Goal: Task Accomplishment & Management: Use online tool/utility

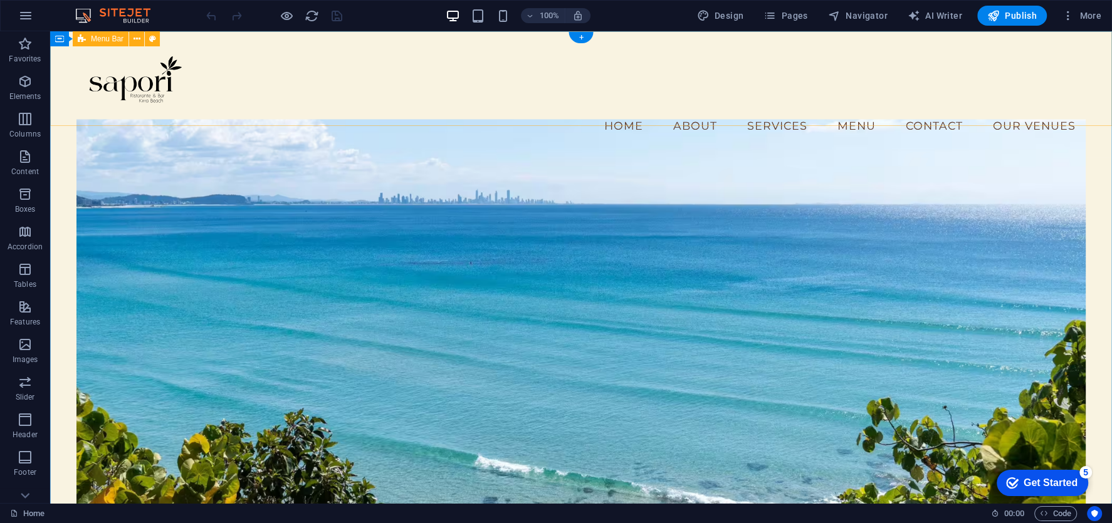
click at [221, 111] on div "Menu Home About Services Menu Contact Our Venues" at bounding box center [581, 94] width 1062 height 126
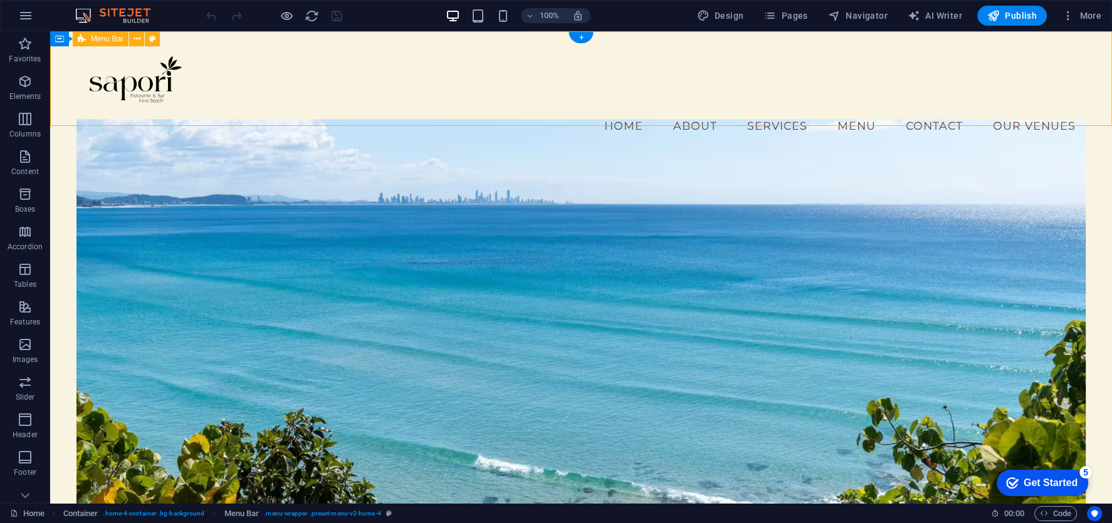
click at [221, 111] on div "Menu Home About Services Menu Contact Our Venues" at bounding box center [581, 94] width 1062 height 126
select select "vw"
select select "rem"
select select "vw"
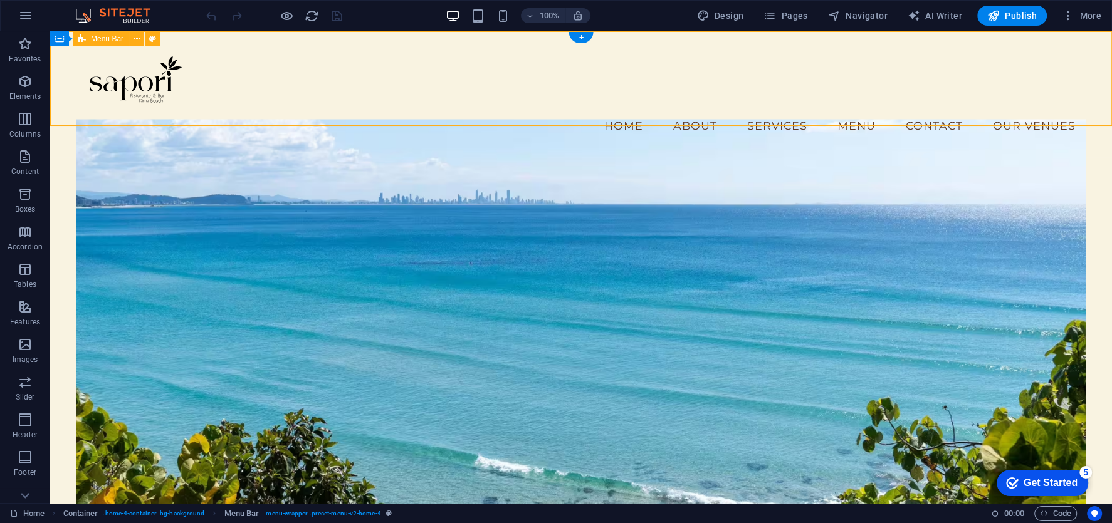
select select "preset-menu-v2-home-4"
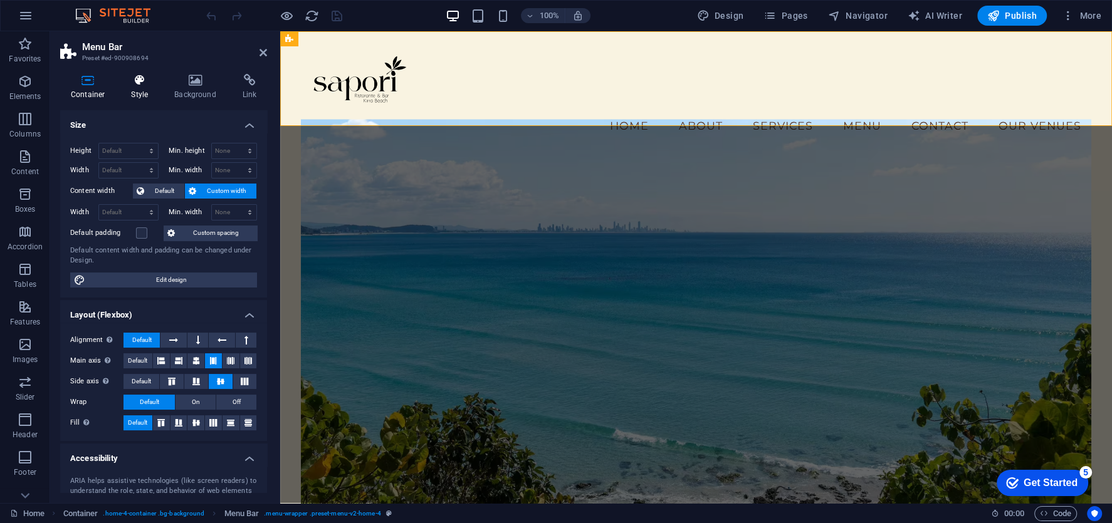
click at [154, 85] on icon at bounding box center [139, 80] width 38 height 13
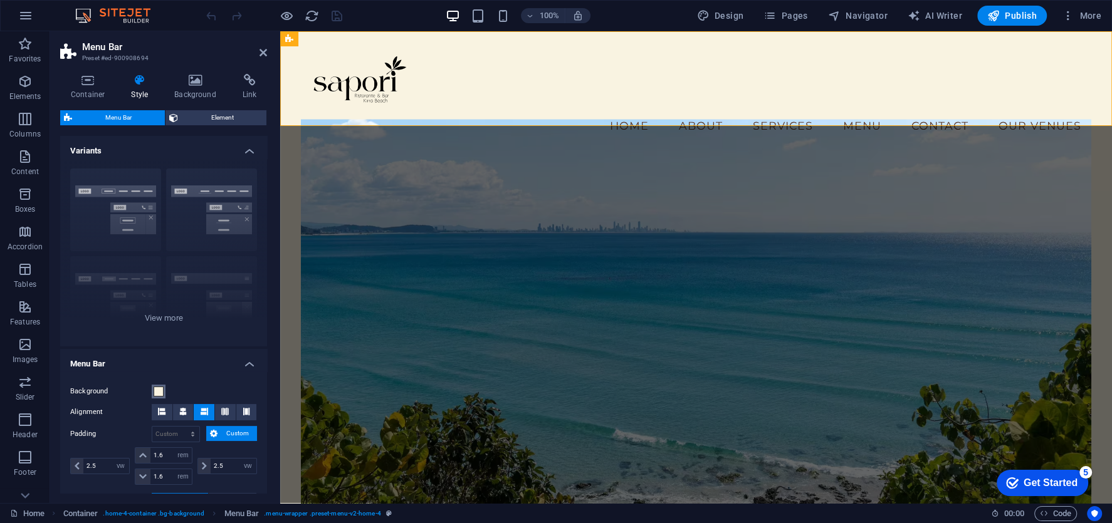
click at [159, 394] on span at bounding box center [159, 392] width 10 height 10
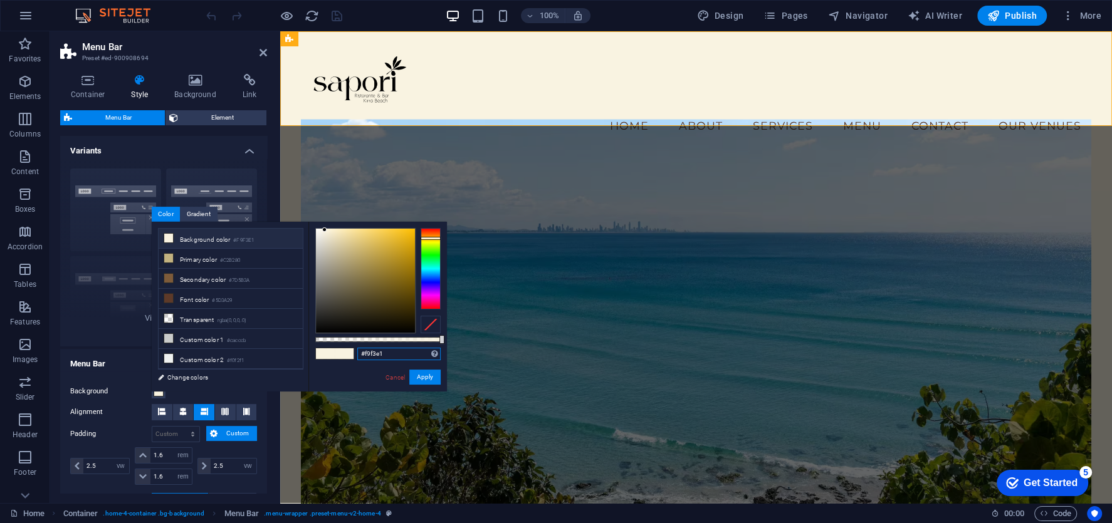
click at [377, 354] on input "#f9f3e1" at bounding box center [398, 354] width 83 height 13
click at [228, 264] on li "Primary color #C2B280" at bounding box center [231, 259] width 144 height 20
click at [367, 350] on input "#c2b280" at bounding box center [398, 354] width 83 height 13
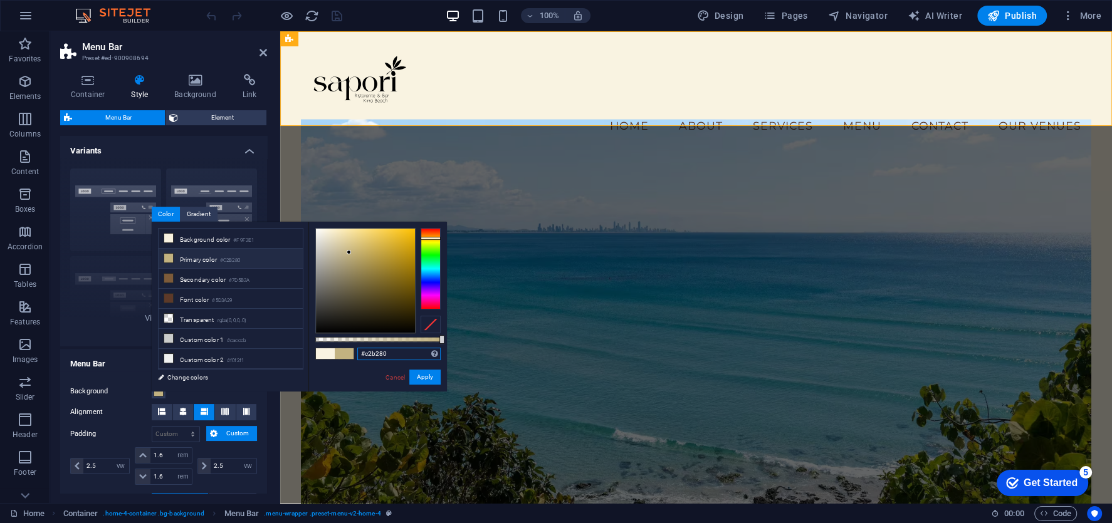
click at [382, 354] on input "#c2b280" at bounding box center [398, 354] width 83 height 13
click at [219, 273] on li "Secondary color #7D5B3A" at bounding box center [231, 279] width 144 height 20
type input "#7d5b3a"
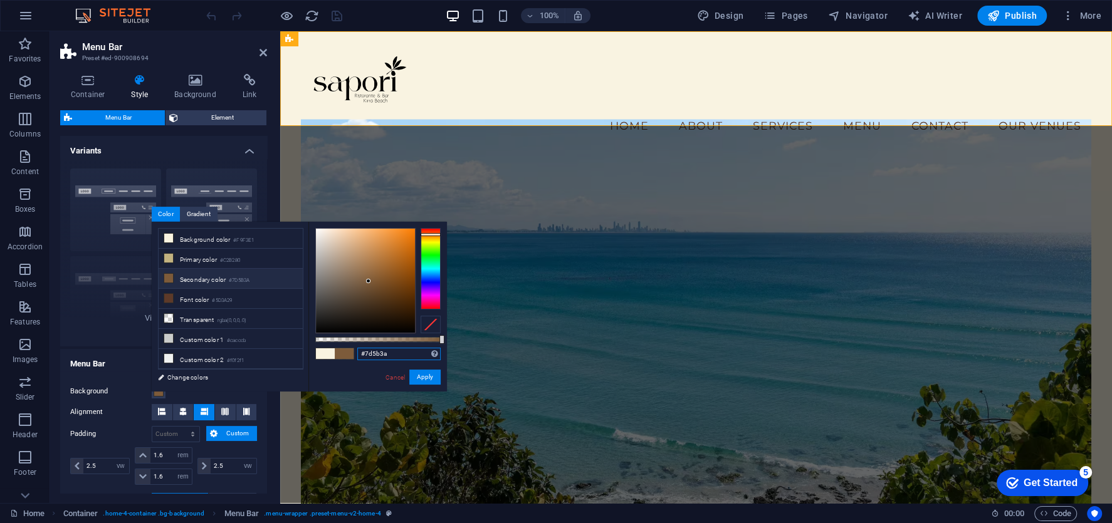
click at [372, 350] on input "#7d5b3a" at bounding box center [398, 354] width 83 height 13
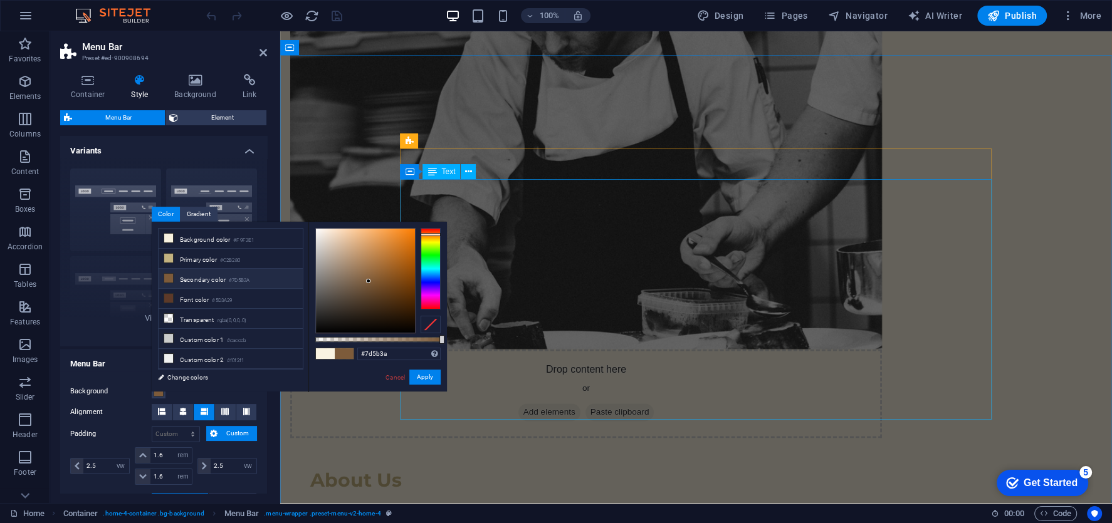
scroll to position [1381, 0]
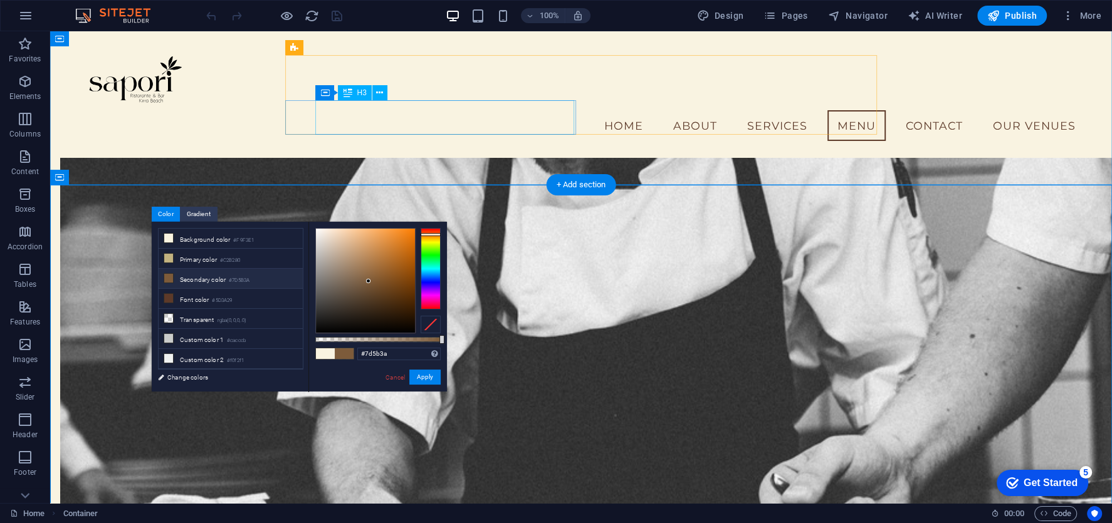
scroll to position [1148, 0]
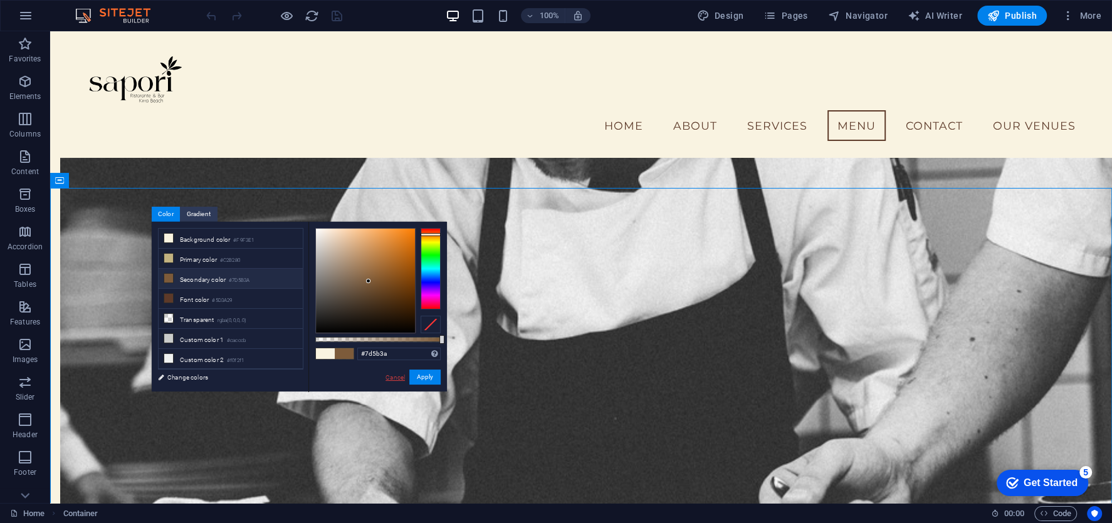
click at [401, 378] on link "Cancel" at bounding box center [395, 377] width 22 height 9
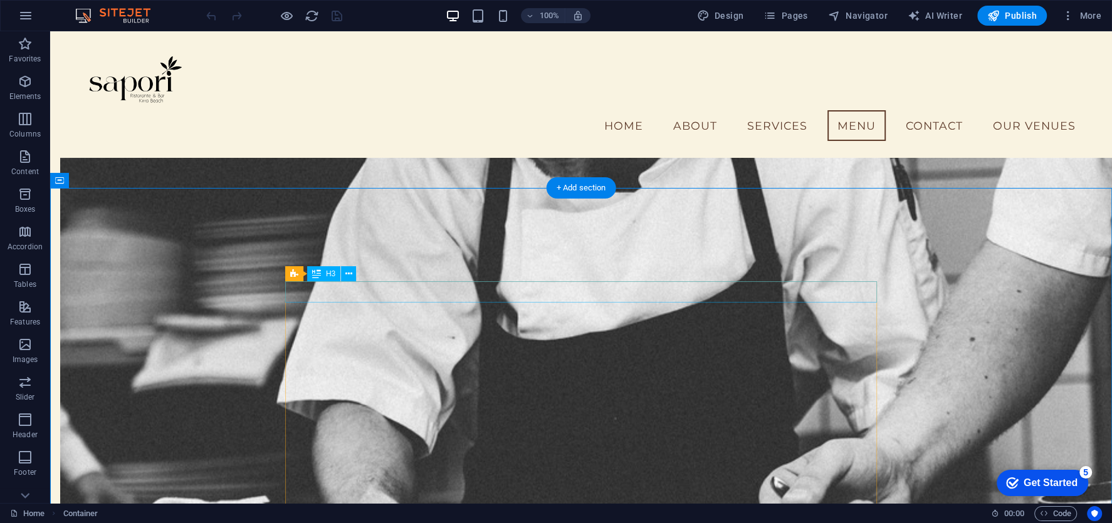
click at [358, 270] on div "Pricing table H3" at bounding box center [324, 274] width 79 height 16
click at [352, 270] on button at bounding box center [348, 273] width 15 height 15
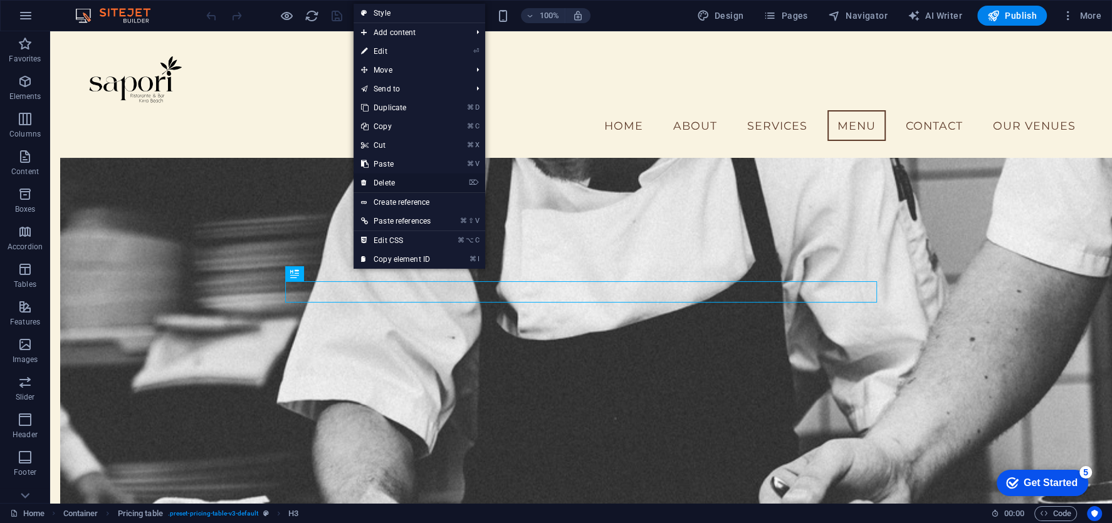
click at [402, 182] on link "⌦ Delete" at bounding box center [396, 183] width 85 height 19
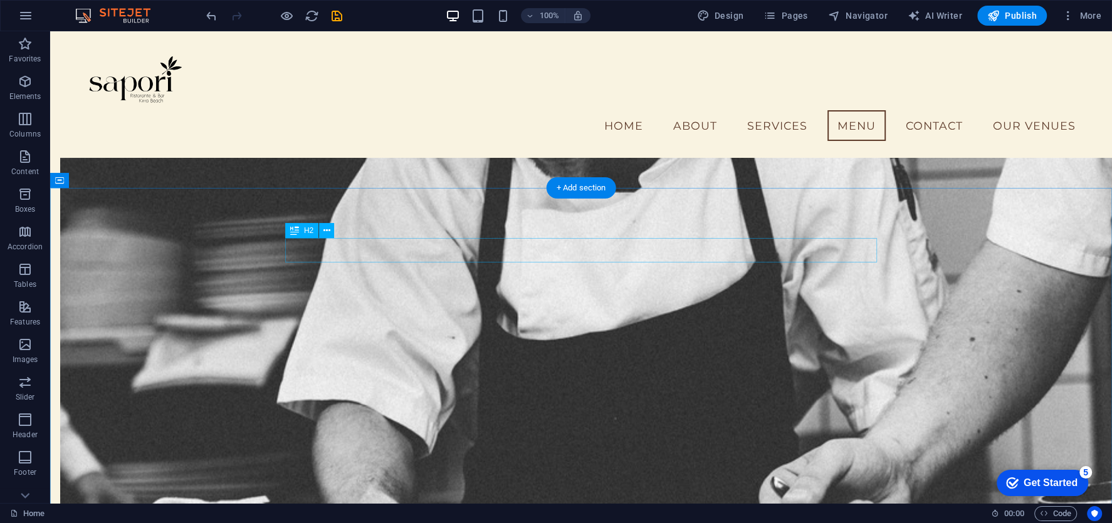
click at [330, 226] on button at bounding box center [326, 230] width 15 height 15
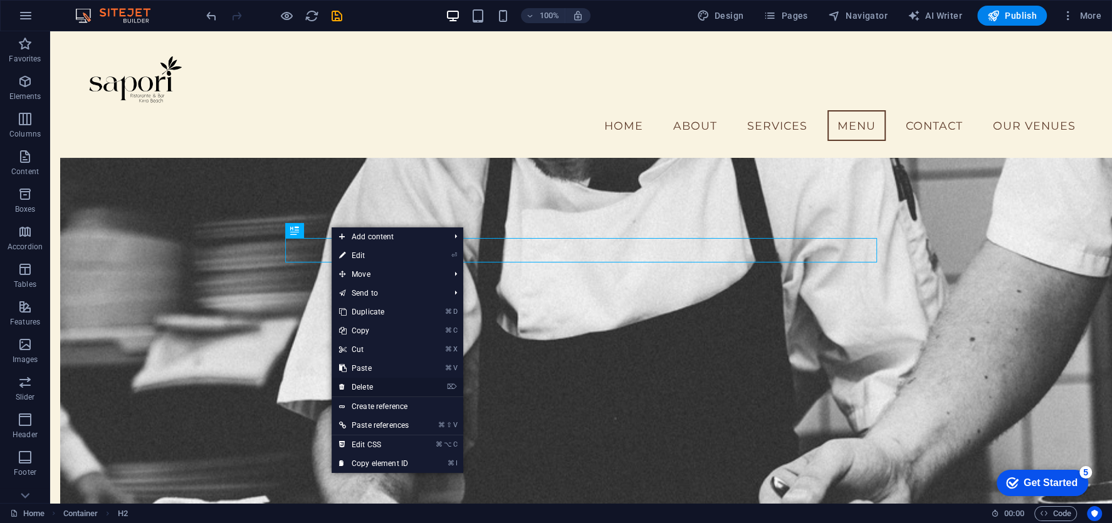
click at [367, 379] on link "⌦ Delete" at bounding box center [374, 387] width 85 height 19
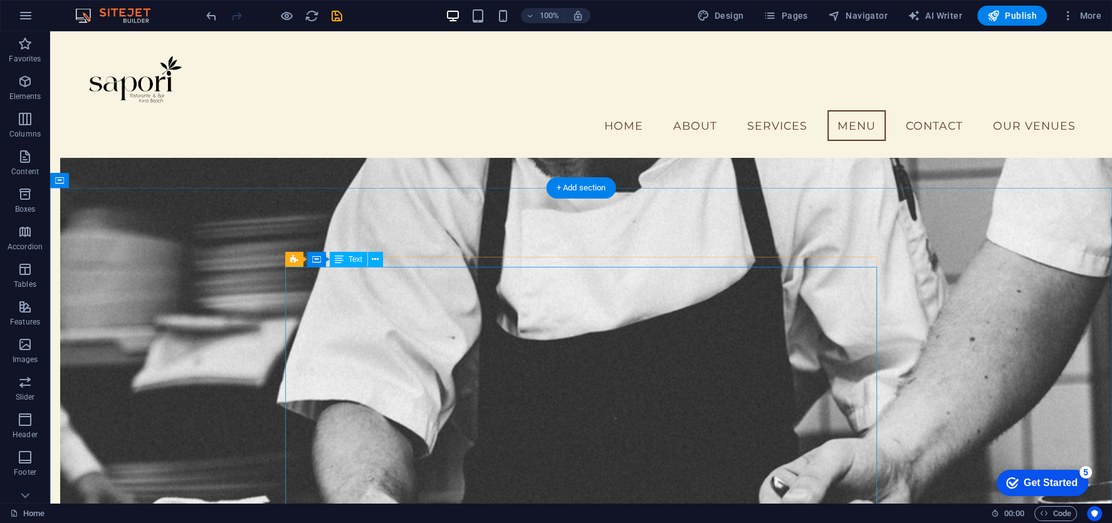
click at [377, 258] on icon at bounding box center [375, 259] width 7 height 13
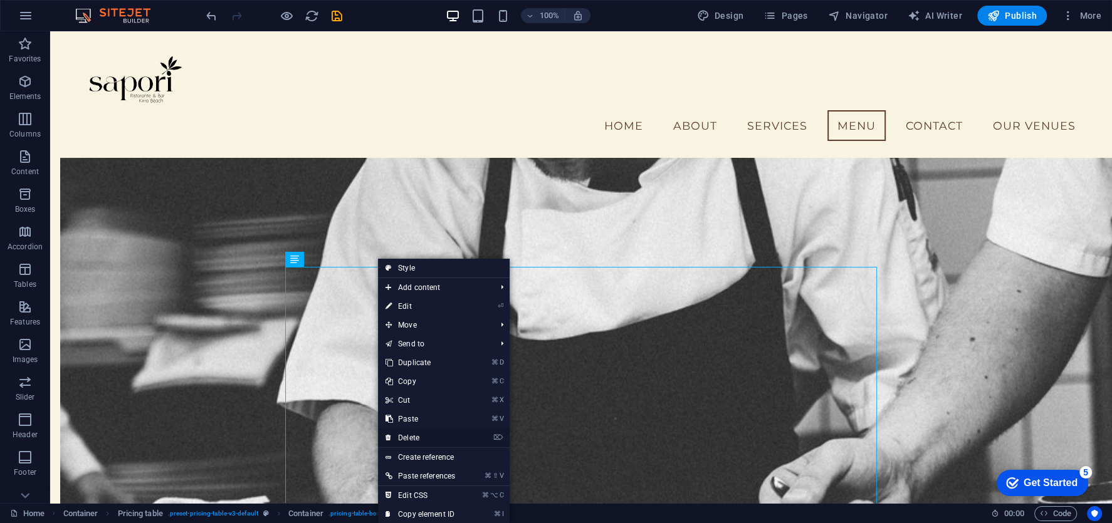
click at [409, 436] on link "⌦ Delete" at bounding box center [420, 438] width 85 height 19
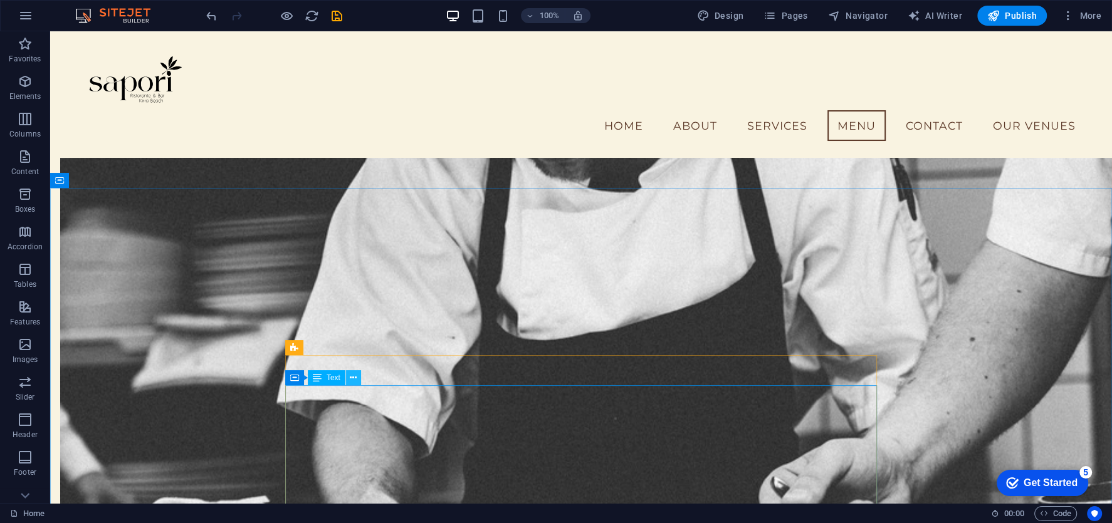
click at [349, 382] on button at bounding box center [353, 377] width 15 height 15
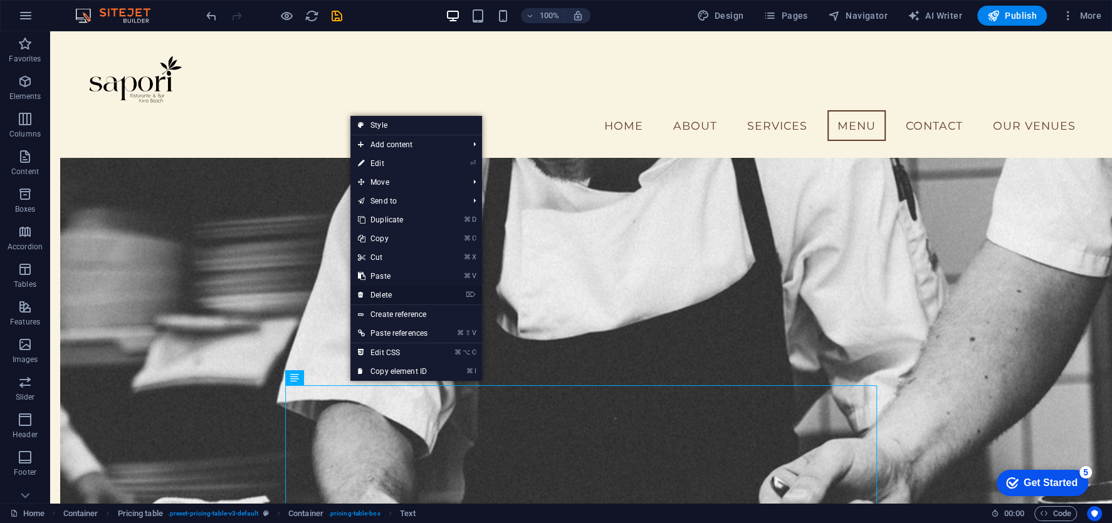
click at [381, 290] on link "⌦ Delete" at bounding box center [392, 295] width 85 height 19
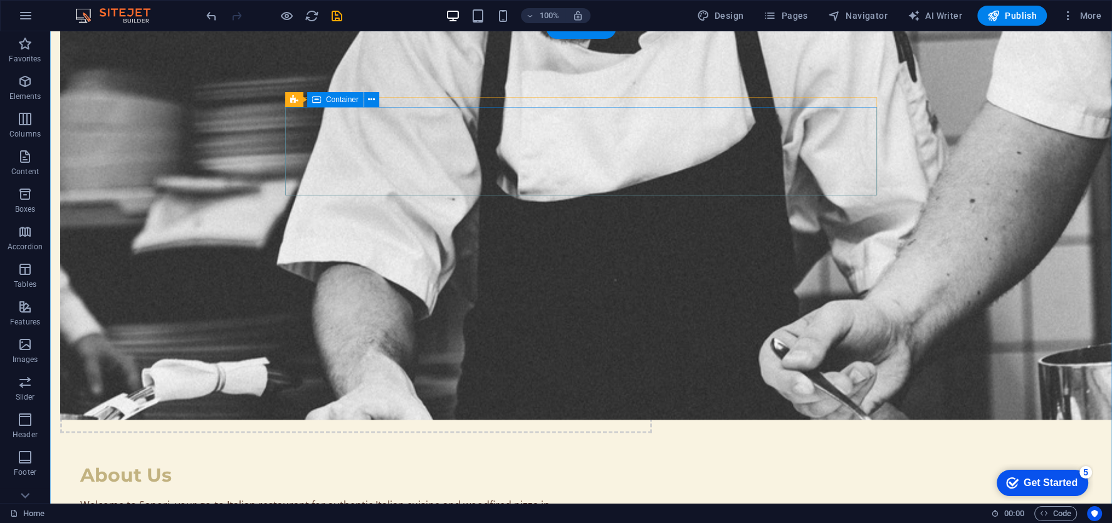
scroll to position [1346, 0]
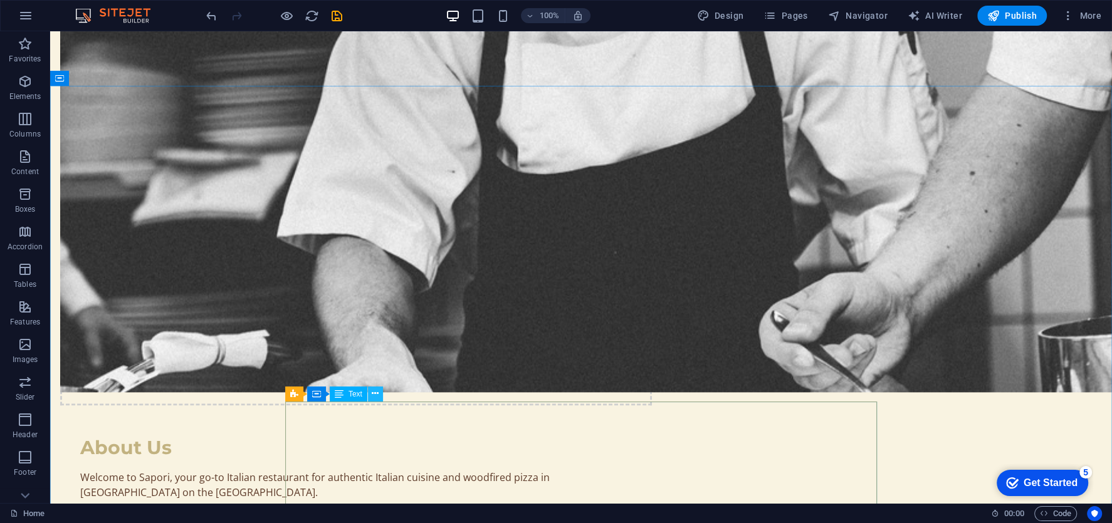
click at [372, 394] on icon at bounding box center [375, 393] width 7 height 13
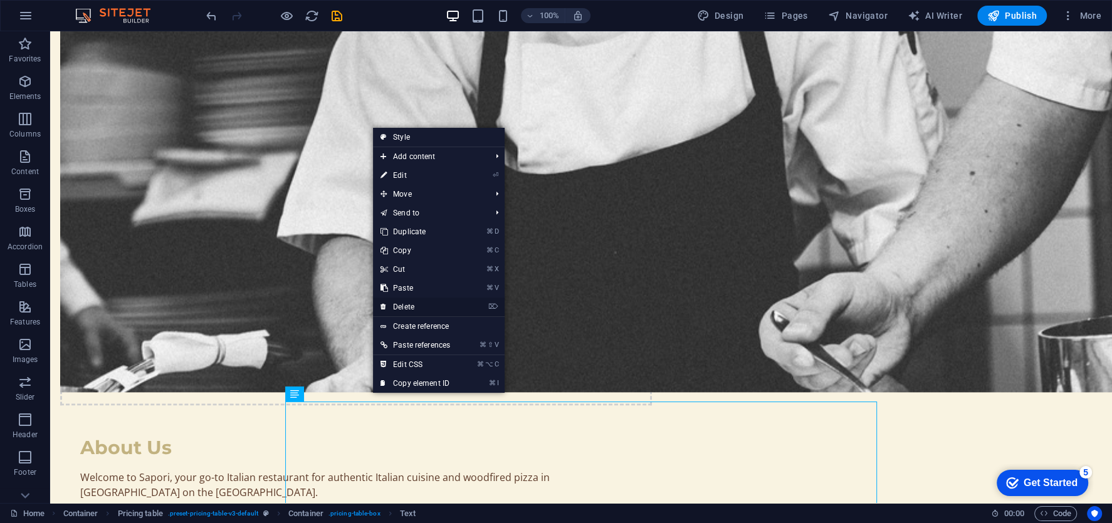
click at [412, 303] on link "⌦ Delete" at bounding box center [415, 307] width 85 height 19
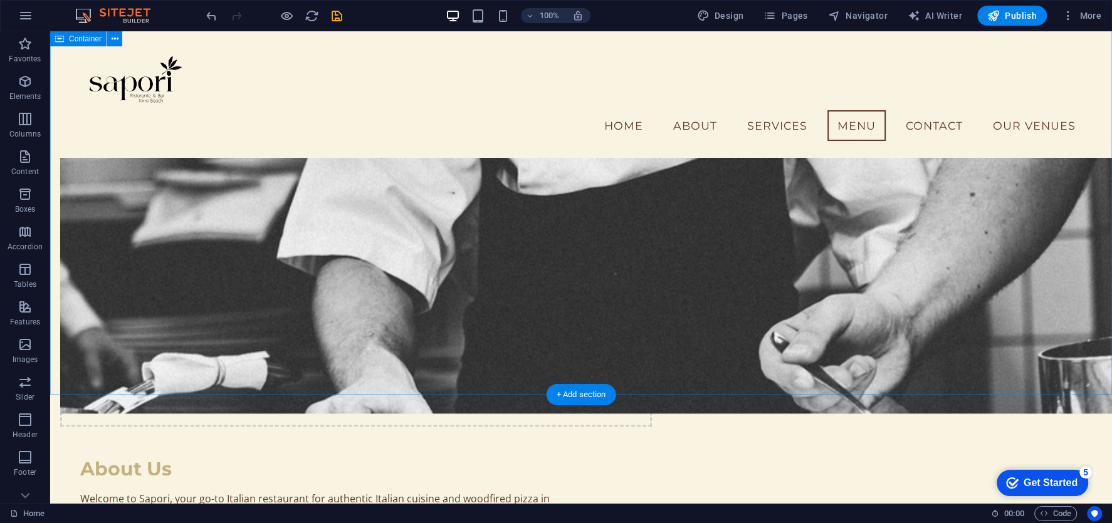
scroll to position [1325, 0]
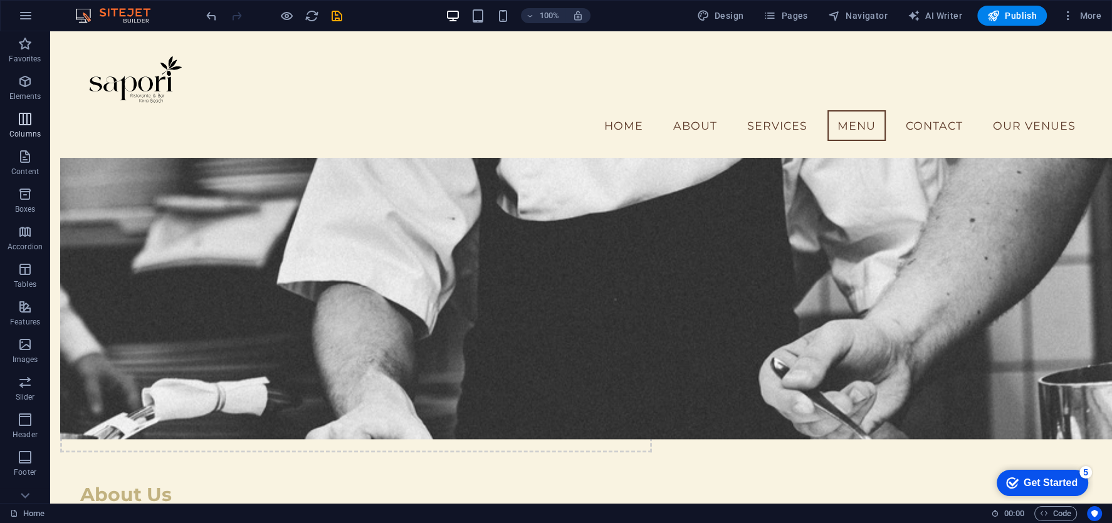
click at [20, 125] on icon "button" at bounding box center [25, 119] width 15 height 15
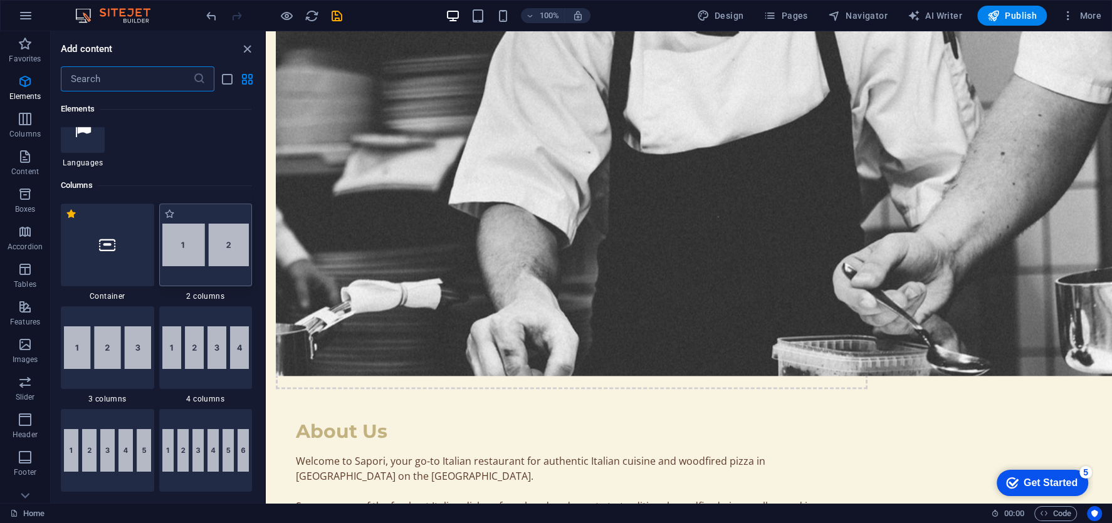
scroll to position [543, 0]
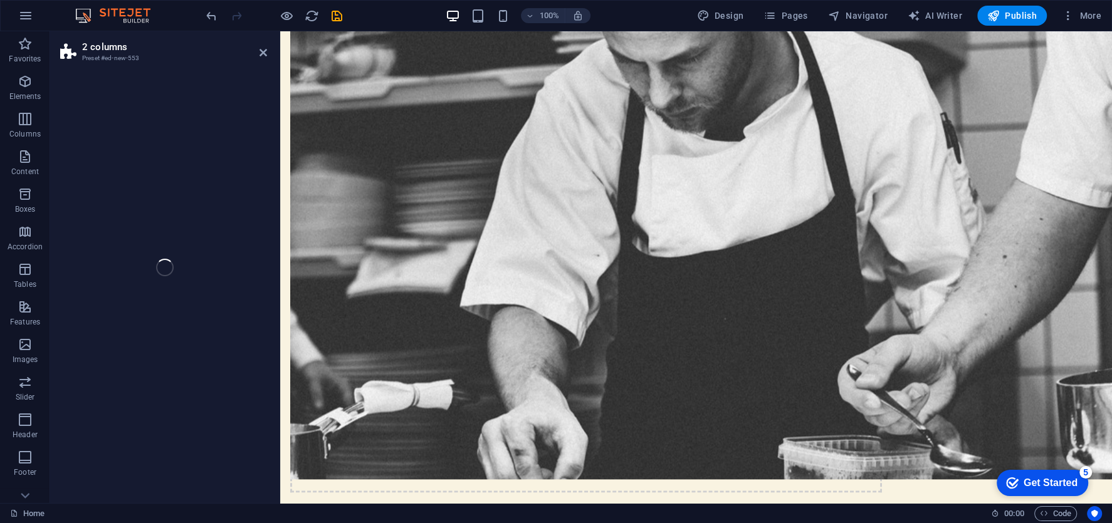
select select "rem"
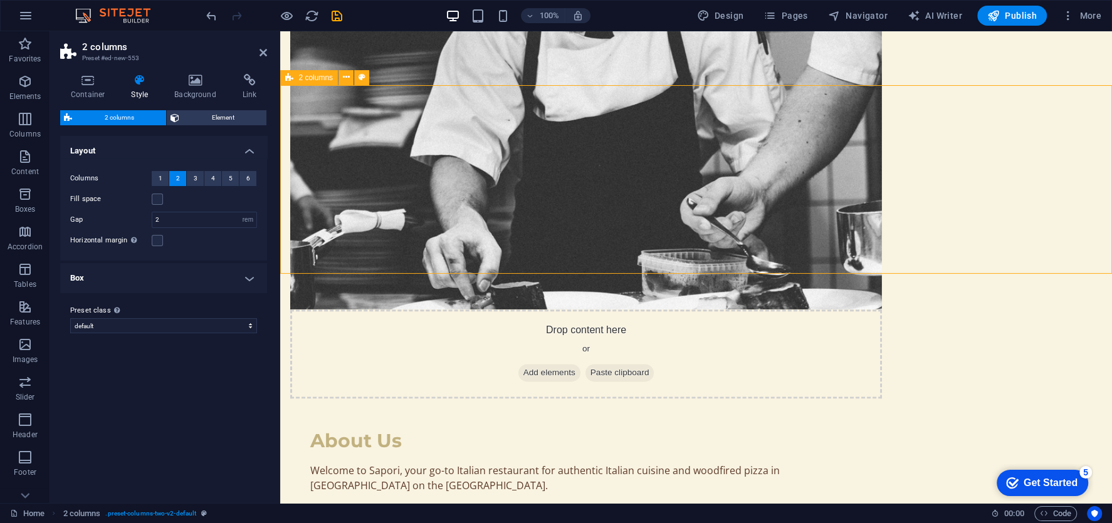
scroll to position [1354, 0]
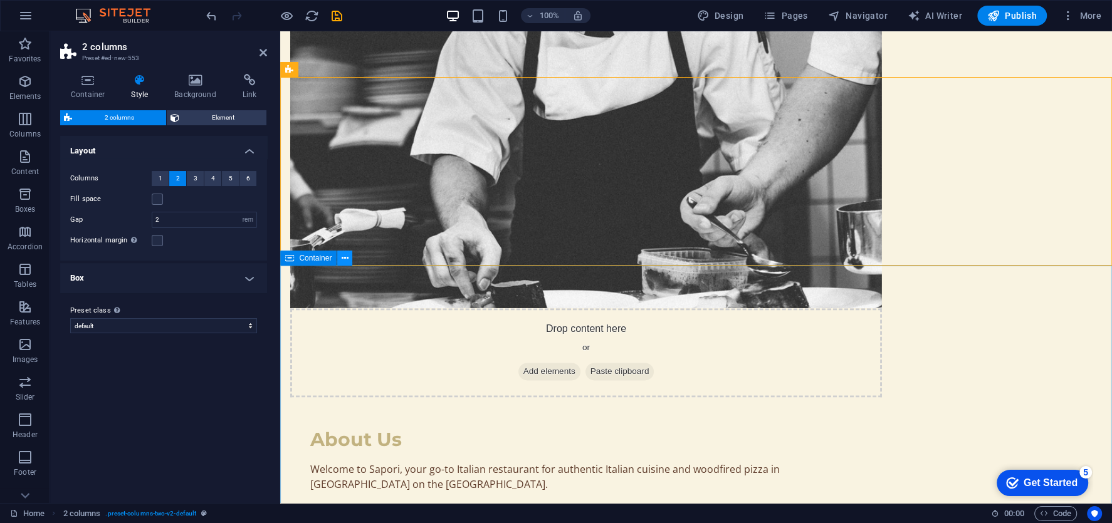
click at [345, 262] on icon at bounding box center [345, 258] width 7 height 13
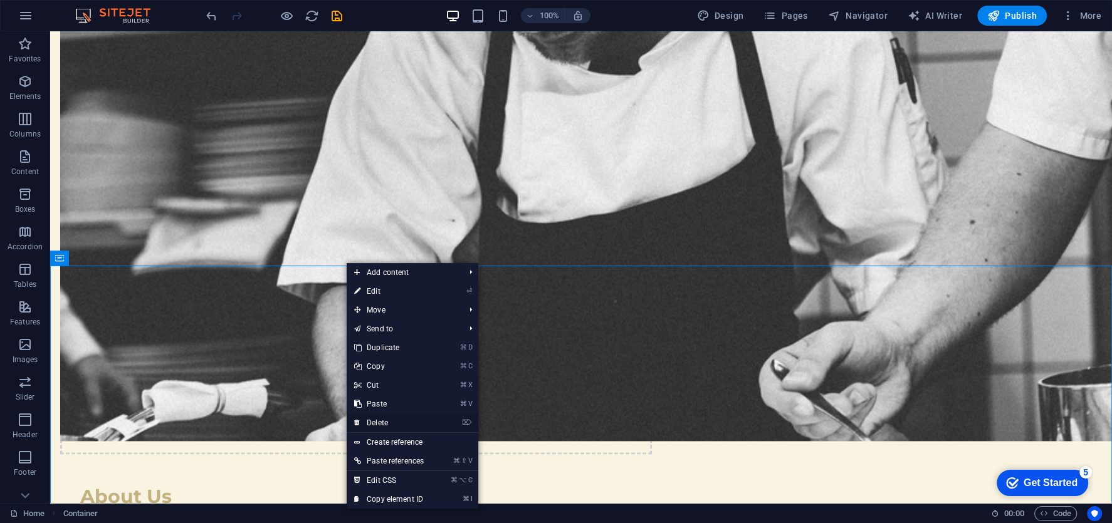
click at [395, 421] on link "⌦ Delete" at bounding box center [389, 423] width 85 height 19
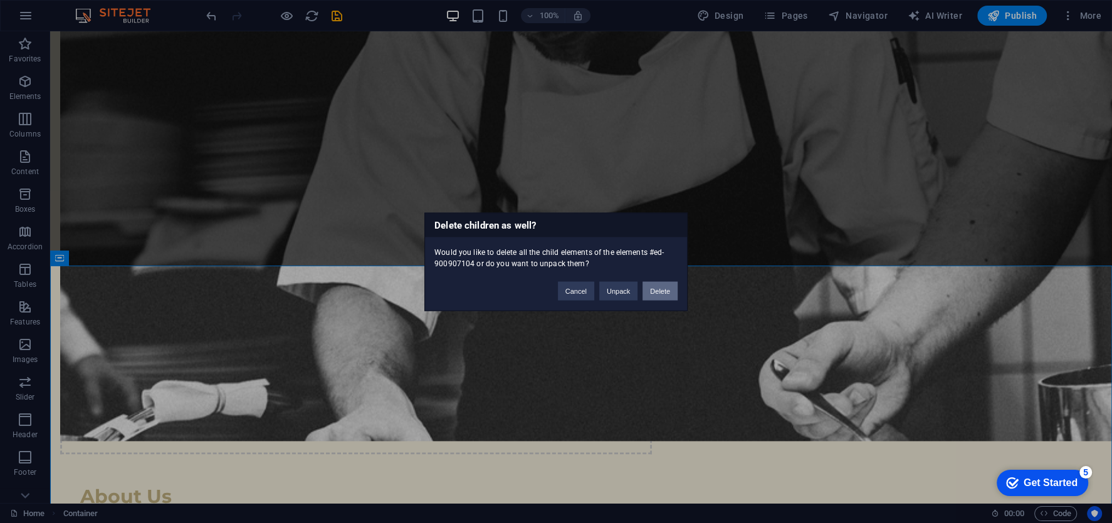
click at [649, 296] on button "Delete" at bounding box center [660, 290] width 35 height 19
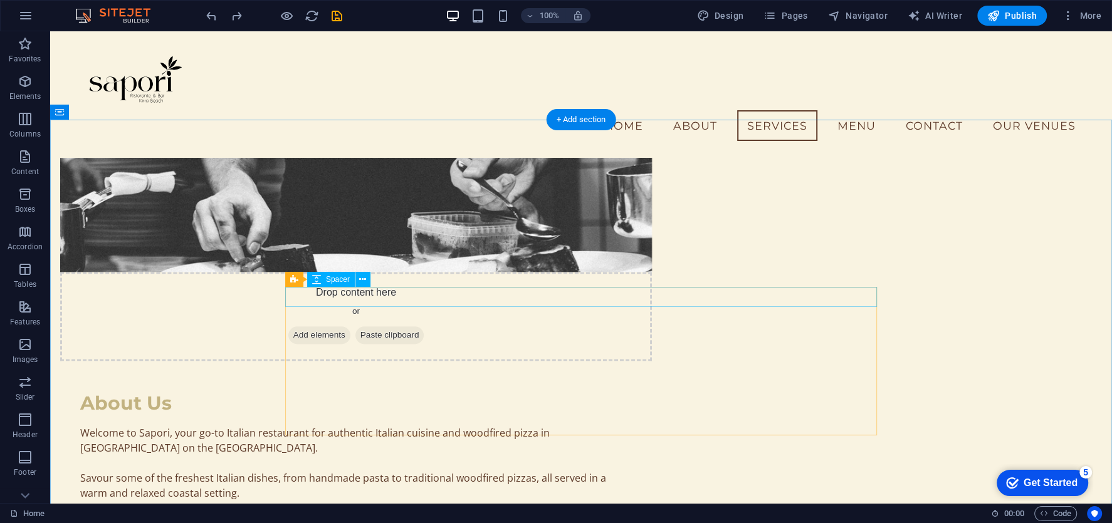
scroll to position [1283, 0]
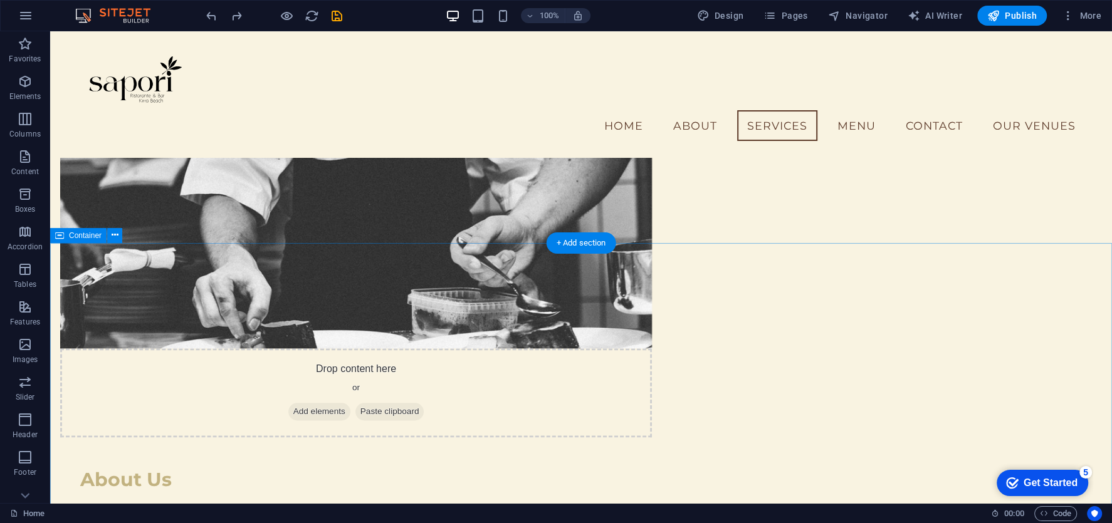
click at [115, 238] on icon at bounding box center [115, 235] width 7 height 13
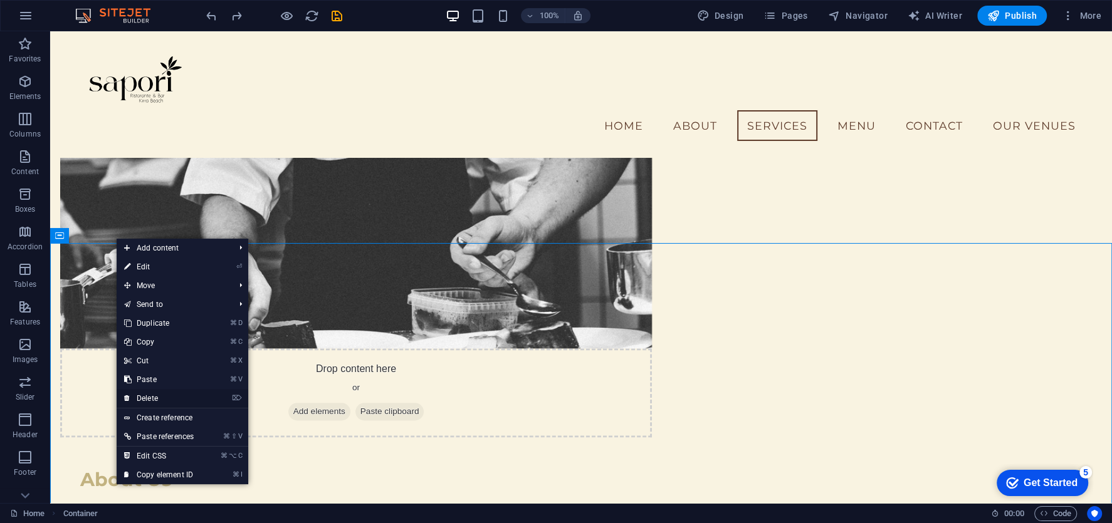
click at [160, 391] on link "⌦ Delete" at bounding box center [159, 398] width 85 height 19
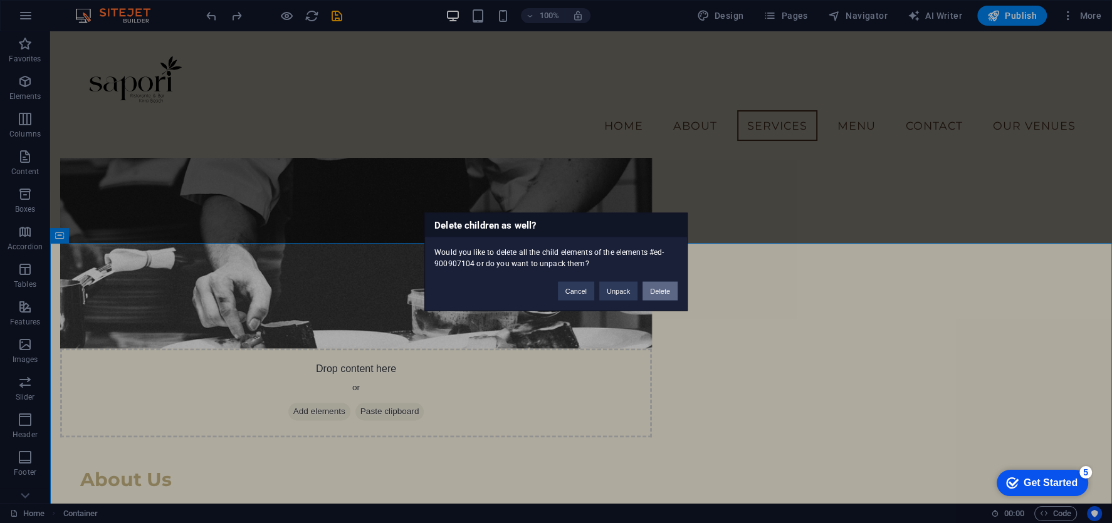
click at [674, 297] on button "Delete" at bounding box center [660, 290] width 35 height 19
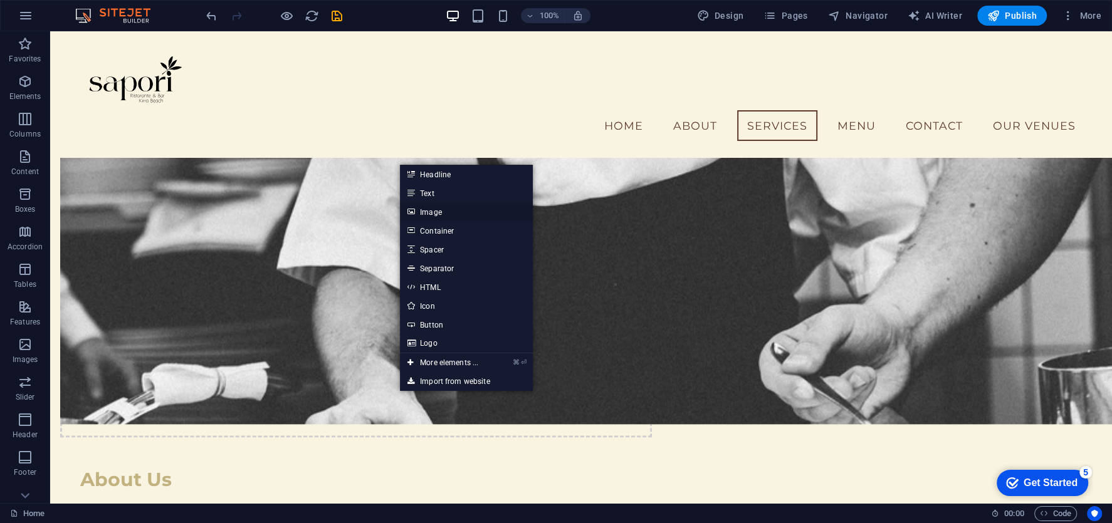
click at [429, 216] on link "Image" at bounding box center [466, 211] width 133 height 19
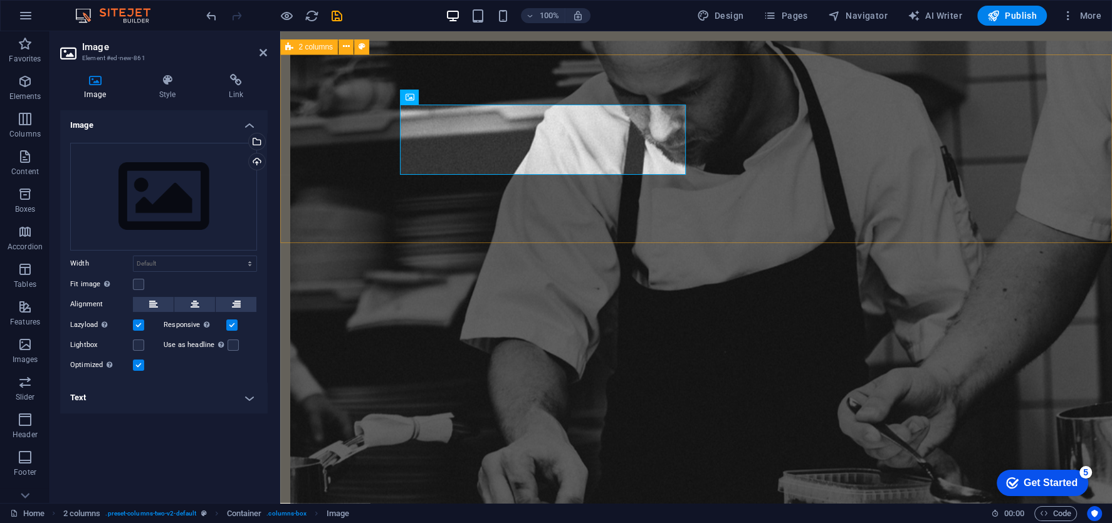
scroll to position [1377, 0]
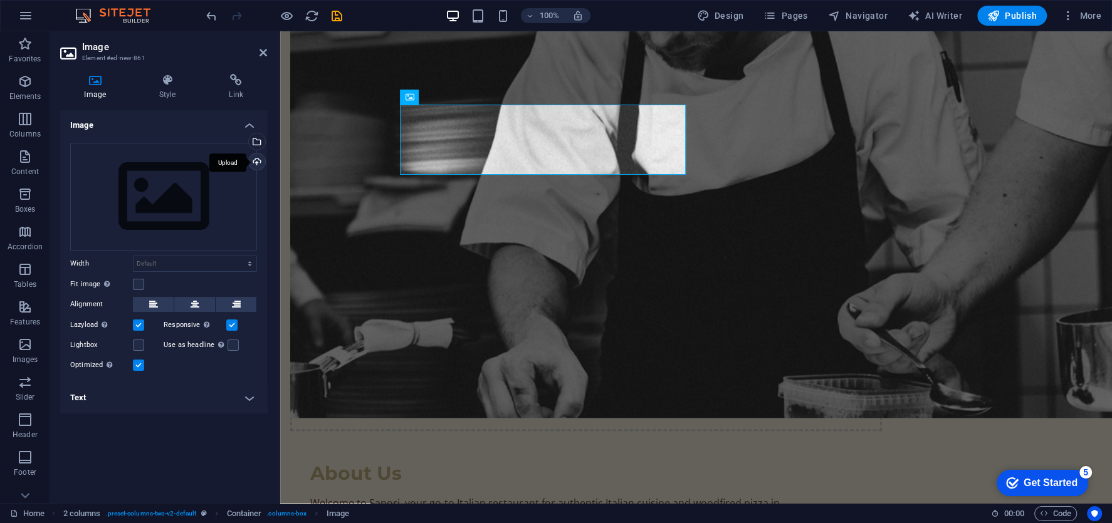
click at [260, 167] on div "Upload" at bounding box center [255, 163] width 19 height 19
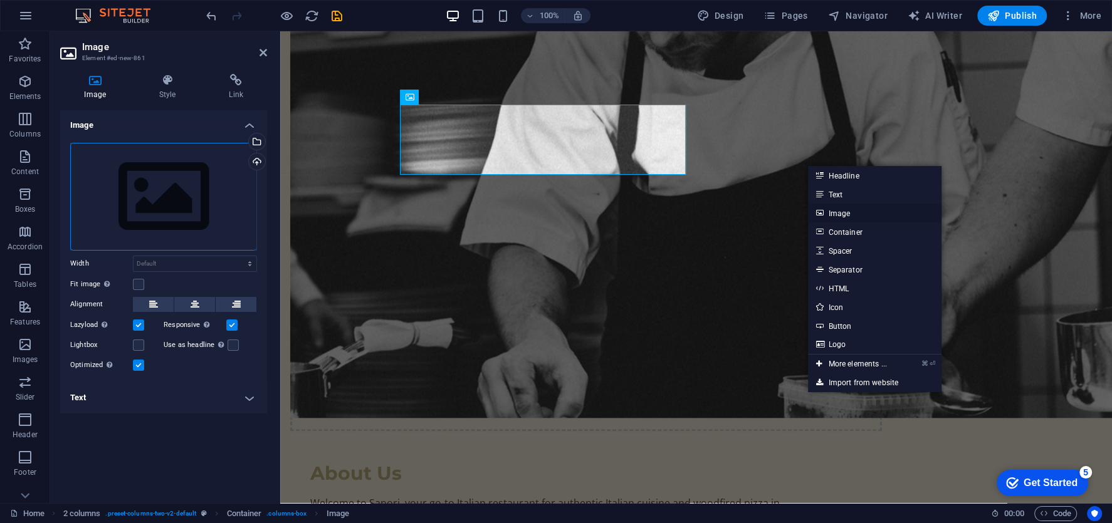
click at [833, 217] on link "Image" at bounding box center [874, 213] width 133 height 19
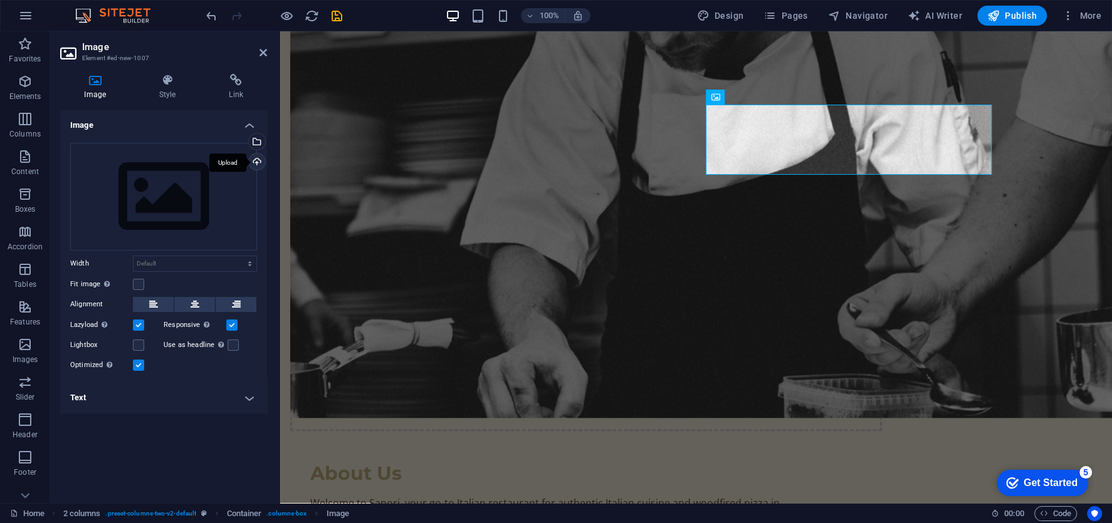
click at [257, 156] on div "Upload" at bounding box center [255, 163] width 19 height 19
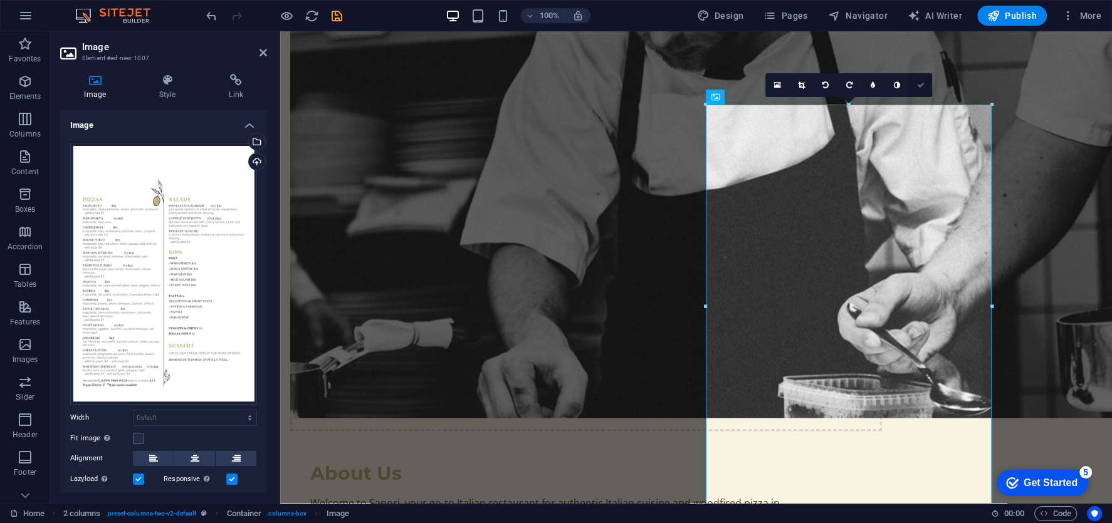
click at [920, 79] on link at bounding box center [920, 85] width 24 height 24
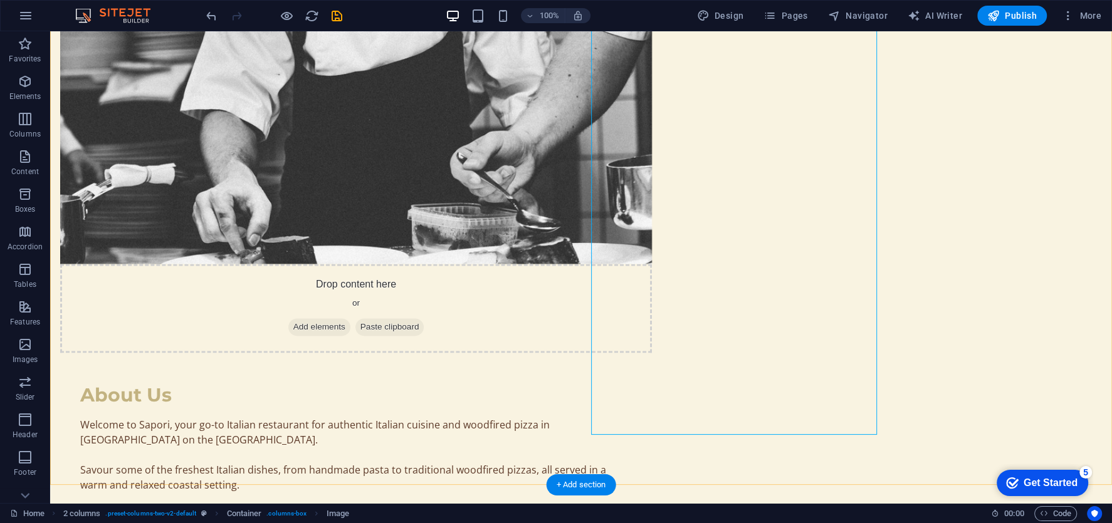
scroll to position [1469, 0]
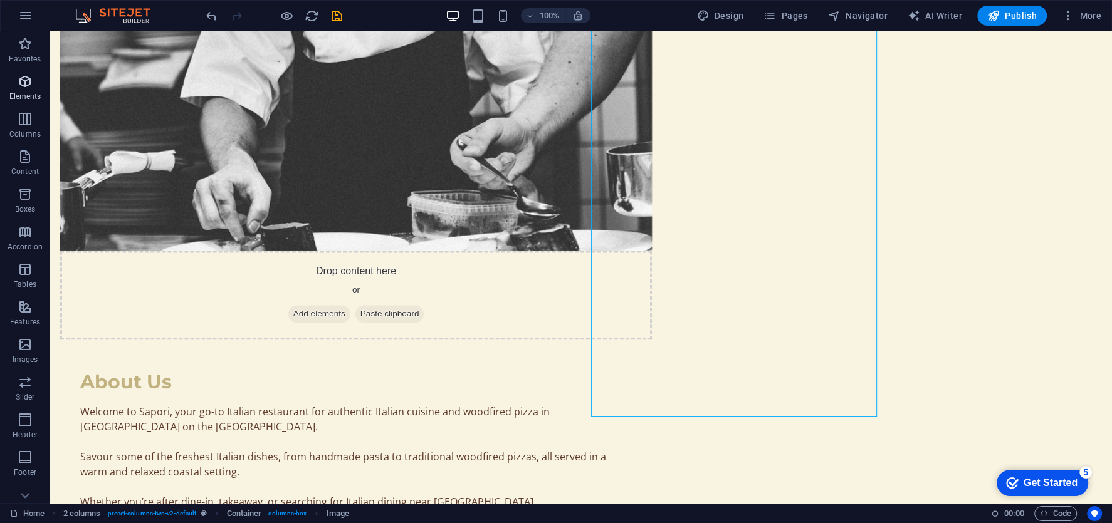
click at [24, 90] on span "Elements" at bounding box center [25, 89] width 50 height 30
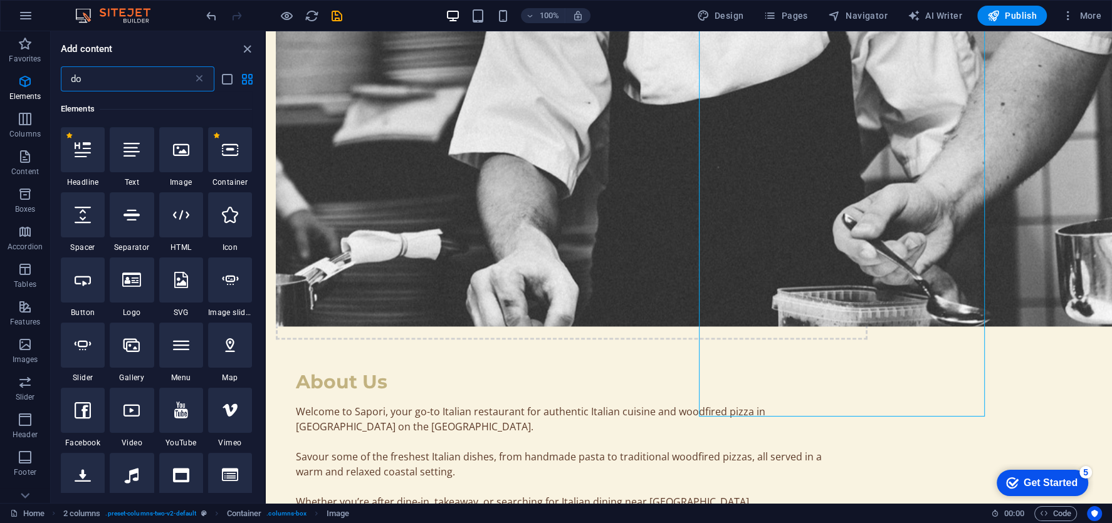
scroll to position [0, 0]
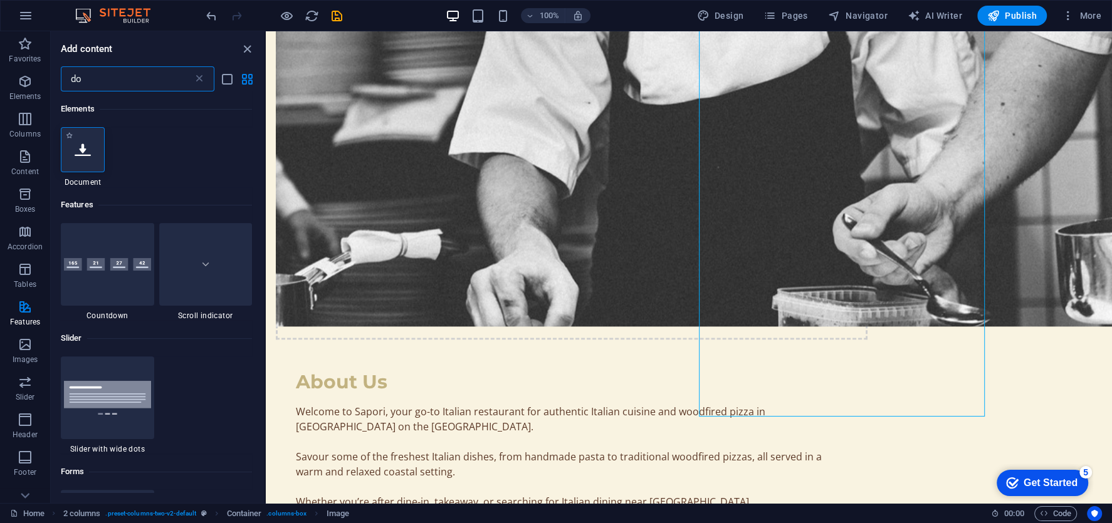
type input "do"
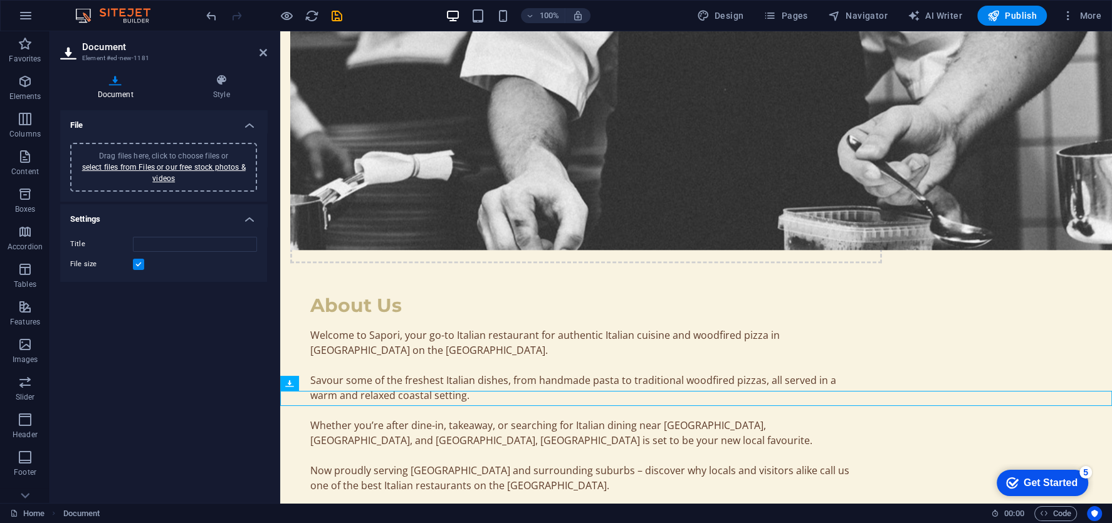
scroll to position [1547, 0]
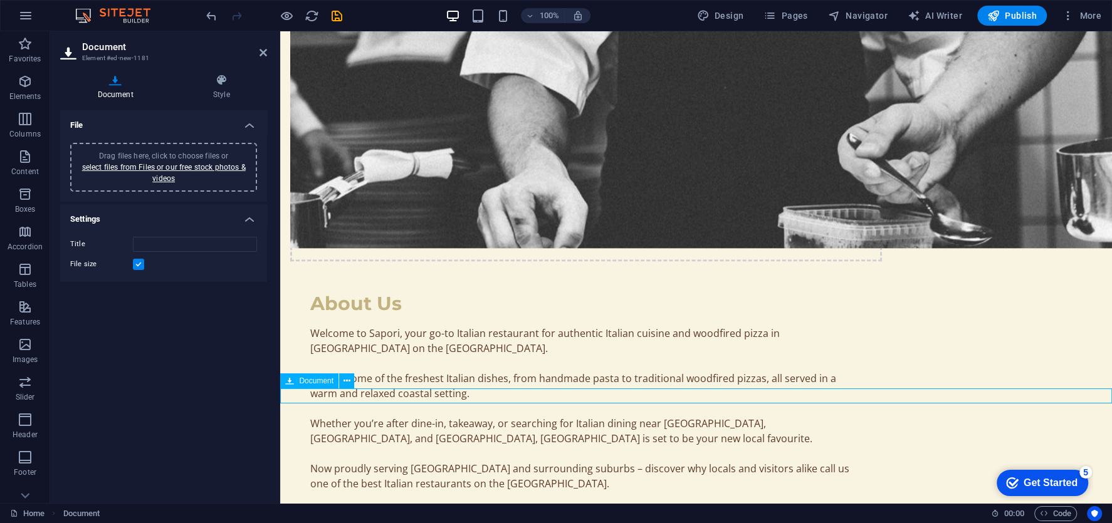
click at [194, 234] on div "Title File size" at bounding box center [163, 254] width 207 height 55
click at [184, 248] on input "Title" at bounding box center [195, 244] width 124 height 15
type input "Drinks Menu"
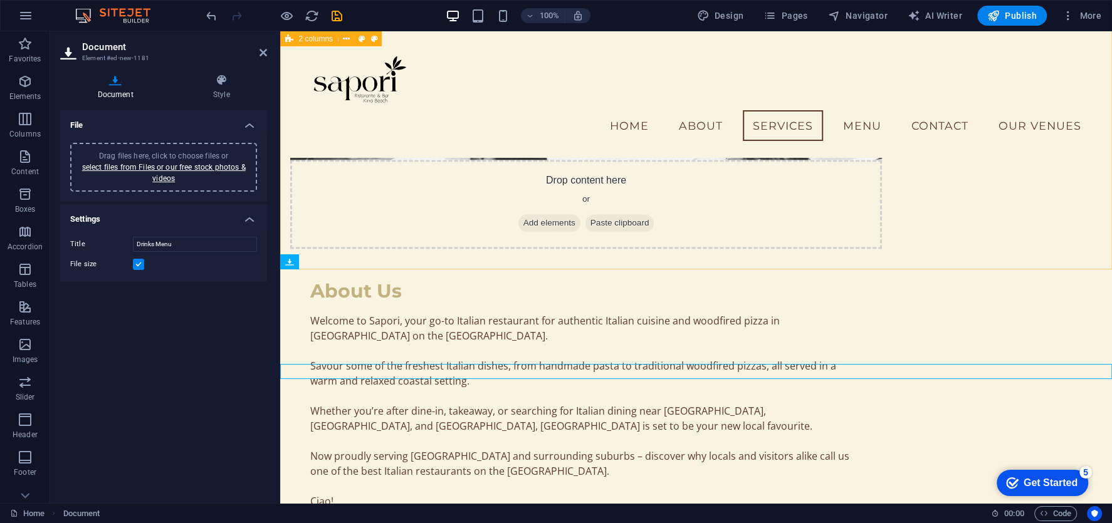
scroll to position [1526, 0]
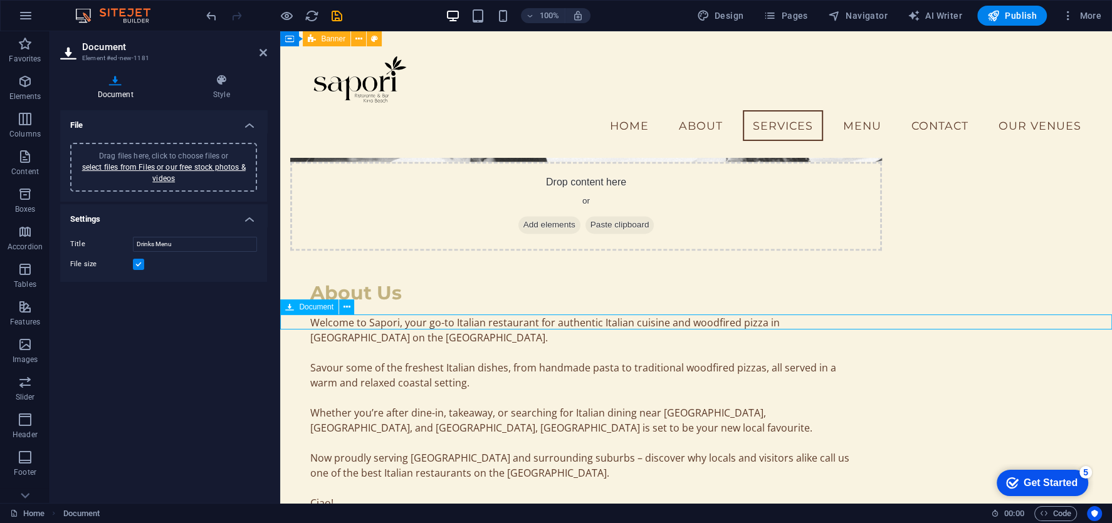
click at [206, 236] on div "Title Drinks Menu File size" at bounding box center [163, 254] width 207 height 55
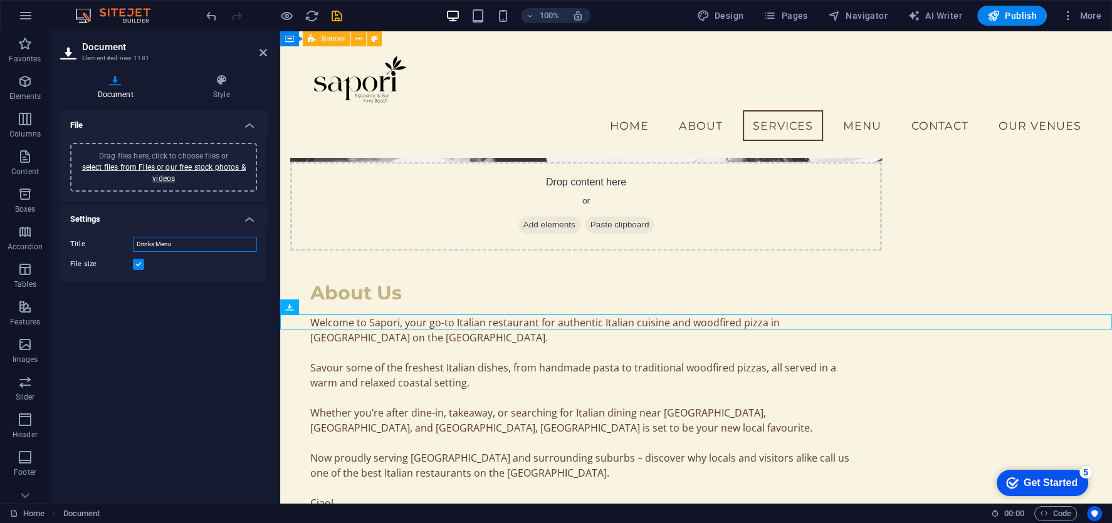
click at [201, 246] on input "Drinks Menu" at bounding box center [195, 244] width 124 height 15
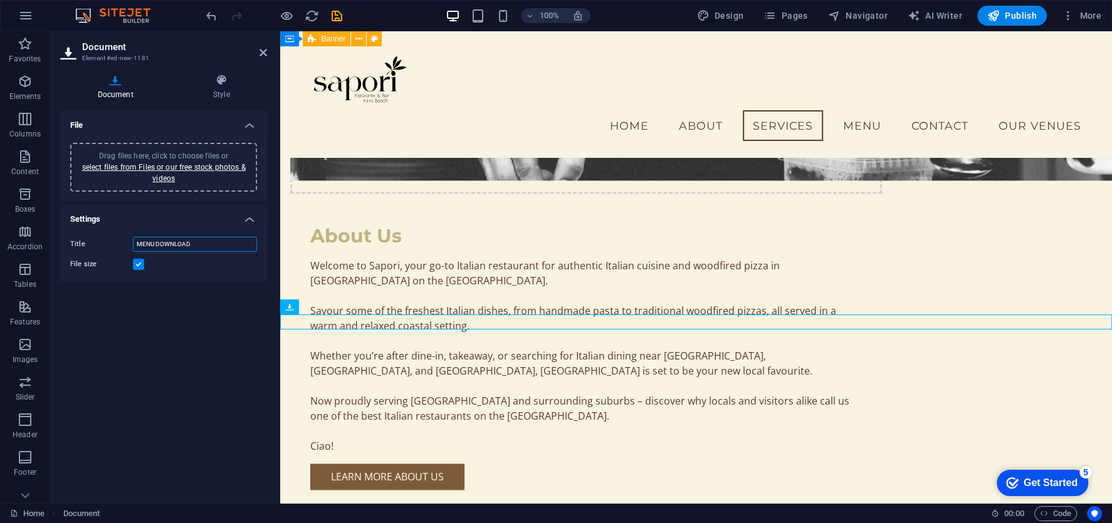
type input "MENU DOWNLOAD"
click at [136, 264] on label at bounding box center [138, 264] width 11 height 11
click at [0, 0] on input "File size" at bounding box center [0, 0] width 0 height 0
click at [174, 180] on link "select files from Files or our free stock photos & videos" at bounding box center [164, 173] width 164 height 20
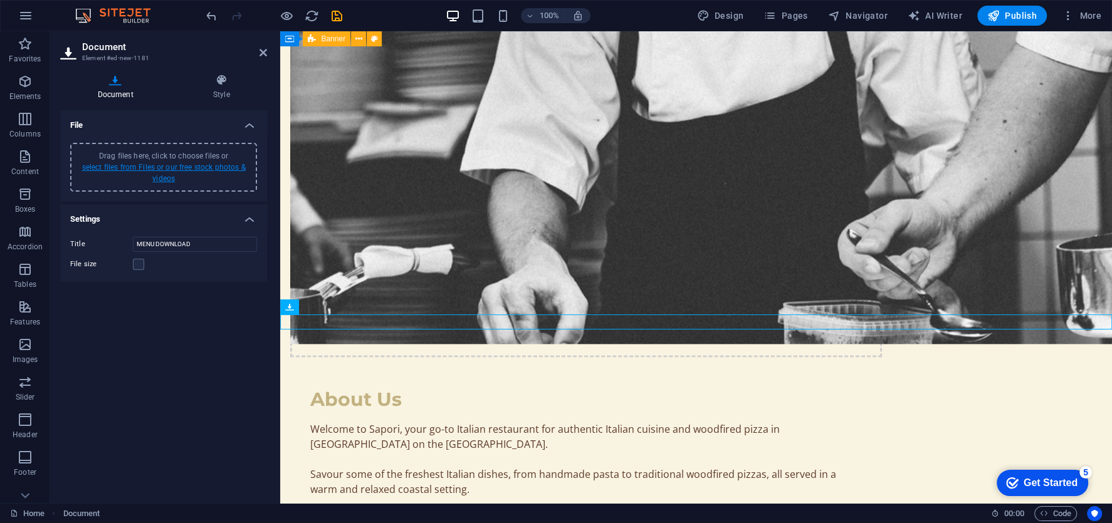
scroll to position [1723, 0]
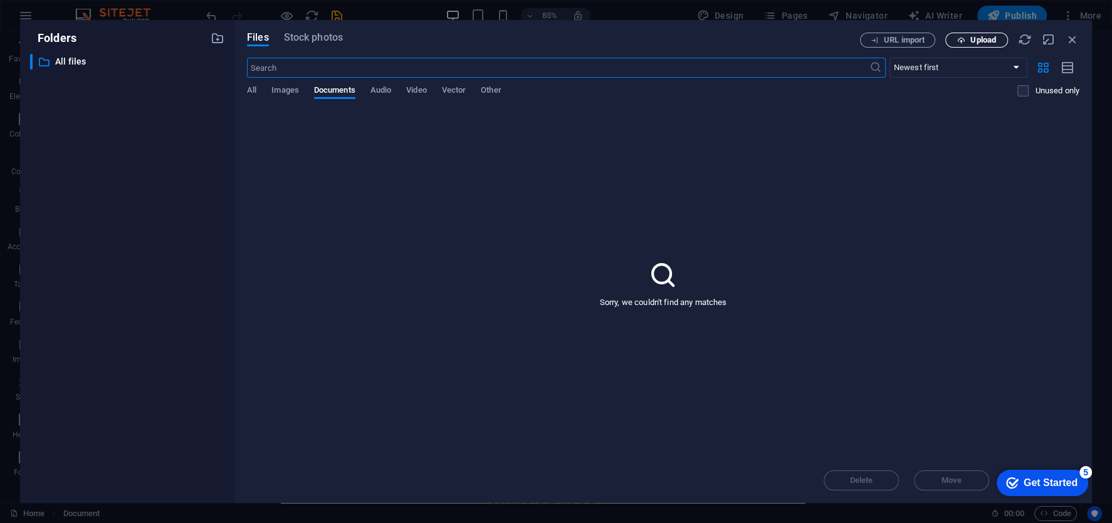
click at [961, 41] on icon "button" at bounding box center [961, 40] width 8 height 8
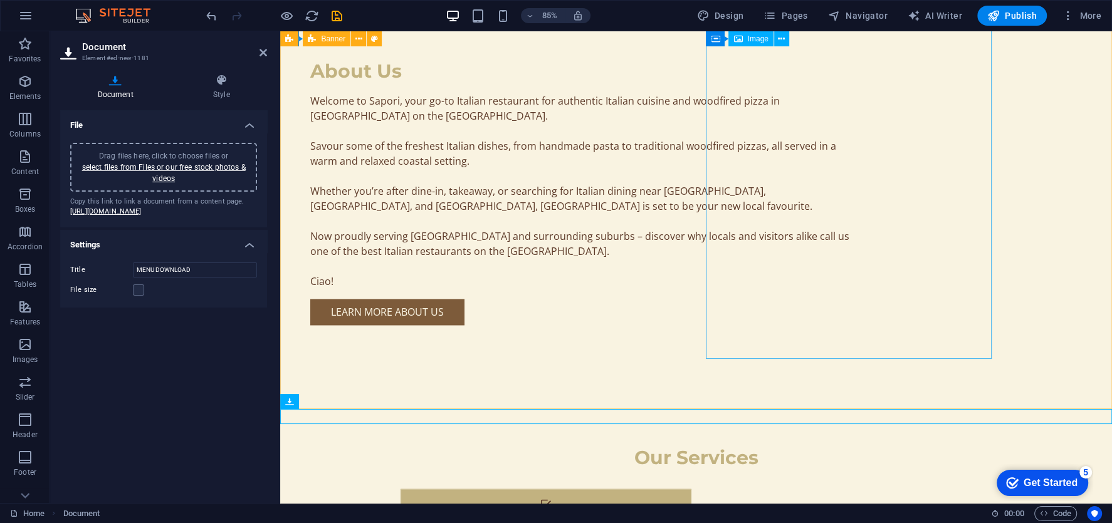
scroll to position [1621, 0]
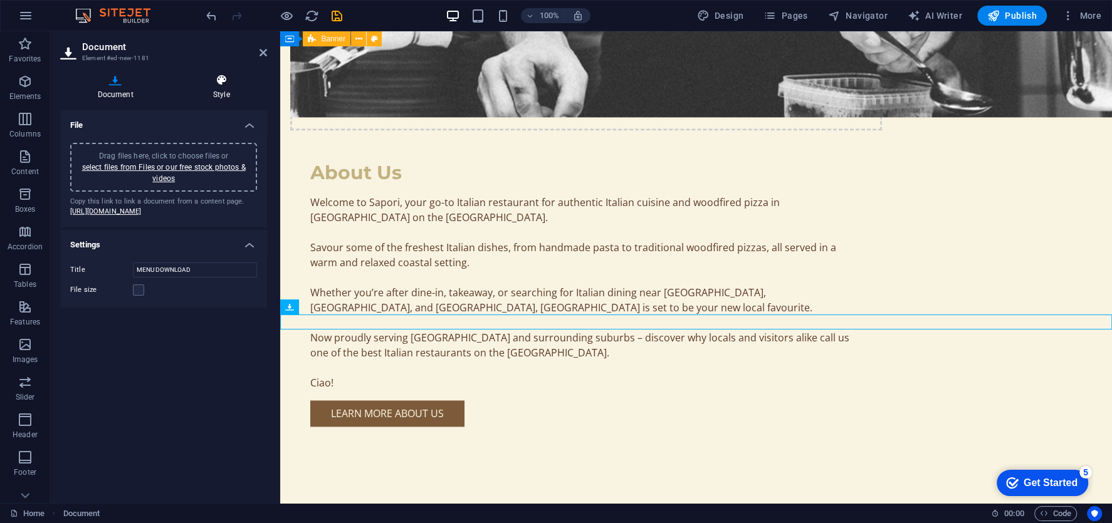
click at [209, 92] on h4 "Style" at bounding box center [222, 87] width 92 height 26
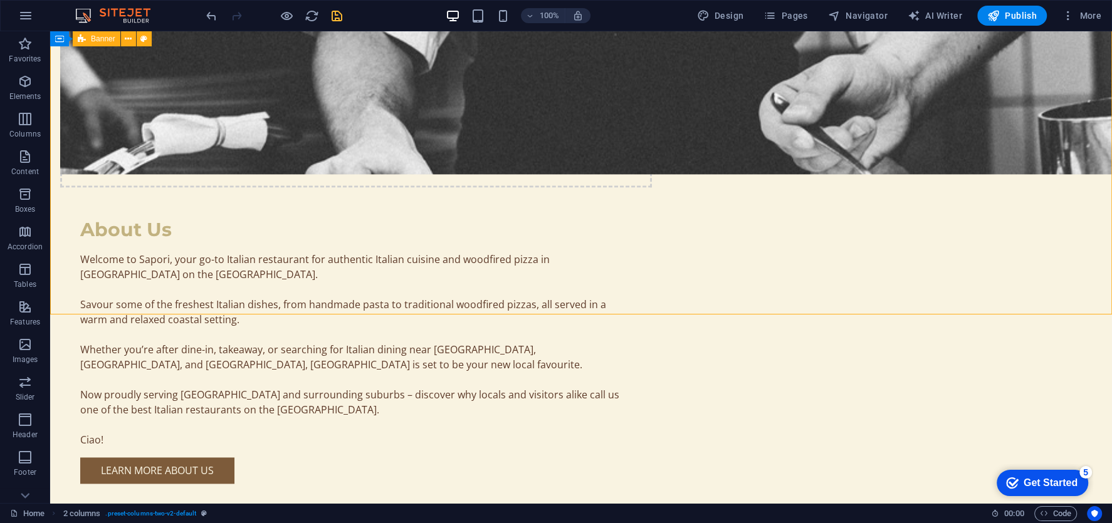
click at [333, 19] on icon "save" at bounding box center [337, 16] width 14 height 14
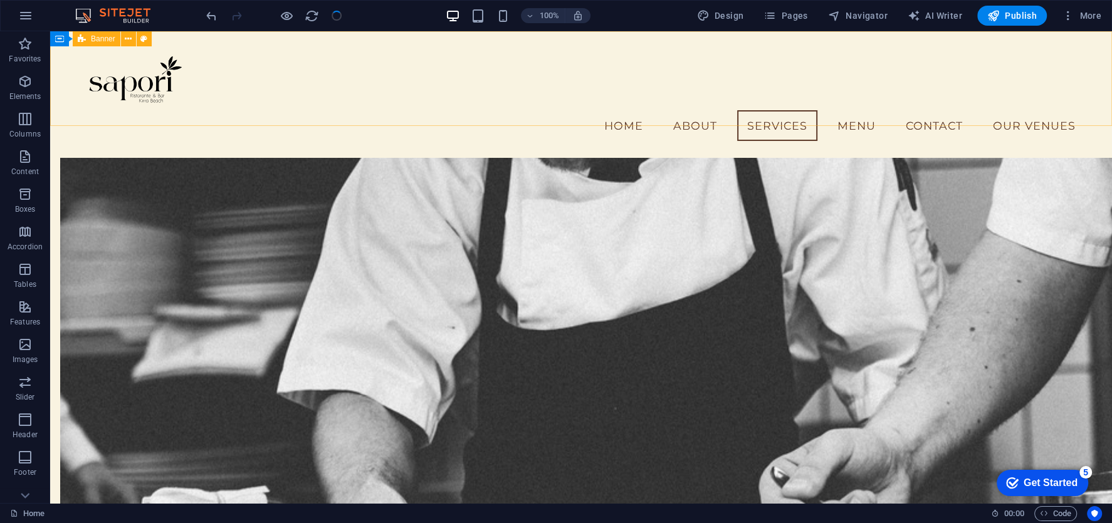
scroll to position [1212, 0]
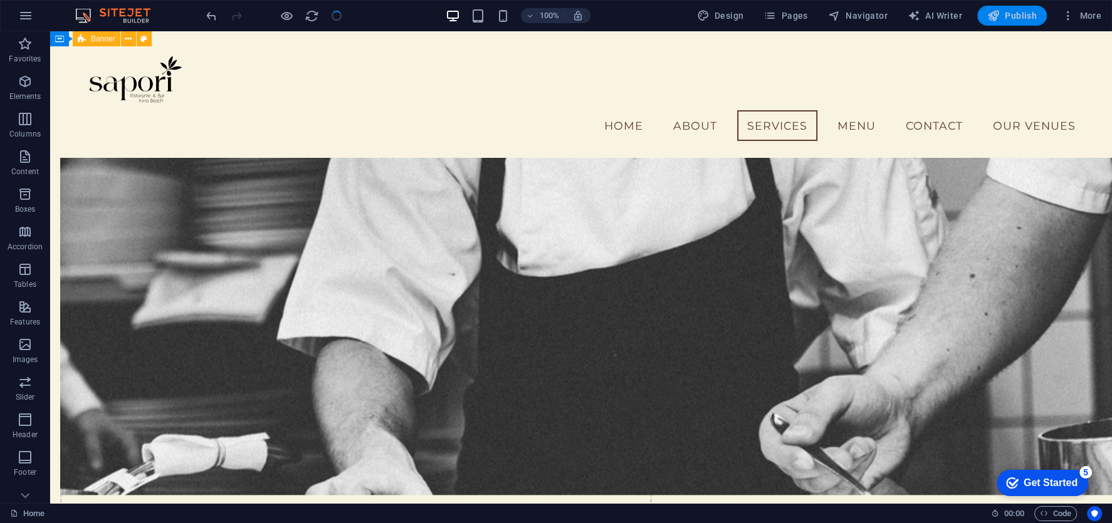
click at [1019, 18] on span "Publish" at bounding box center [1012, 15] width 50 height 13
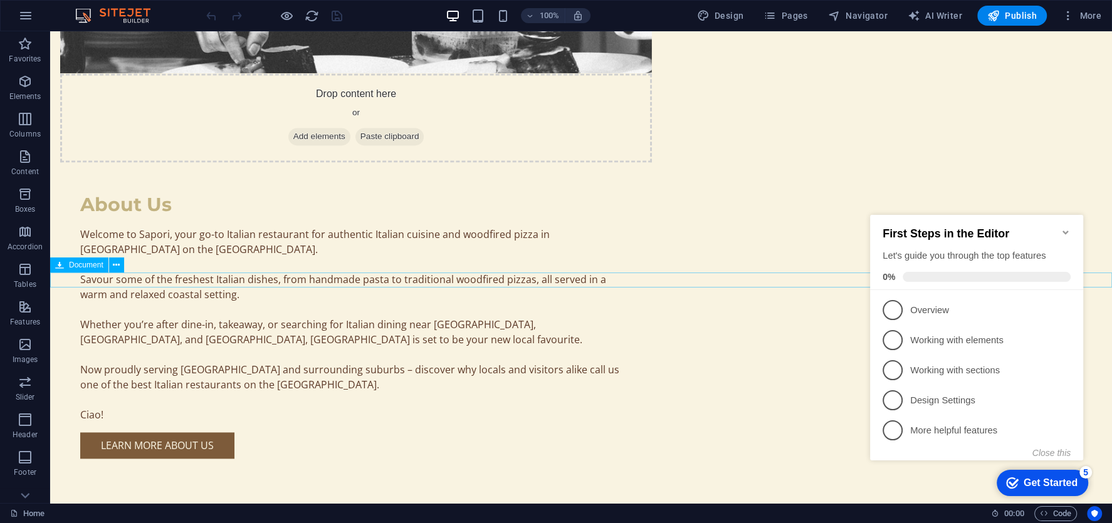
scroll to position [1663, 0]
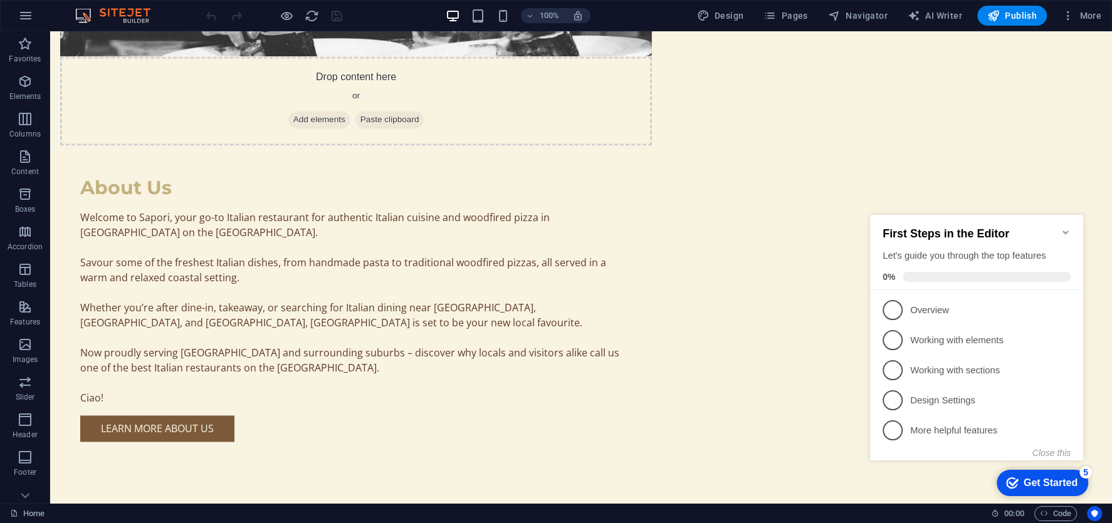
click at [1093, 1] on div "100% Design Pages Navigator AI Writer Publish More" at bounding box center [556, 16] width 1111 height 30
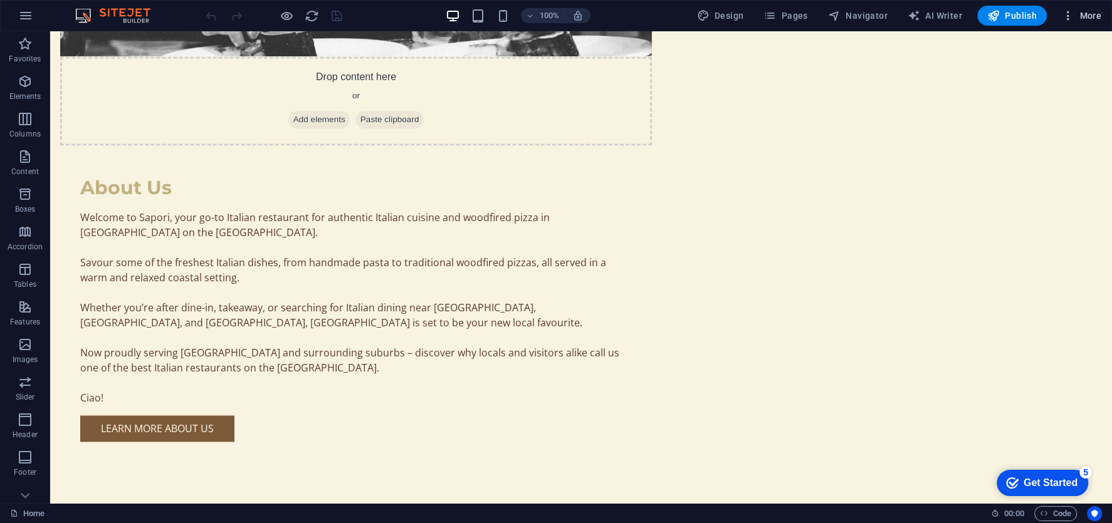
click at [1088, 21] on button "More" at bounding box center [1082, 16] width 50 height 20
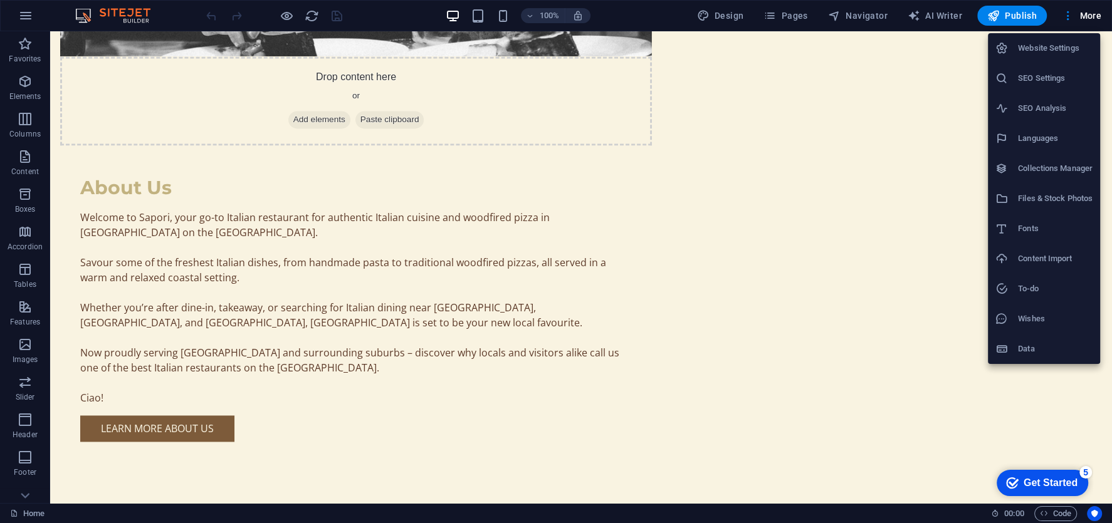
click at [1027, 55] on h6 "Website Settings" at bounding box center [1055, 48] width 75 height 15
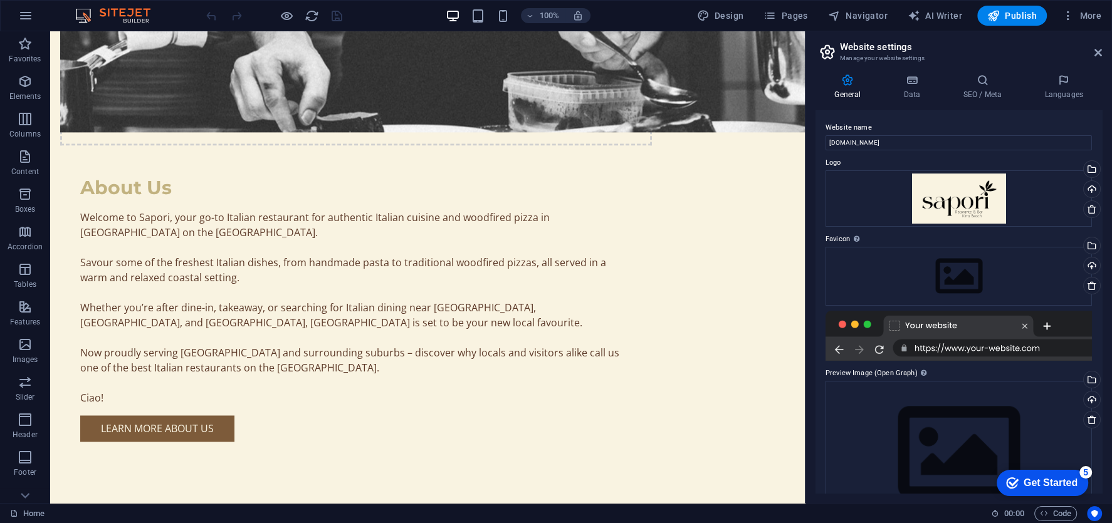
scroll to position [41, 0]
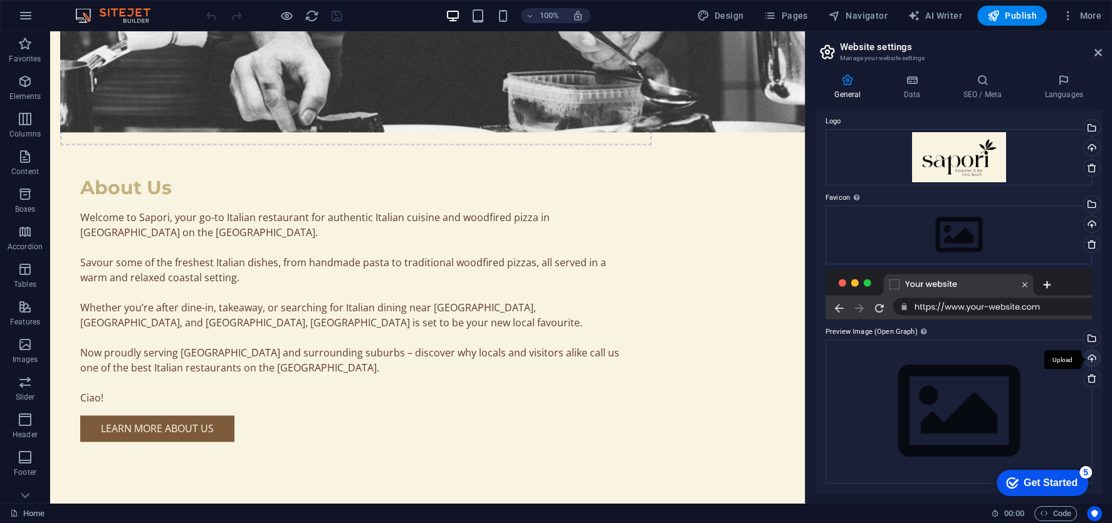
click at [1089, 355] on div "Upload" at bounding box center [1090, 359] width 19 height 19
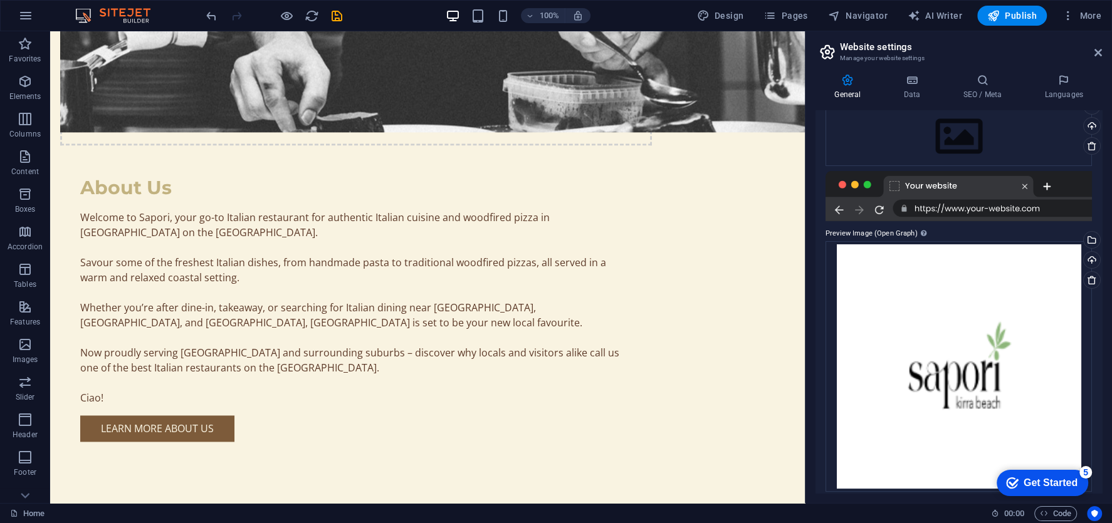
scroll to position [149, 0]
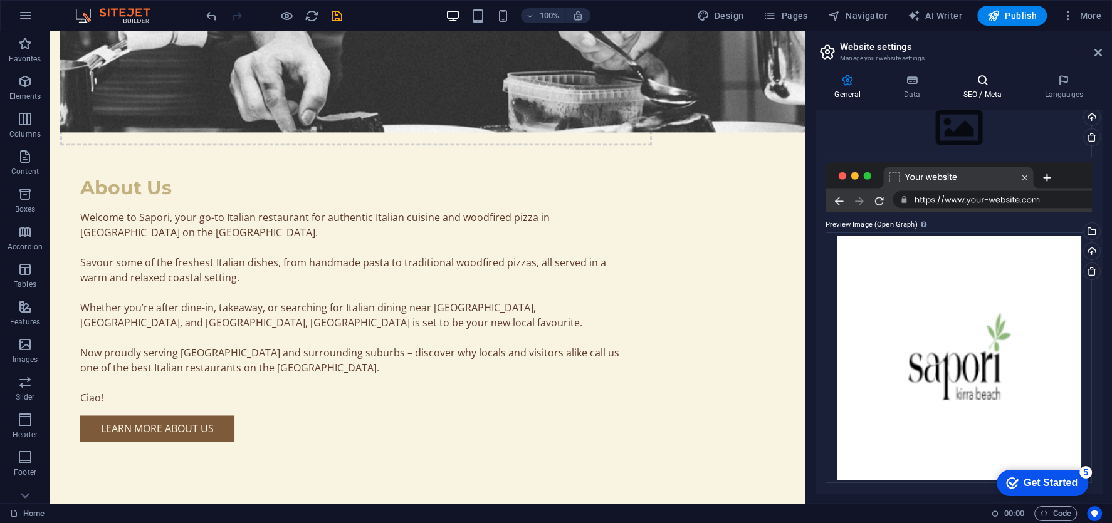
click at [985, 95] on h4 "SEO / Meta" at bounding box center [984, 87] width 81 height 26
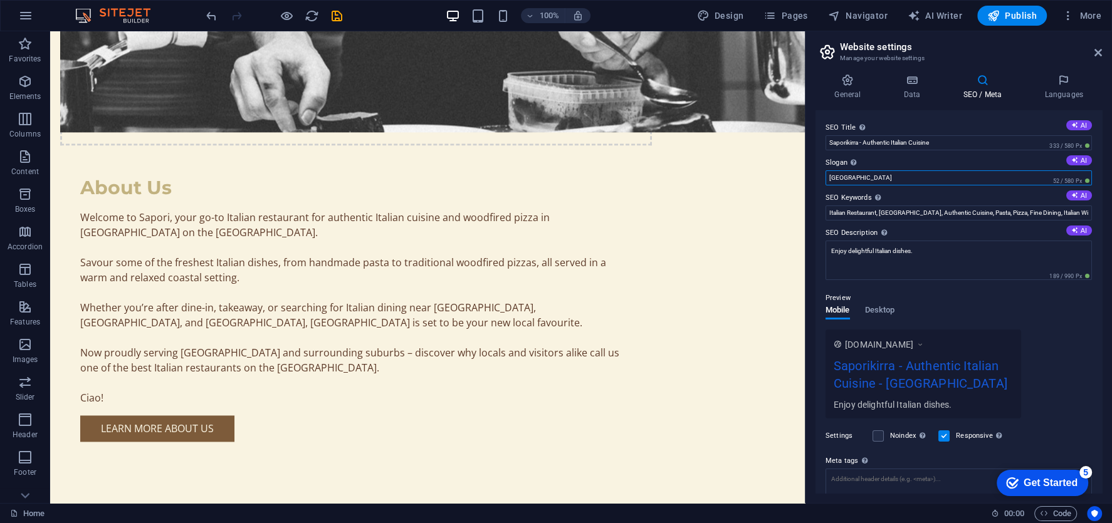
click at [901, 179] on input "Berlin" at bounding box center [959, 178] width 266 height 15
drag, startPoint x: 960, startPoint y: 140, endPoint x: 874, endPoint y: 148, distance: 86.2
click at [874, 148] on input "Saporikirra - Authentic Italian Cuisine" at bounding box center [959, 142] width 266 height 15
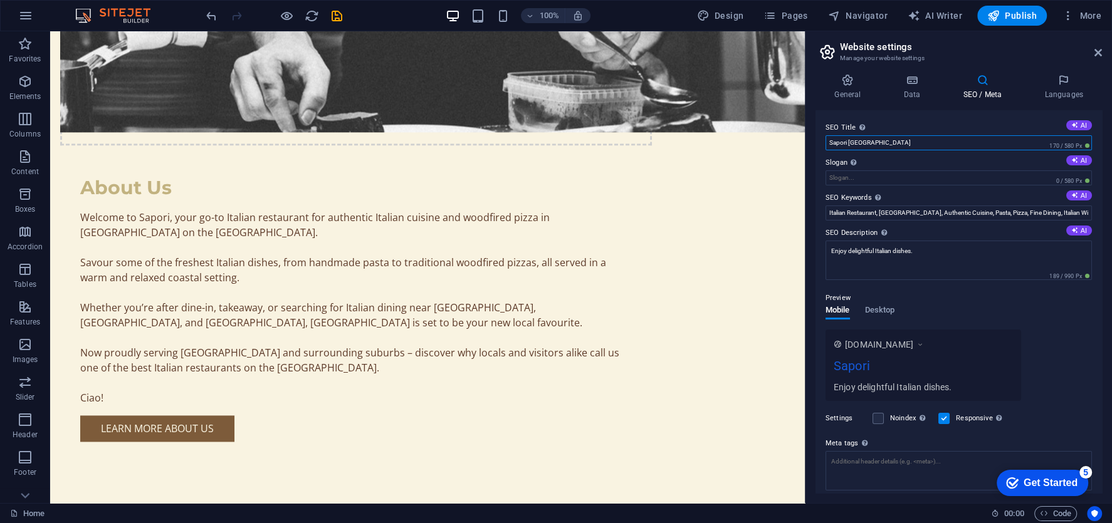
type input "Sapori [GEOGRAPHIC_DATA]"
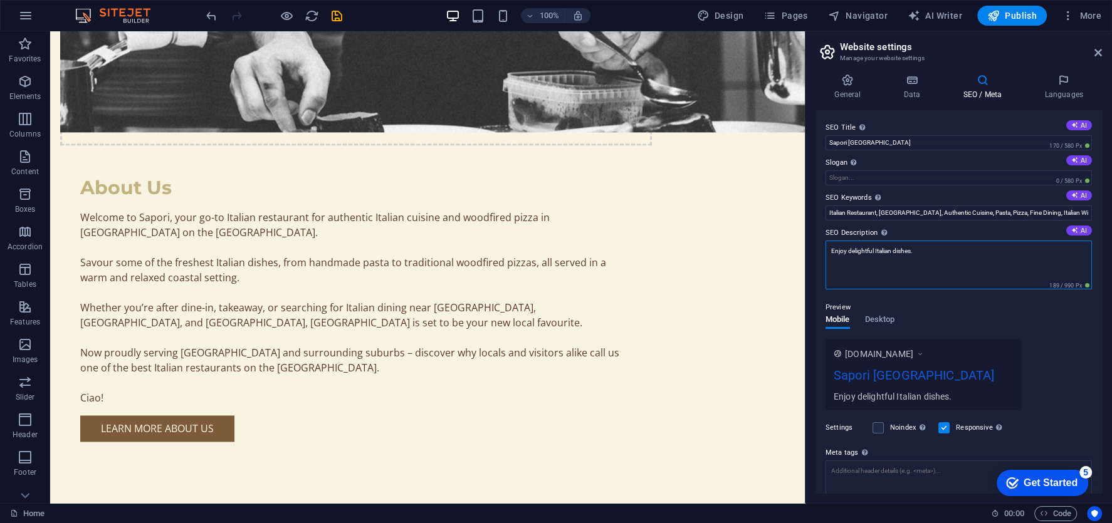
click at [923, 267] on textarea "Enjoy delightful Italian dishes." at bounding box center [959, 265] width 266 height 49
paste textarea "authentic Italian cuisine at Sapori Kirra Beach. Fresh pasta, woodfired pizza &…"
type textarea "Enjoy authentic Italian cuisine at [GEOGRAPHIC_DATA]. Fresh pasta, woodfired pi…"
click at [981, 308] on div "Preview Mobile Desktop www.example.com Sapori Kirra Beach Enjoy delightful Ital…" at bounding box center [959, 350] width 266 height 120
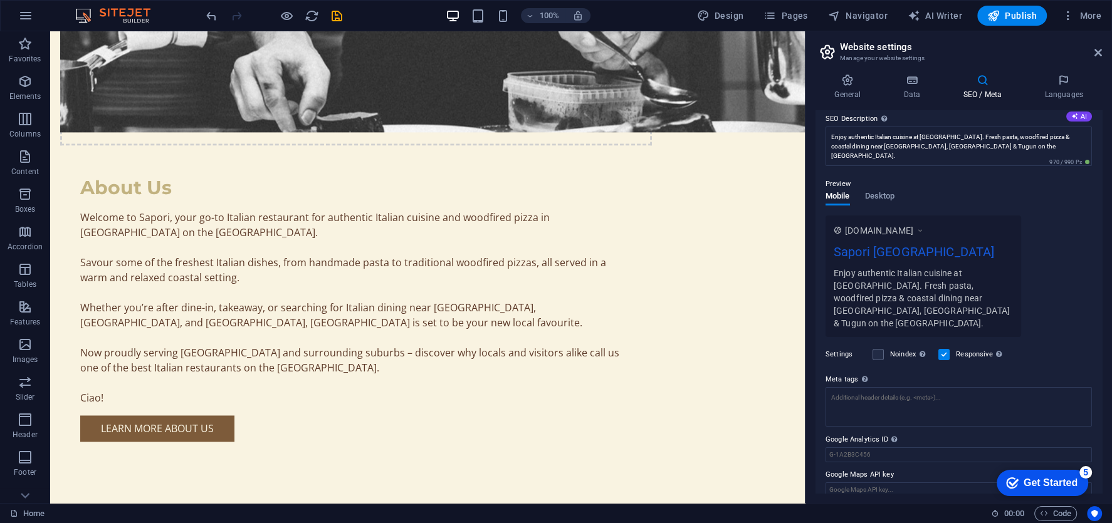
scroll to position [0, 0]
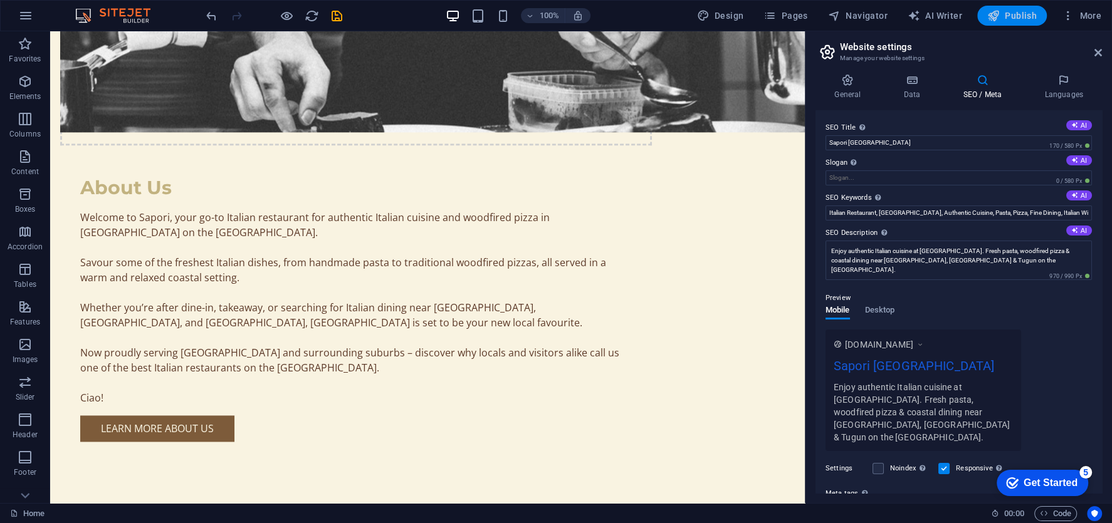
click at [982, 14] on button "Publish" at bounding box center [1012, 16] width 70 height 20
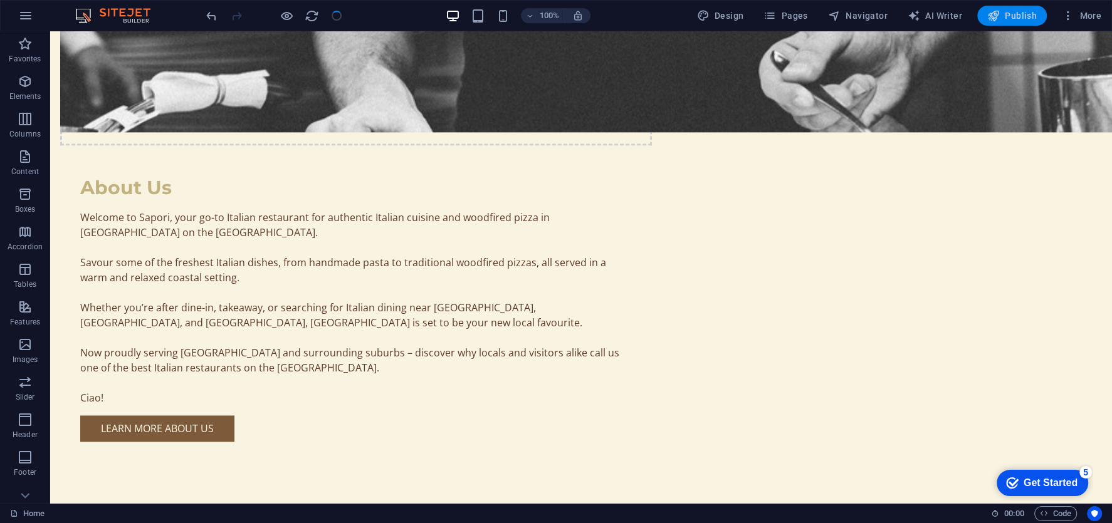
click at [992, 15] on icon "button" at bounding box center [993, 15] width 13 height 13
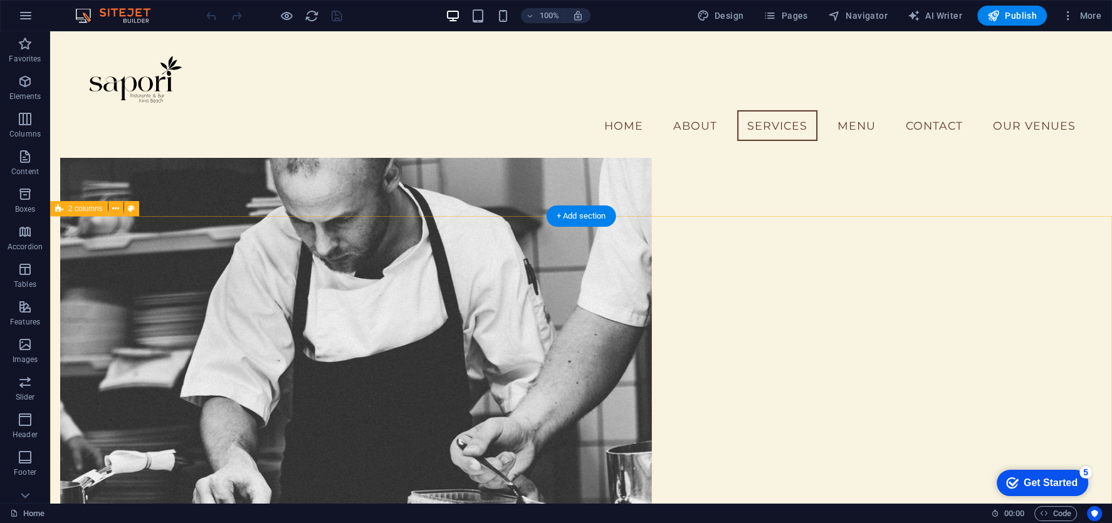
scroll to position [1111, 0]
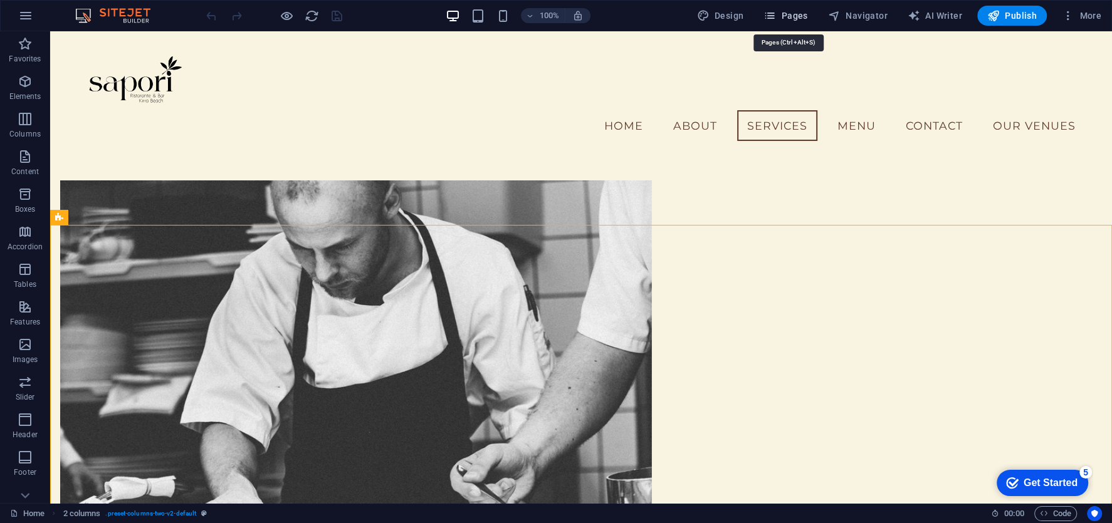
click at [802, 12] on span "Pages" at bounding box center [785, 15] width 44 height 13
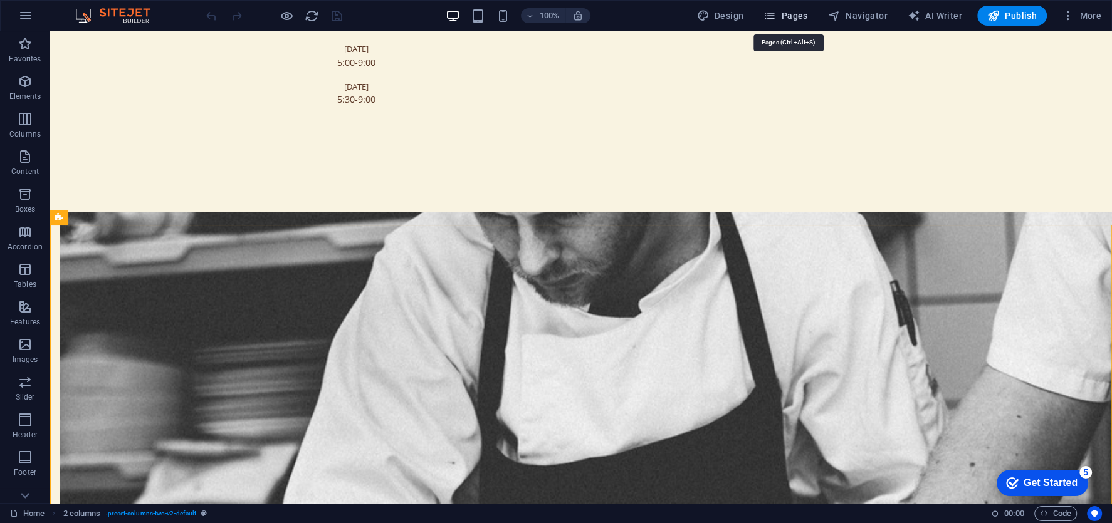
scroll to position [1207, 0]
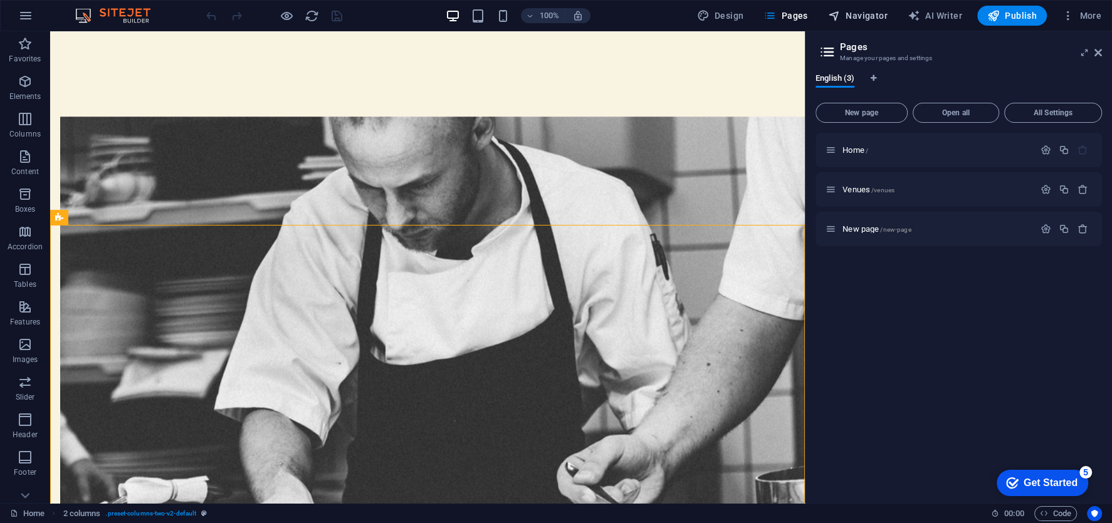
click at [856, 17] on span "Navigator" at bounding box center [858, 15] width 60 height 13
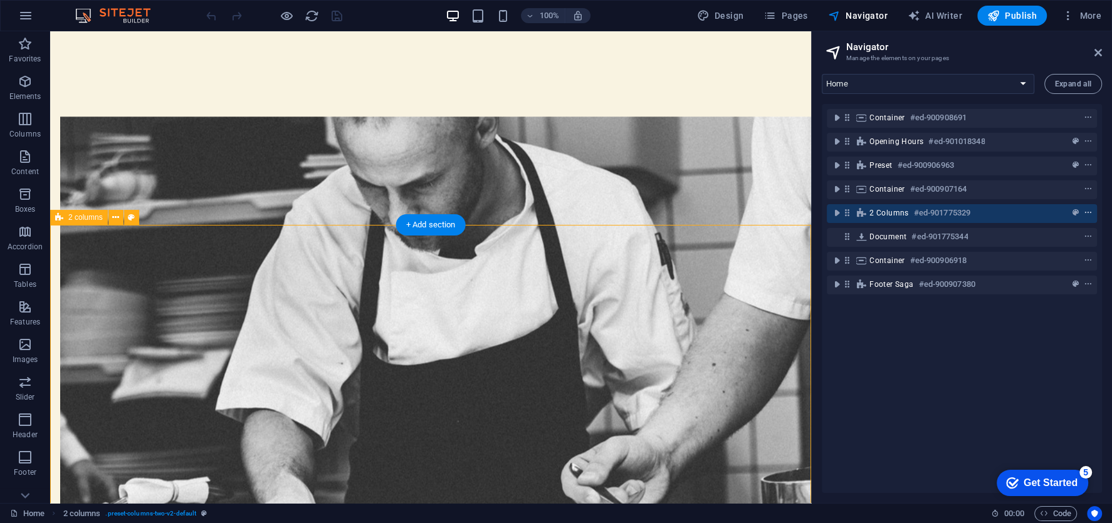
click at [1090, 213] on span "context-menu" at bounding box center [1088, 213] width 13 height 9
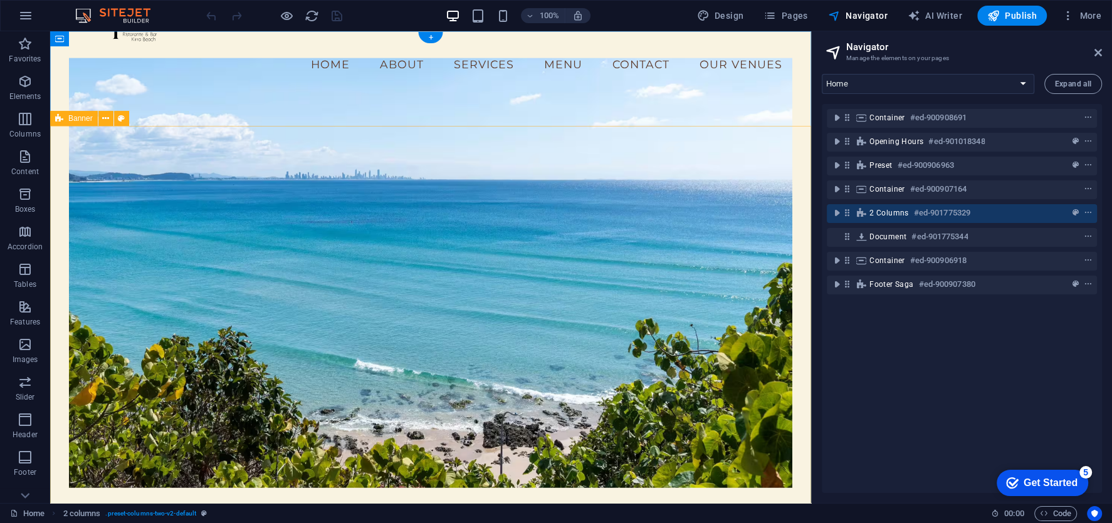
scroll to position [0, 0]
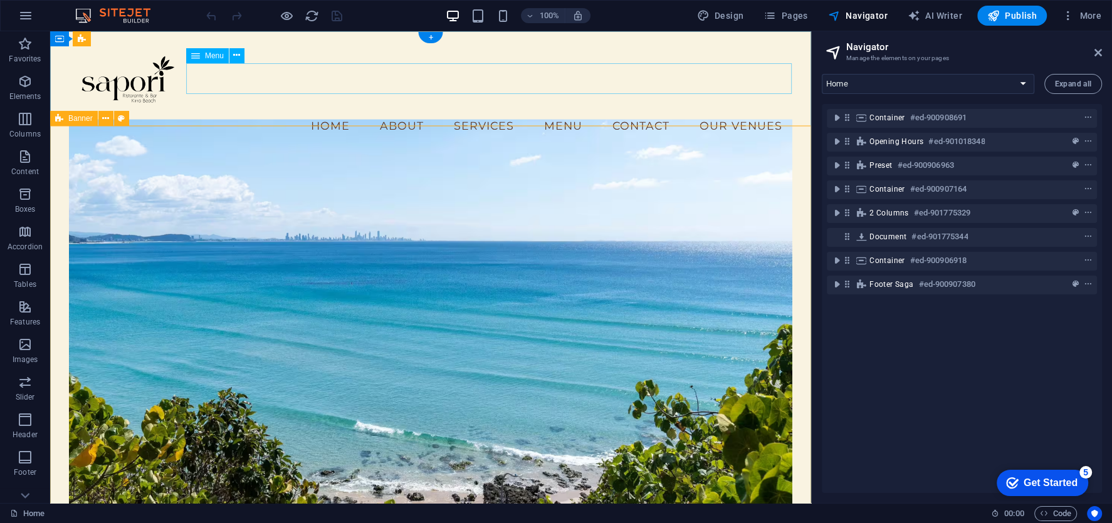
click at [561, 110] on nav "Home About Services Menu Contact Our Venues" at bounding box center [430, 125] width 723 height 31
select select
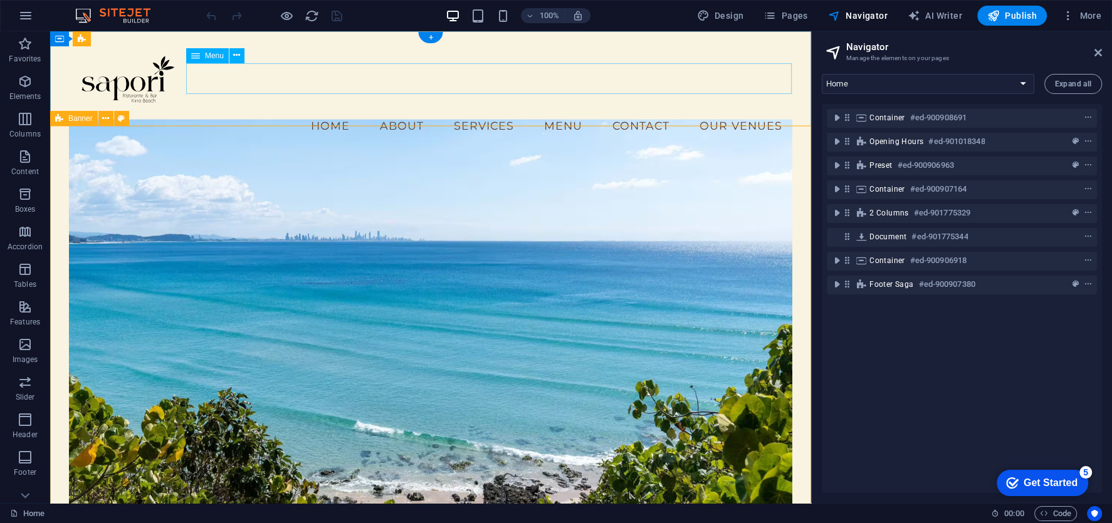
select select
select select "1"
select select
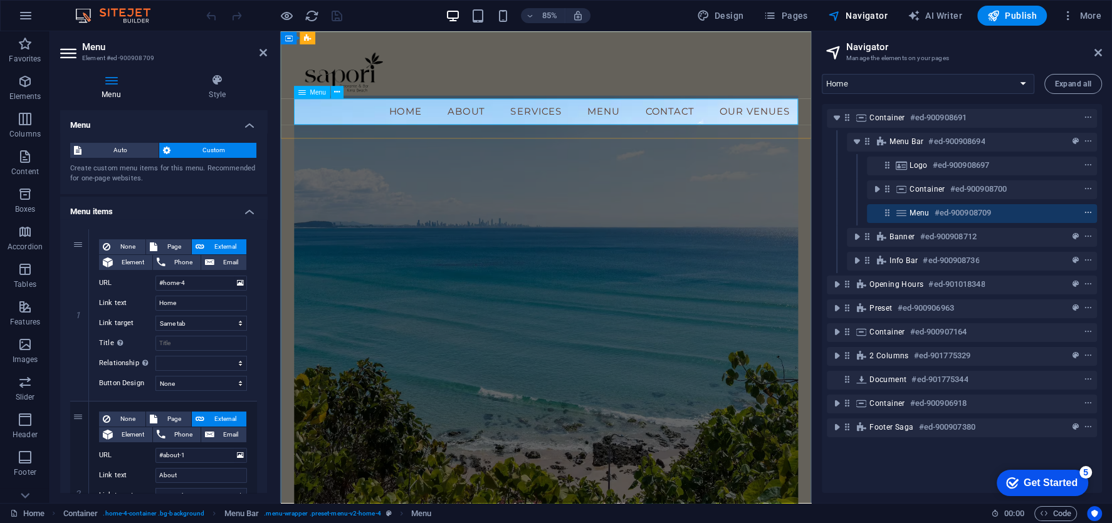
click at [1087, 215] on icon "context-menu" at bounding box center [1088, 213] width 9 height 9
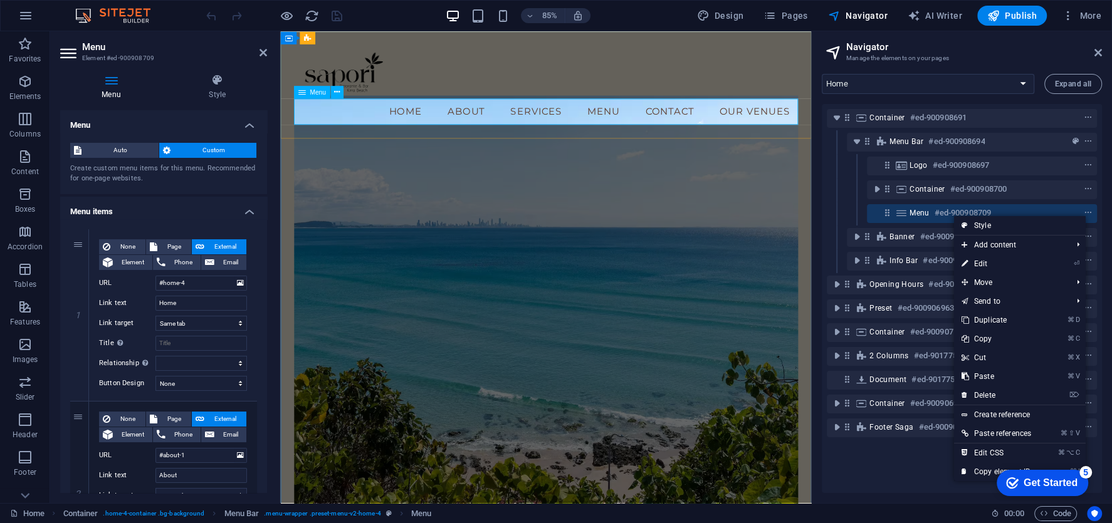
click at [930, 216] on div "Menu #ed-900908709" at bounding box center [972, 213] width 125 height 15
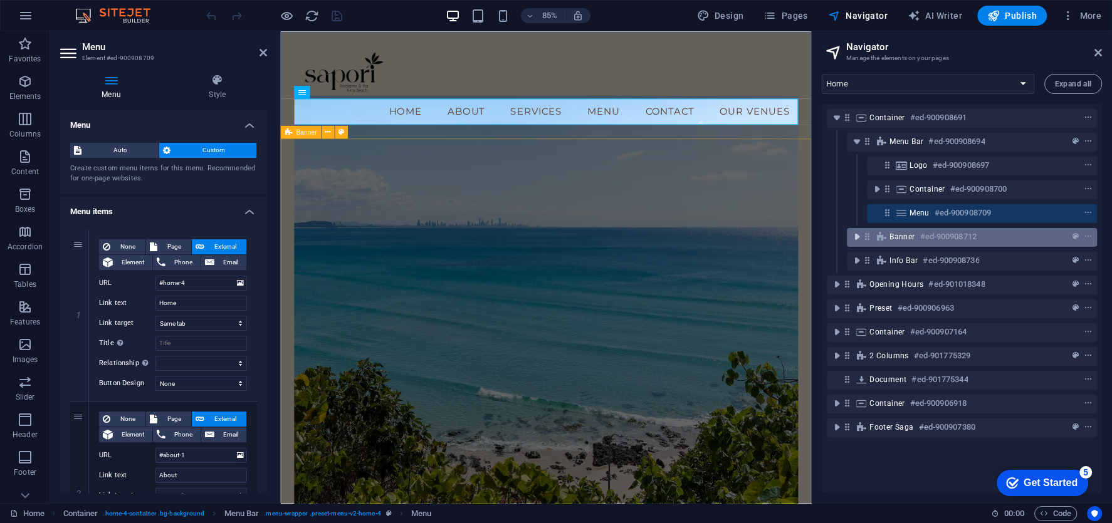
click at [856, 239] on icon "toggle-expand" at bounding box center [857, 237] width 13 height 13
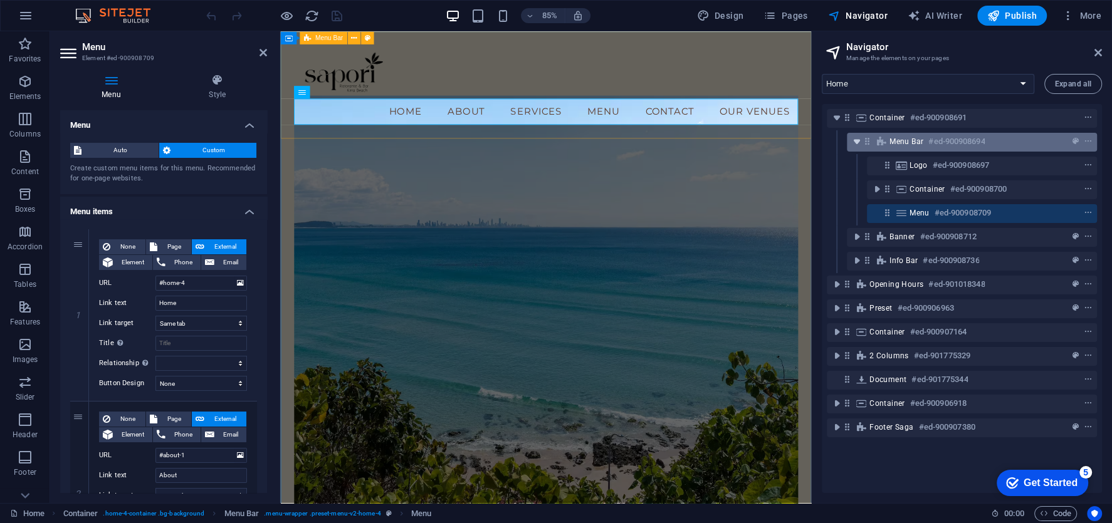
click at [857, 141] on icon "toggle-expand" at bounding box center [857, 141] width 13 height 13
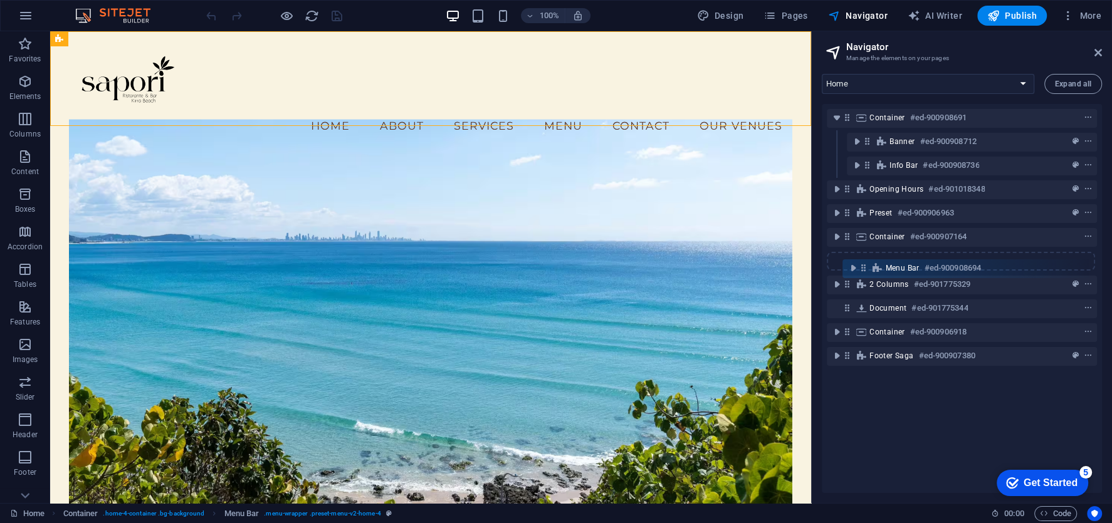
drag, startPoint x: 866, startPoint y: 142, endPoint x: 863, endPoint y: 275, distance: 132.9
click at [863, 275] on div "Container #ed-900908691 Menu Bar #ed-900908694 Banner #ed-900908712 Info Bar #e…" at bounding box center [962, 298] width 280 height 389
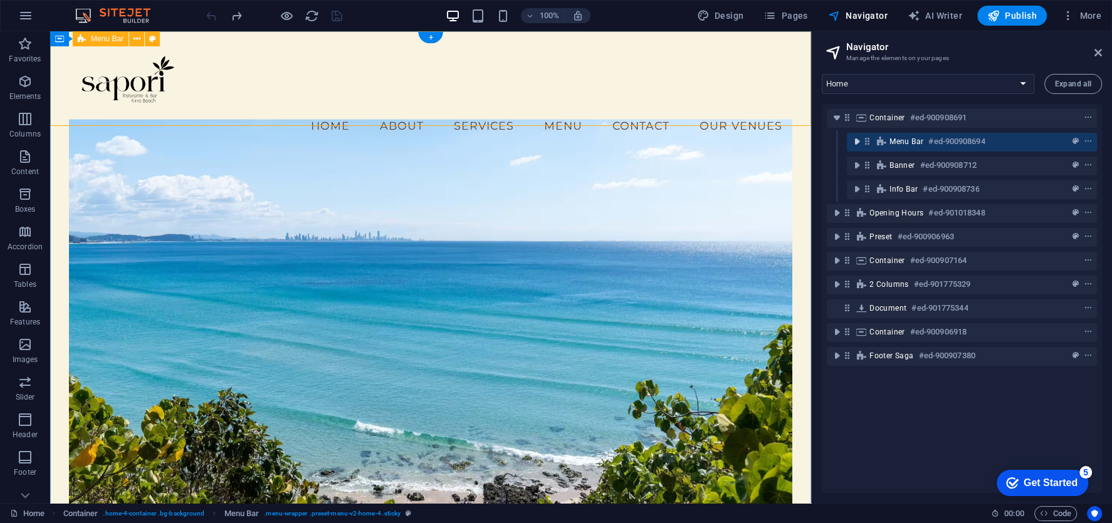
click at [858, 142] on icon "toggle-expand" at bounding box center [857, 141] width 13 height 13
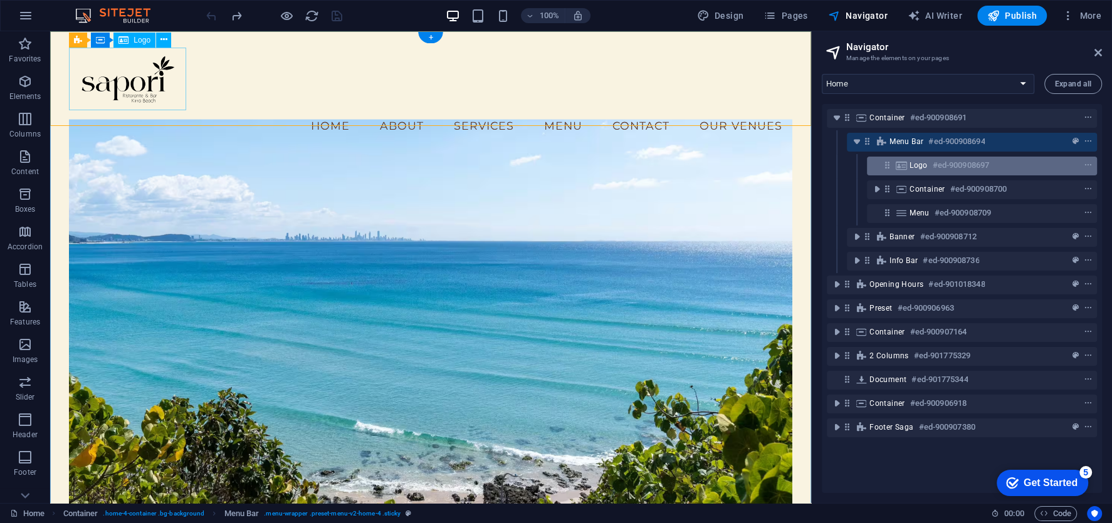
click at [883, 166] on icon at bounding box center [887, 165] width 11 height 11
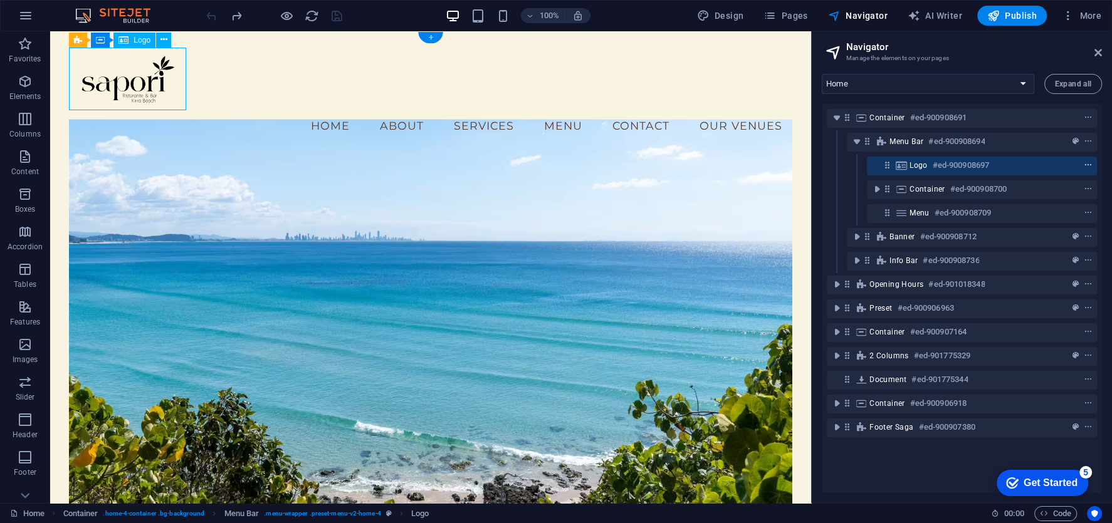
click at [1084, 165] on icon "context-menu" at bounding box center [1088, 165] width 9 height 9
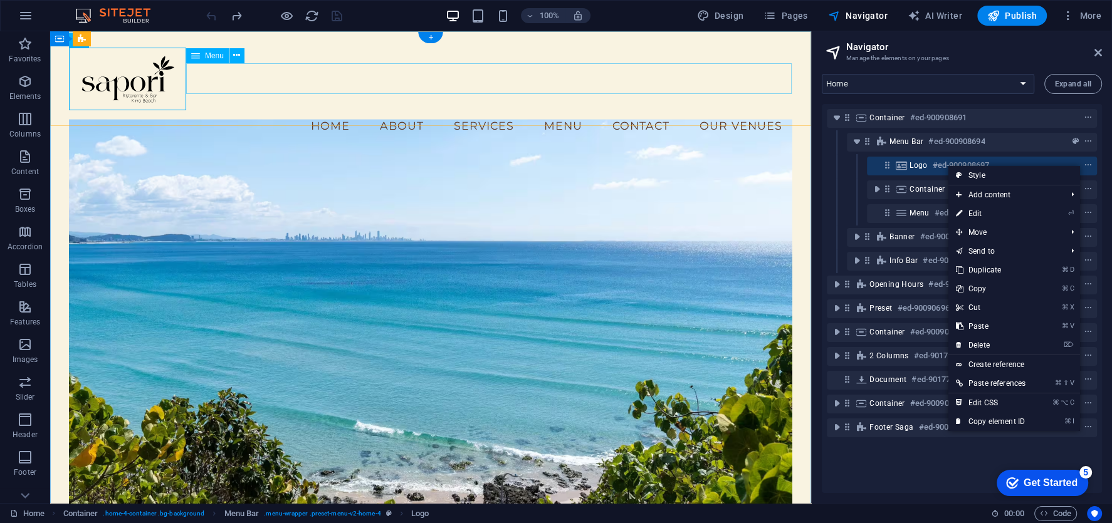
click at [574, 110] on nav "Home About Services Menu Contact Our Venues" at bounding box center [430, 125] width 723 height 31
select select
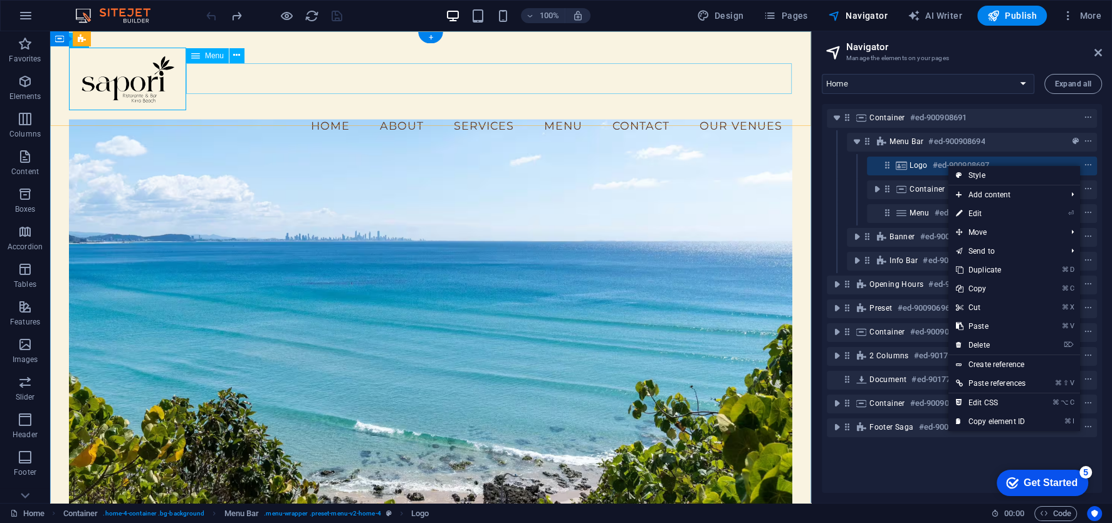
select select
select select "1"
select select
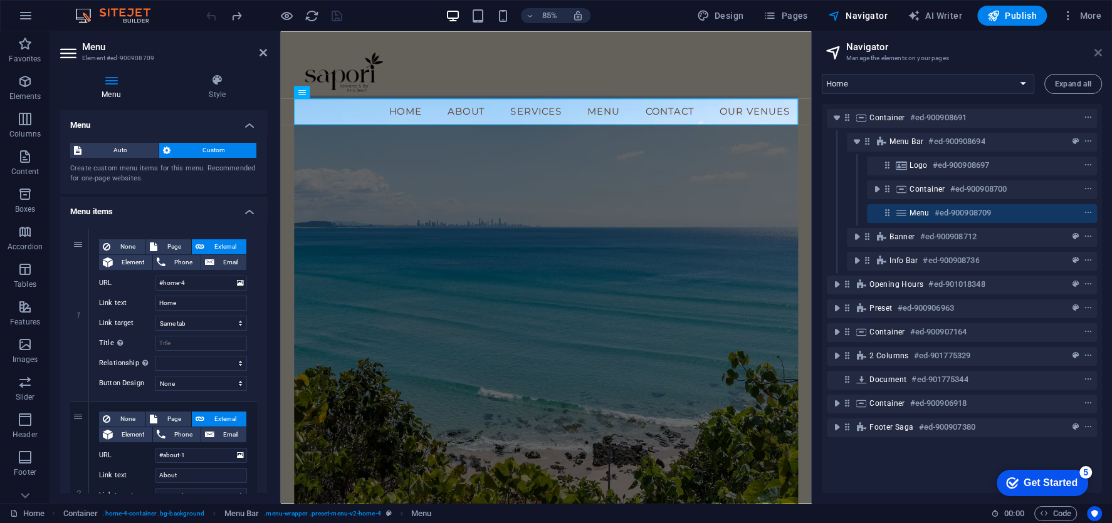
click at [1098, 49] on icon at bounding box center [1098, 53] width 8 height 10
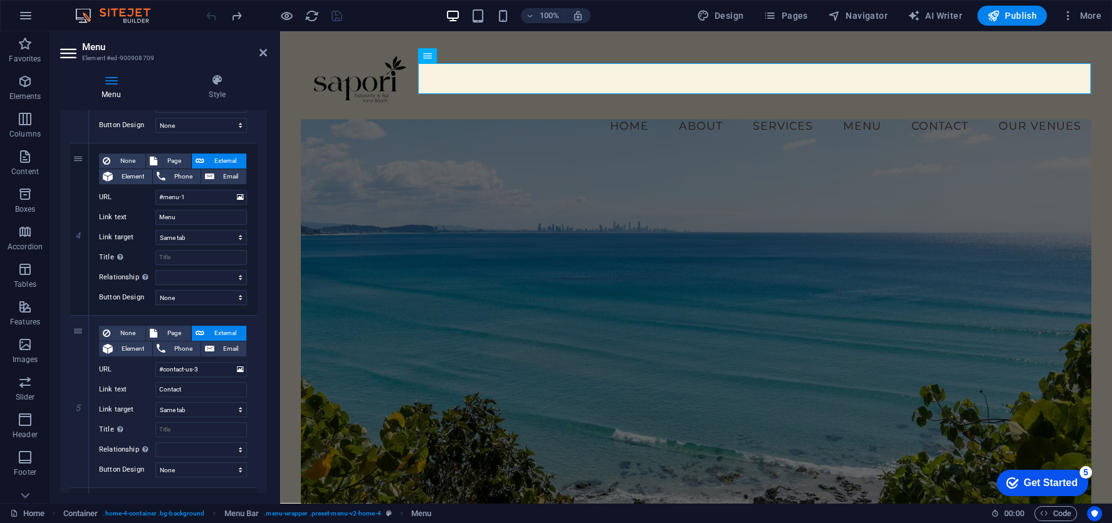
scroll to position [592, 0]
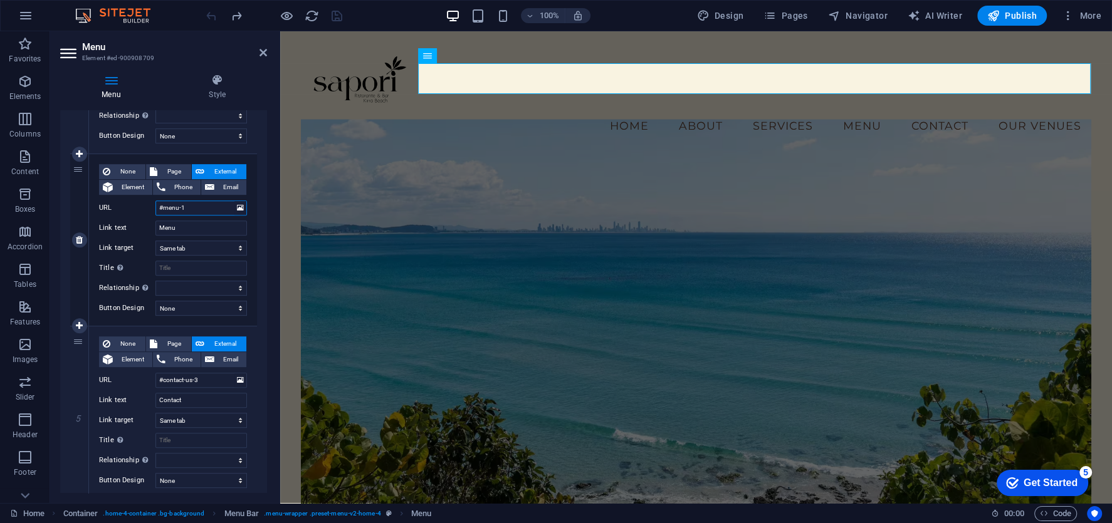
click at [206, 209] on input "#menu-1" at bounding box center [201, 208] width 92 height 15
click at [243, 207] on button at bounding box center [240, 208] width 12 height 14
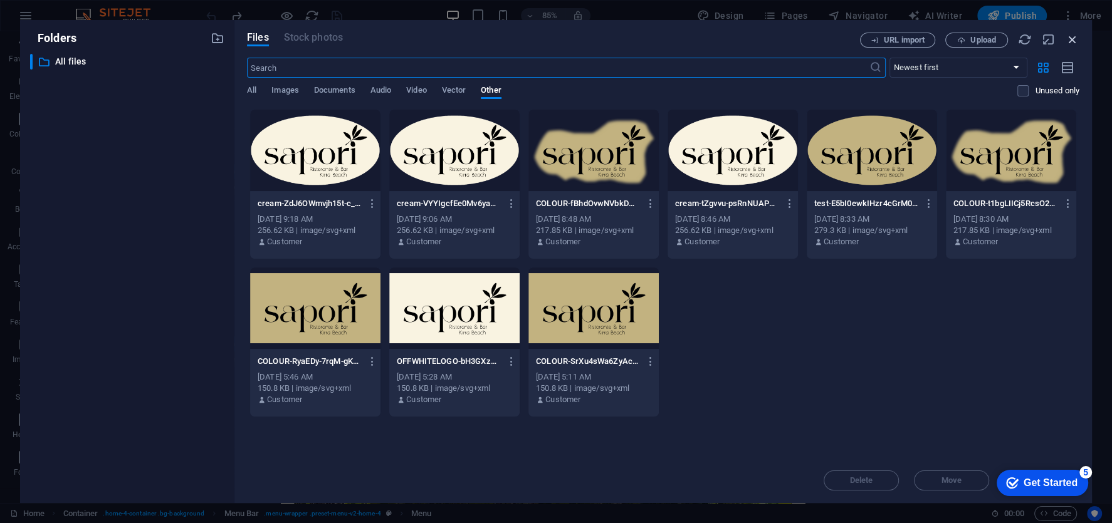
click at [1074, 39] on icon "button" at bounding box center [1073, 40] width 14 height 14
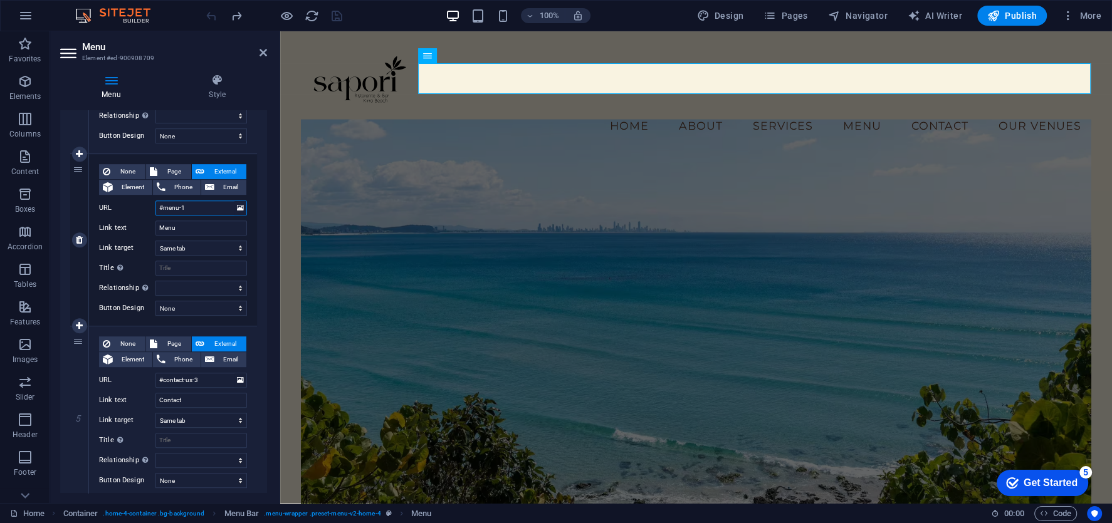
click at [199, 210] on input "#menu-1" at bounding box center [201, 208] width 92 height 15
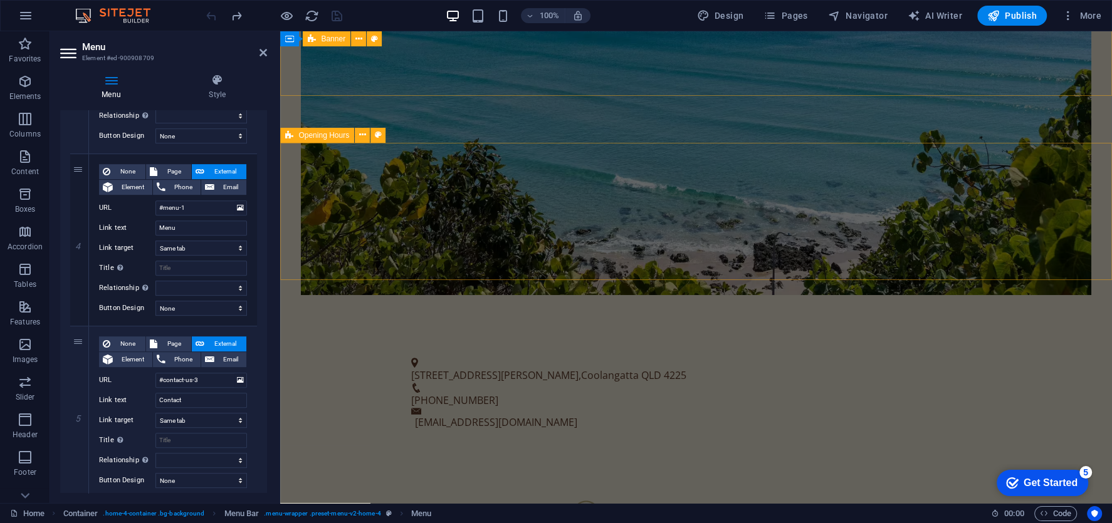
scroll to position [431, 0]
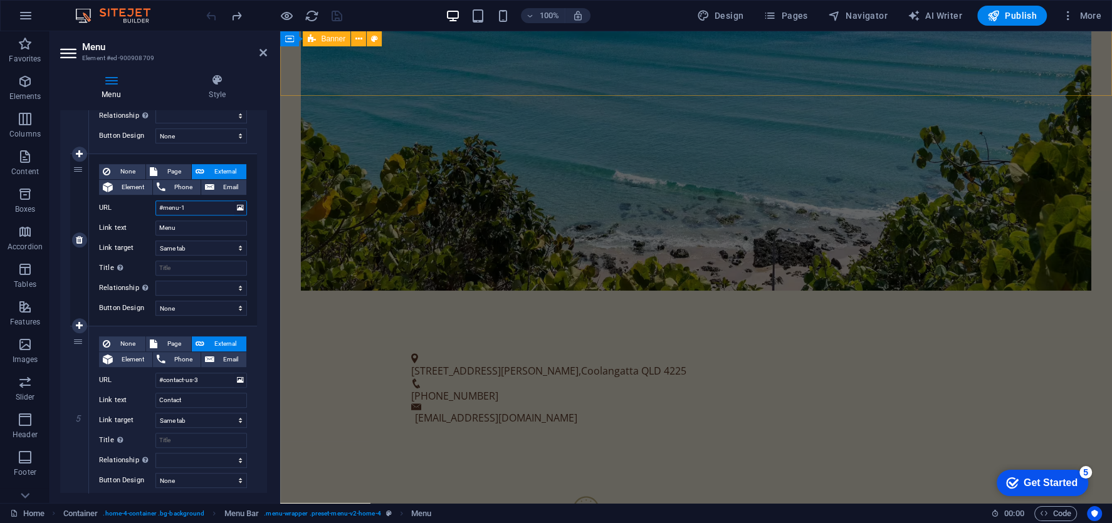
click at [197, 209] on input "#menu-1" at bounding box center [201, 208] width 92 height 15
click at [127, 206] on label "URL" at bounding box center [127, 208] width 56 height 15
click at [155, 206] on input "#menu-1" at bounding box center [201, 208] width 92 height 15
click at [106, 204] on label "URL" at bounding box center [127, 208] width 56 height 15
click at [155, 204] on input "#menu-1" at bounding box center [201, 208] width 92 height 15
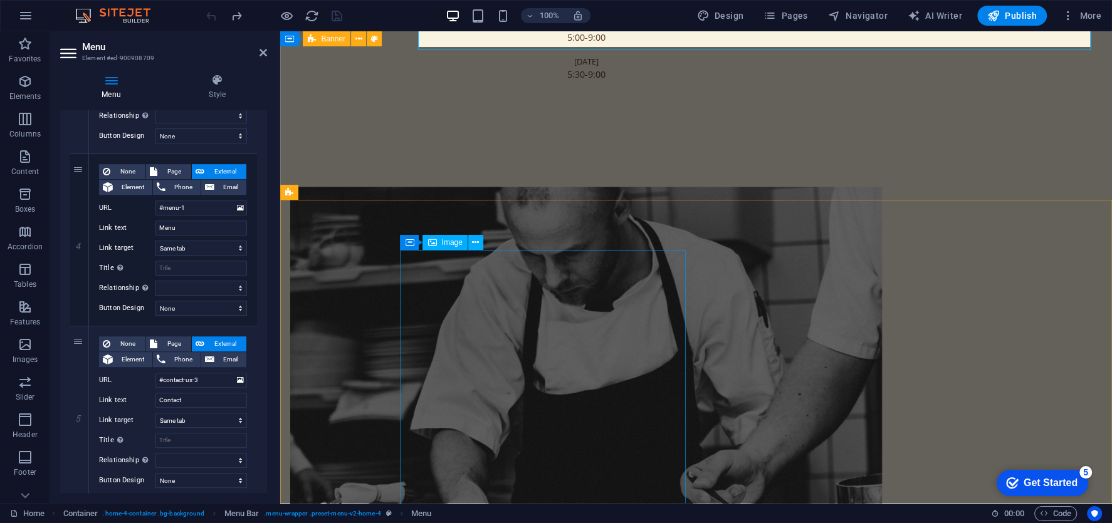
scroll to position [1234, 0]
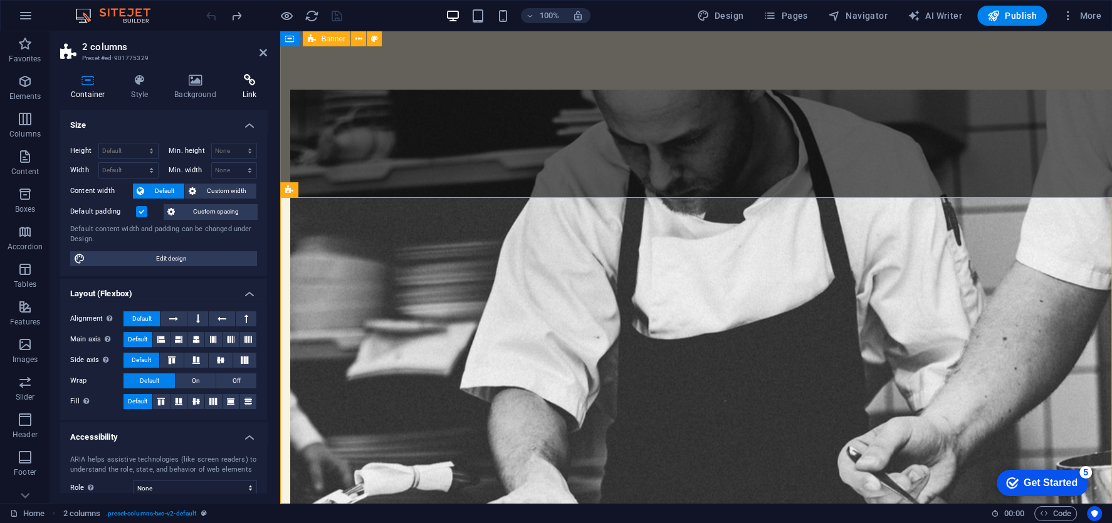
click at [251, 98] on h4 "Link" at bounding box center [250, 87] width 36 height 26
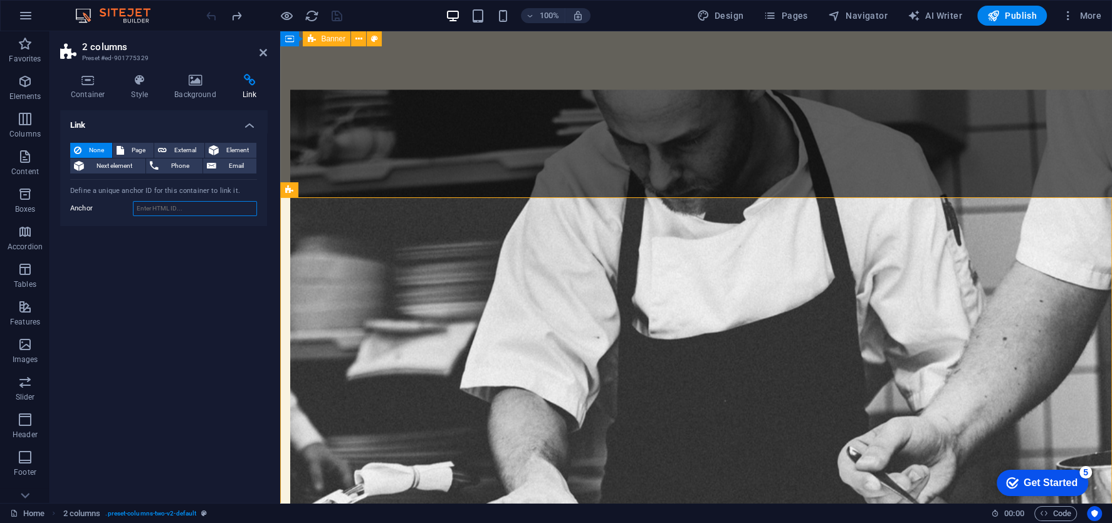
click at [165, 209] on input "Anchor" at bounding box center [195, 208] width 124 height 15
type input "Menu#1"
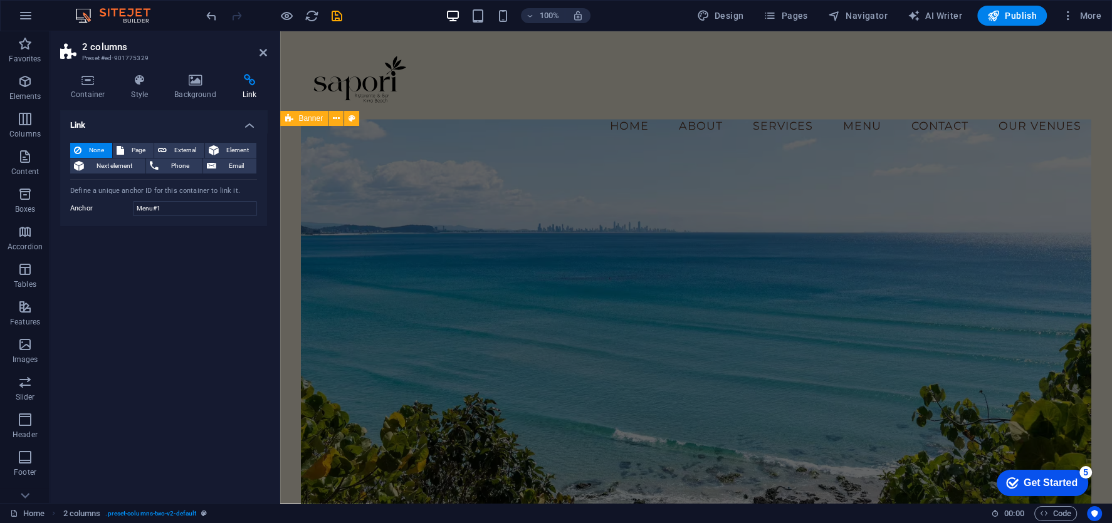
click at [200, 255] on div "Link None Page External Element Next element Phone Email Page Home Venues New p…" at bounding box center [163, 301] width 207 height 383
click at [702, 110] on nav "Home About Services Menu Contact Our Venues" at bounding box center [696, 125] width 790 height 31
select select
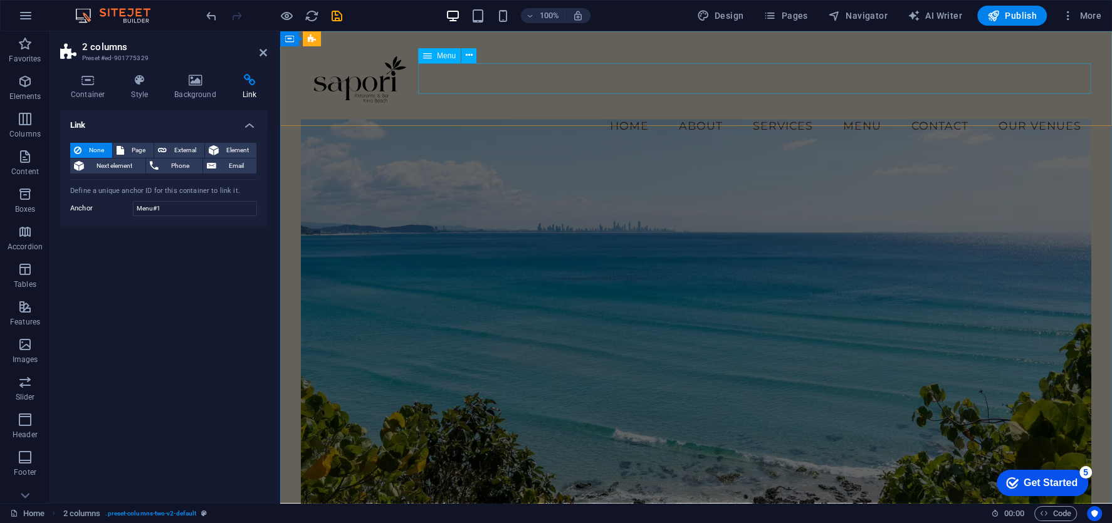
select select
select select "1"
select select
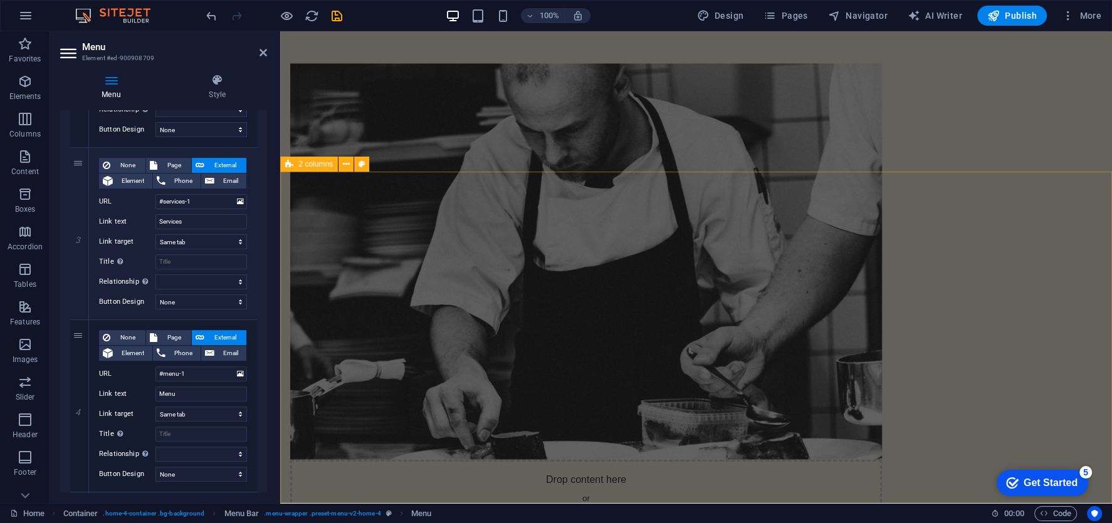
scroll to position [1308, 0]
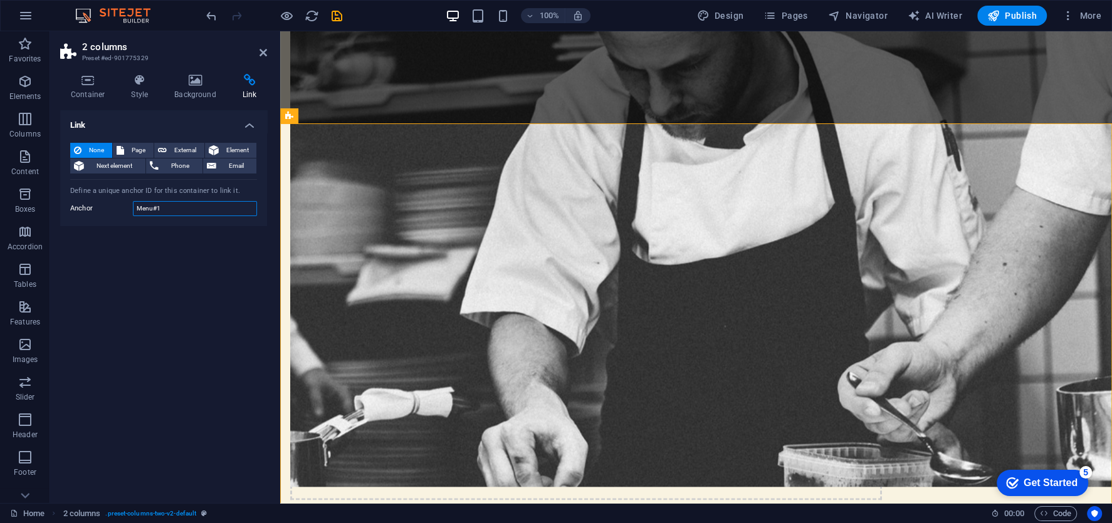
click at [148, 206] on input "Menu#1" at bounding box center [195, 208] width 124 height 15
type input "Menu-#1"
click at [156, 307] on div "Link None Page External Element Next element Phone Email Page Home Venues New p…" at bounding box center [163, 301] width 207 height 383
click at [264, 50] on icon at bounding box center [264, 53] width 8 height 10
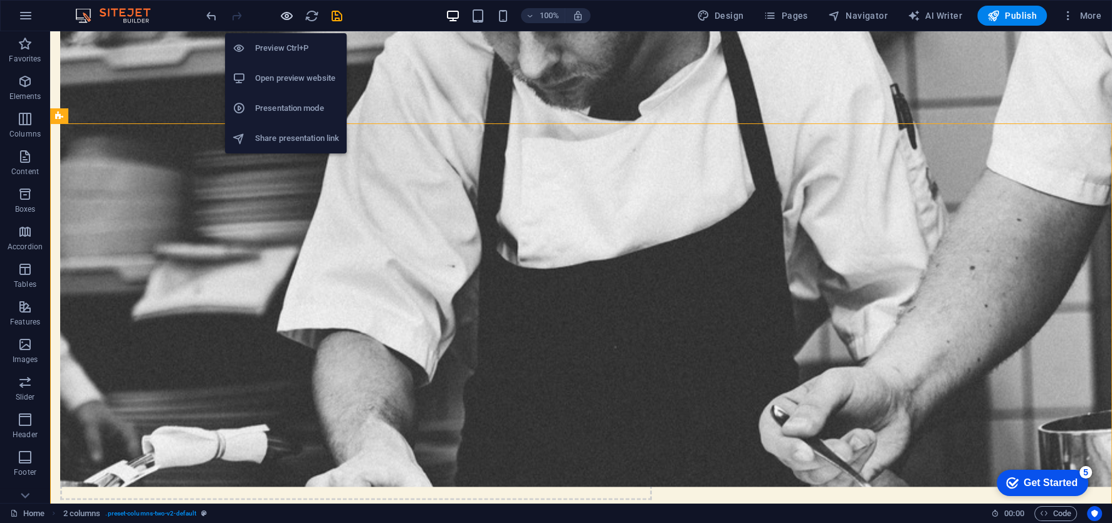
click at [286, 17] on icon "button" at bounding box center [287, 16] width 14 height 14
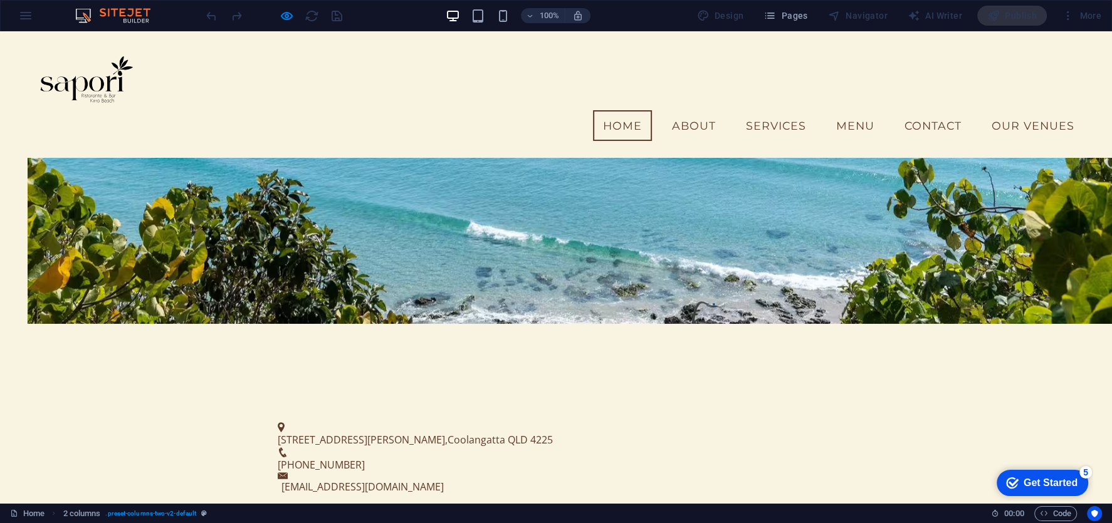
scroll to position [0, 0]
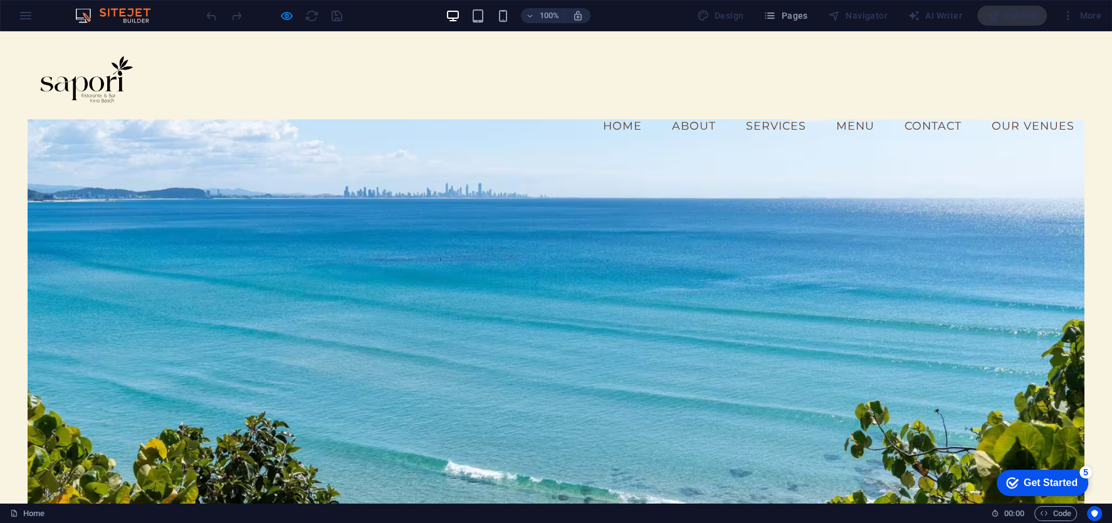
click at [850, 110] on link "Menu" at bounding box center [855, 125] width 58 height 31
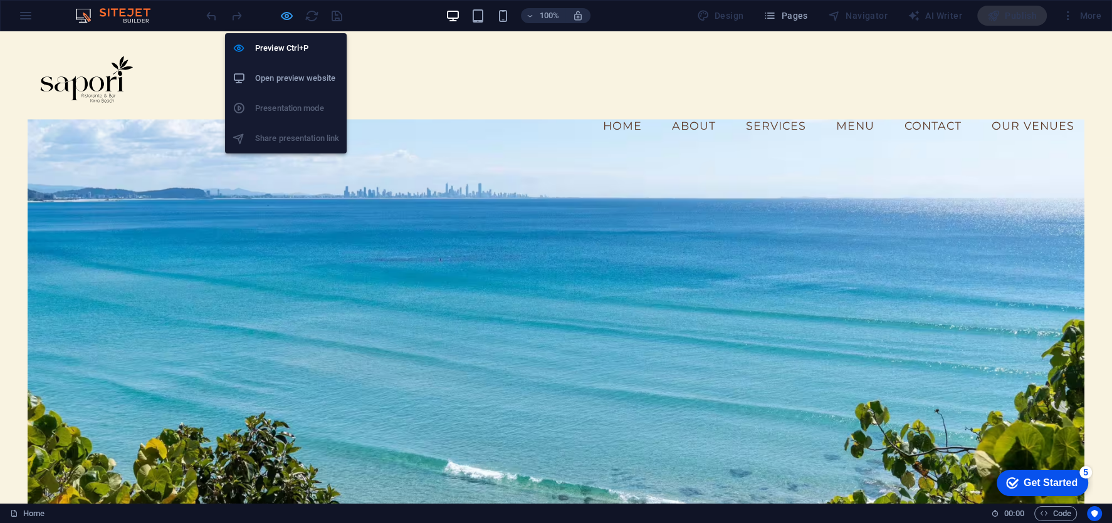
click at [284, 14] on icon "button" at bounding box center [287, 16] width 14 height 14
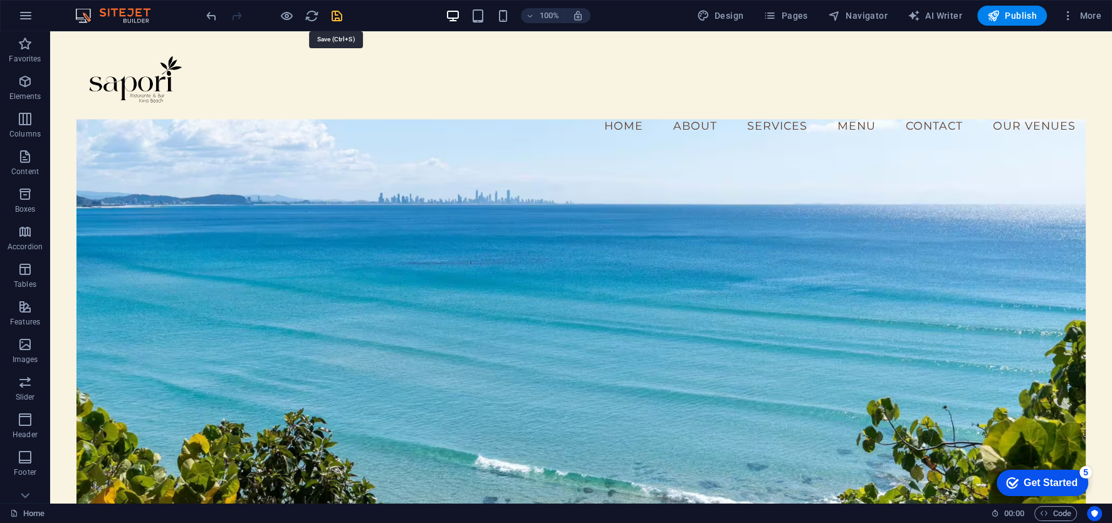
click at [335, 18] on icon "save" at bounding box center [337, 16] width 14 height 14
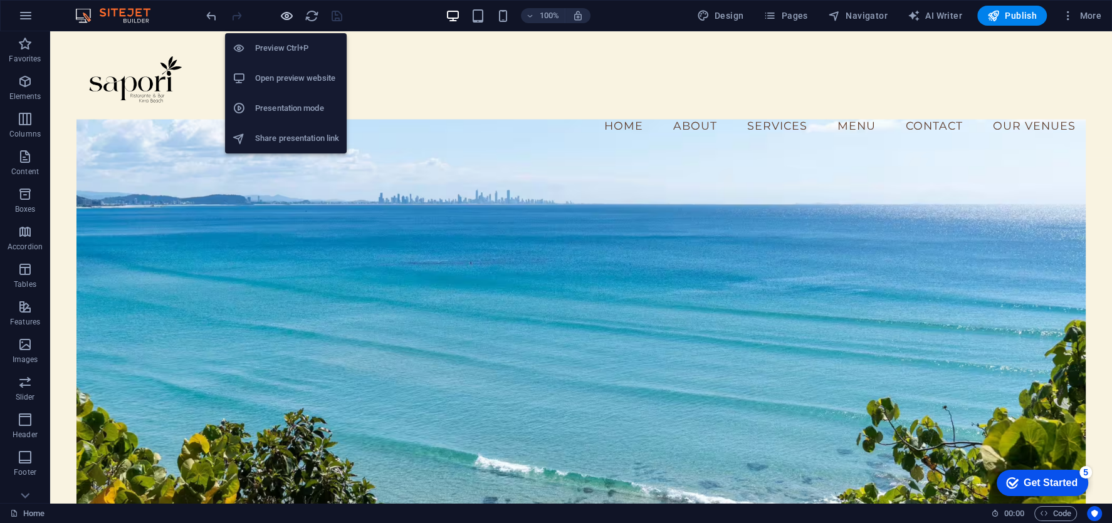
click at [281, 16] on icon "button" at bounding box center [287, 16] width 14 height 14
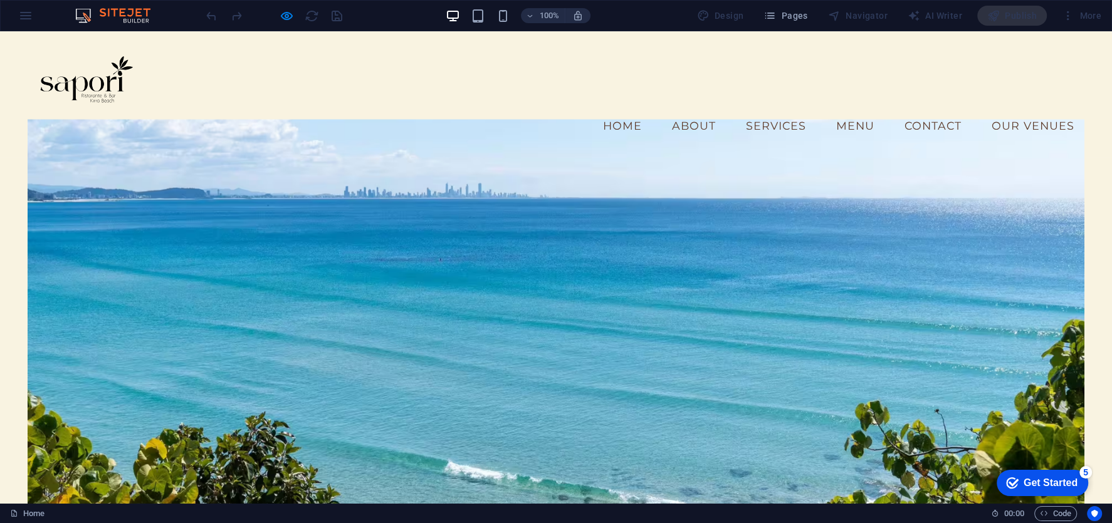
click at [857, 110] on link "Menu" at bounding box center [855, 125] width 58 height 31
click at [782, 110] on link "Services" at bounding box center [776, 125] width 80 height 31
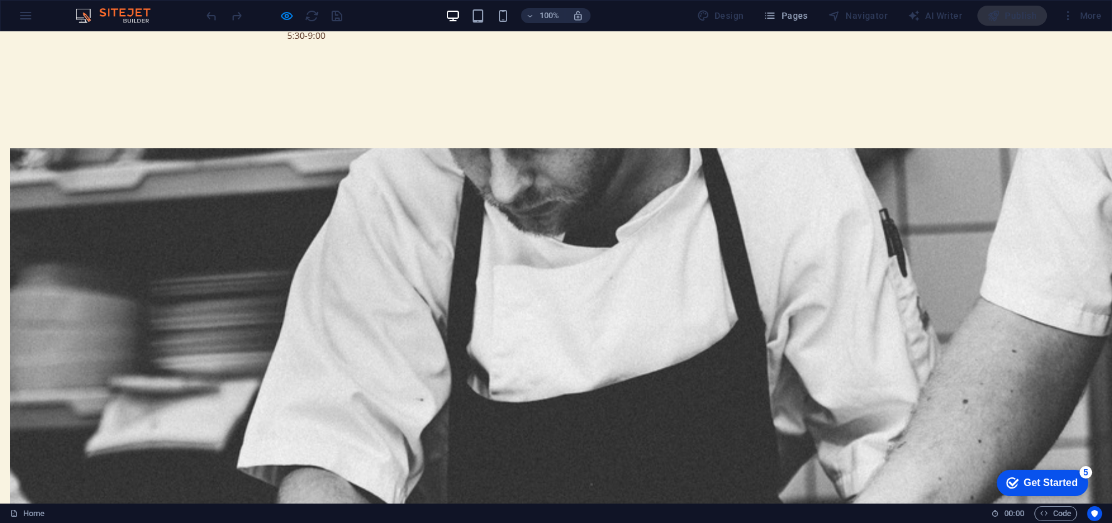
scroll to position [1177, 0]
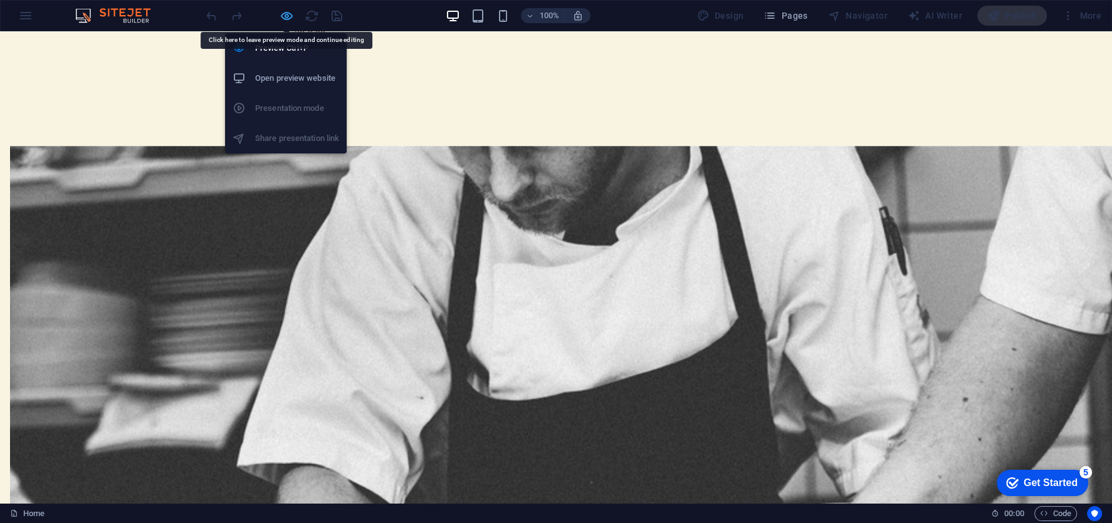
click at [283, 13] on icon "button" at bounding box center [287, 16] width 14 height 14
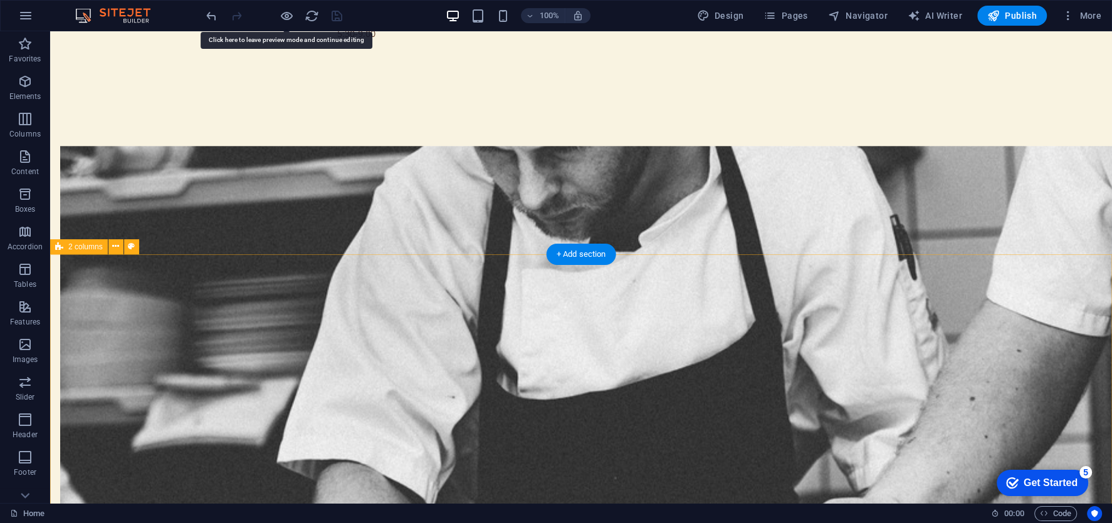
select select
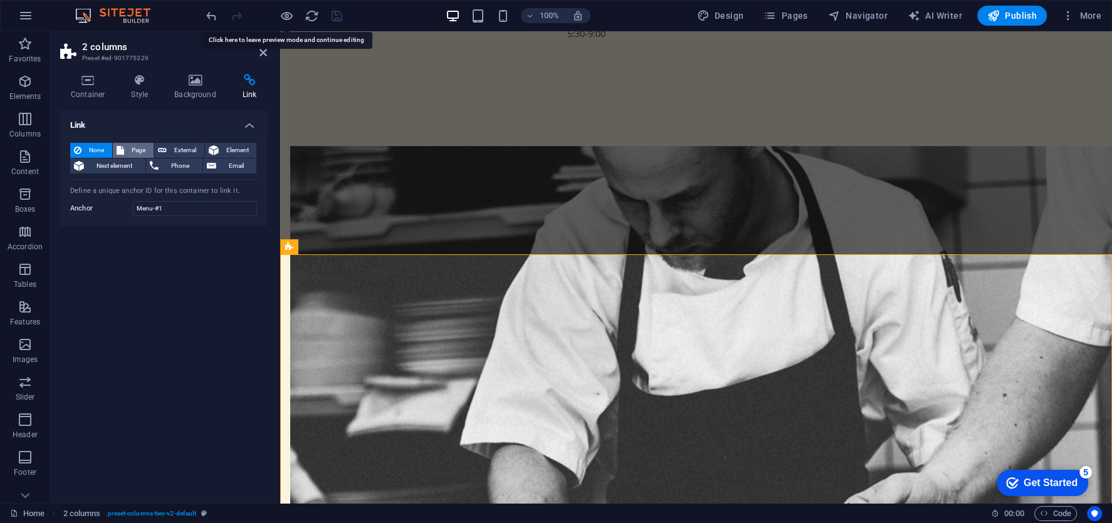
click at [144, 157] on span "Page" at bounding box center [139, 150] width 22 height 15
select select
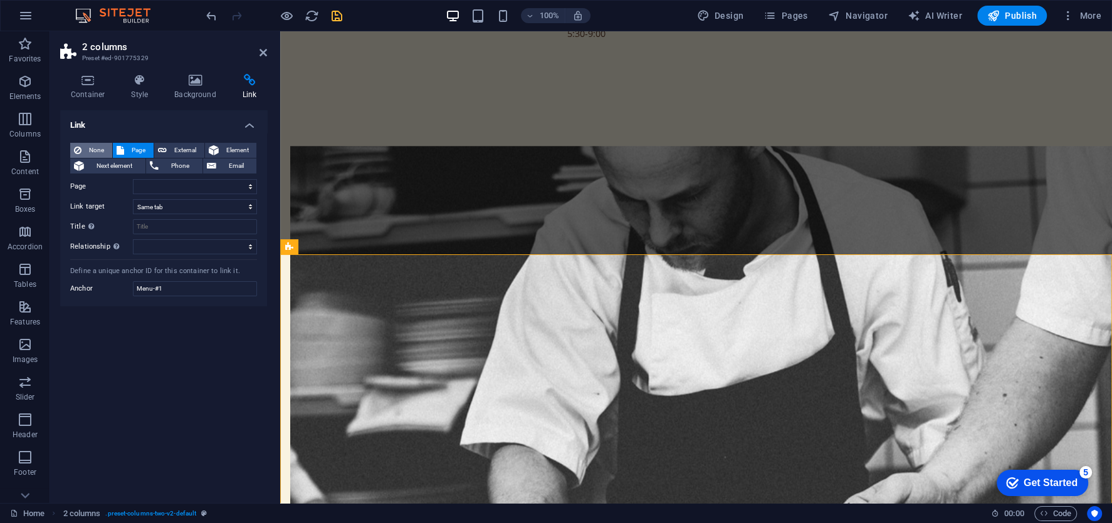
click at [92, 155] on span "None" at bounding box center [96, 150] width 23 height 15
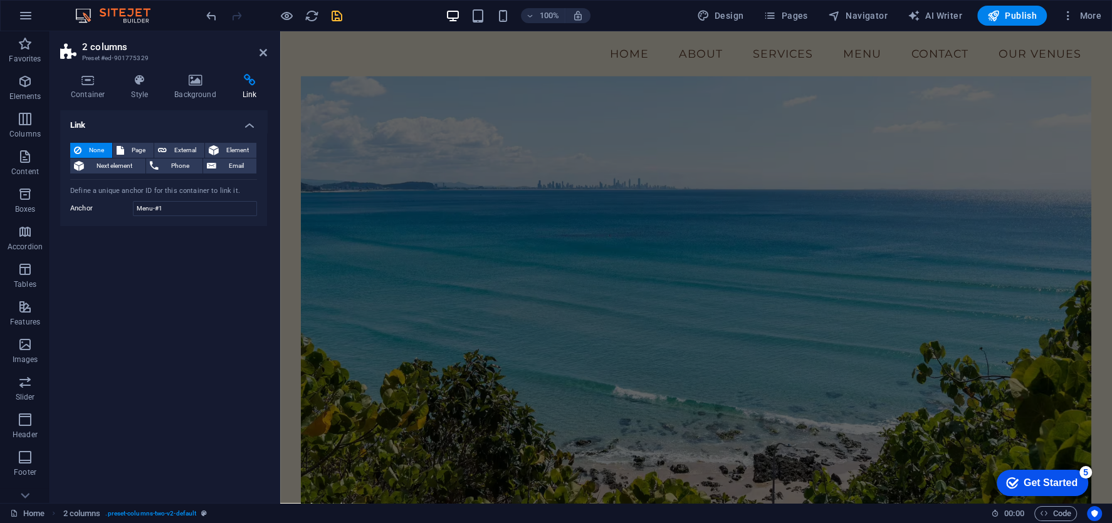
scroll to position [0, 0]
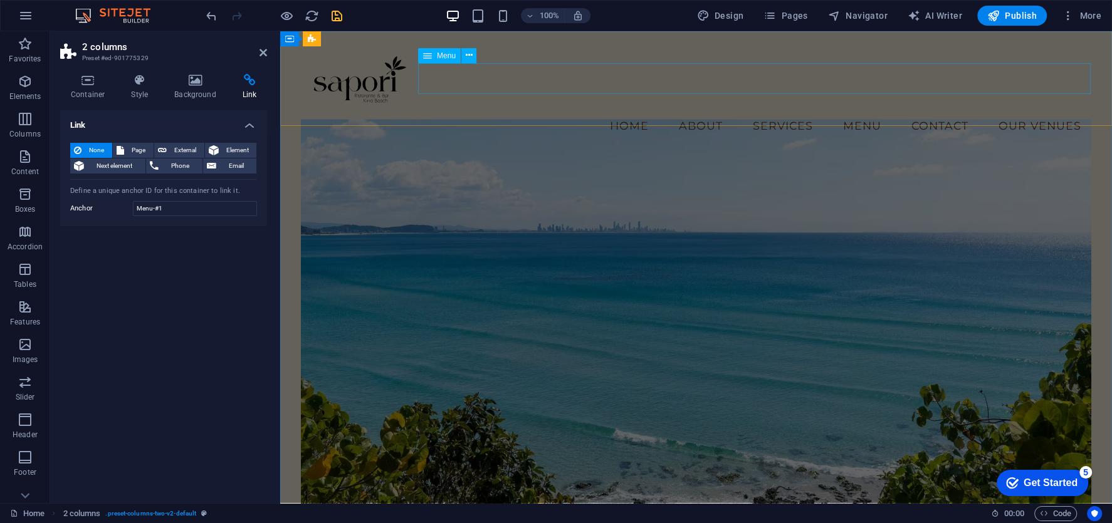
click at [836, 110] on nav "Home About Services Menu Contact Our Venues" at bounding box center [696, 125] width 790 height 31
select select
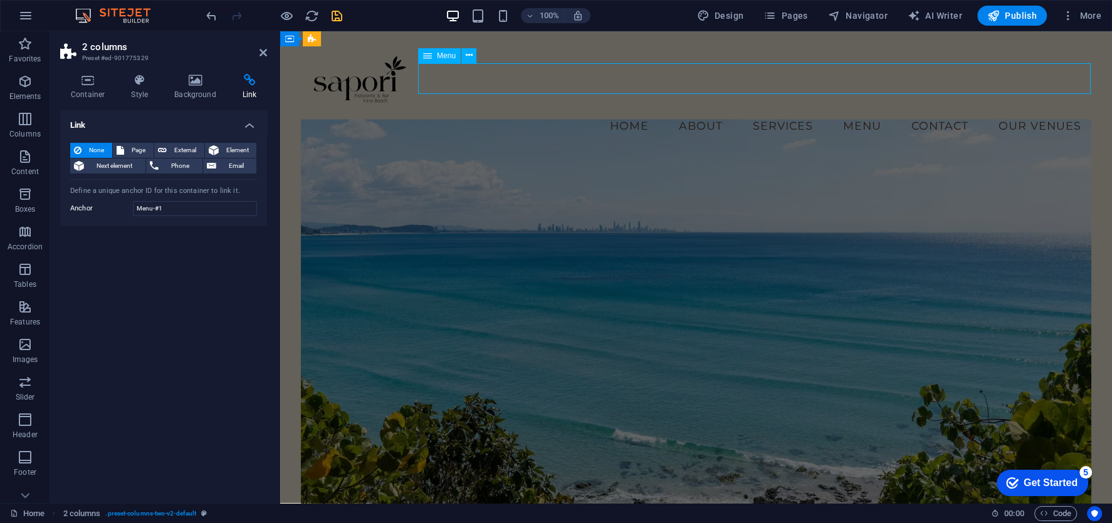
select select
select select "1"
select select
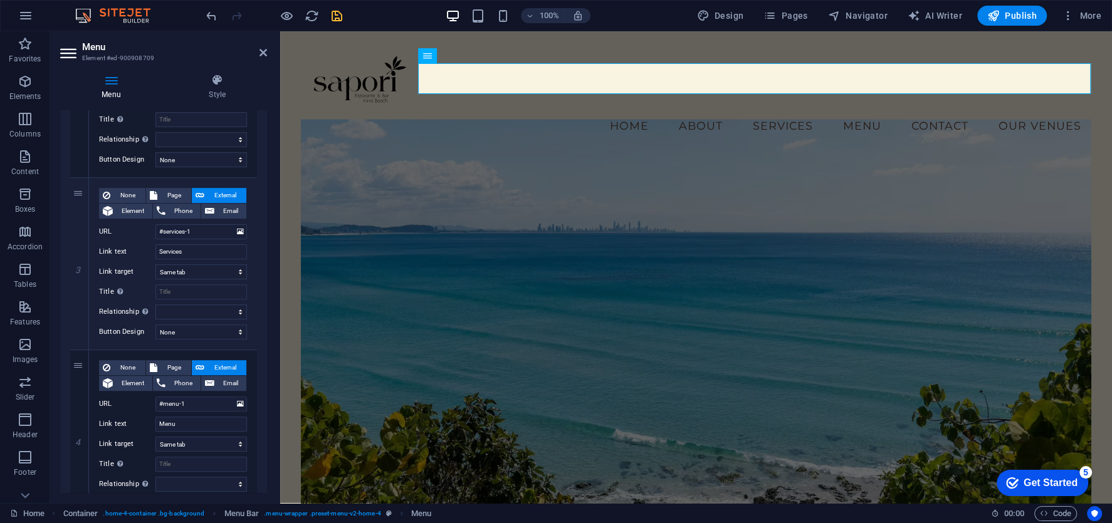
scroll to position [412, 0]
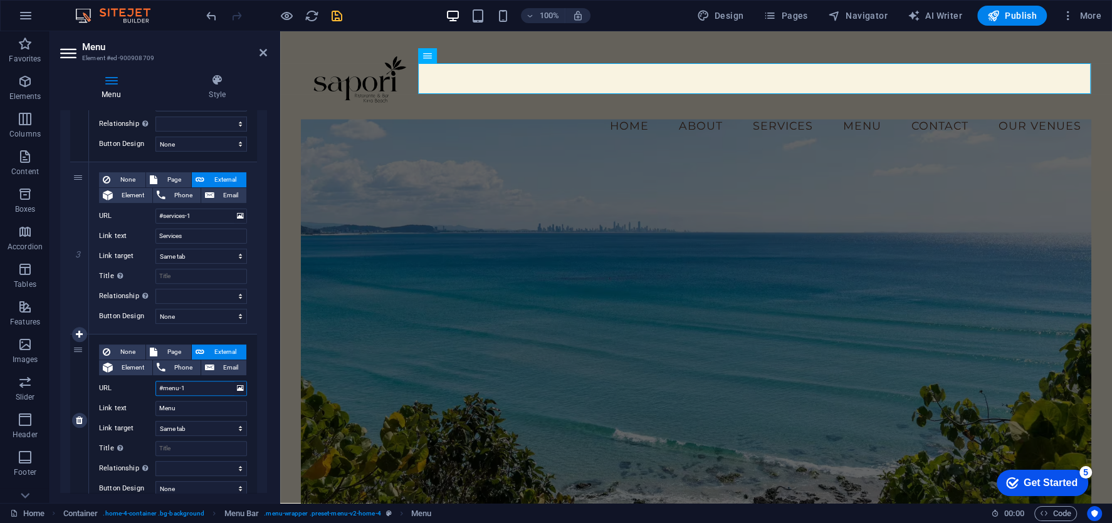
drag, startPoint x: 206, startPoint y: 384, endPoint x: 158, endPoint y: 375, distance: 49.1
click at [158, 375] on div "None Page External Element Phone Email Page Home Venues New page Element URL #m…" at bounding box center [173, 411] width 148 height 132
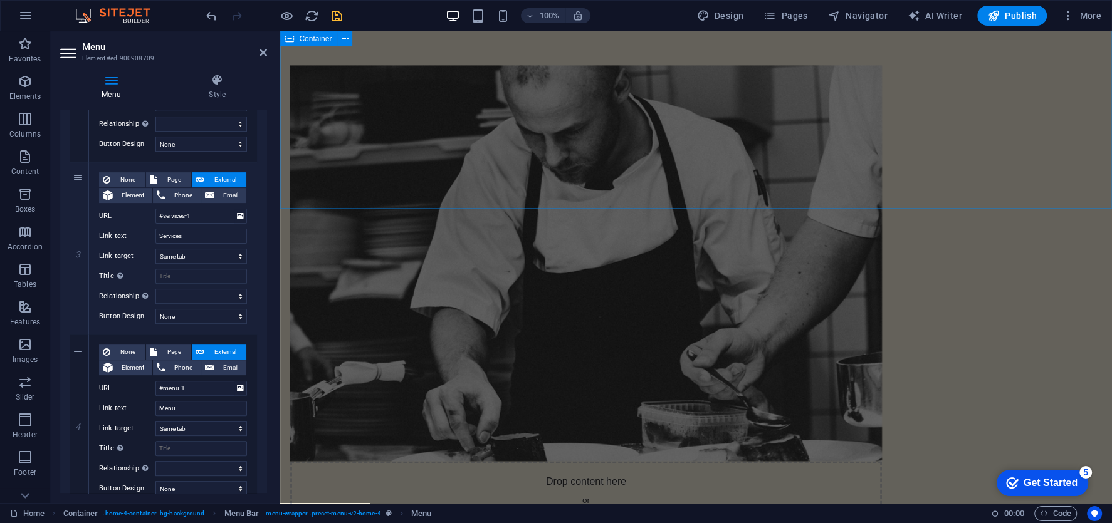
scroll to position [1259, 0]
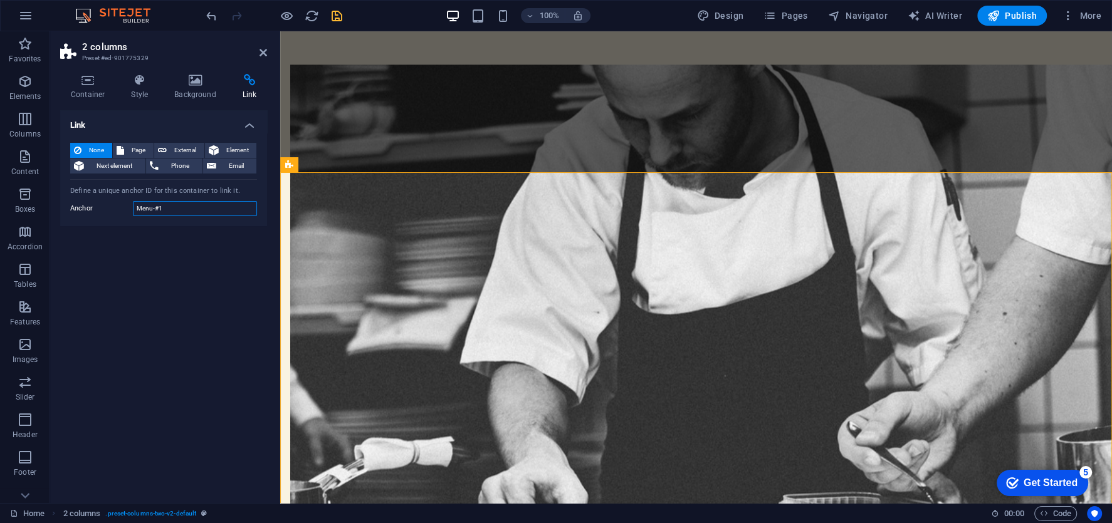
click at [202, 207] on input "Menu-#1" at bounding box center [195, 208] width 124 height 15
paste input "#menu-"
type input "#menu-1"
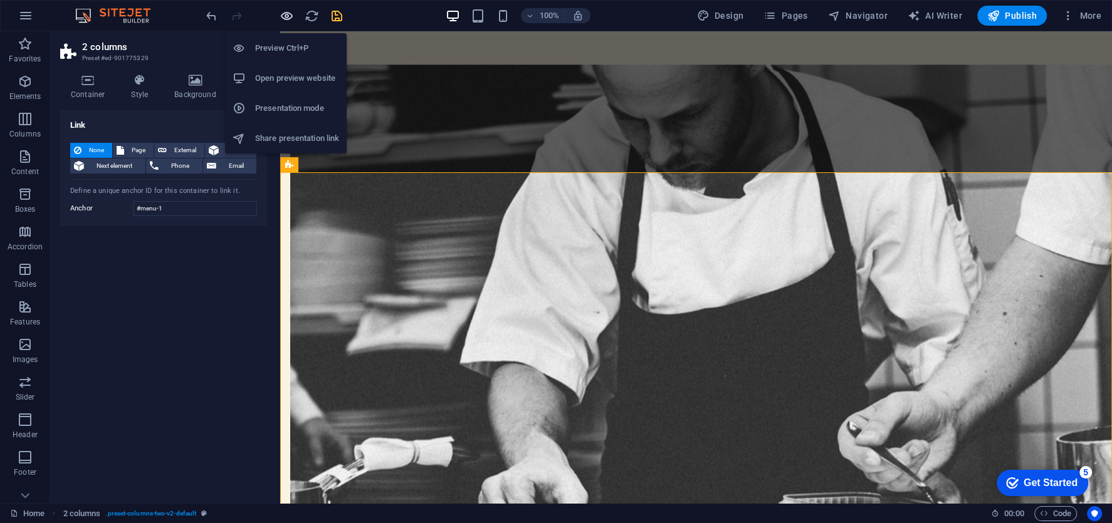
click at [287, 18] on icon "button" at bounding box center [287, 16] width 14 height 14
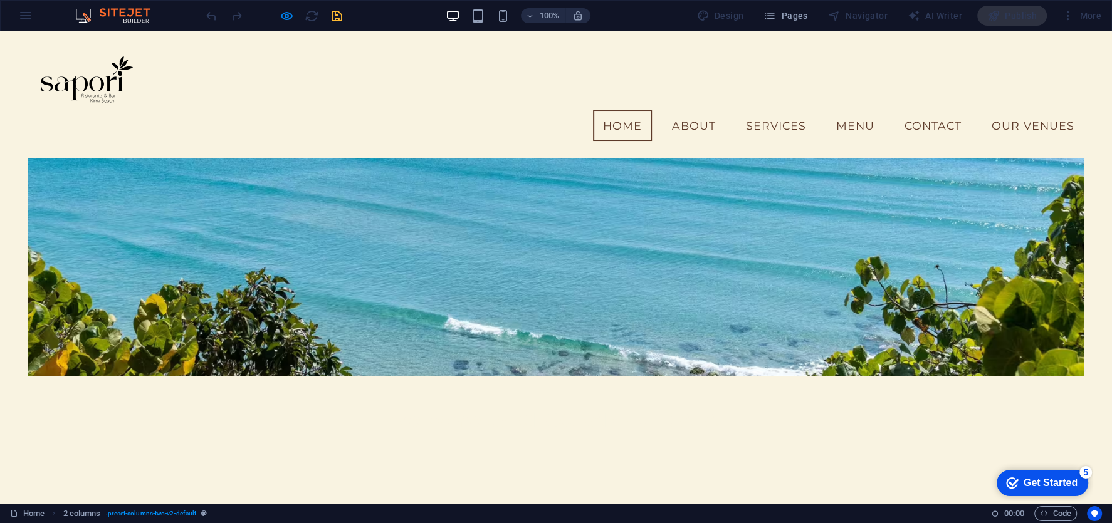
scroll to position [0, 0]
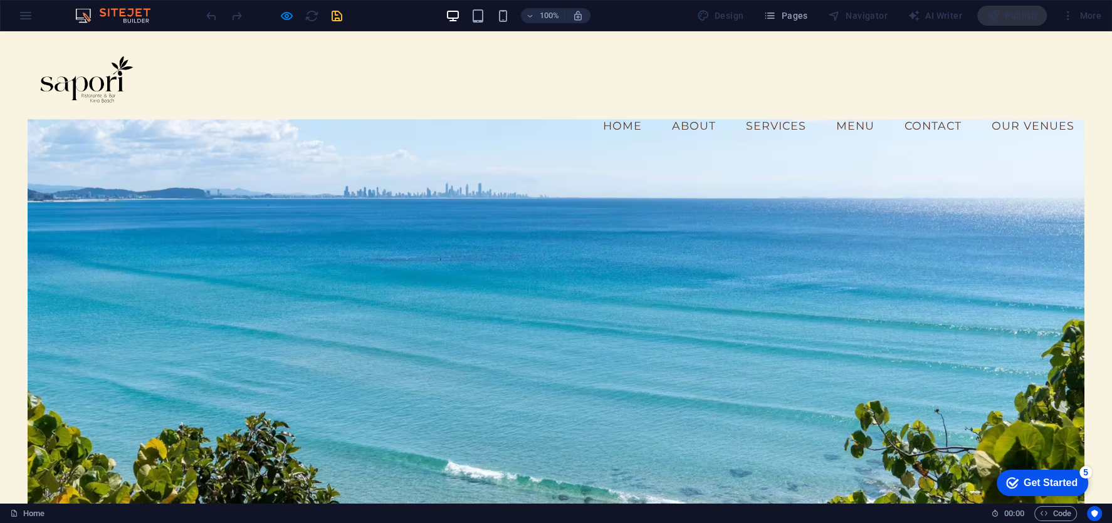
click at [841, 110] on link "Menu" at bounding box center [855, 125] width 58 height 31
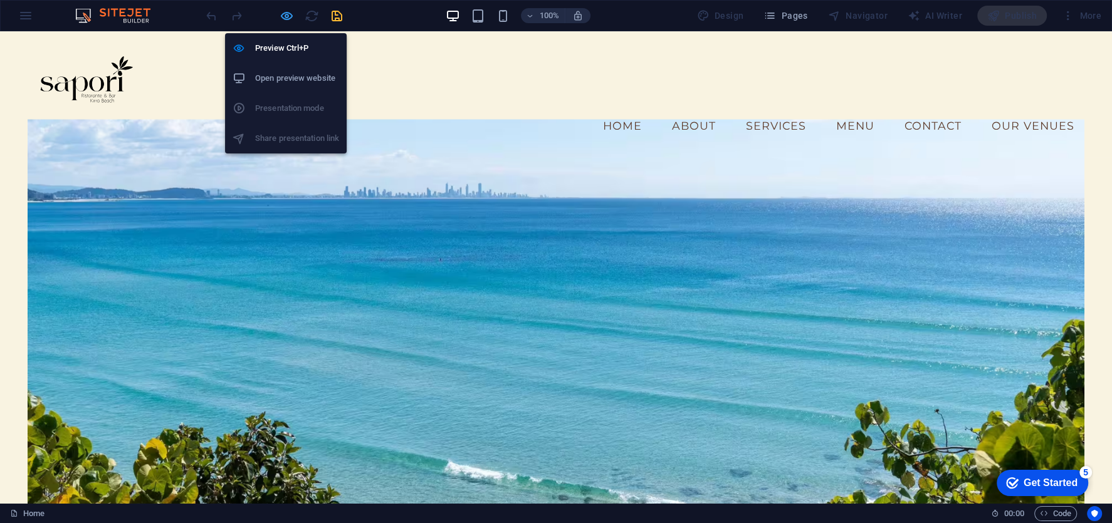
click at [290, 21] on icon "button" at bounding box center [287, 16] width 14 height 14
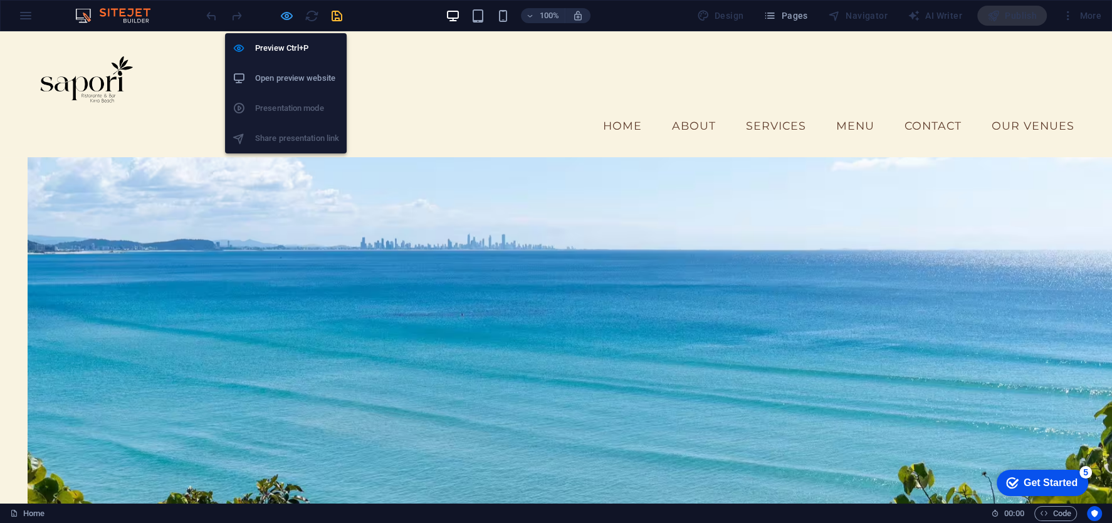
scroll to position [1417, 0]
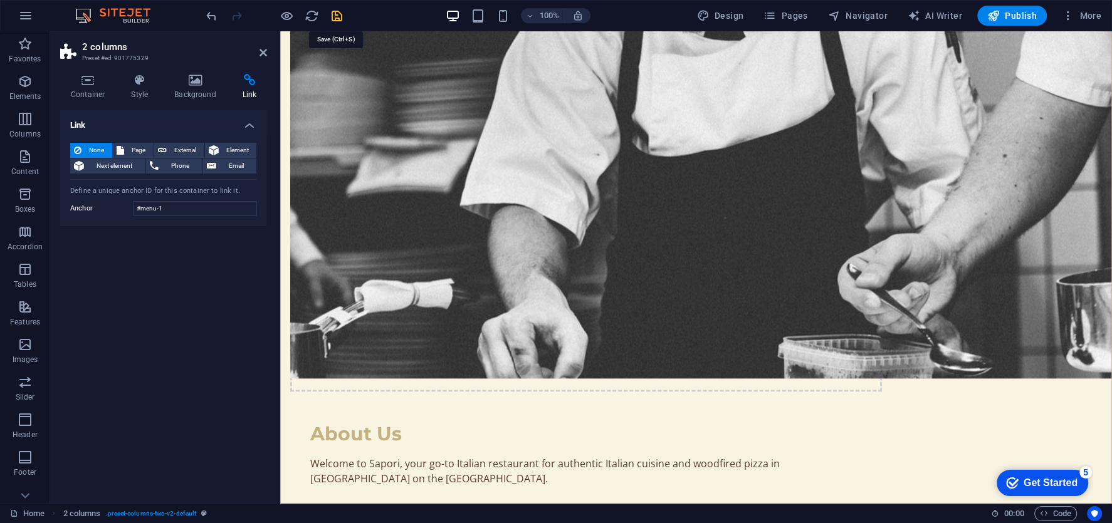
click at [328, 11] on div at bounding box center [274, 16] width 140 height 20
click at [262, 48] on icon at bounding box center [264, 53] width 8 height 10
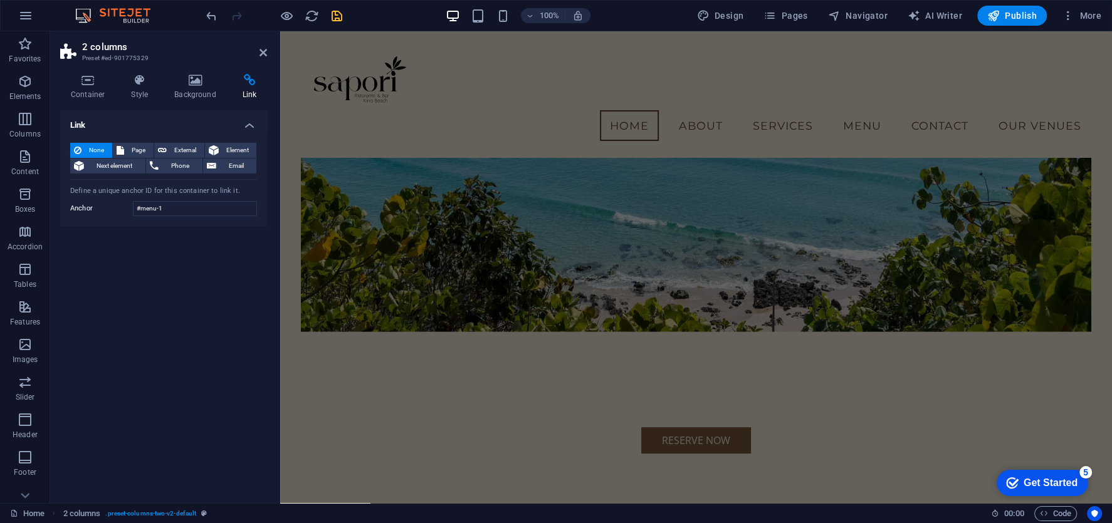
scroll to position [0, 0]
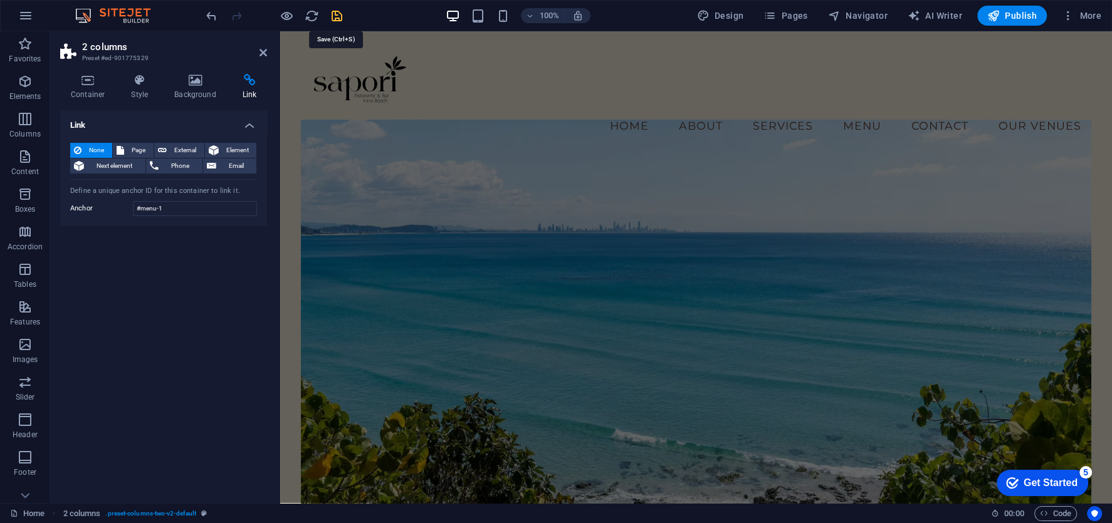
click at [342, 13] on icon "save" at bounding box center [337, 16] width 14 height 14
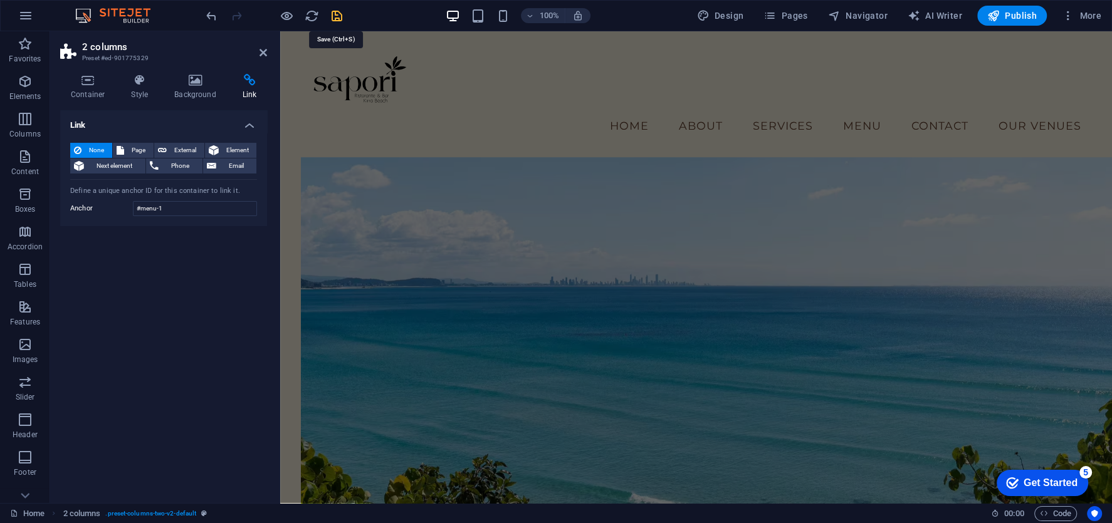
scroll to position [1417, 0]
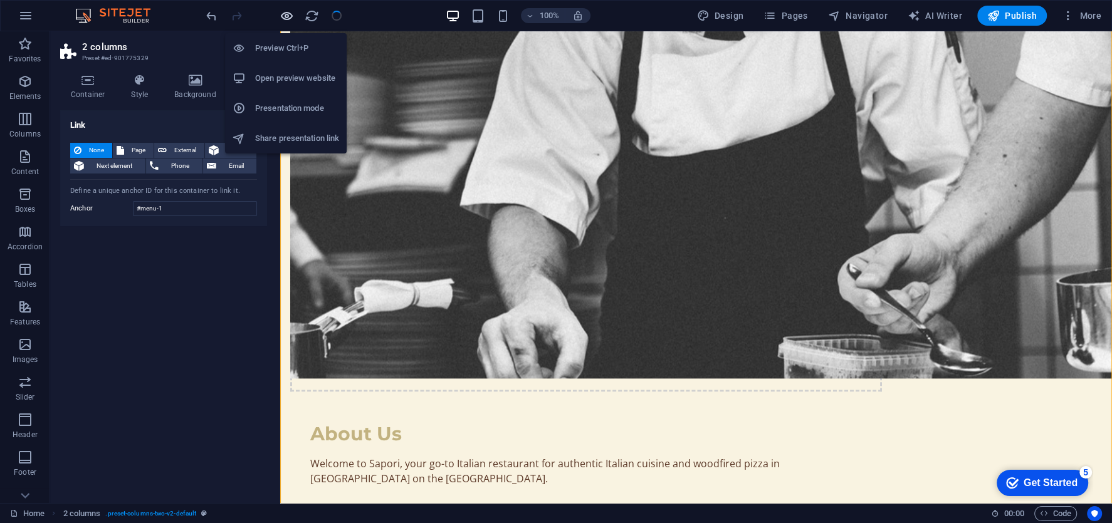
click at [285, 13] on icon "button" at bounding box center [287, 16] width 14 height 14
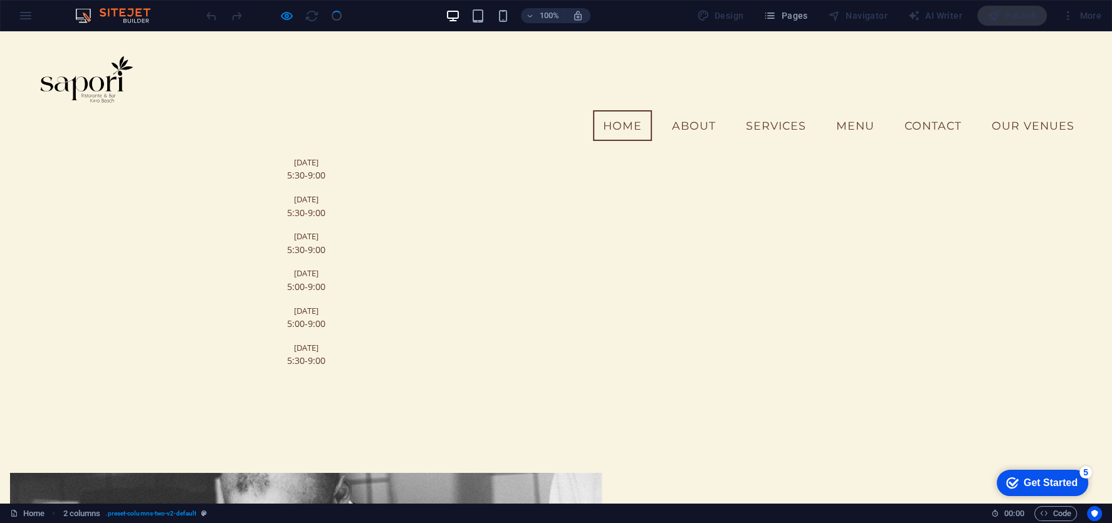
scroll to position [0, 0]
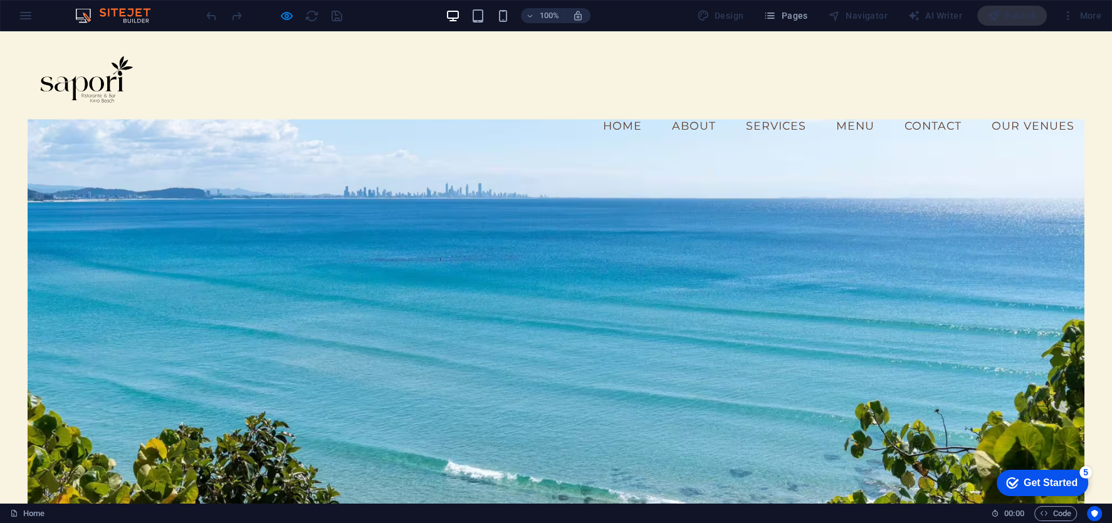
click at [857, 110] on link "Menu" at bounding box center [855, 125] width 58 height 31
click at [779, 110] on link "Services" at bounding box center [776, 125] width 80 height 31
click at [854, 110] on link "Menu" at bounding box center [855, 125] width 58 height 31
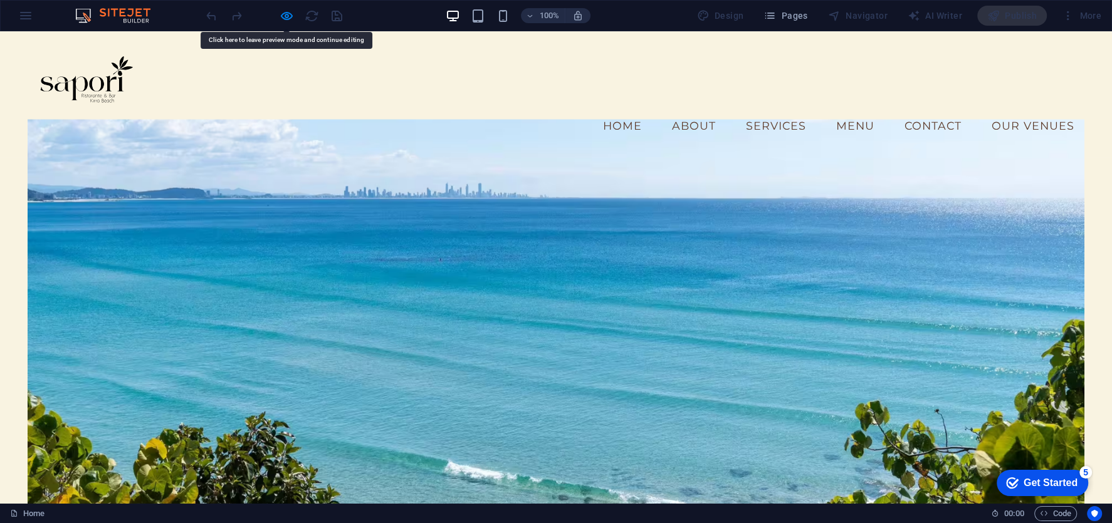
click at [854, 110] on link "Menu" at bounding box center [855, 125] width 58 height 31
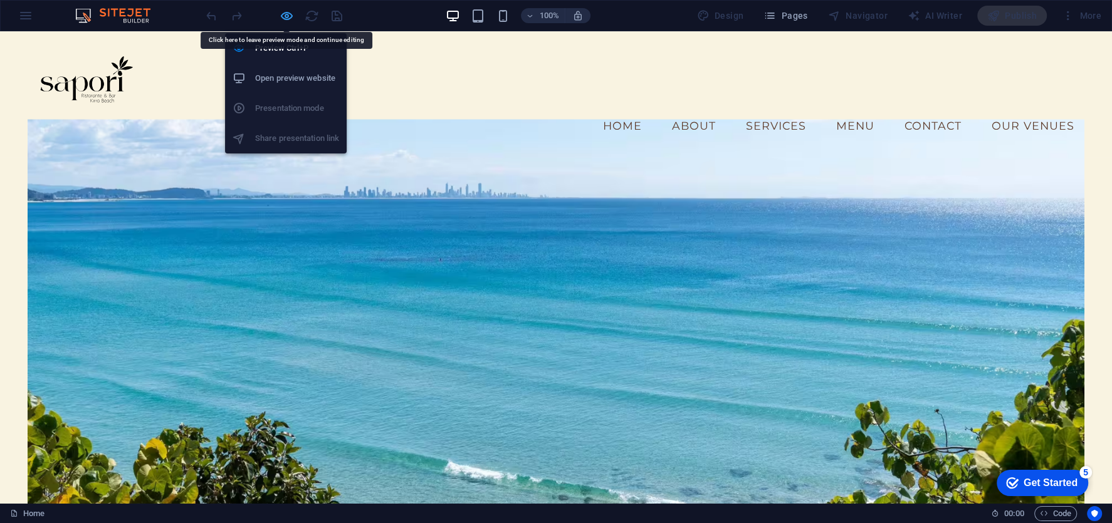
click at [283, 13] on icon "button" at bounding box center [287, 16] width 14 height 14
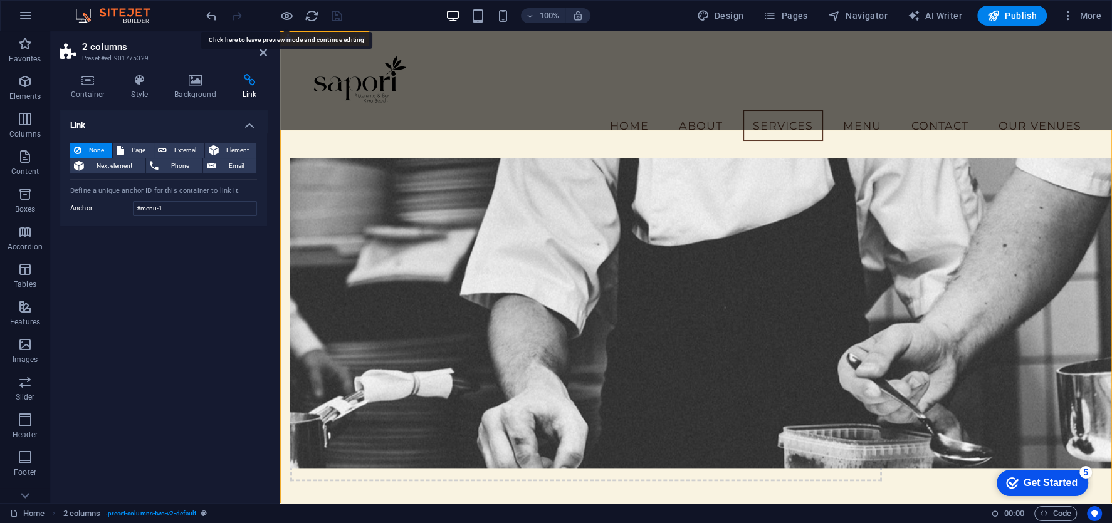
scroll to position [1293, 0]
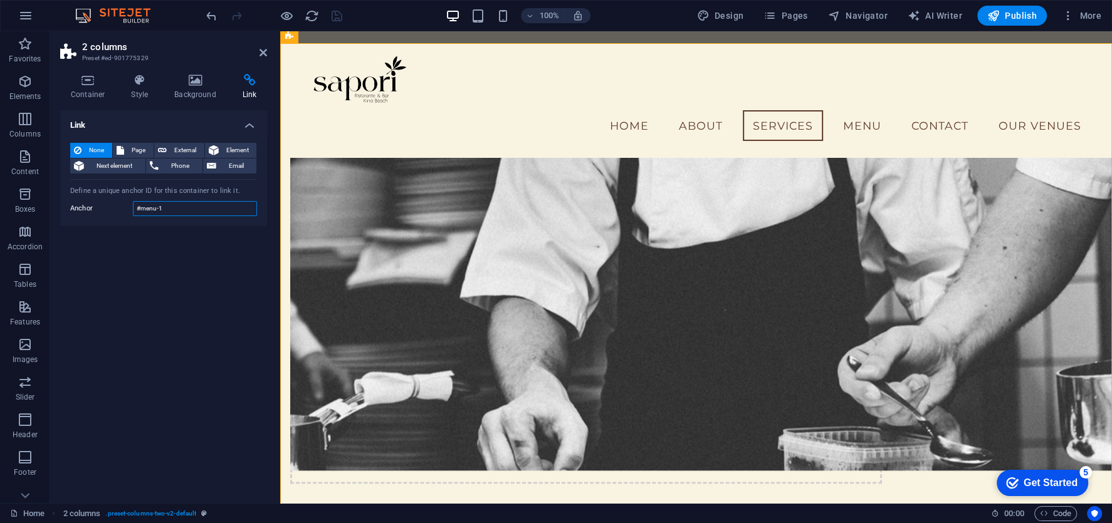
click at [186, 209] on input "#menu-1" at bounding box center [195, 208] width 124 height 15
type input "MENU"
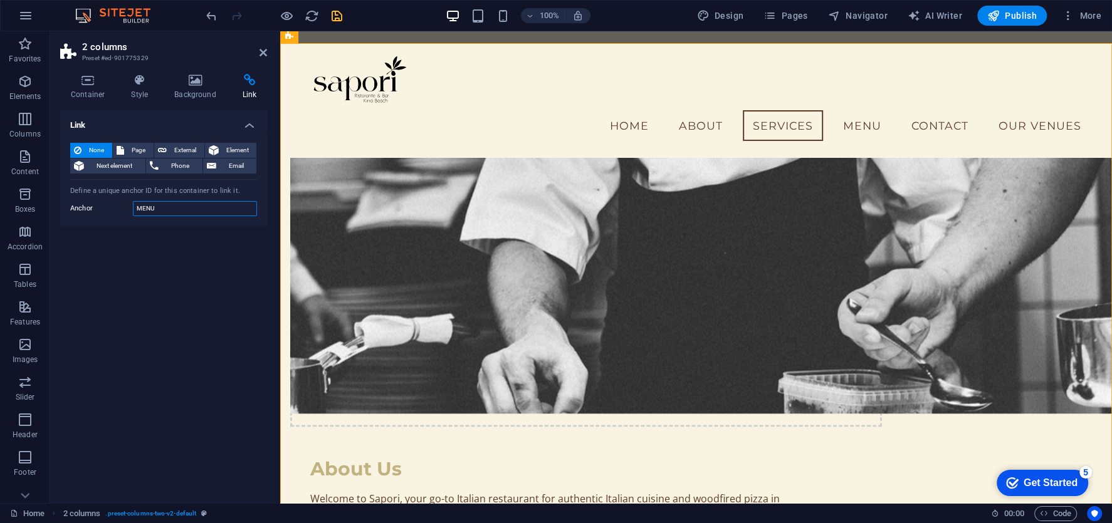
click at [182, 212] on input "MENU" at bounding box center [195, 208] width 124 height 15
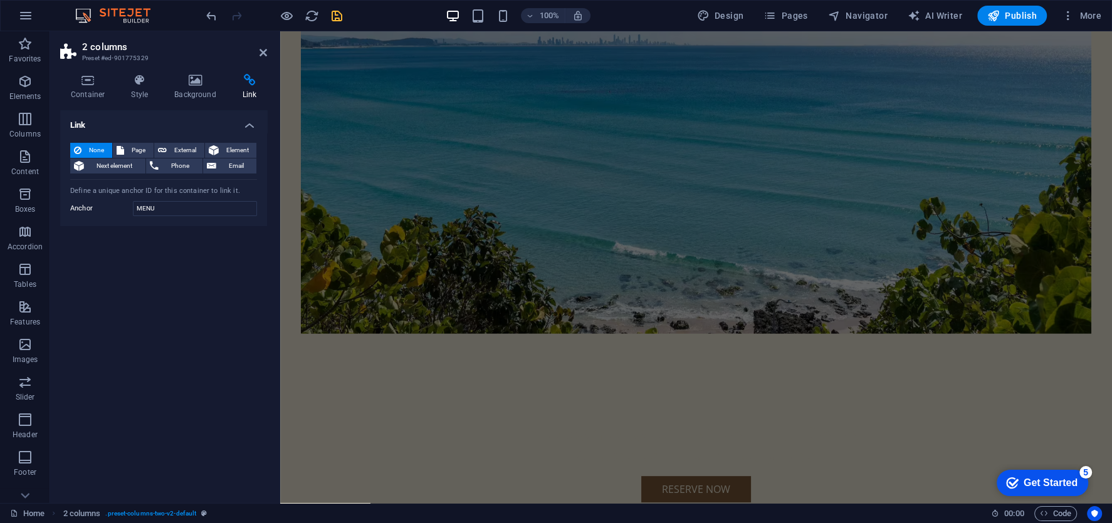
scroll to position [0, 0]
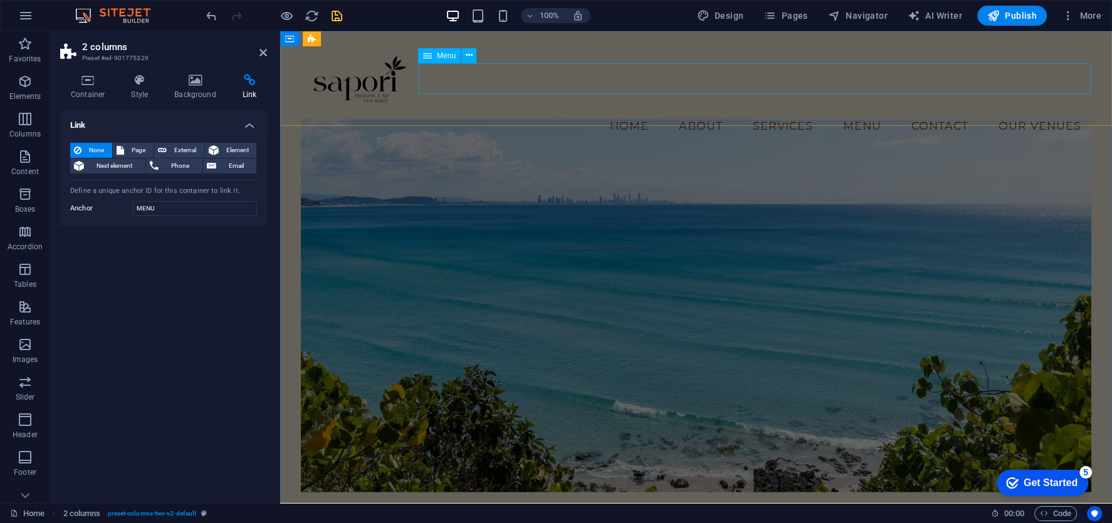
click at [867, 110] on nav "Home About Services Menu Contact Our Venues" at bounding box center [696, 125] width 790 height 31
select select
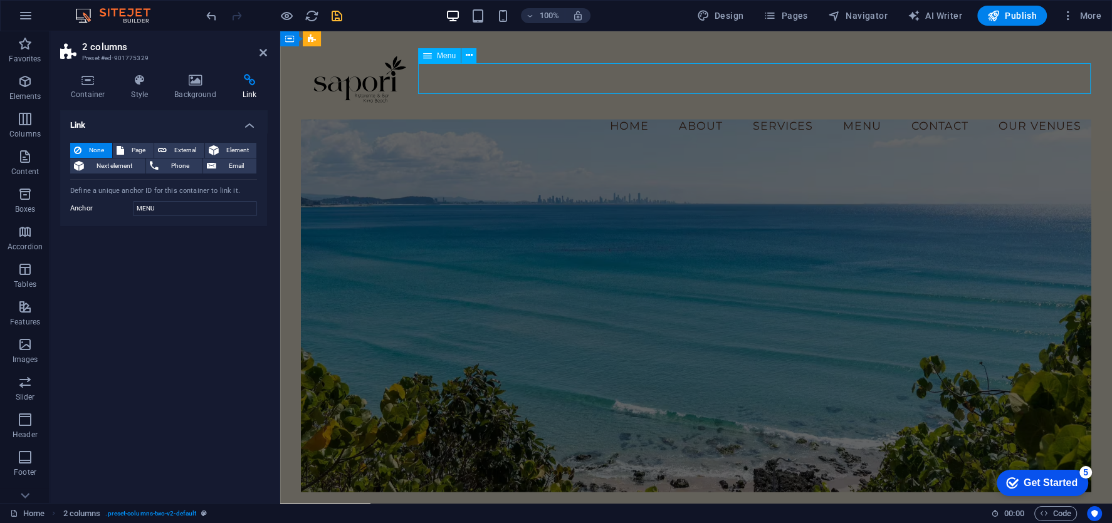
select select
select select "1"
select select
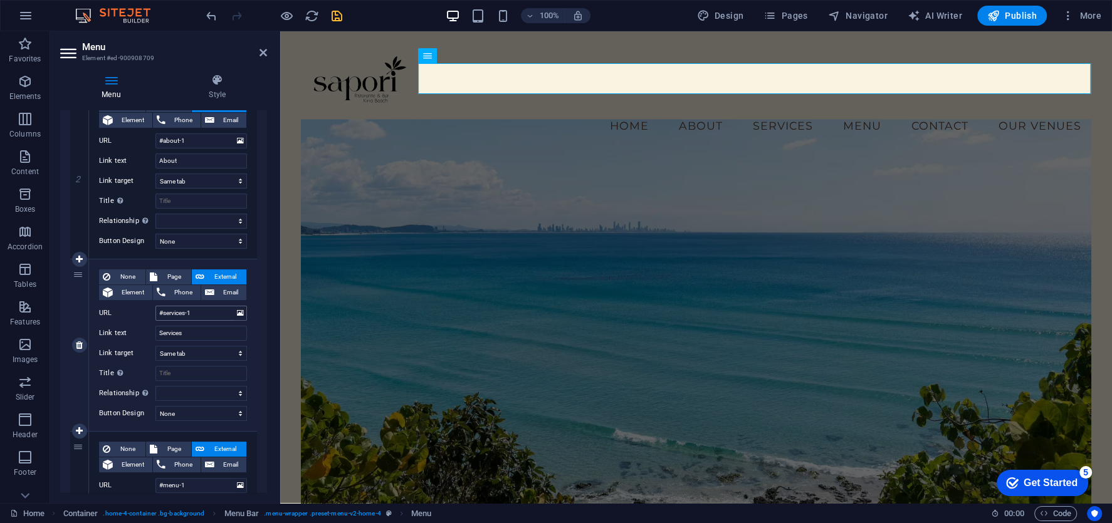
scroll to position [387, 0]
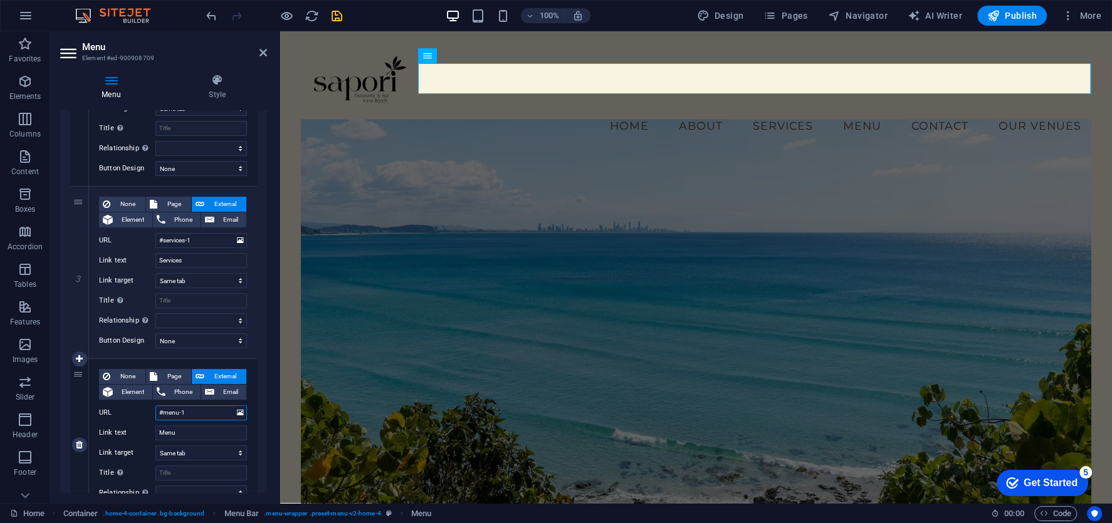
click at [202, 409] on input "#menu-1" at bounding box center [201, 413] width 92 height 15
type input "#"
paste input "MENU"
select select
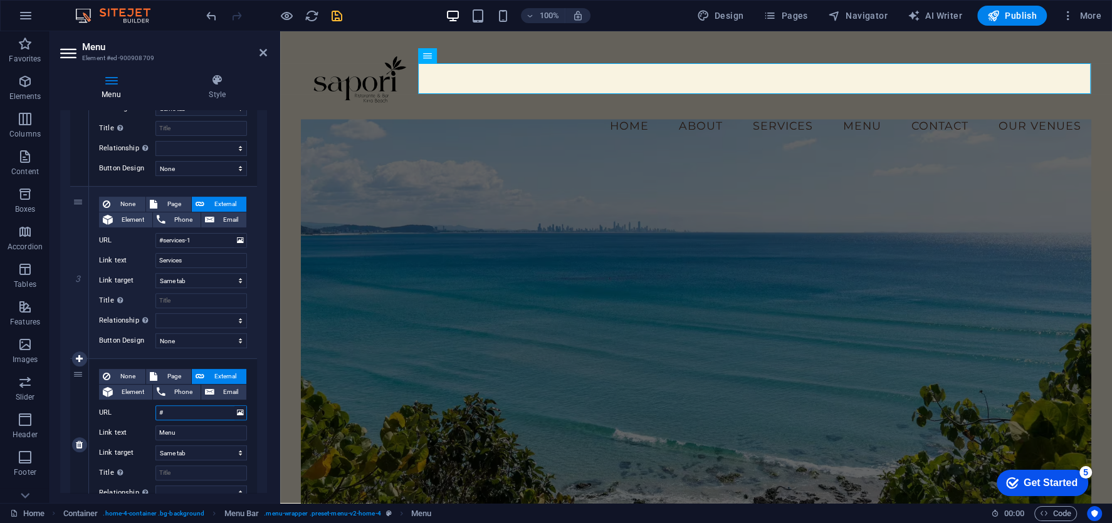
select select
type input "#MENU"
select select
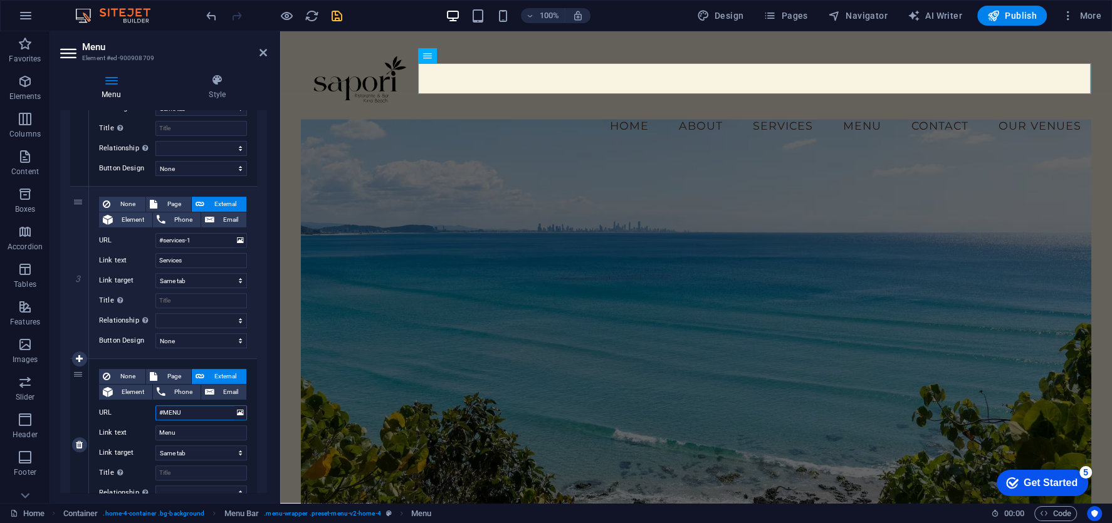
select select
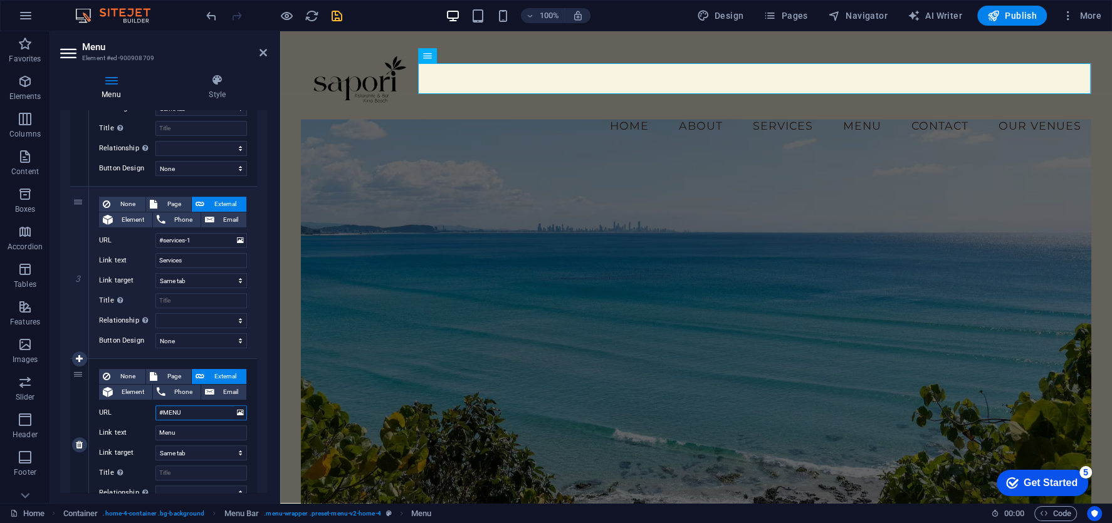
select select
type input "#MENU"
click at [272, 369] on div "Menu Style Menu Auto Custom Create custom menu items for this menu. Recommended…" at bounding box center [163, 283] width 227 height 439
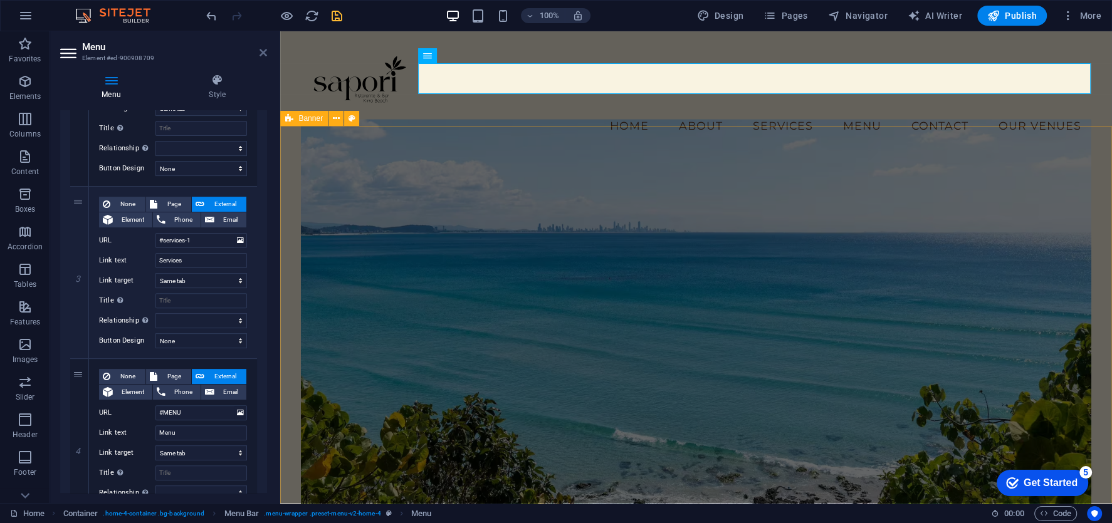
click at [261, 53] on icon at bounding box center [264, 53] width 8 height 10
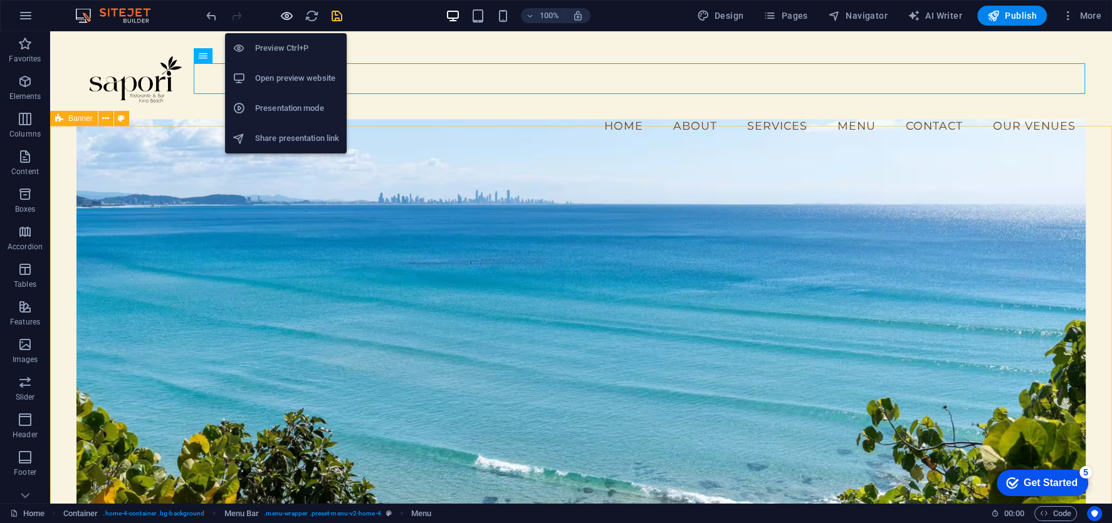
click at [283, 16] on icon "button" at bounding box center [287, 16] width 14 height 14
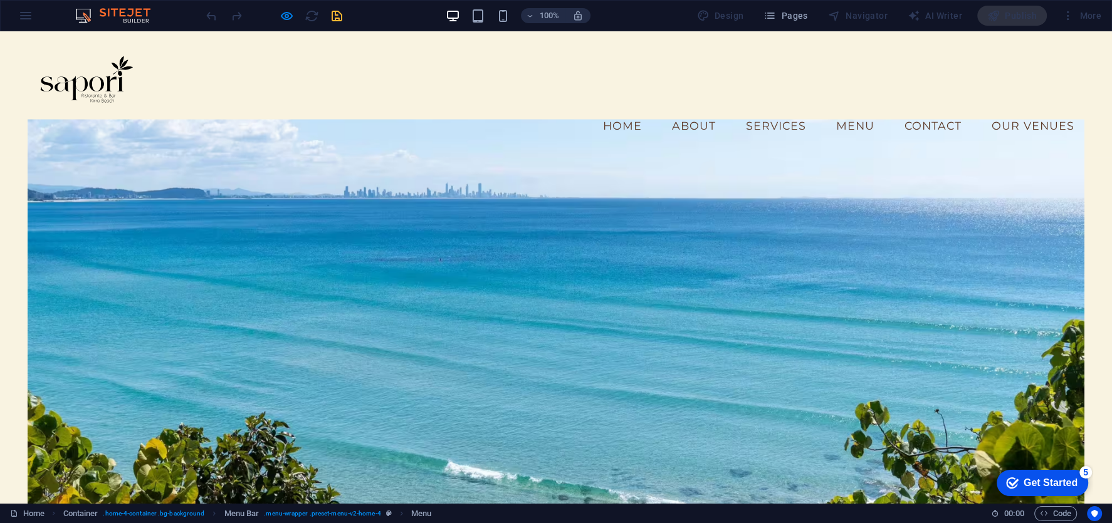
click at [860, 110] on link "Menu" at bounding box center [855, 125] width 58 height 31
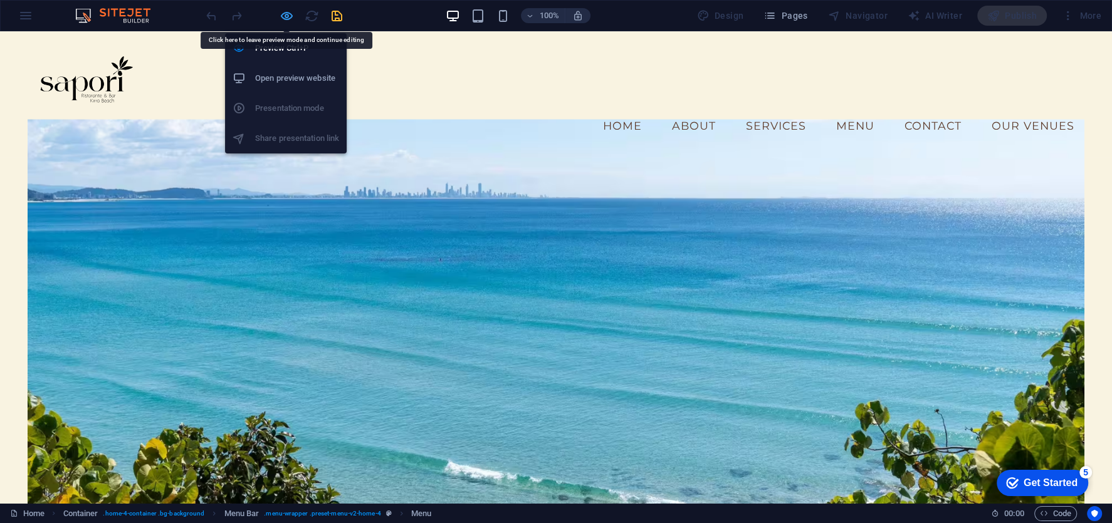
click at [290, 19] on icon "button" at bounding box center [287, 16] width 14 height 14
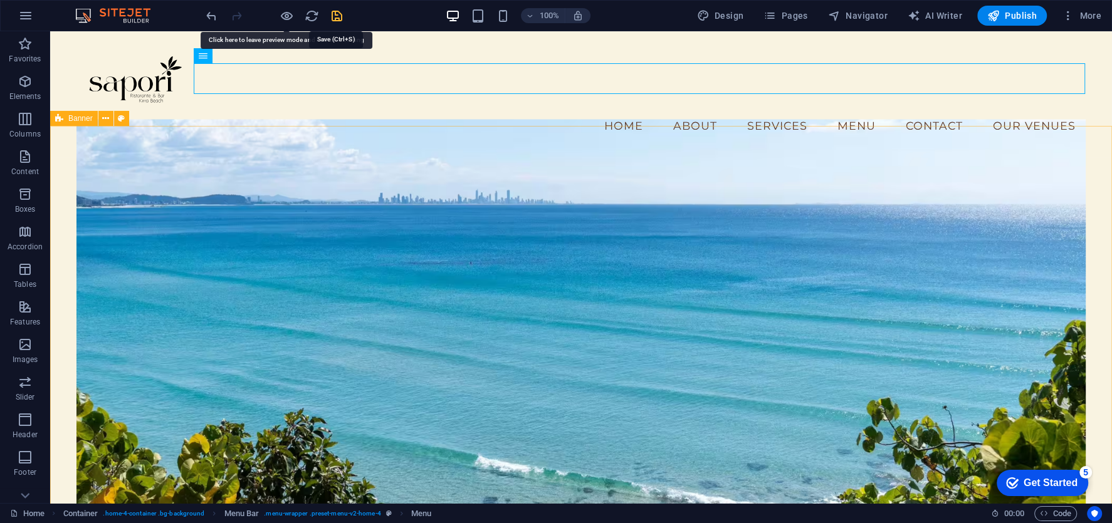
click at [330, 9] on icon "save" at bounding box center [337, 16] width 14 height 14
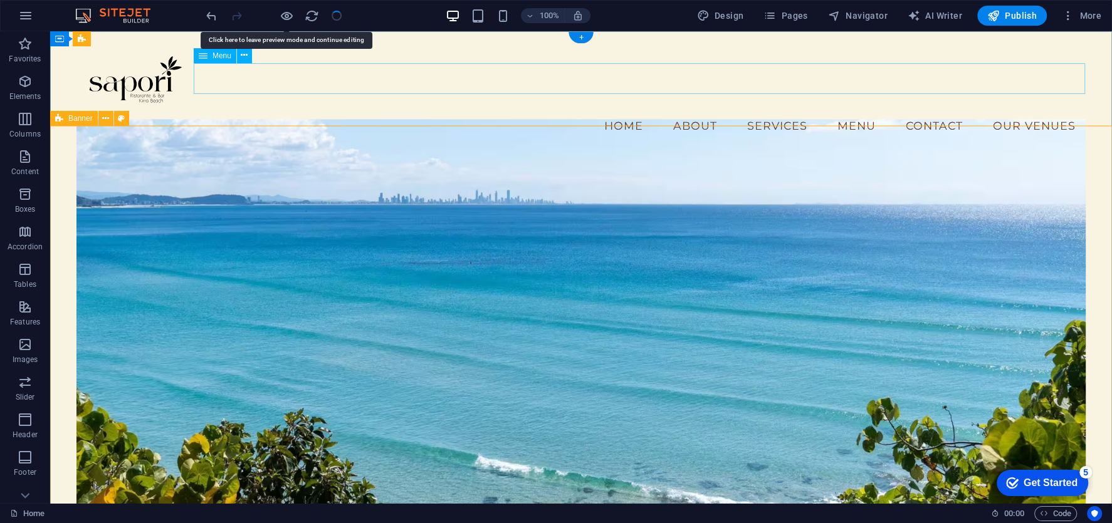
click at [841, 110] on nav "Home About Services Menu Contact Our Venues" at bounding box center [580, 125] width 1009 height 31
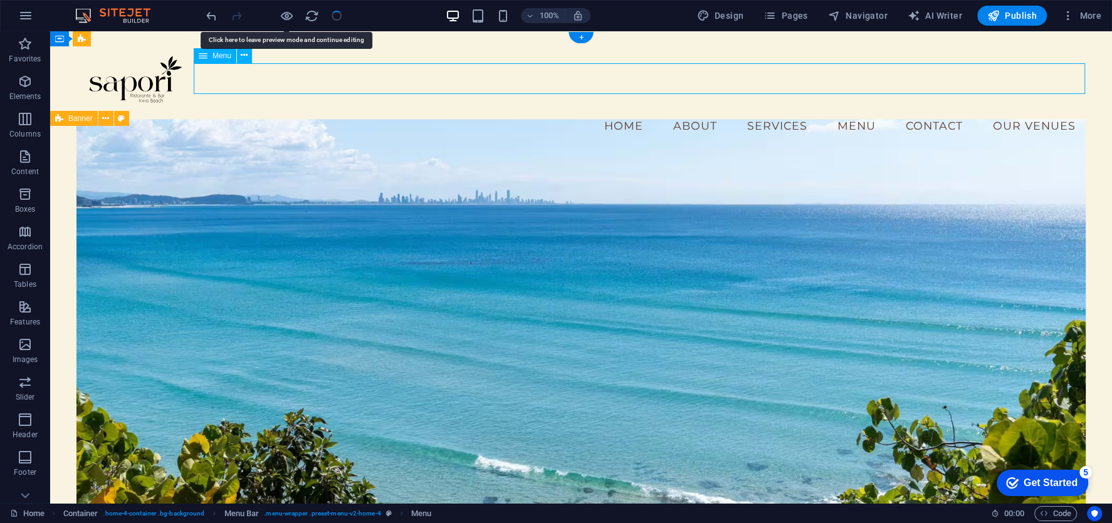
click at [841, 110] on nav "Home About Services Menu Contact Our Venues" at bounding box center [580, 125] width 1009 height 31
select select
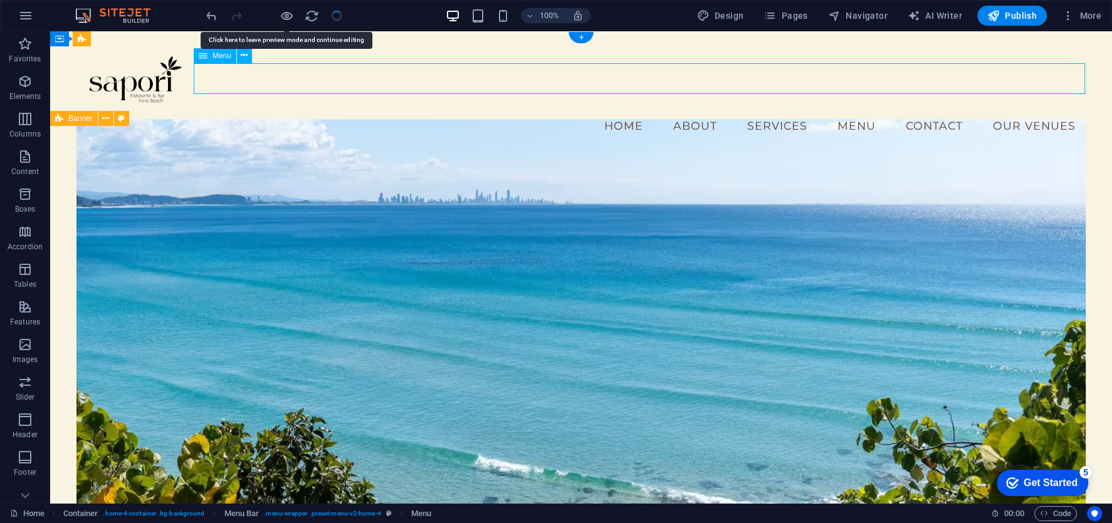
select select
select select "1"
select select
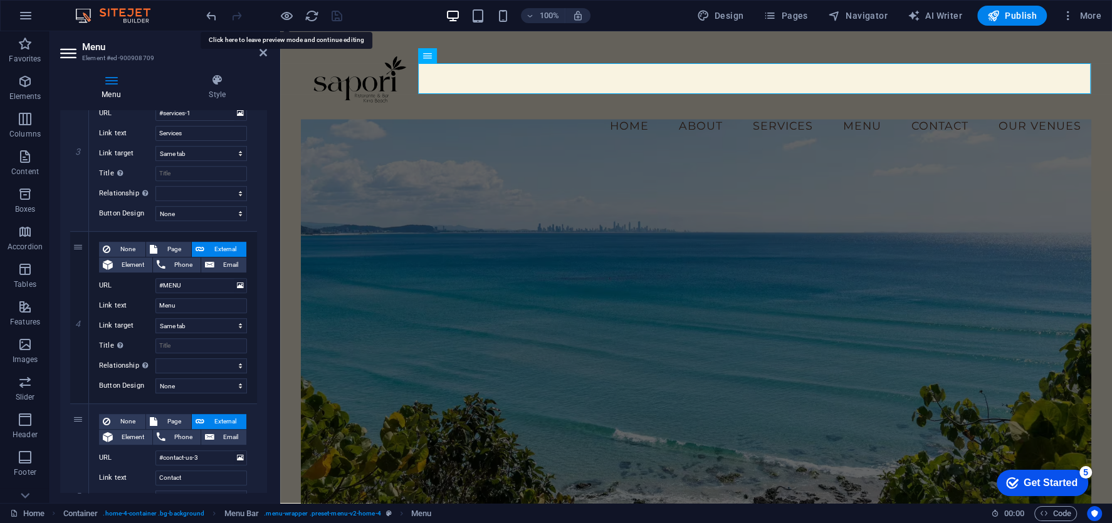
scroll to position [515, 0]
click at [186, 281] on input "#MENU" at bounding box center [201, 285] width 92 height 15
paste input "text"
type input "MENU"
select select
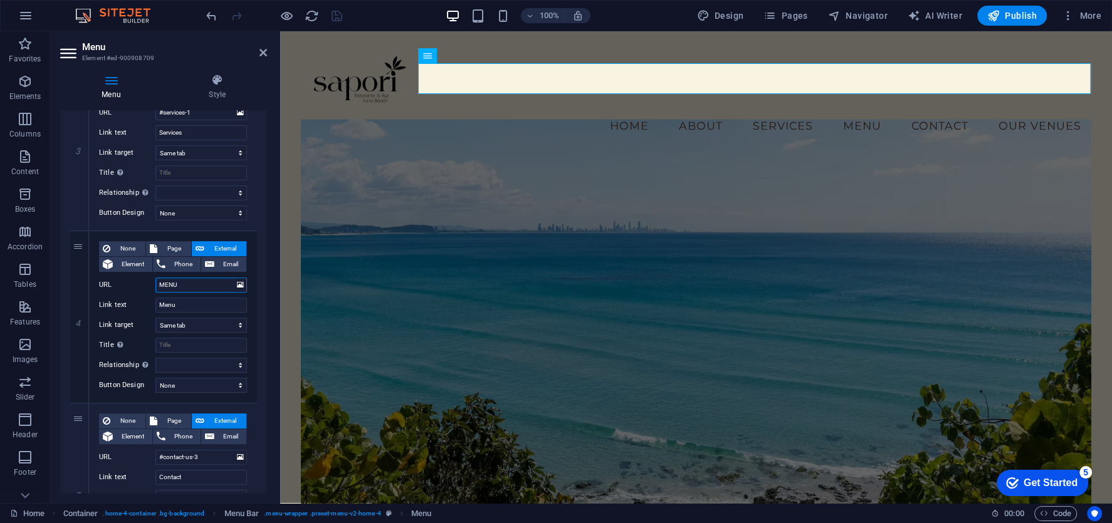
select select
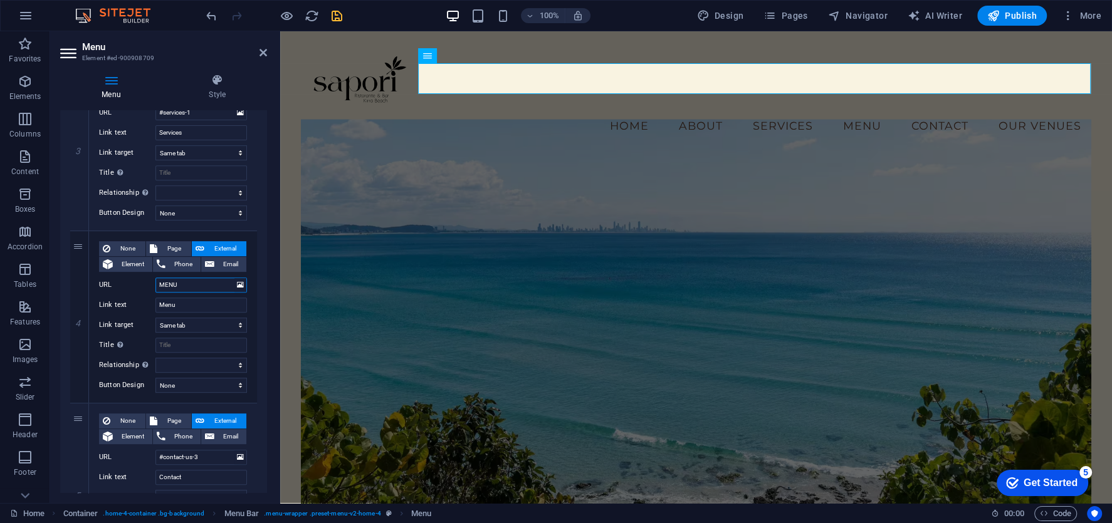
click at [267, 294] on div "Menu Auto Custom Create custom menu items for this menu. Recommended for one-pa…" at bounding box center [163, 301] width 207 height 383
type input "MENU"
click at [263, 51] on icon at bounding box center [264, 53] width 8 height 10
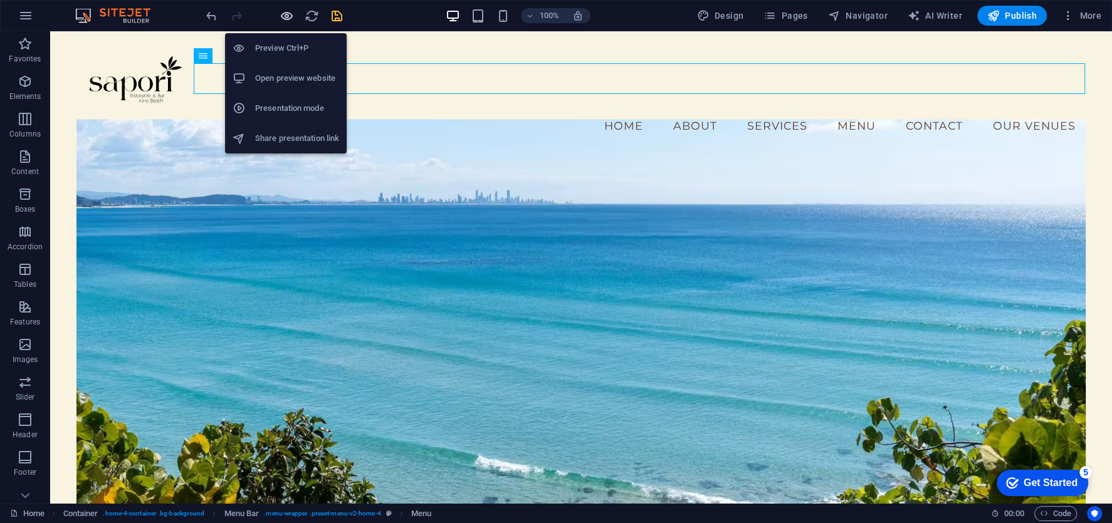
click at [286, 18] on icon "button" at bounding box center [287, 16] width 14 height 14
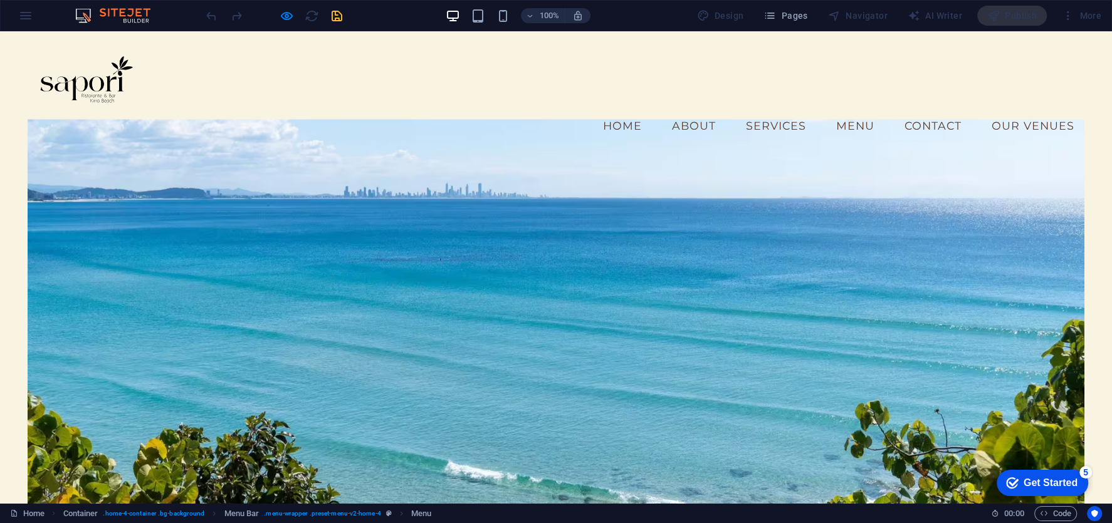
click at [844, 110] on link "Menu" at bounding box center [855, 125] width 58 height 31
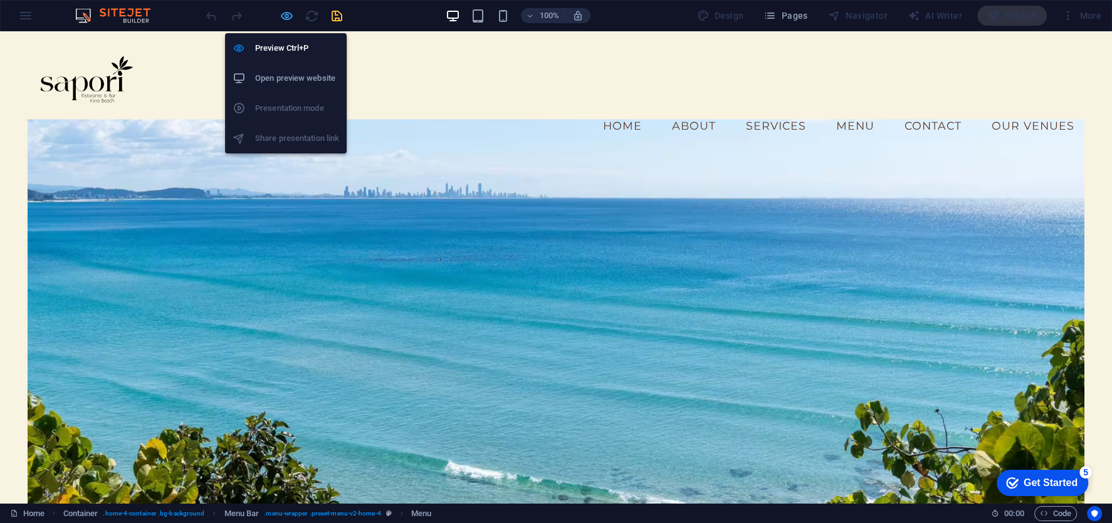
click at [288, 14] on icon "button" at bounding box center [287, 16] width 14 height 14
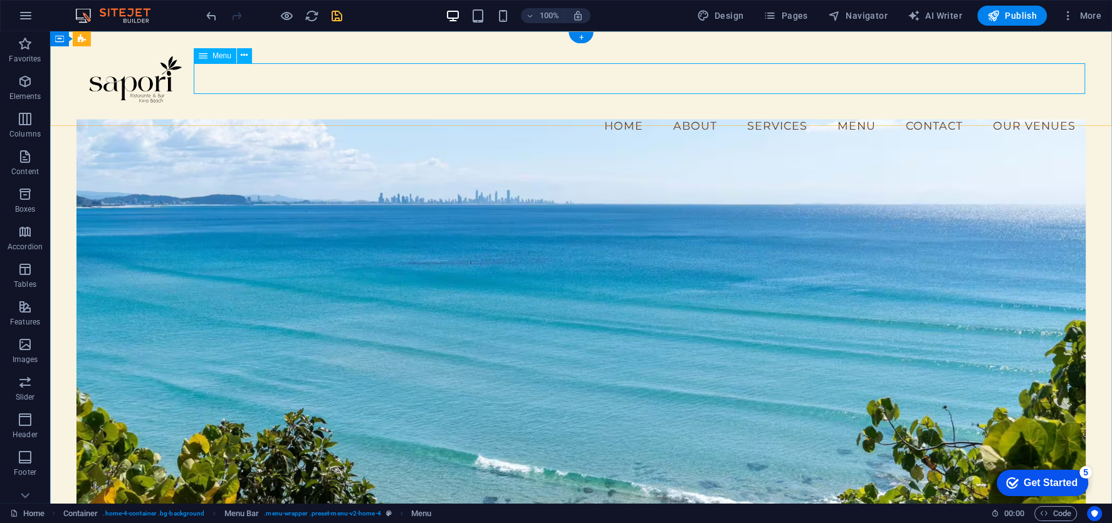
click at [849, 110] on nav "Home About Services Menu Contact Our Venues" at bounding box center [580, 125] width 1009 height 31
select select
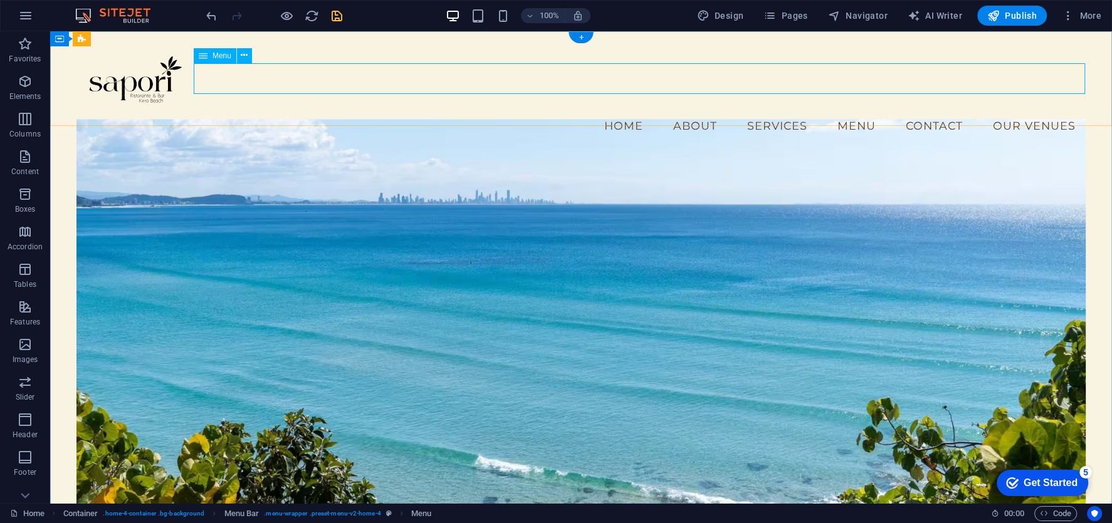
select select
select select "1"
select select
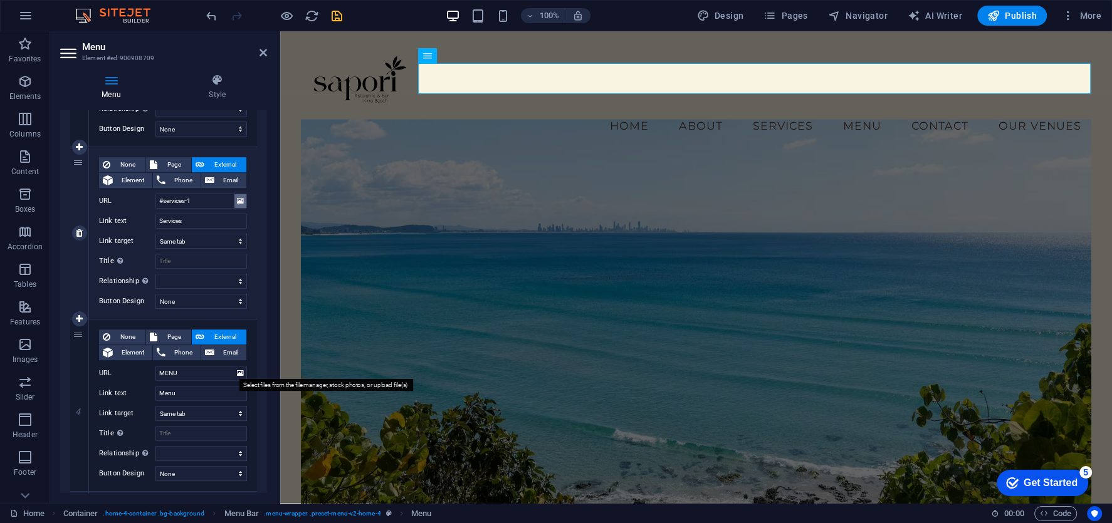
scroll to position [431, 0]
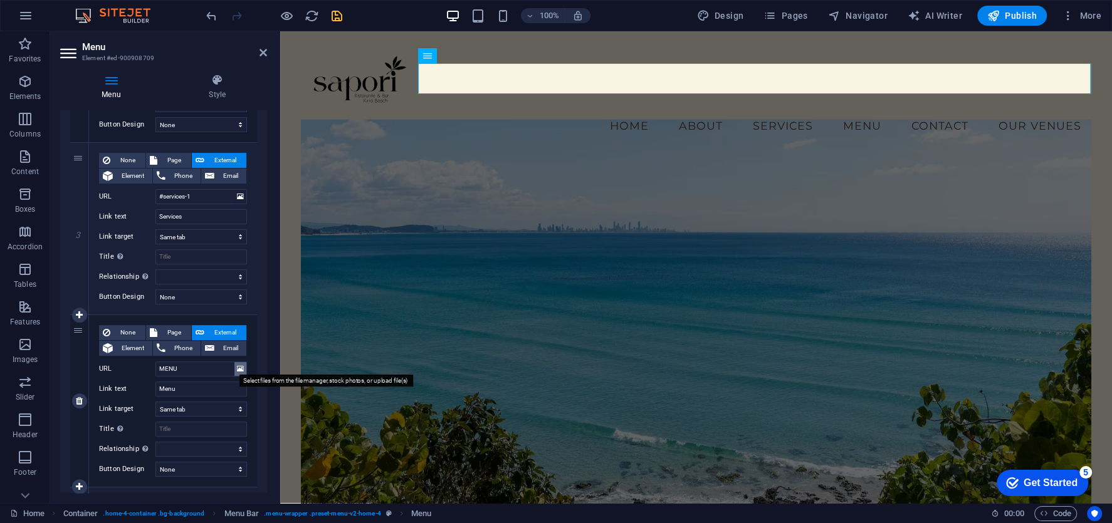
click at [241, 369] on icon at bounding box center [240, 369] width 7 height 14
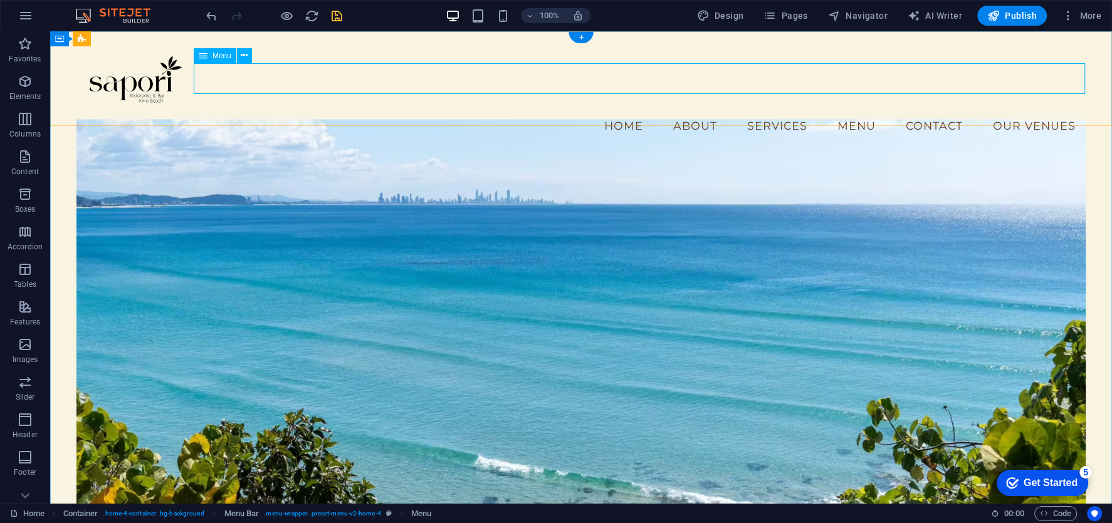
click at [846, 110] on nav "Home About Services Menu Contact Our Venues" at bounding box center [580, 125] width 1009 height 31
select select
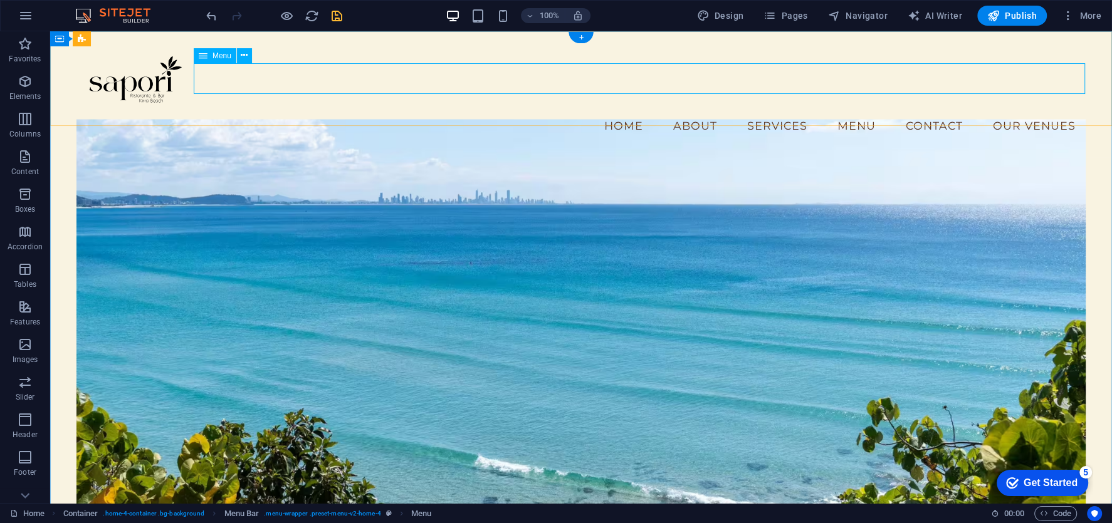
select select
select select "1"
select select
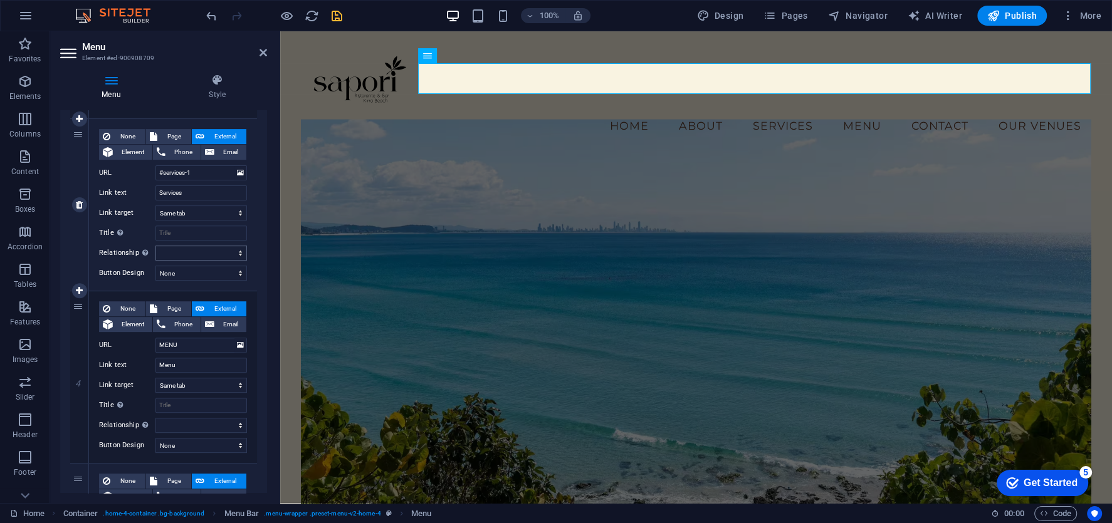
scroll to position [464, 0]
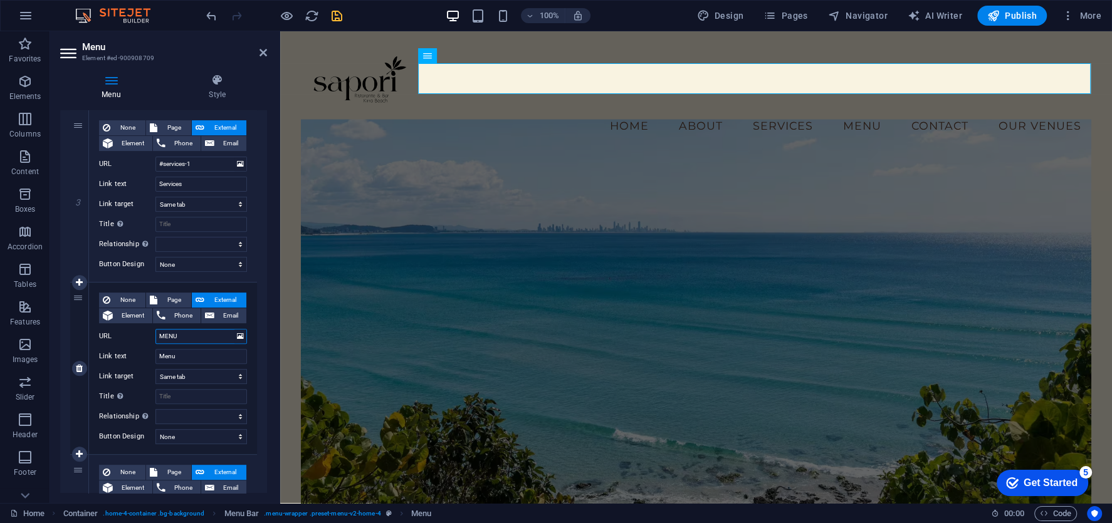
click at [184, 337] on input "MENU" at bounding box center [201, 336] width 92 height 15
type input "#"
paste input "MENU"
select select
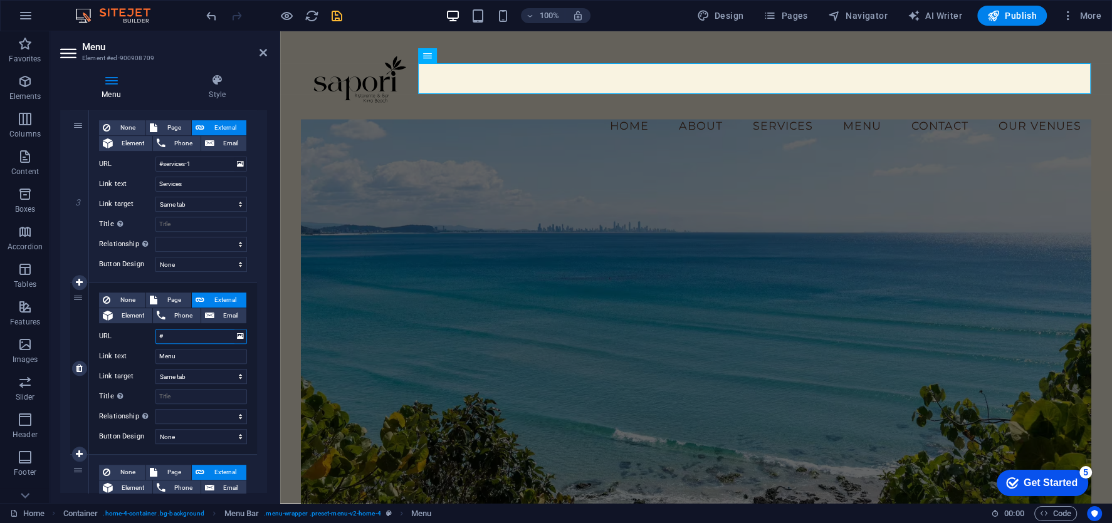
select select
type input "#MENU"
select select
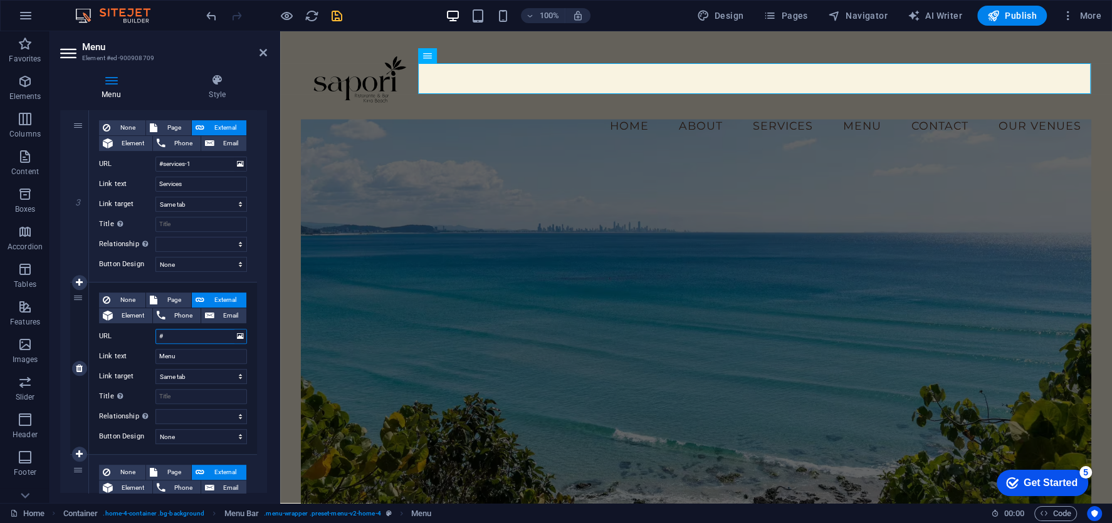
select select
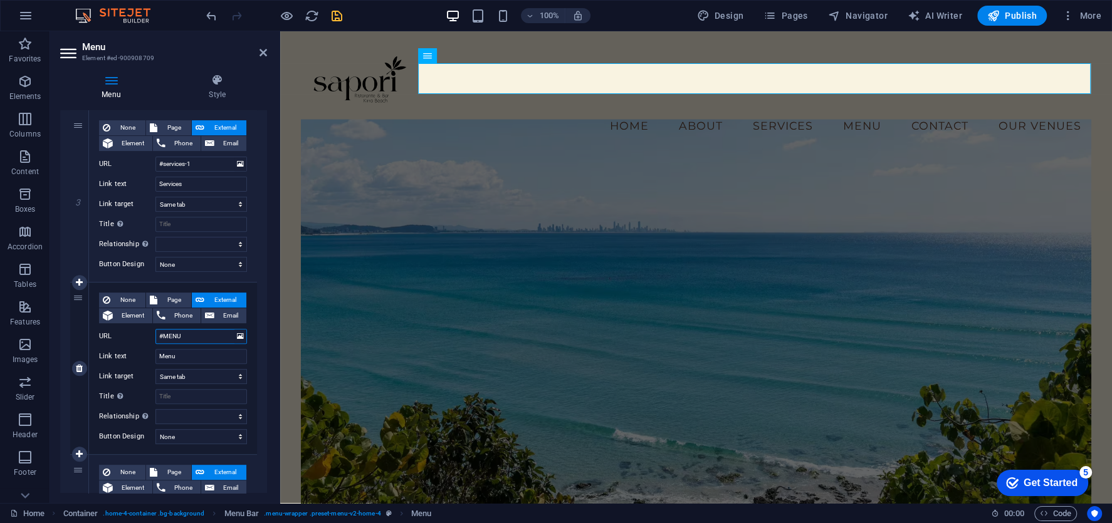
select select
type input "#MENU"
click at [273, 167] on div "Menu Style Menu Auto Custom Create custom menu items for this menu. Recommended…" at bounding box center [163, 283] width 227 height 439
click at [263, 51] on icon at bounding box center [264, 53] width 8 height 10
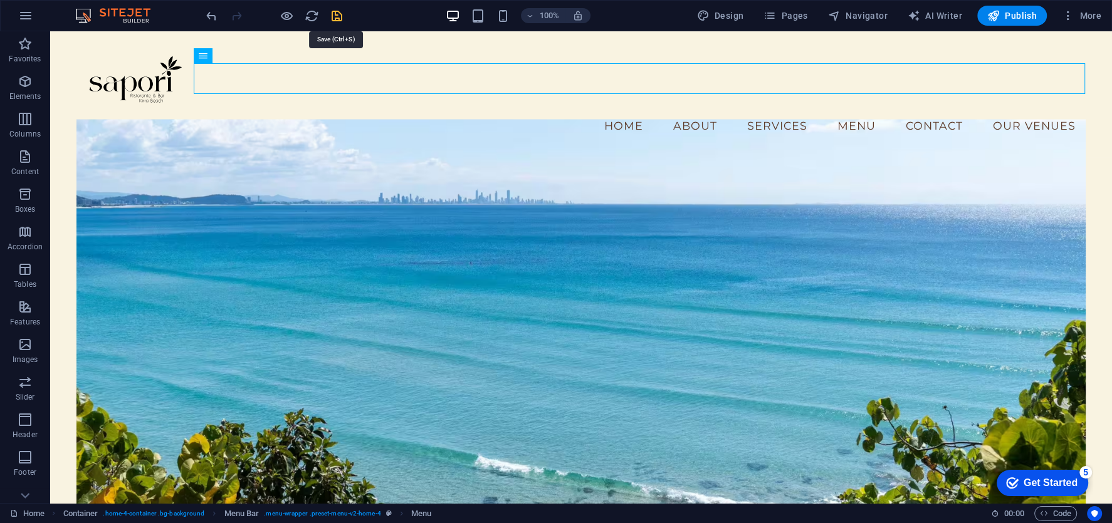
click at [339, 19] on icon "save" at bounding box center [337, 16] width 14 height 14
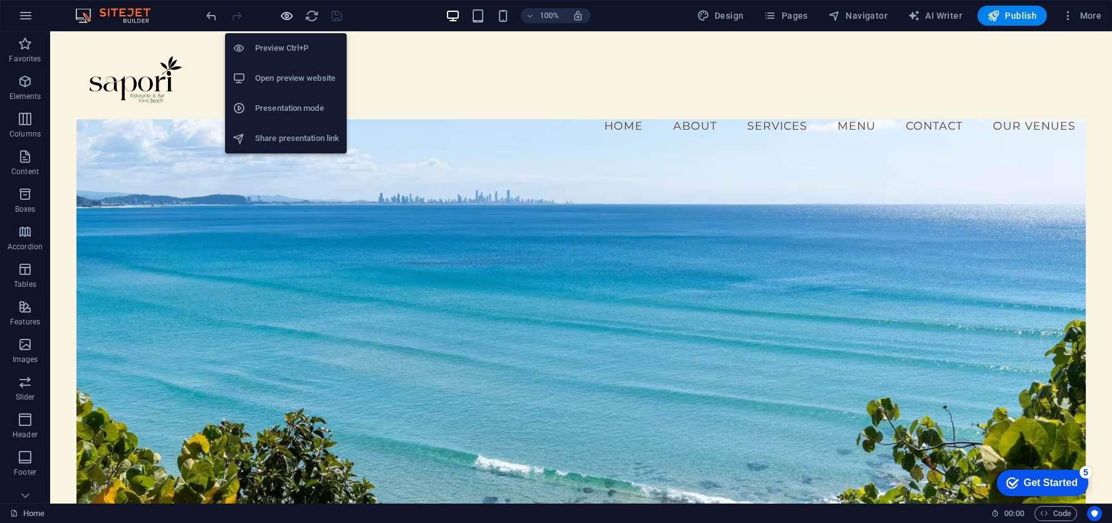
click at [293, 17] on icon "button" at bounding box center [287, 16] width 14 height 14
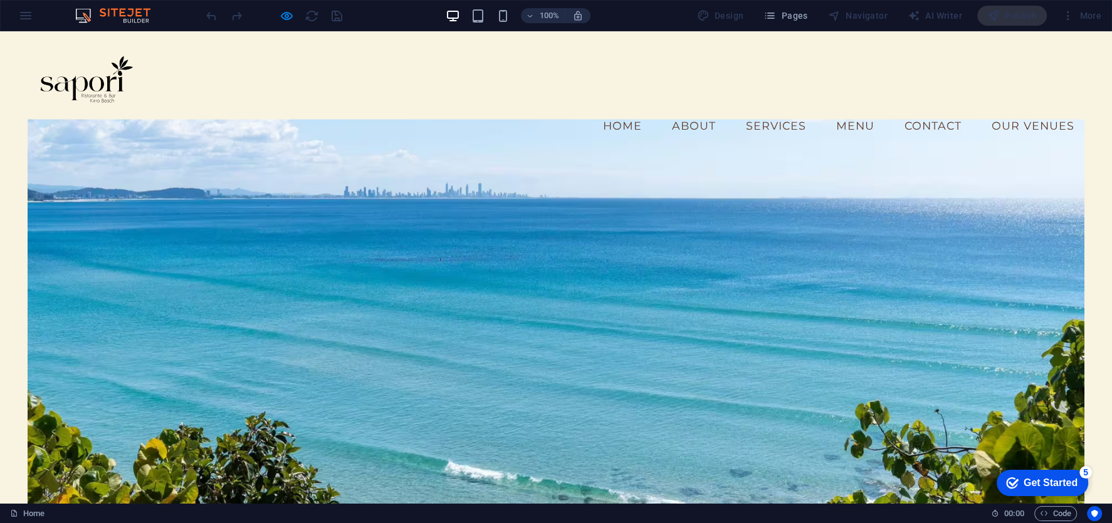
click at [855, 110] on link "Menu" at bounding box center [855, 125] width 58 height 31
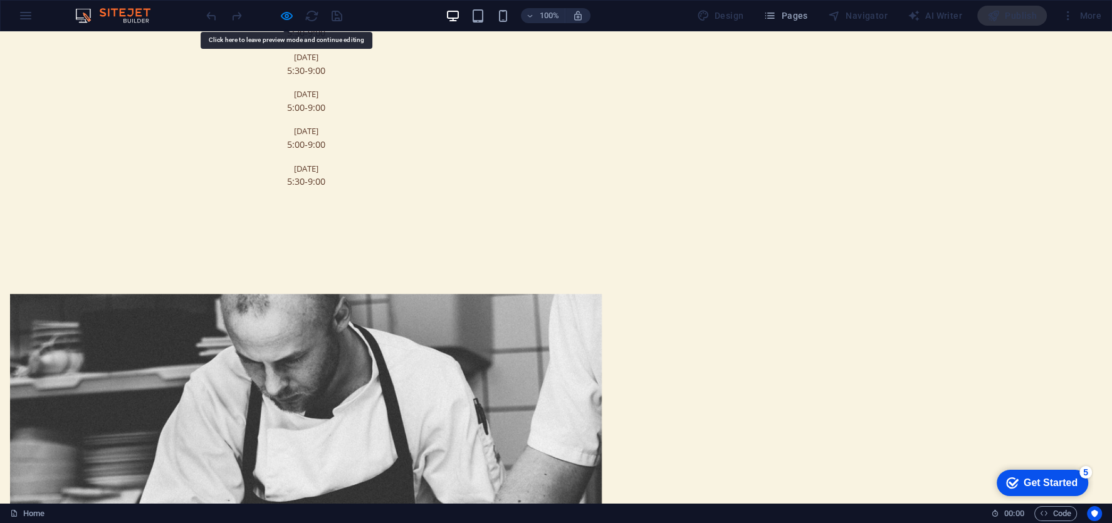
scroll to position [1057, 0]
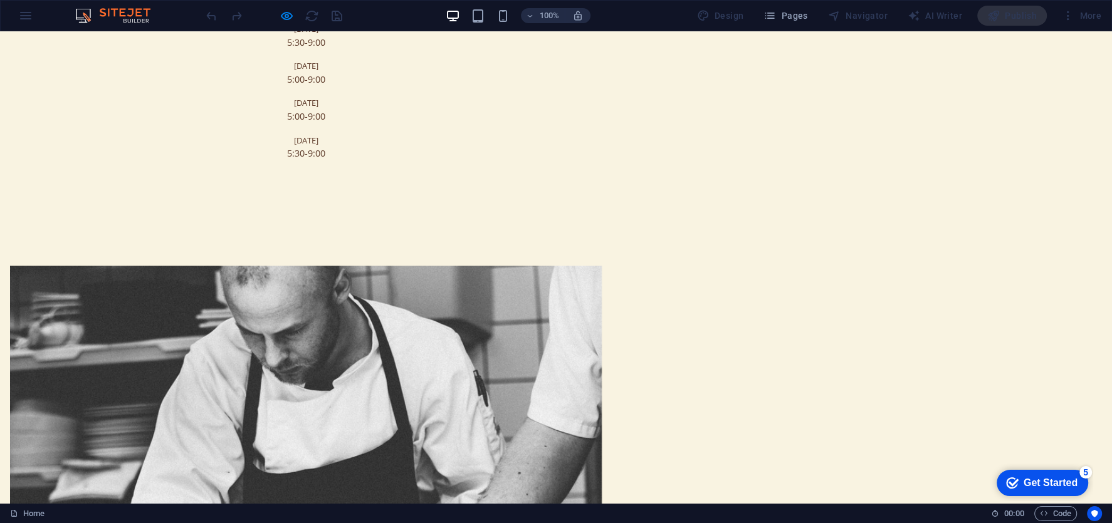
click at [285, 6] on div at bounding box center [274, 16] width 140 height 20
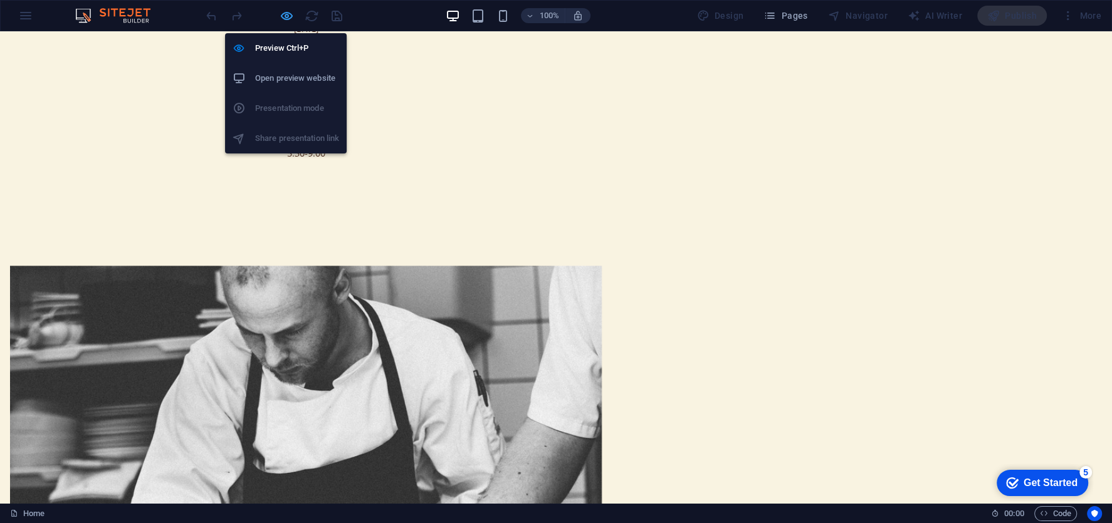
click at [285, 14] on icon "button" at bounding box center [287, 16] width 14 height 14
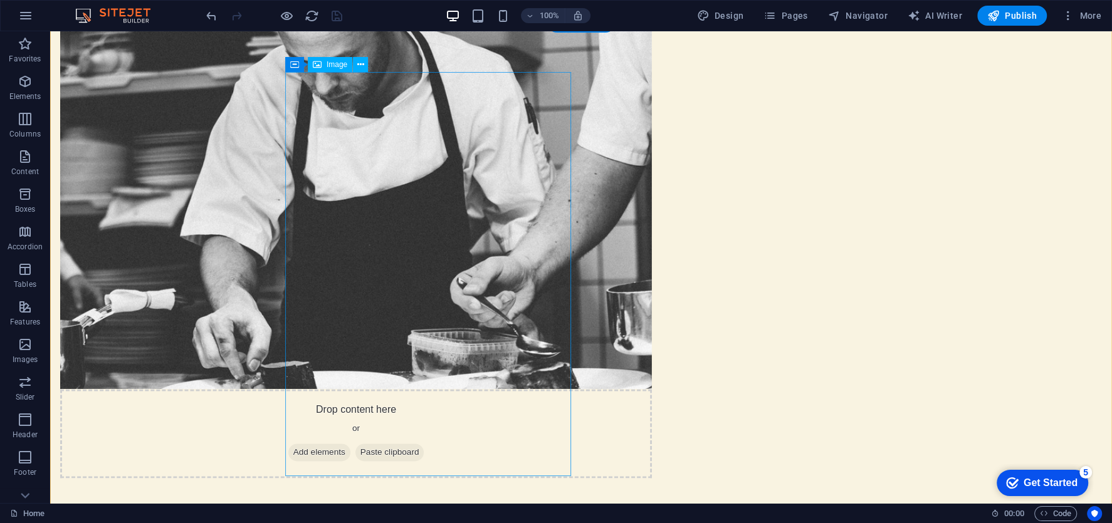
scroll to position [1433, 0]
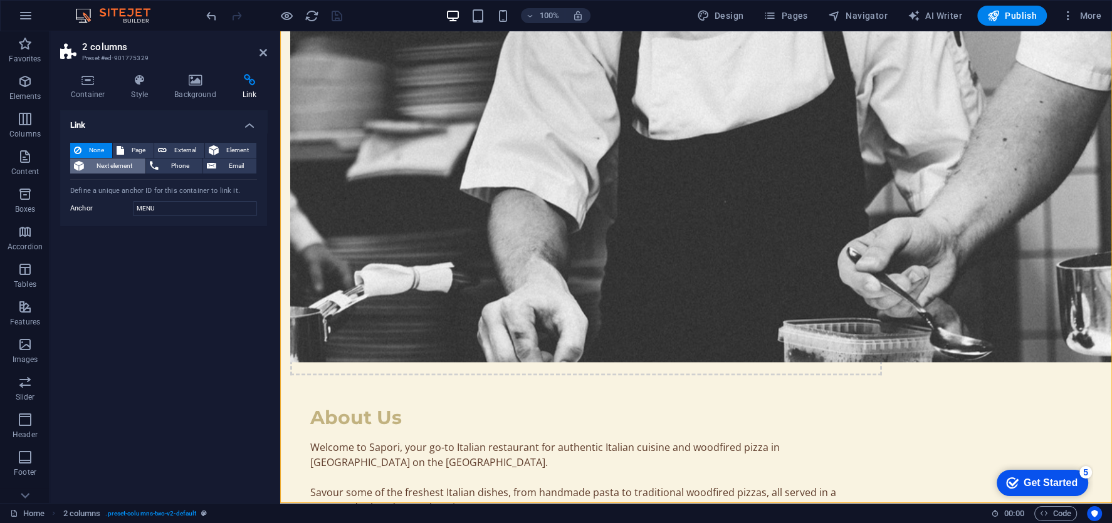
click at [125, 169] on span "Next element" at bounding box center [115, 166] width 54 height 15
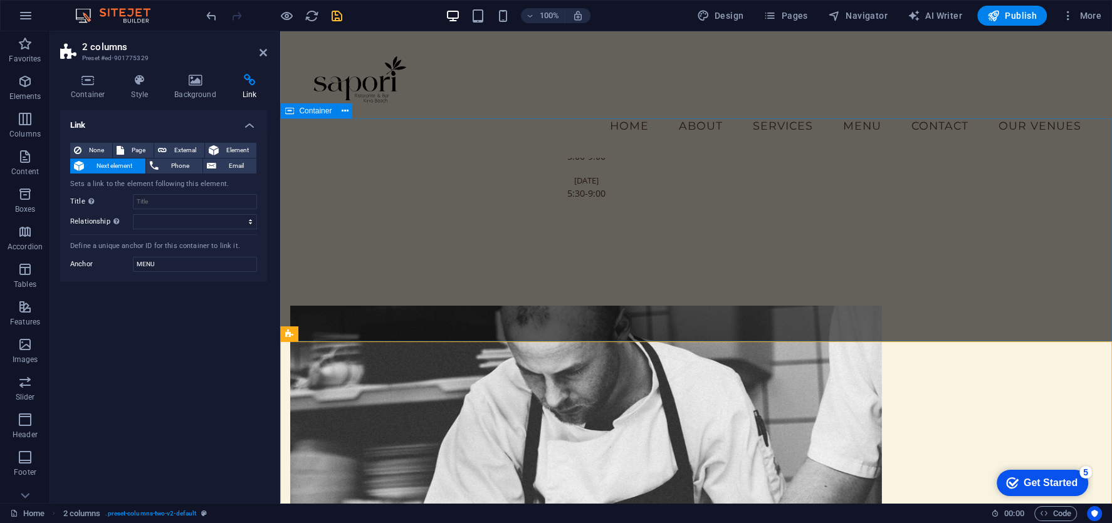
scroll to position [981, 0]
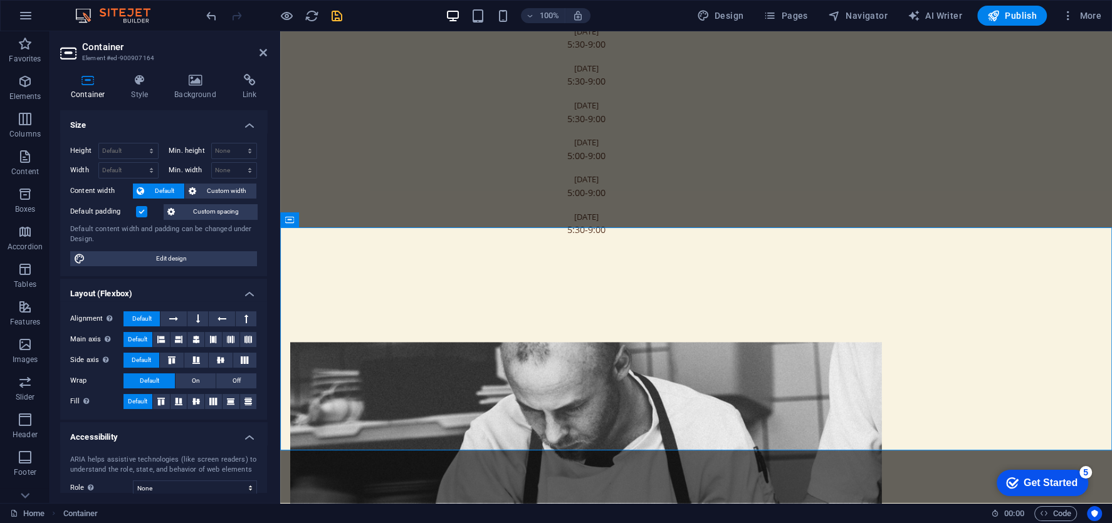
click at [243, 71] on div "Container Style Background Link Size Height Default px rem % vh vw Min. height …" at bounding box center [163, 283] width 227 height 439
click at [247, 79] on icon at bounding box center [250, 80] width 36 height 13
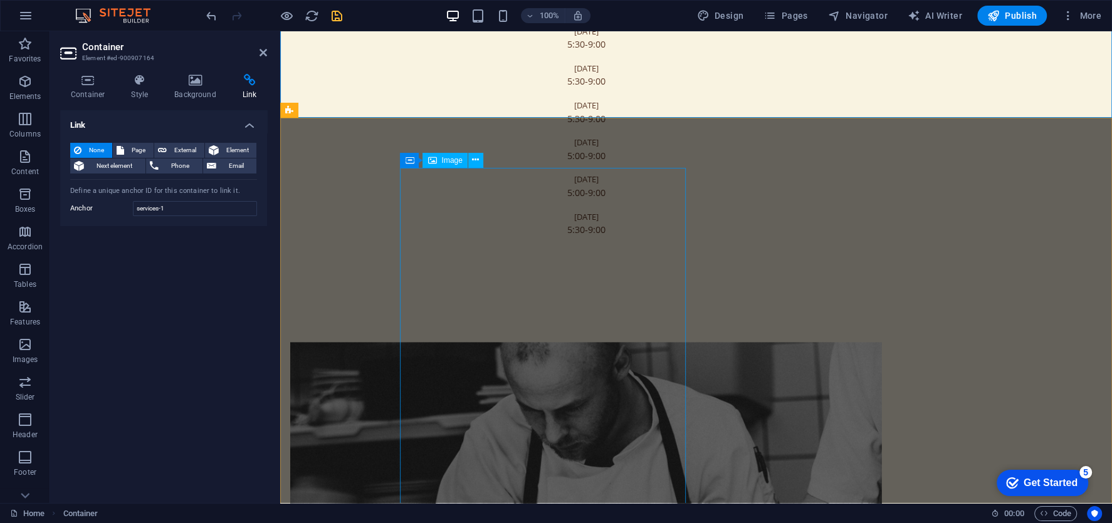
scroll to position [1669, 0]
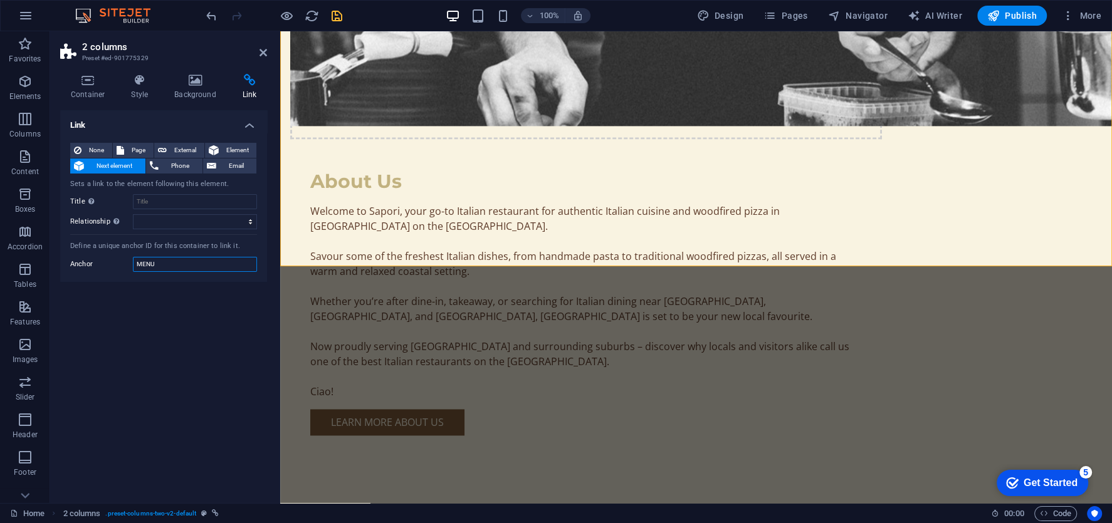
click at [197, 269] on input "MENU" at bounding box center [195, 264] width 124 height 15
type input "menu-1"
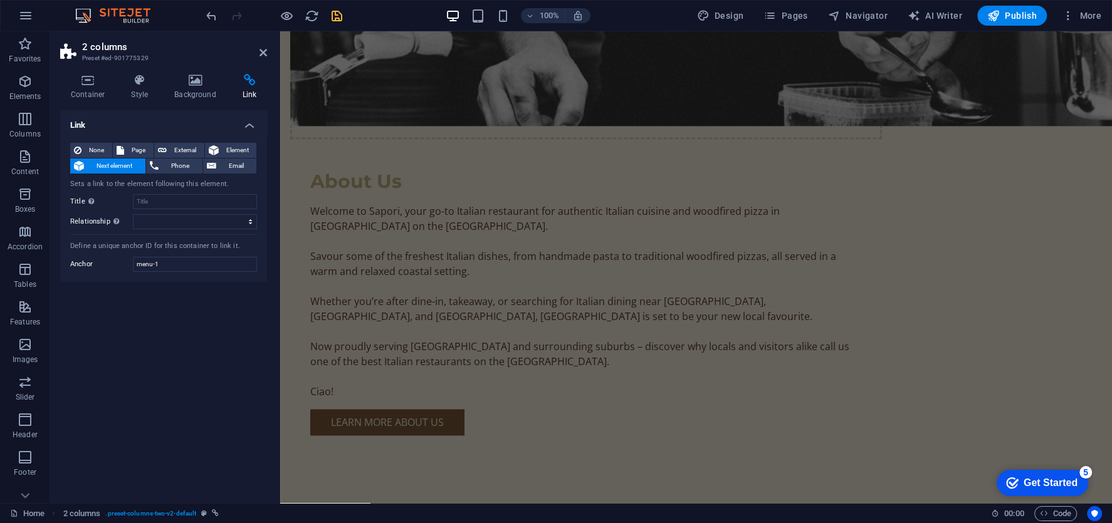
scroll to position [0, 0]
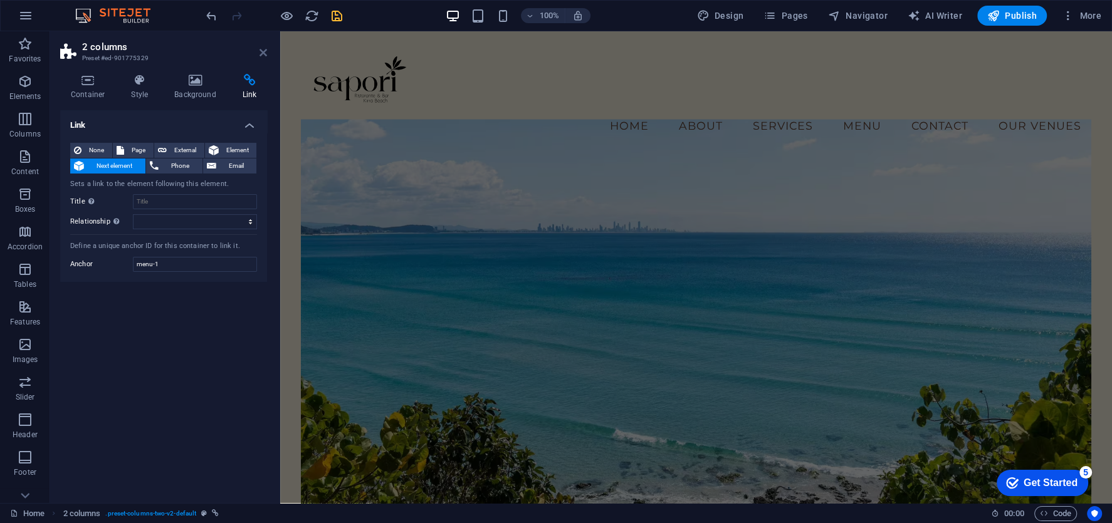
click at [266, 56] on icon at bounding box center [264, 53] width 8 height 10
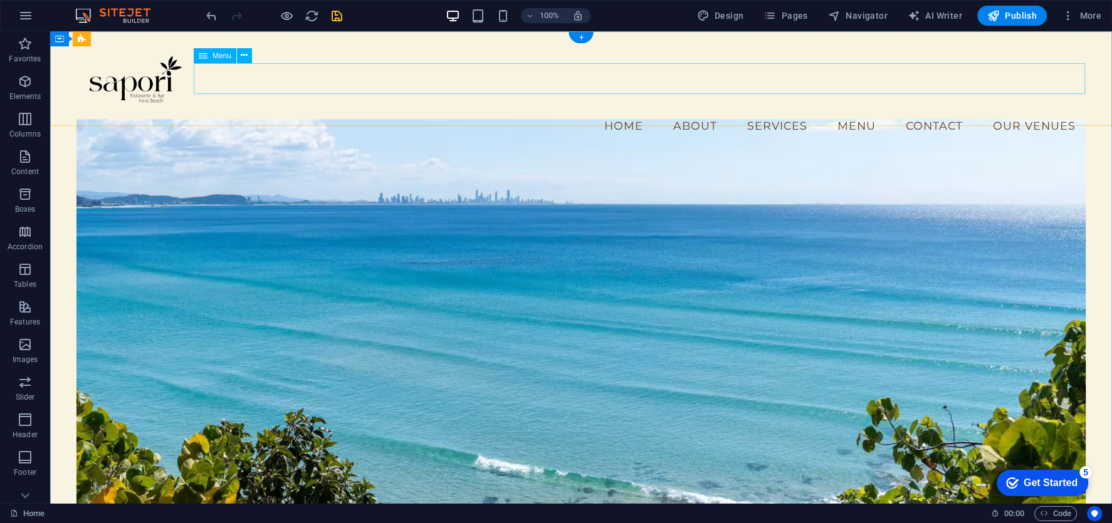
click at [730, 110] on nav "Home About Services Menu Contact Our Venues" at bounding box center [580, 125] width 1009 height 31
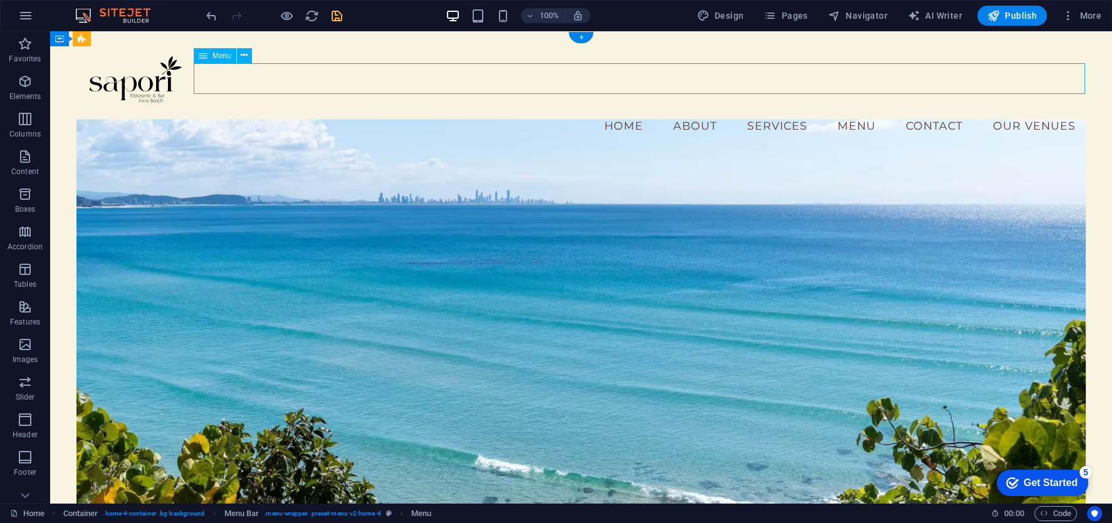
click at [730, 110] on nav "Home About Services Menu Contact Our Venues" at bounding box center [580, 125] width 1009 height 31
select select
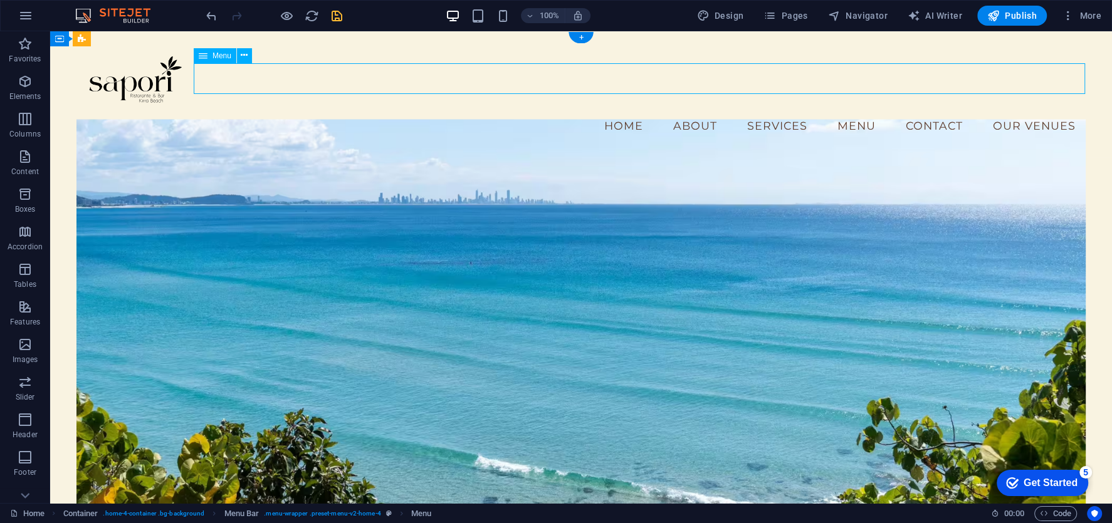
select select
select select "1"
select select
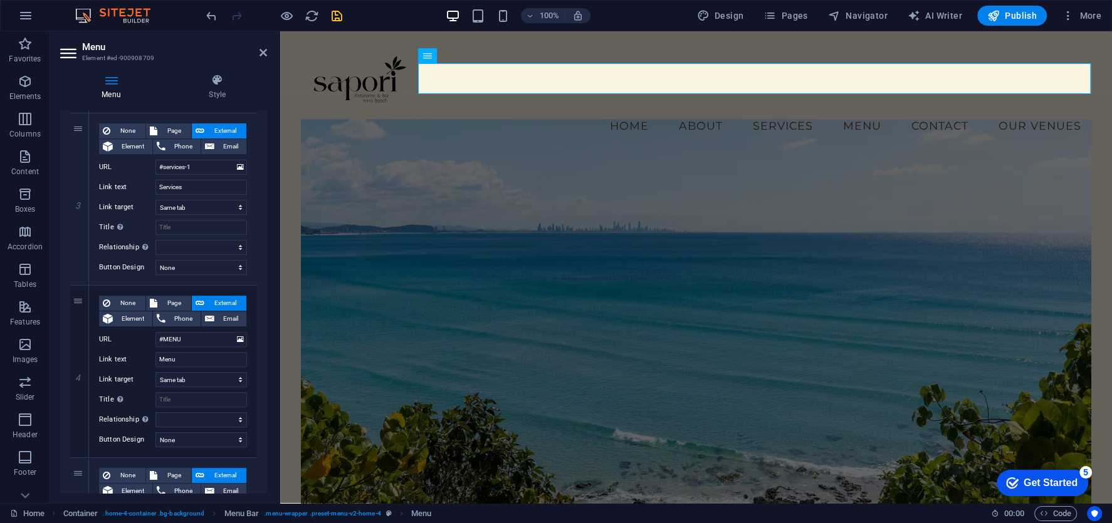
scroll to position [471, 0]
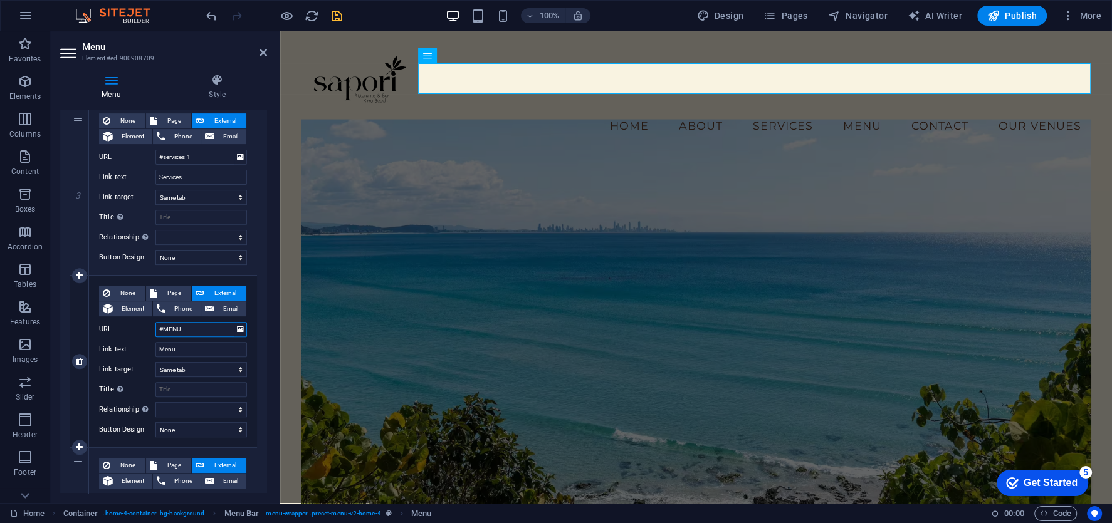
click at [196, 327] on input "#MENU" at bounding box center [201, 329] width 92 height 15
type input "#menu"
select select
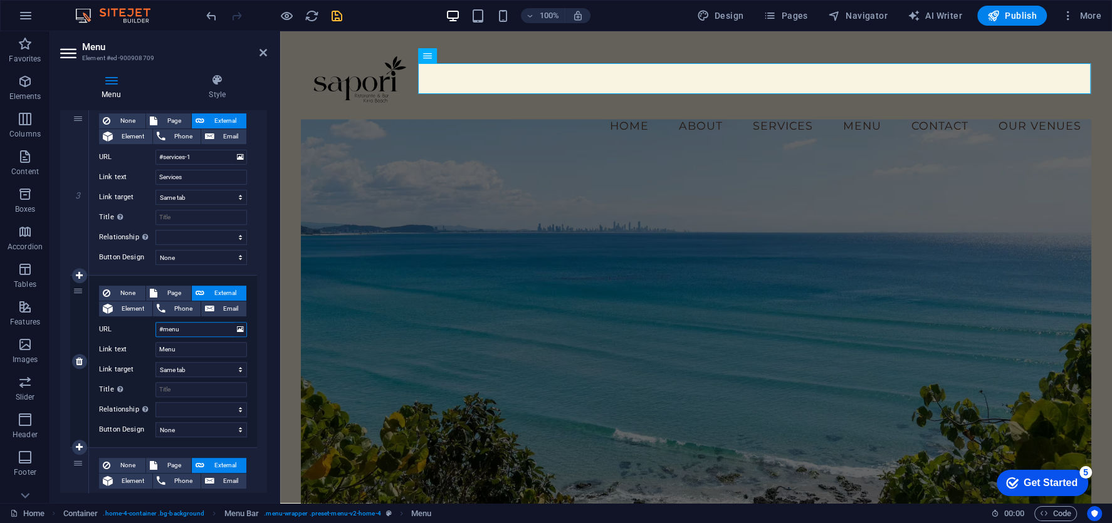
select select
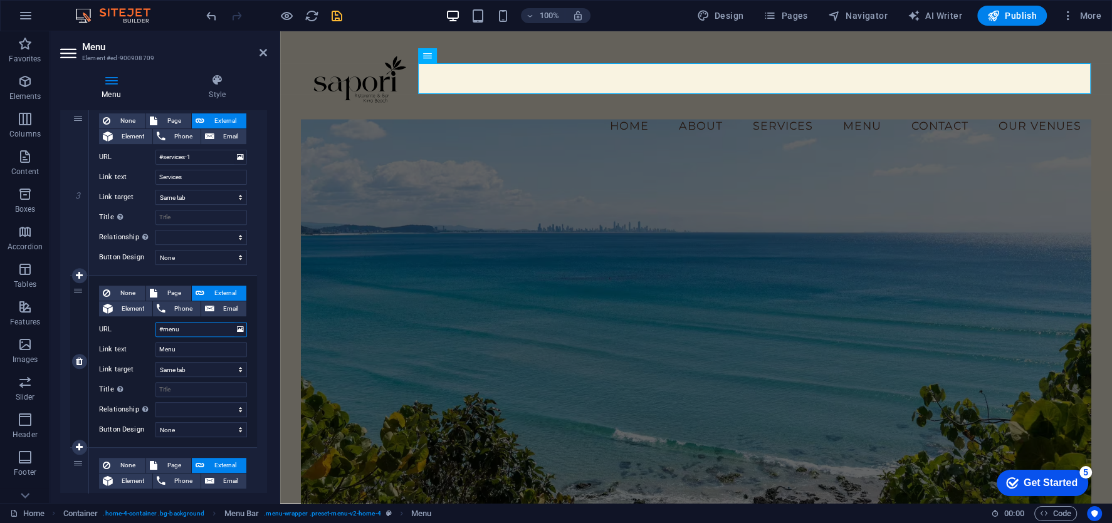
type input "#menu-1"
select select
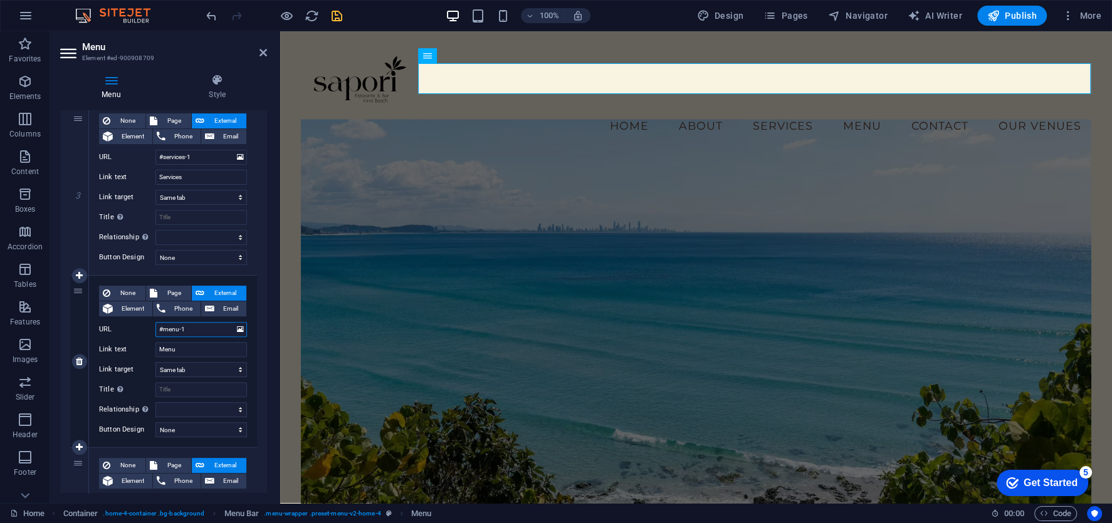
select select
click at [264, 53] on icon at bounding box center [264, 53] width 8 height 10
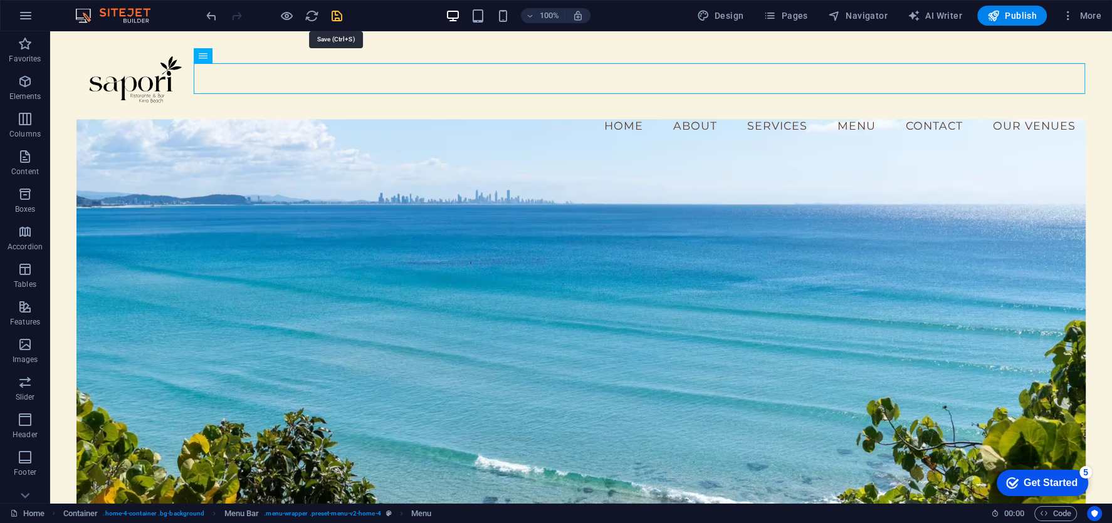
click at [331, 16] on icon "save" at bounding box center [337, 16] width 14 height 14
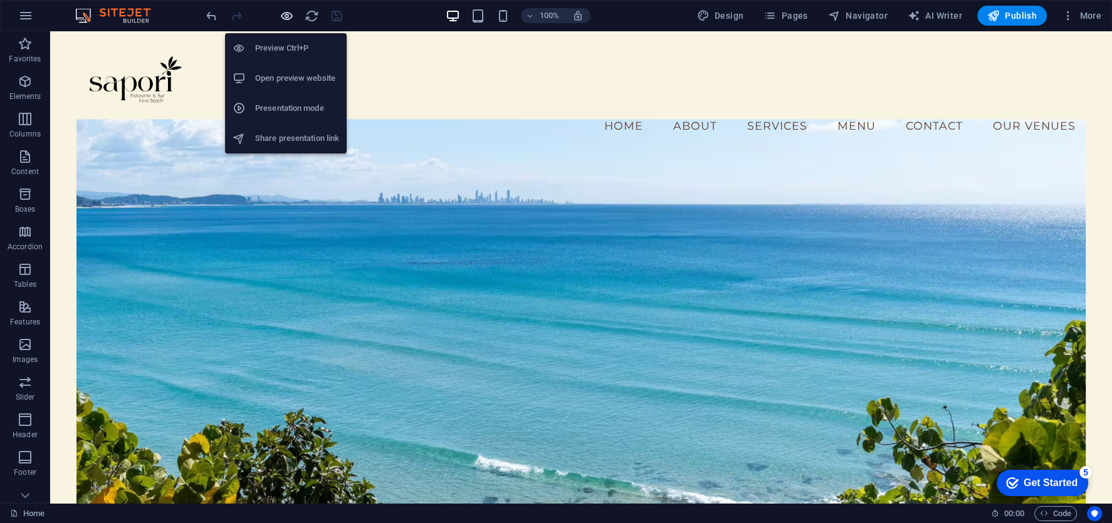
click at [289, 14] on icon "button" at bounding box center [287, 16] width 14 height 14
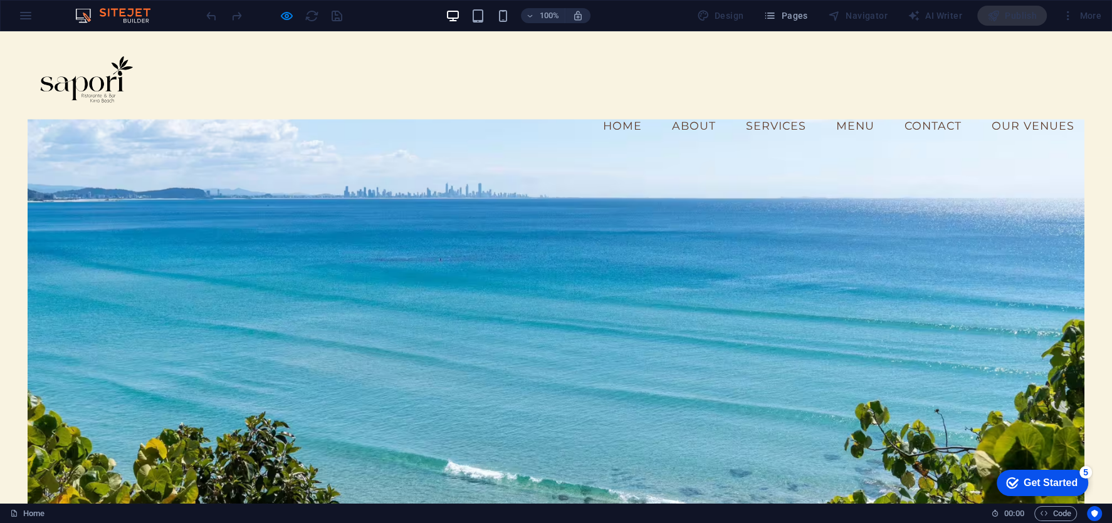
click at [843, 110] on link "Menu" at bounding box center [855, 125] width 58 height 31
click at [800, 110] on link "Services" at bounding box center [776, 125] width 80 height 31
click at [786, 110] on link "Services" at bounding box center [776, 125] width 80 height 31
click at [852, 110] on link "Menu" at bounding box center [855, 125] width 58 height 31
click at [686, 110] on link "About" at bounding box center [694, 125] width 64 height 31
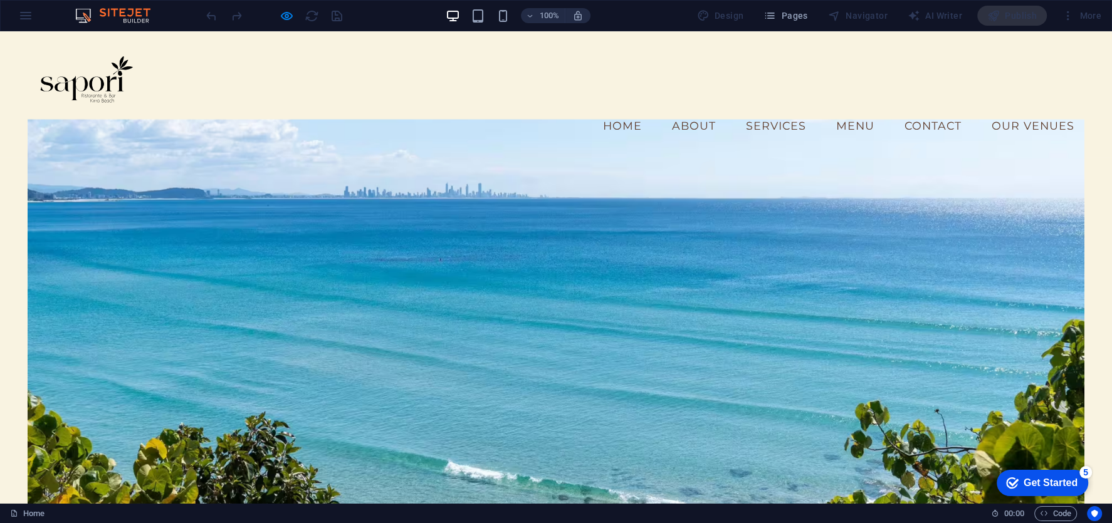
click at [923, 110] on link "Contact" at bounding box center [933, 125] width 77 height 31
click at [854, 110] on link "Menu" at bounding box center [855, 125] width 58 height 31
click at [844, 110] on link "Menu" at bounding box center [855, 125] width 58 height 31
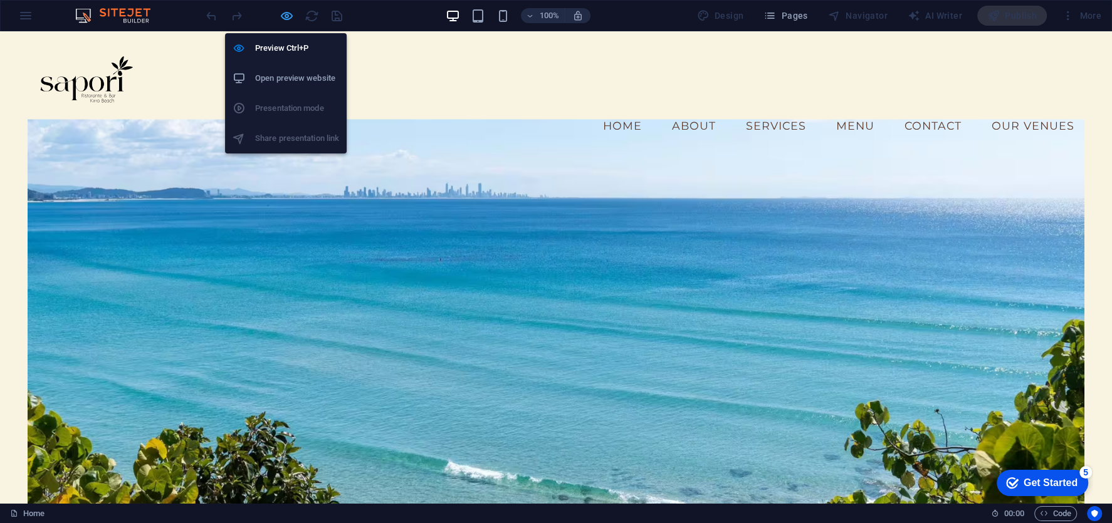
click at [284, 17] on icon "button" at bounding box center [287, 16] width 14 height 14
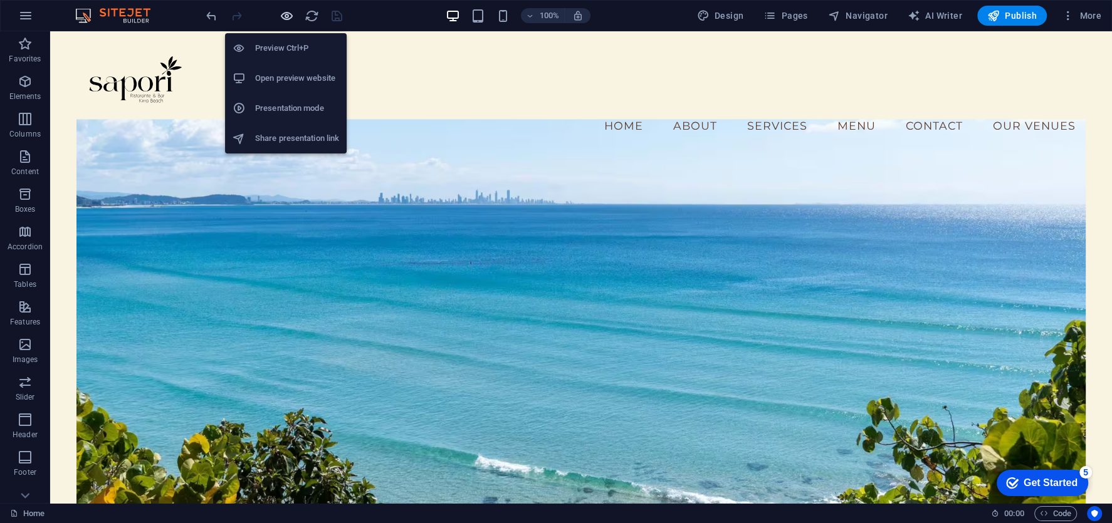
click at [284, 17] on icon "button" at bounding box center [287, 16] width 14 height 14
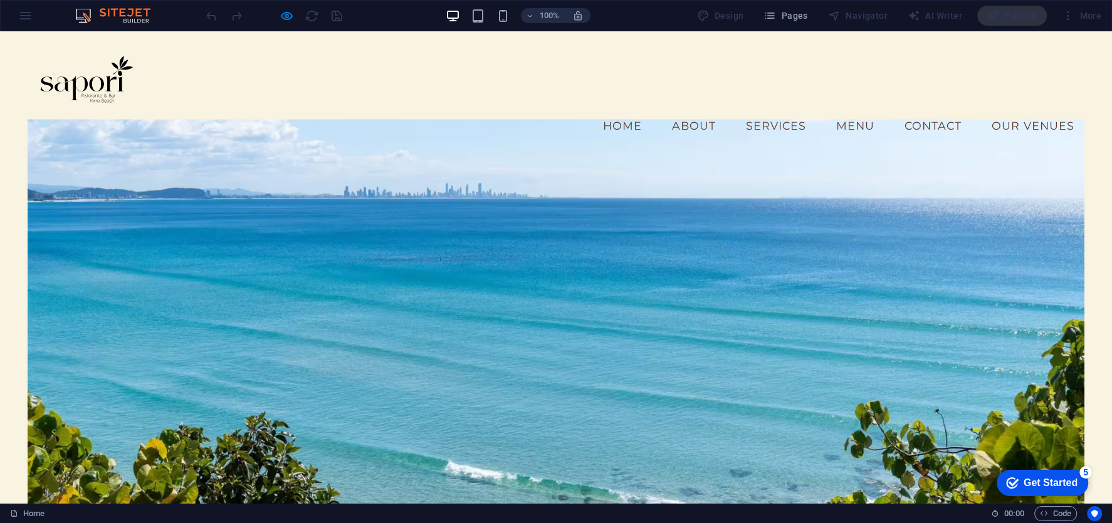
click at [850, 110] on link "Menu" at bounding box center [855, 125] width 58 height 31
click at [911, 110] on link "Contact" at bounding box center [933, 125] width 77 height 31
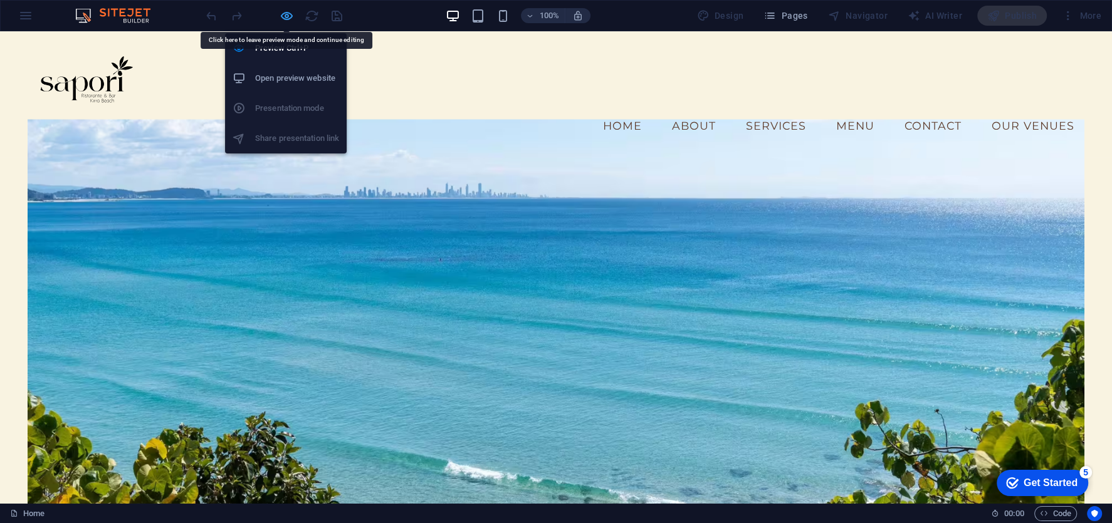
click at [290, 20] on icon "button" at bounding box center [287, 16] width 14 height 14
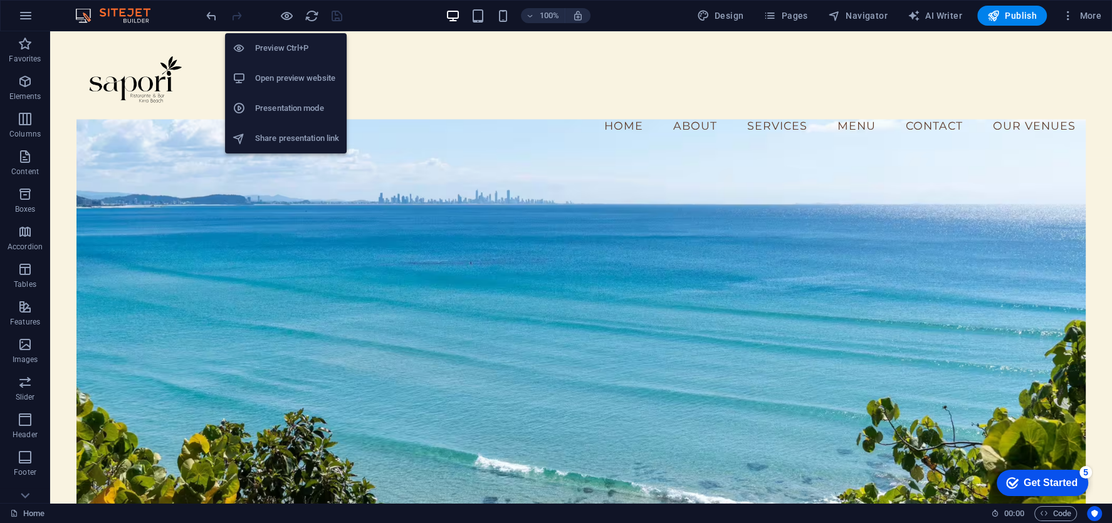
click at [297, 70] on li "Open preview website" at bounding box center [286, 78] width 122 height 30
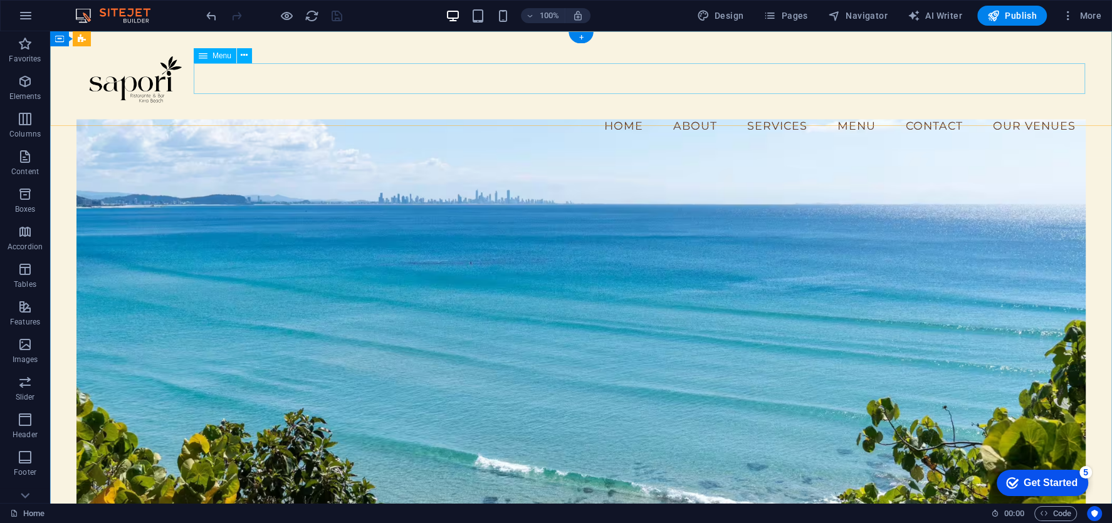
click at [828, 110] on nav "Home About Services Menu Contact Our Venues" at bounding box center [580, 125] width 1009 height 31
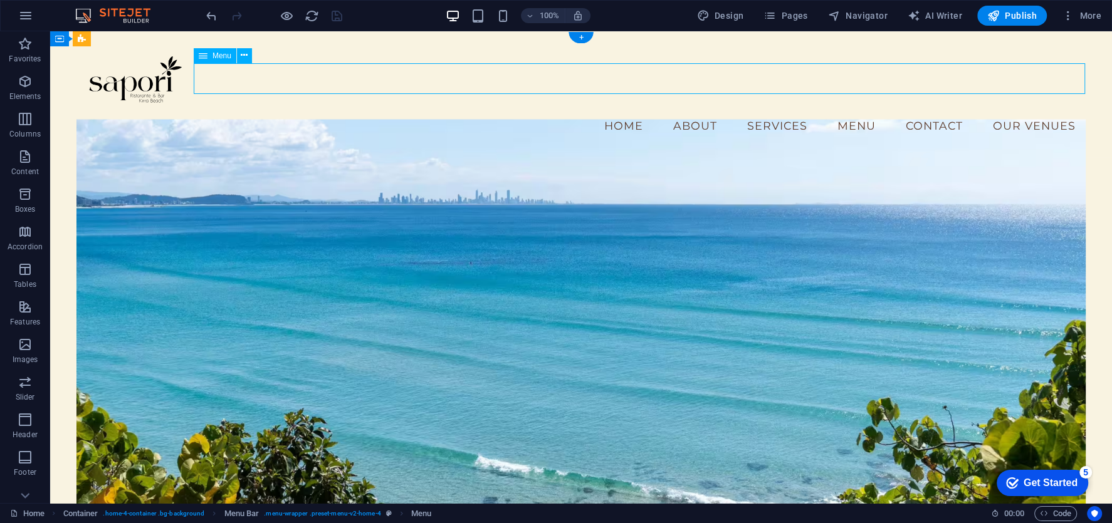
click at [828, 110] on nav "Home About Services Menu Contact Our Venues" at bounding box center [580, 125] width 1009 height 31
select select
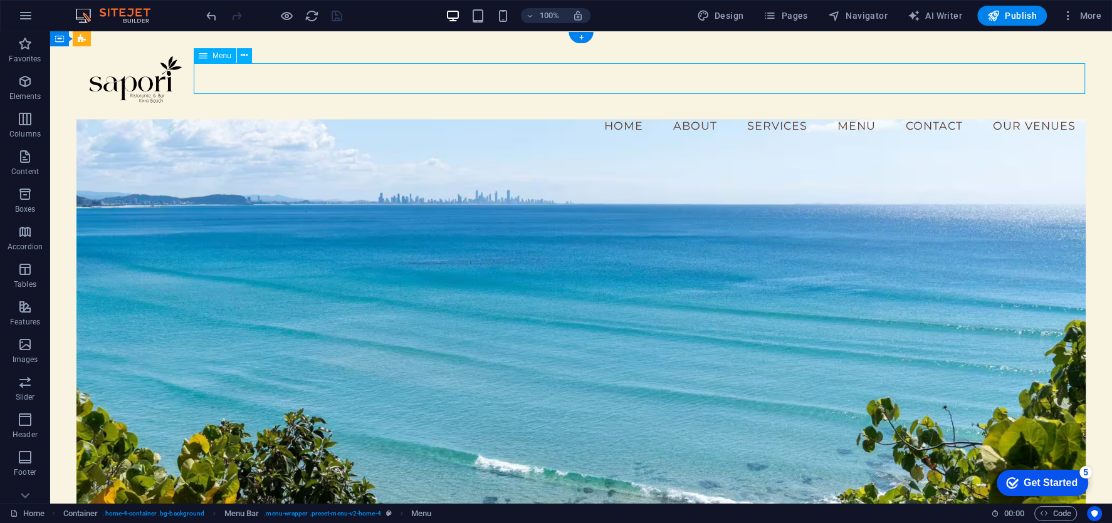
select select
select select "1"
select select
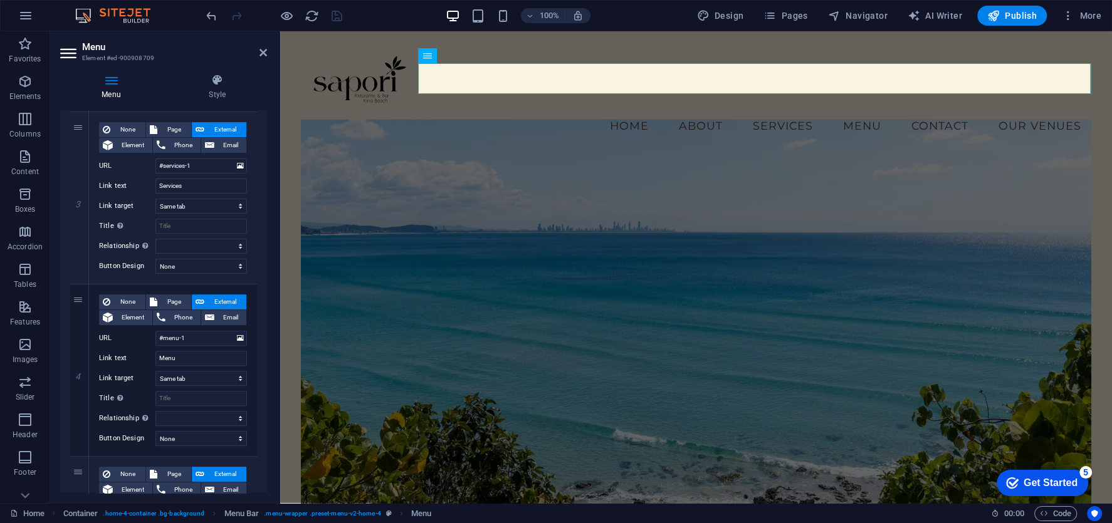
scroll to position [468, 0]
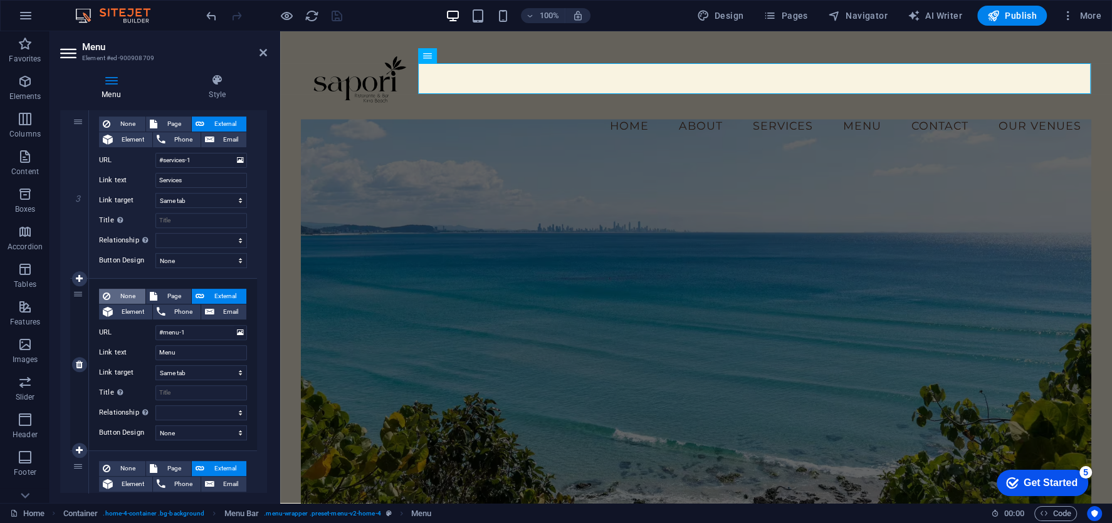
click at [127, 299] on span "None" at bounding box center [128, 296] width 28 height 15
select select
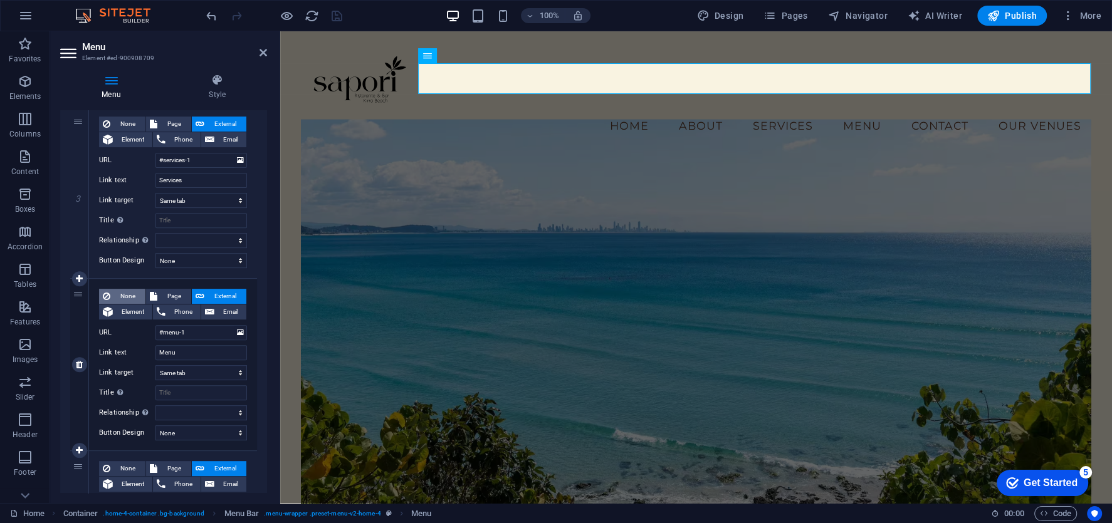
select select
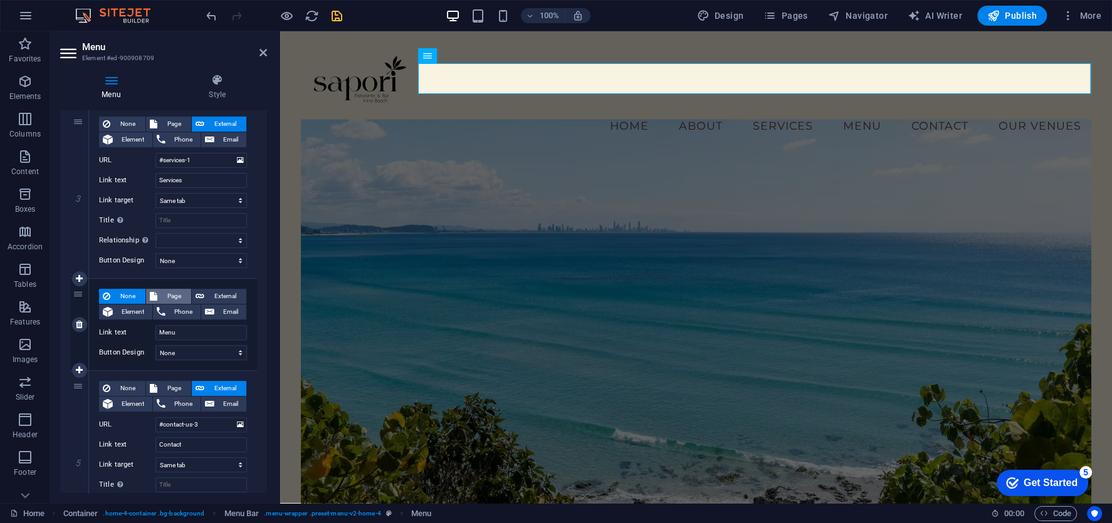
click at [172, 295] on span "Page" at bounding box center [174, 296] width 26 height 15
select select
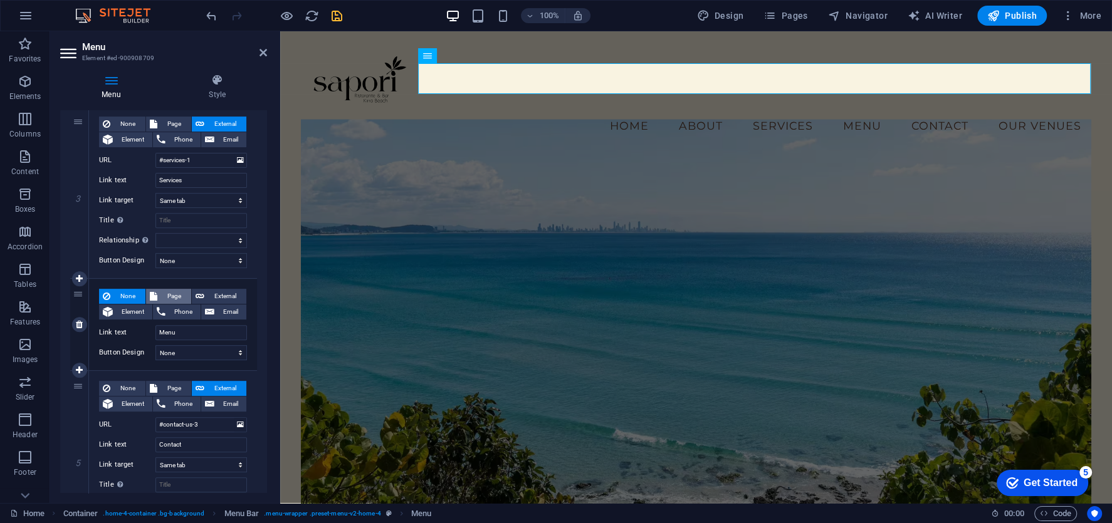
select select
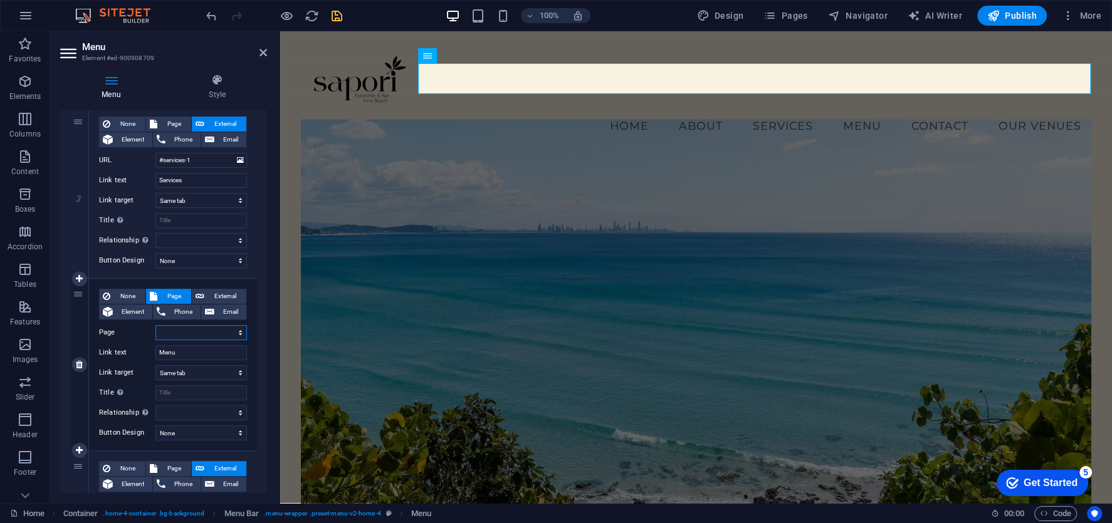
click at [197, 331] on select "Home Venues New page" at bounding box center [201, 332] width 92 height 15
select select "0"
click at [155, 325] on select "Home Venues New page" at bounding box center [201, 332] width 92 height 15
select select
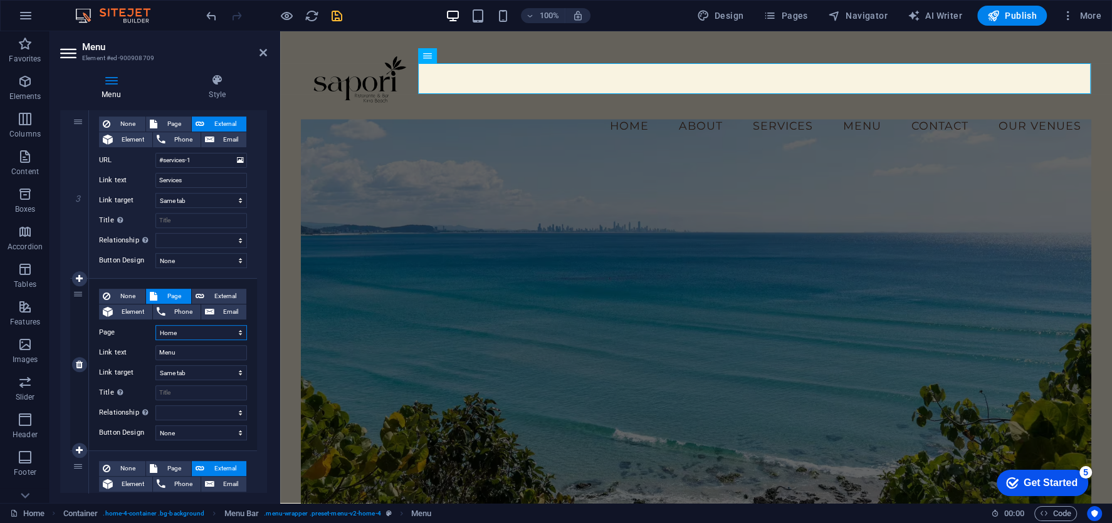
select select
click at [214, 297] on span "External" at bounding box center [225, 296] width 34 height 15
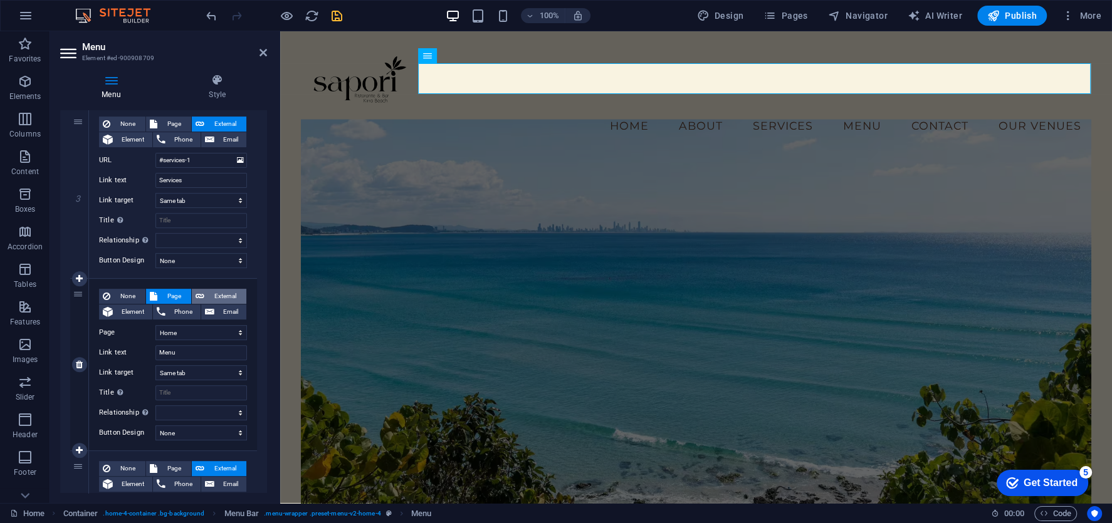
select select
select select "blank"
select select
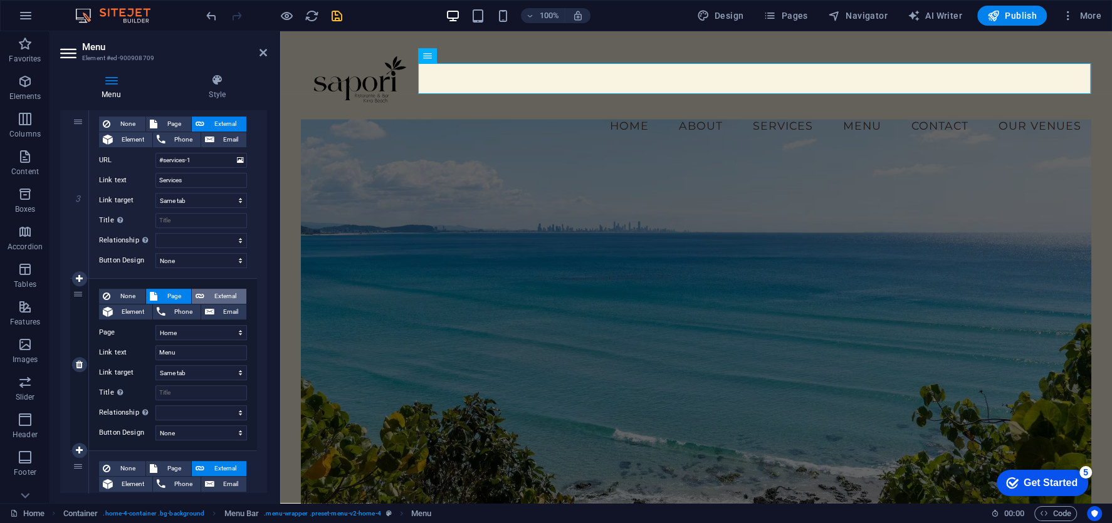
select select
click at [210, 369] on select "New tab Same tab Overlay" at bounding box center [201, 372] width 92 height 15
select select
click at [155, 365] on select "New tab Same tab Overlay" at bounding box center [201, 372] width 92 height 15
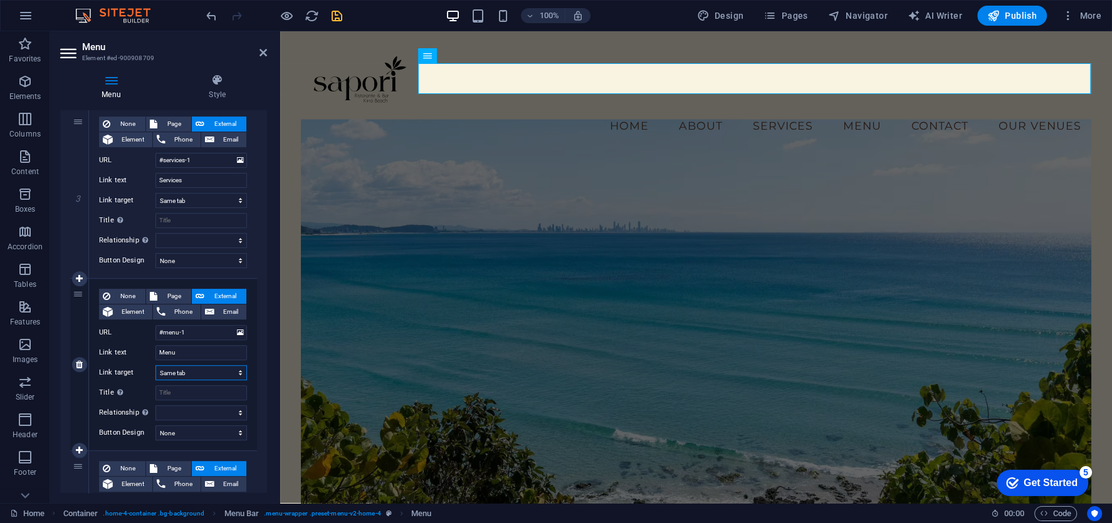
select select
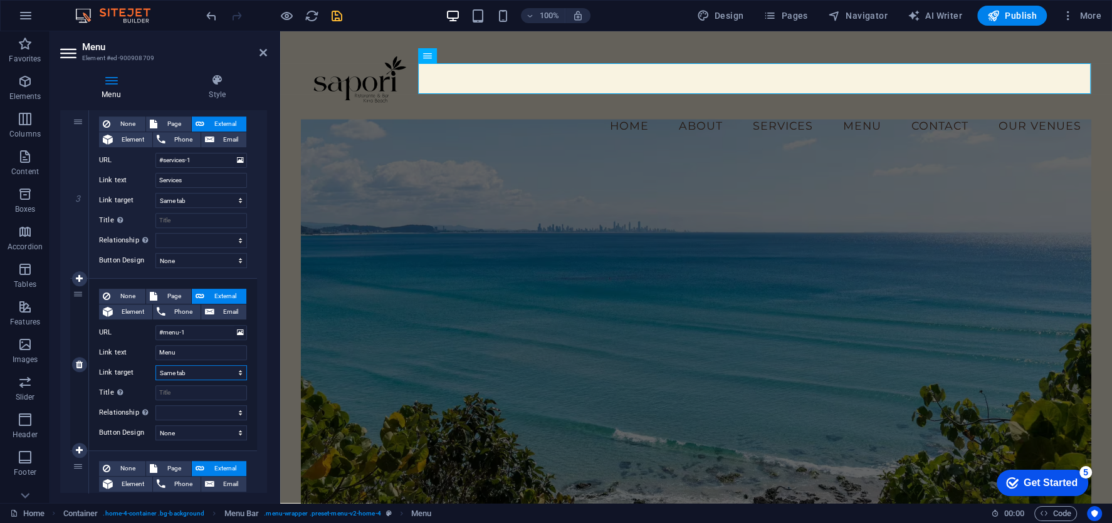
select select
click at [265, 58] on header "Menu Element #ed-900908709" at bounding box center [163, 47] width 207 height 33
click at [263, 47] on h2 "Menu" at bounding box center [174, 46] width 185 height 11
click at [263, 51] on icon at bounding box center [264, 53] width 8 height 10
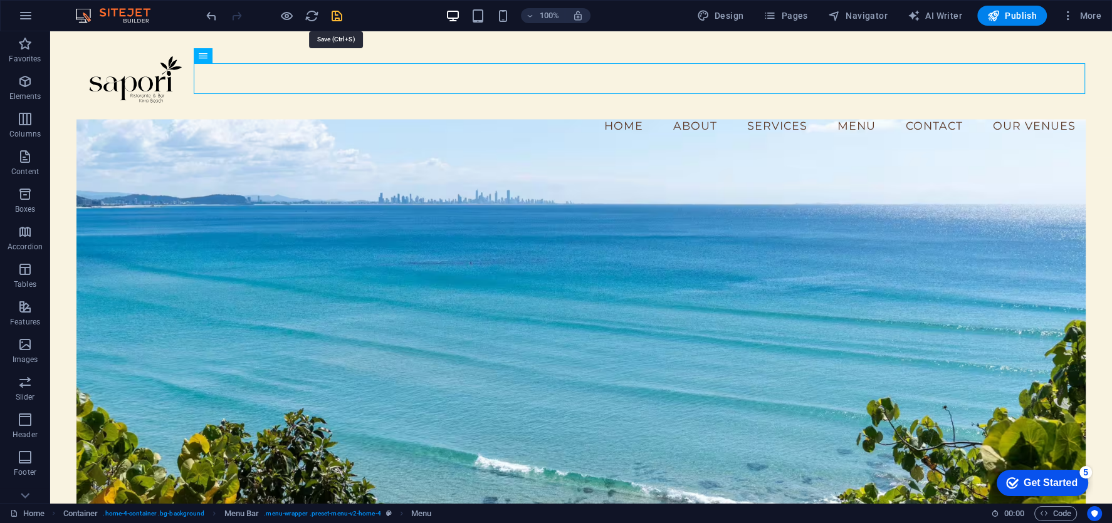
click at [333, 17] on icon "save" at bounding box center [337, 16] width 14 height 14
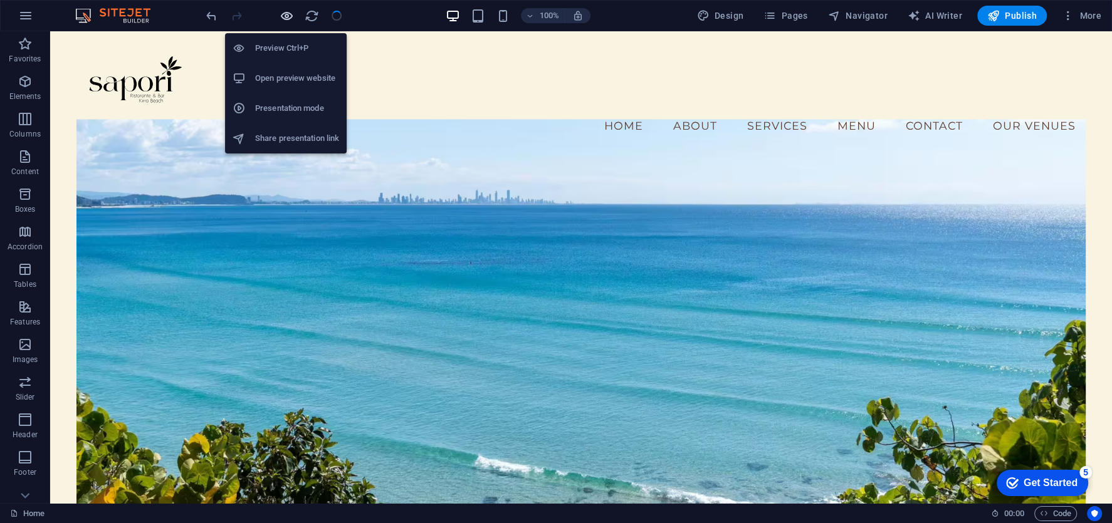
click at [293, 16] on icon "button" at bounding box center [287, 16] width 14 height 14
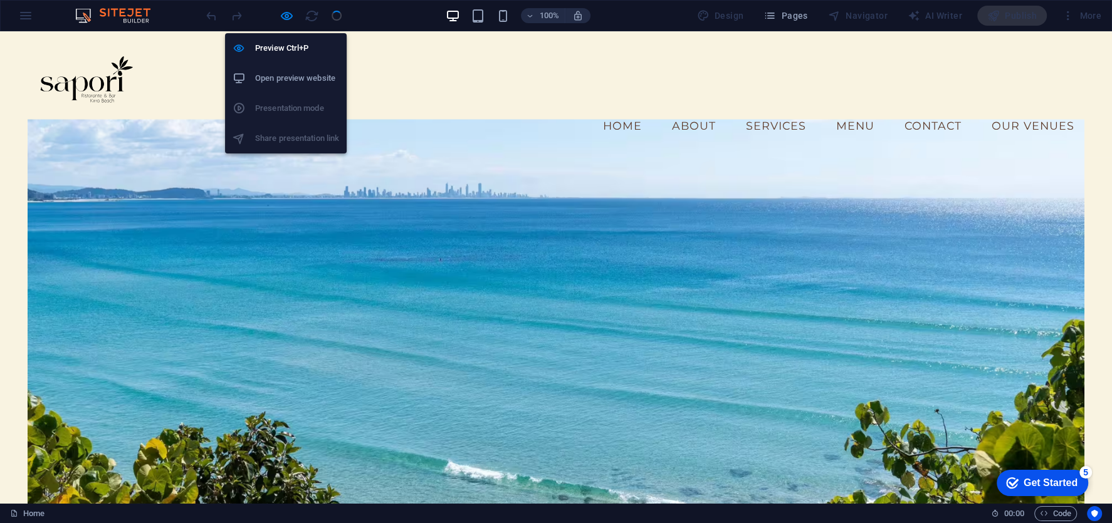
click at [302, 75] on h6 "Open preview website" at bounding box center [297, 78] width 84 height 15
click at [290, 13] on icon "button" at bounding box center [287, 16] width 14 height 14
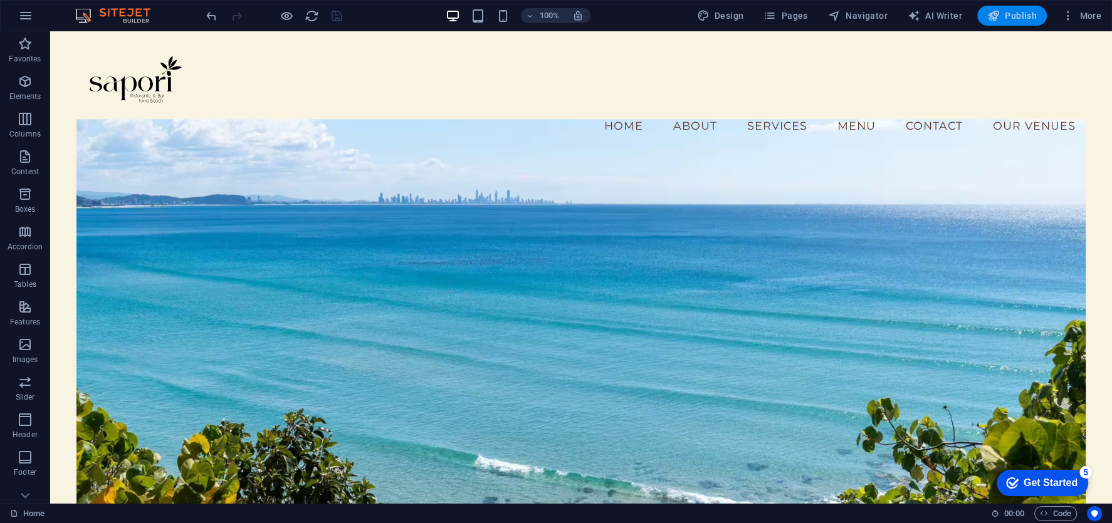
click at [1017, 15] on span "Publish" at bounding box center [1012, 15] width 50 height 13
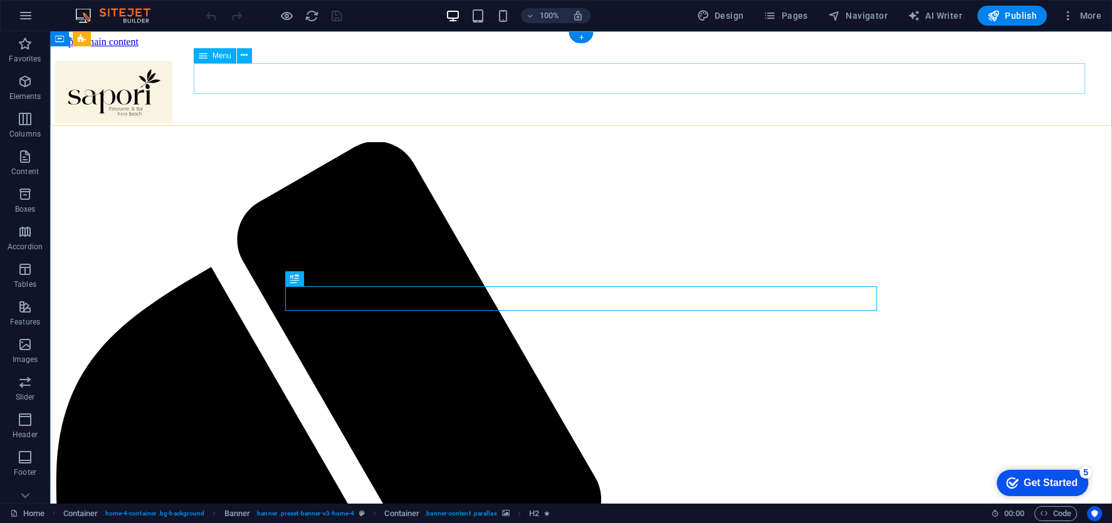
select select
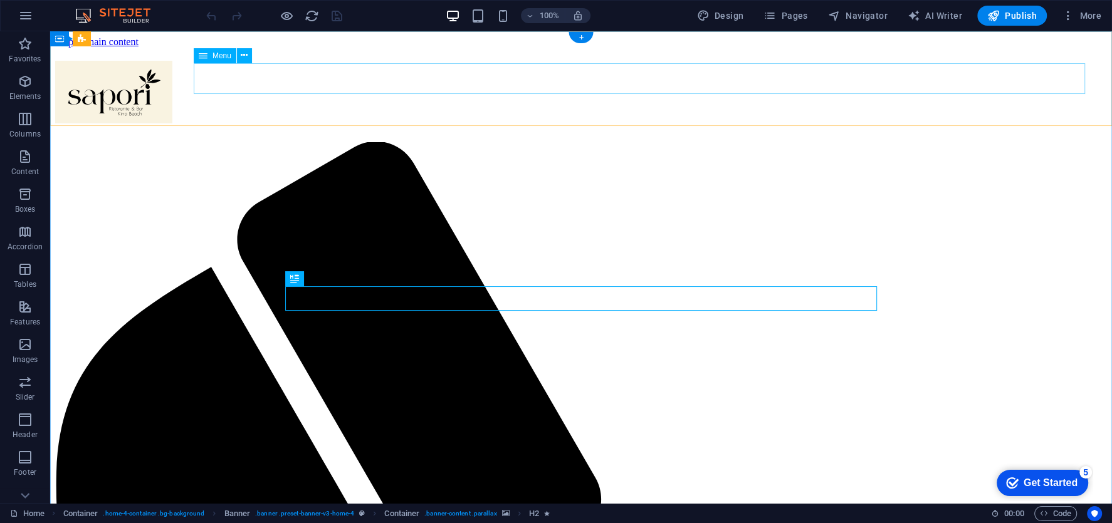
select select
select select "1"
select select
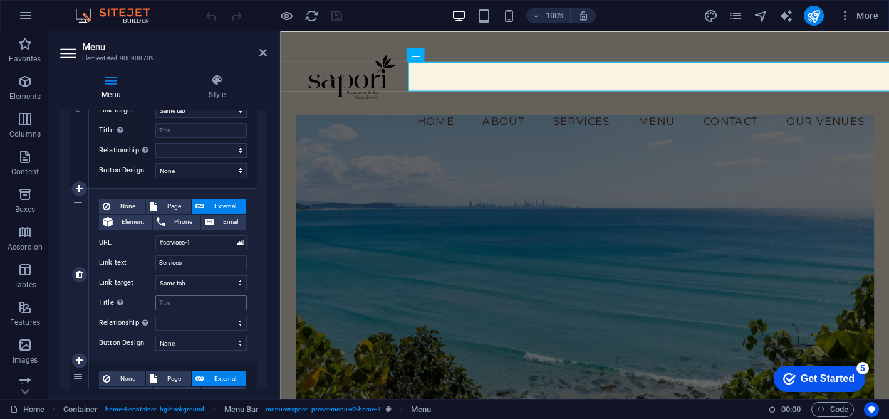
scroll to position [386, 0]
drag, startPoint x: 216, startPoint y: 244, endPoint x: 150, endPoint y: 238, distance: 66.1
click at [150, 238] on div "URL #services-1" at bounding box center [173, 242] width 148 height 15
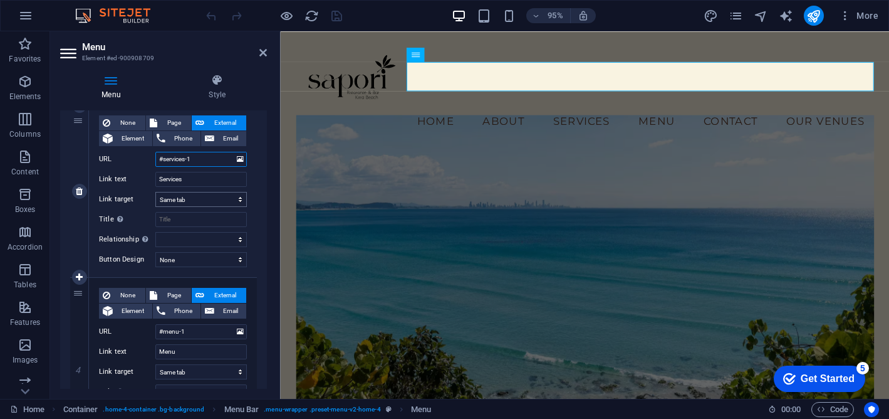
scroll to position [490, 0]
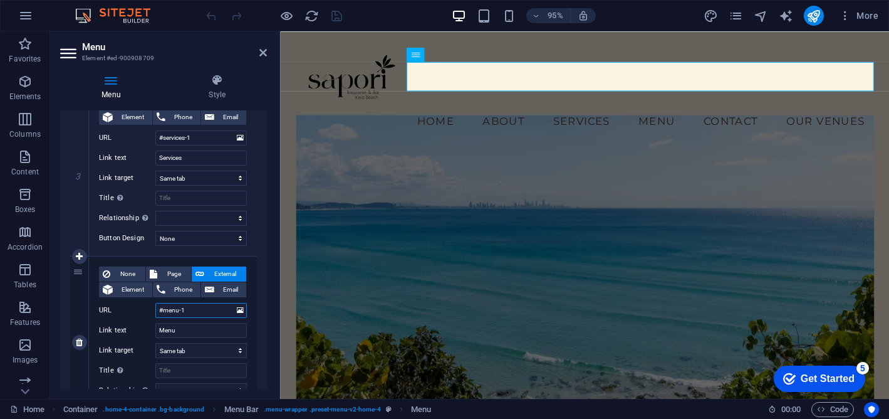
drag, startPoint x: 206, startPoint y: 315, endPoint x: 157, endPoint y: 305, distance: 49.8
click at [157, 306] on input "#menu-1" at bounding box center [201, 310] width 92 height 15
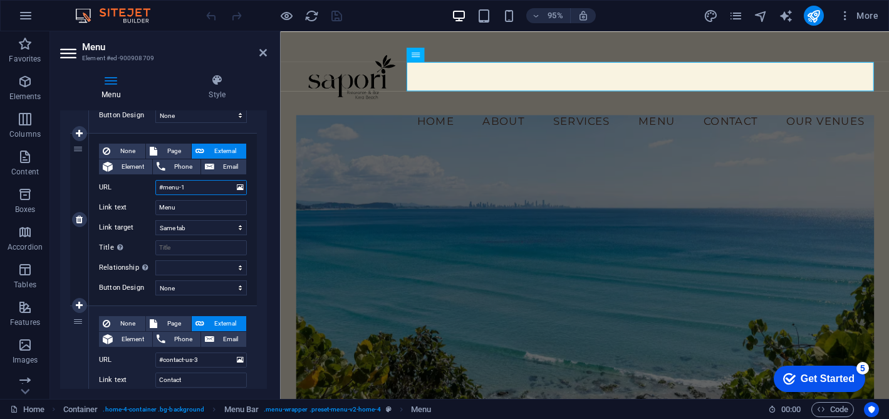
scroll to position [618, 0]
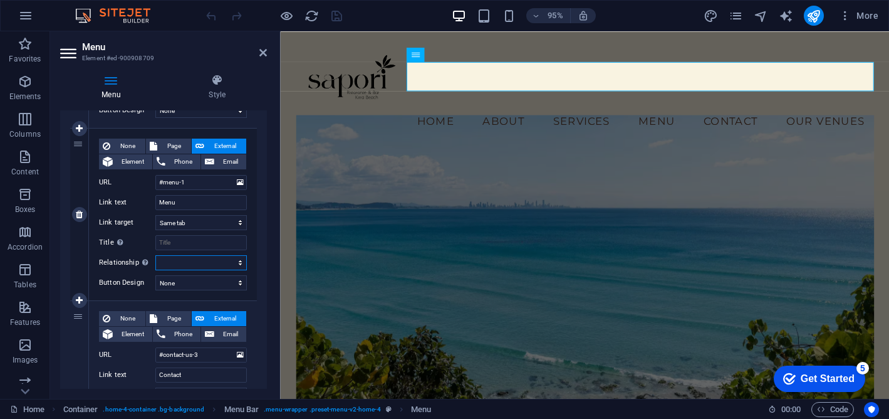
click at [182, 265] on select "alternate author bookmark external help license next nofollow noreferrer noopen…" at bounding box center [201, 262] width 92 height 15
select select
click at [155, 255] on select "alternate author bookmark external help license next nofollow noreferrer noopen…" at bounding box center [201, 262] width 92 height 15
select select
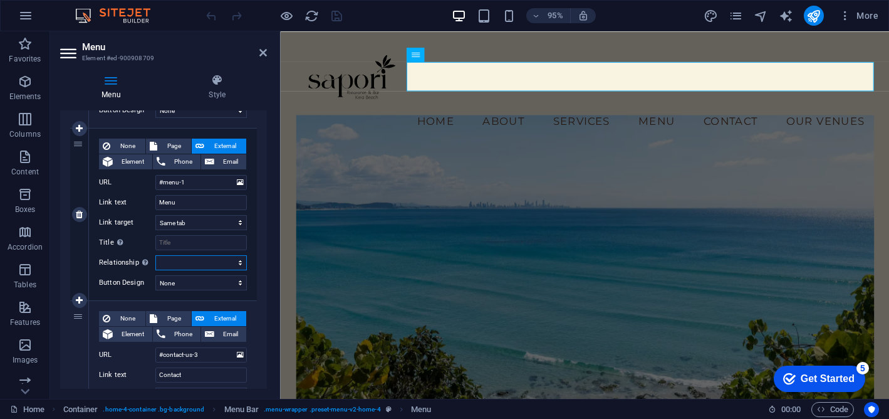
select select
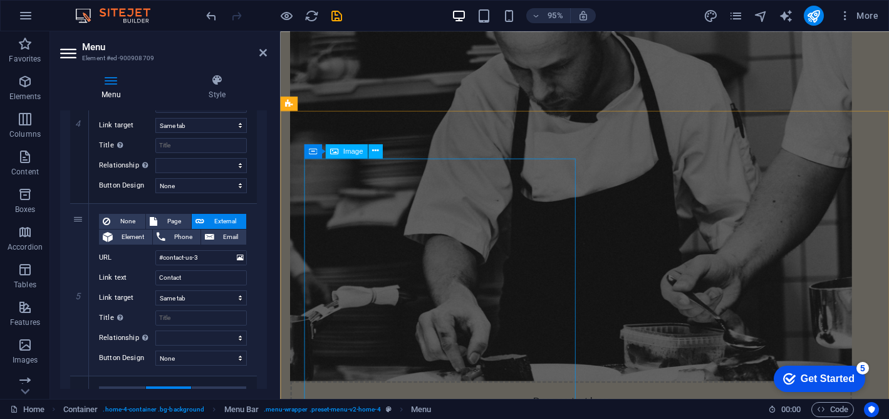
scroll to position [1246, 0]
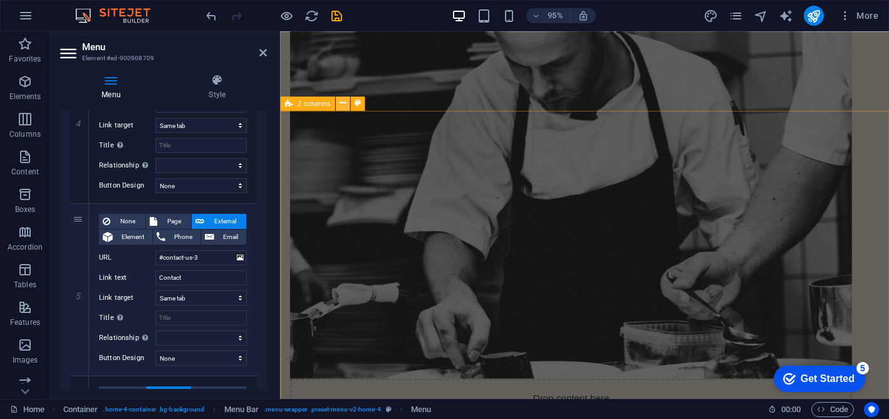
click at [342, 103] on icon at bounding box center [343, 103] width 6 height 13
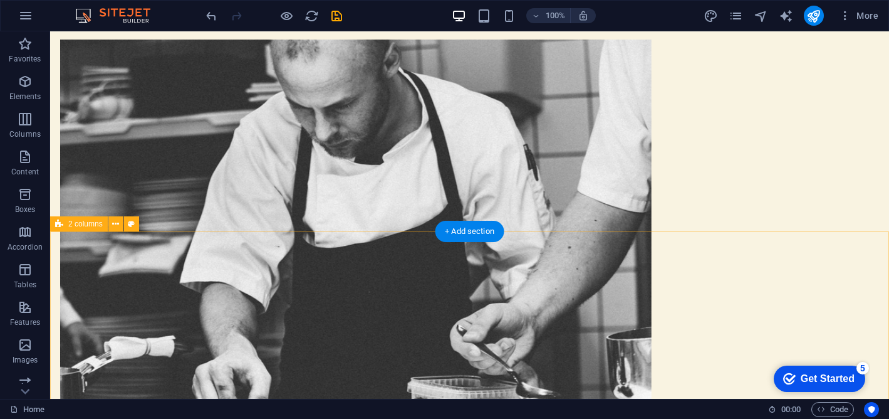
scroll to position [1152, 0]
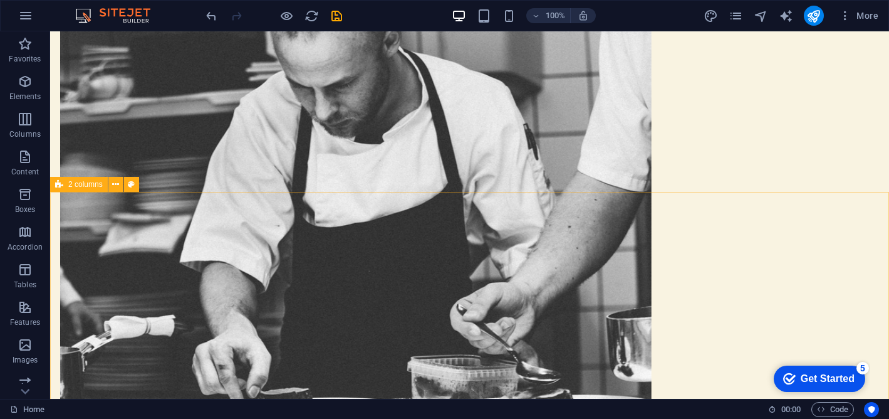
click at [88, 188] on span "2 columns" at bounding box center [85, 185] width 34 height 8
click at [115, 185] on icon at bounding box center [115, 184] width 7 height 13
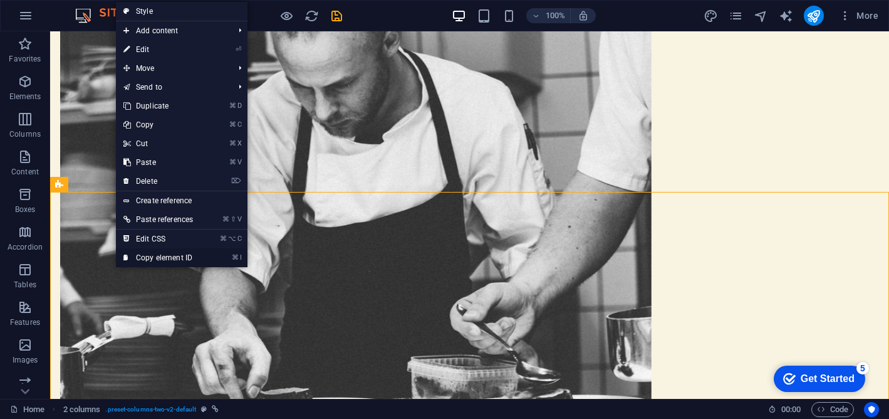
click at [160, 254] on link "⌘ I Copy element ID" at bounding box center [158, 257] width 85 height 19
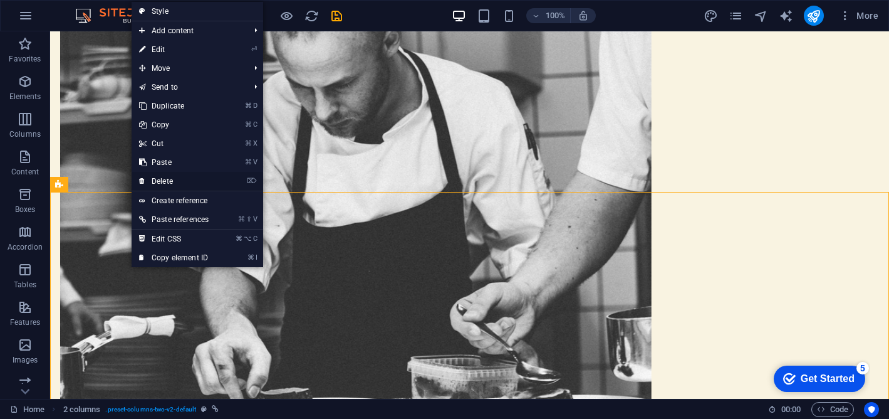
click at [155, 183] on link "⌦ Delete" at bounding box center [174, 181] width 85 height 19
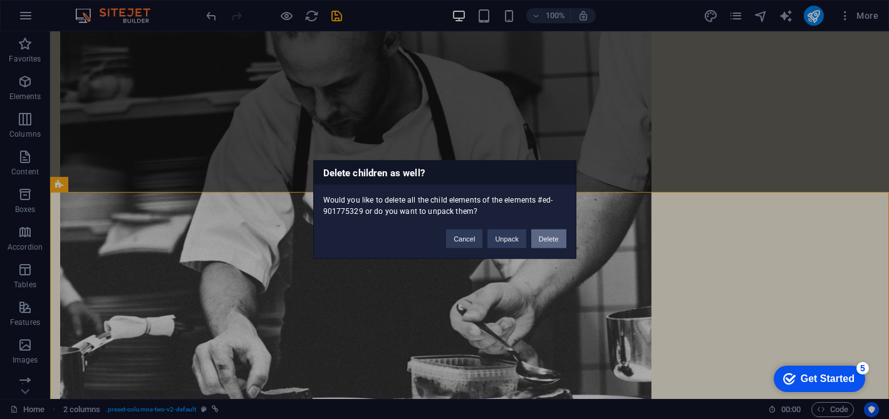
click at [543, 237] on button "Delete" at bounding box center [549, 238] width 35 height 19
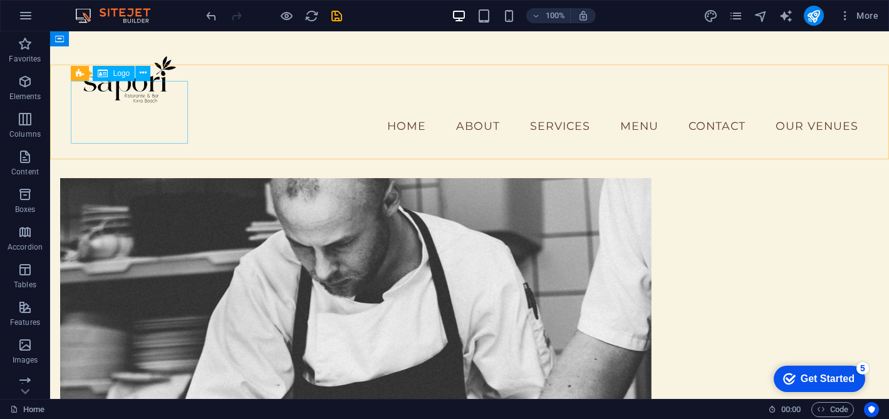
scroll to position [1012, 0]
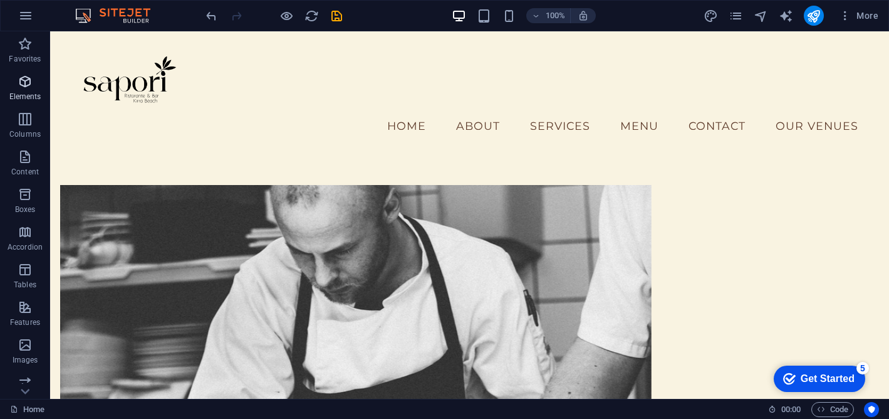
click at [33, 98] on p "Elements" at bounding box center [25, 97] width 32 height 10
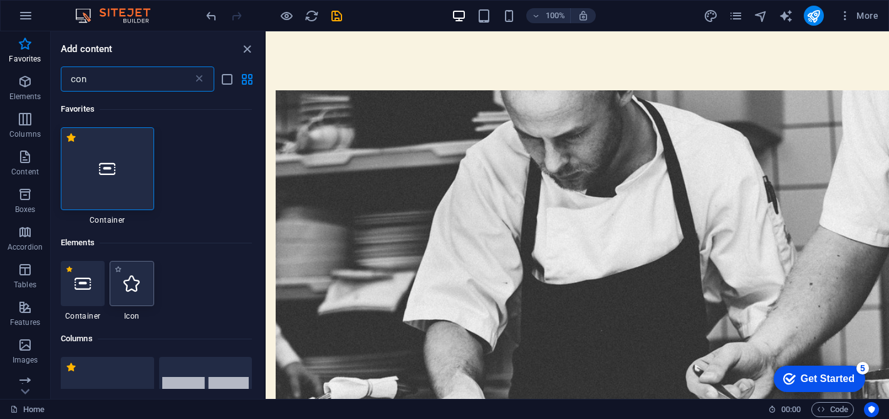
scroll to position [0, 0]
type input "con"
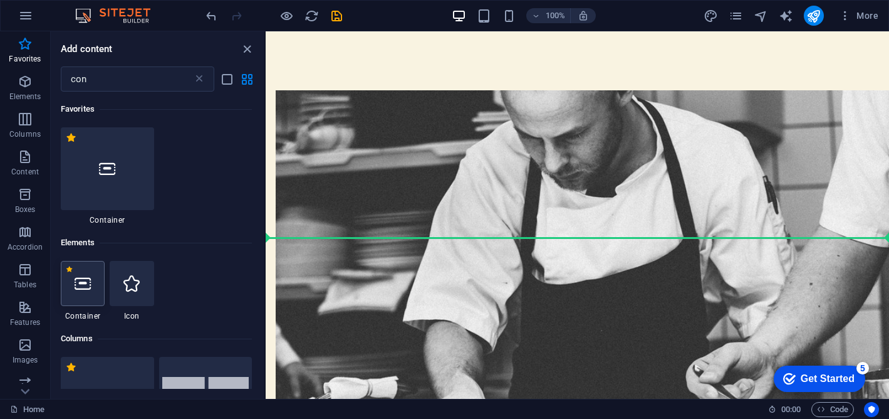
scroll to position [1123, 0]
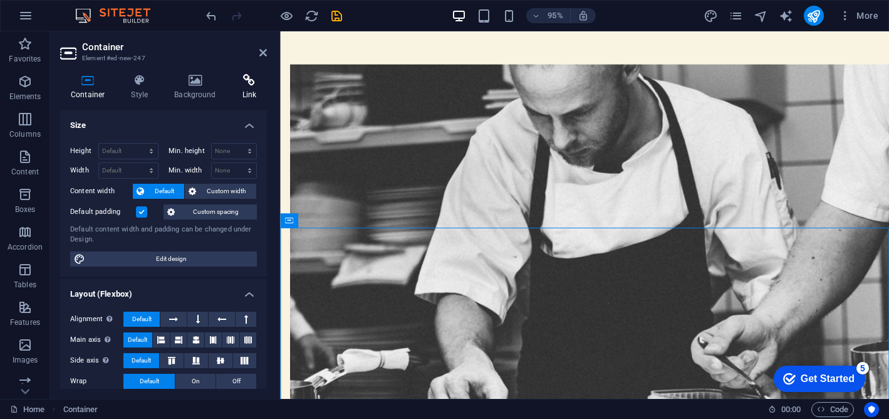
click at [248, 82] on icon at bounding box center [250, 80] width 36 height 13
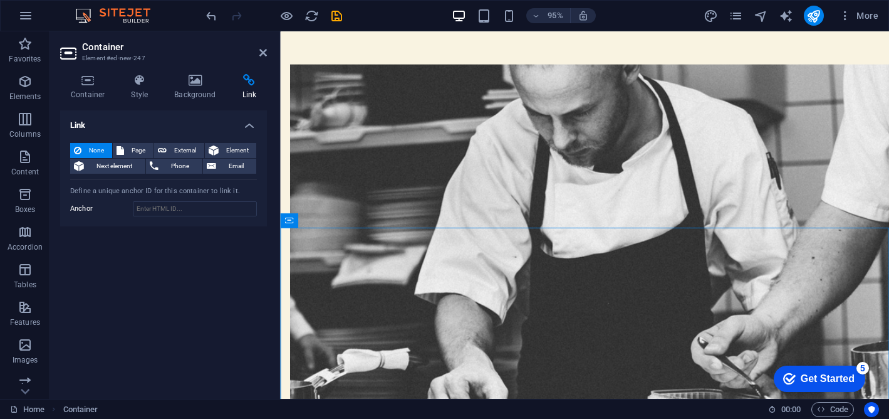
click at [180, 218] on div "None Page External Element Next element Phone Email Page Home Venues New page E…" at bounding box center [163, 180] width 207 height 94
click at [169, 211] on input "Anchor" at bounding box center [195, 208] width 124 height 15
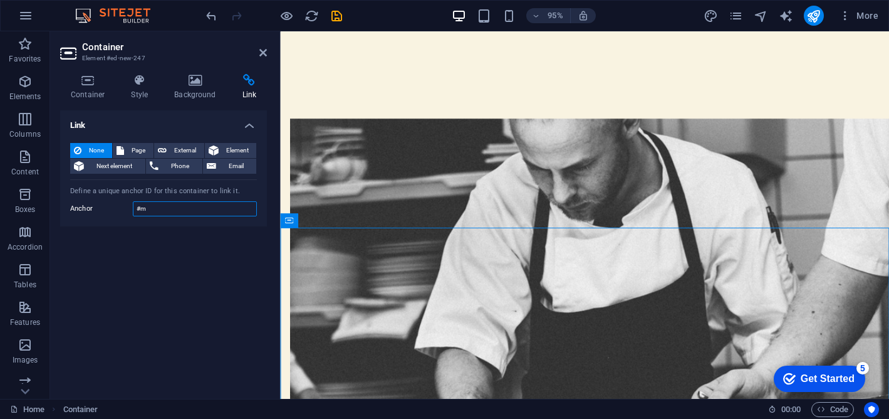
type input "#"
type input "M"
type input "menu-1"
click at [199, 82] on icon at bounding box center [195, 80] width 63 height 13
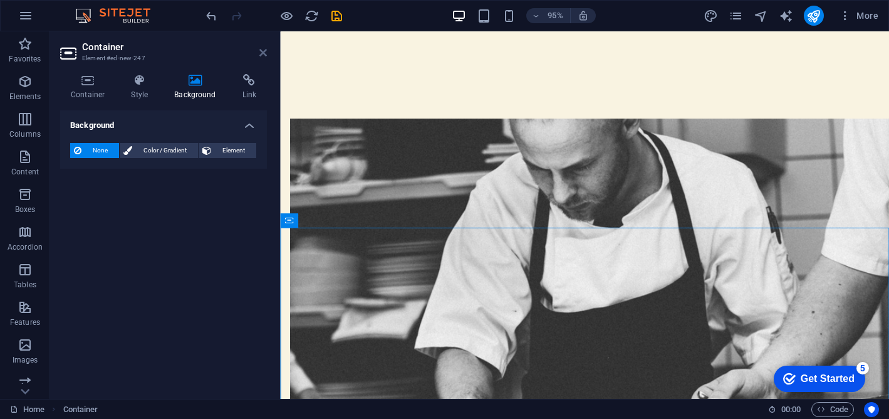
click at [265, 53] on icon at bounding box center [264, 53] width 8 height 10
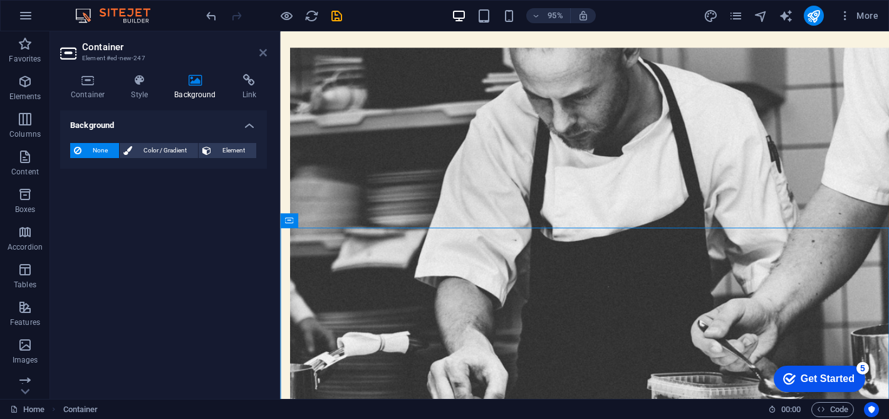
scroll to position [1106, 0]
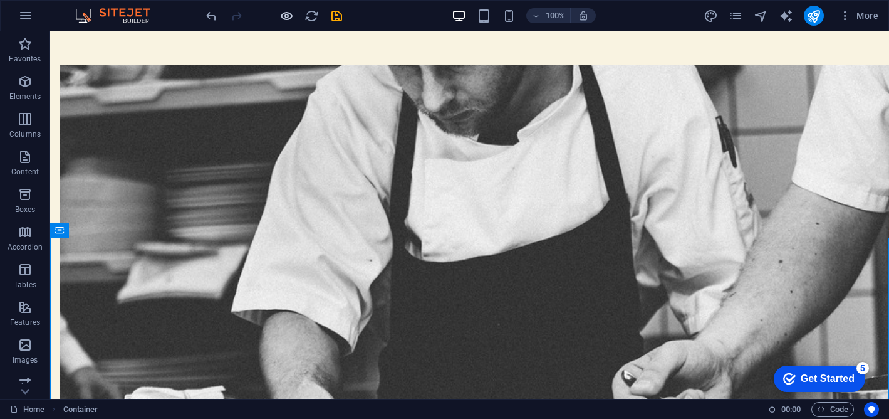
click at [281, 18] on icon "button" at bounding box center [287, 16] width 14 height 14
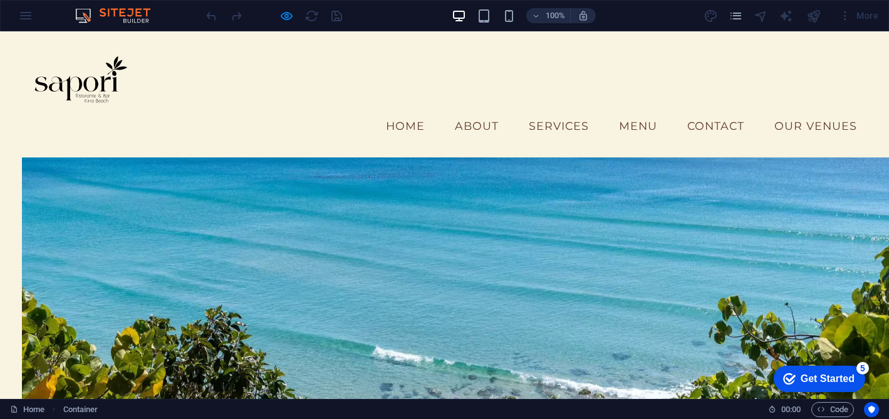
scroll to position [0, 0]
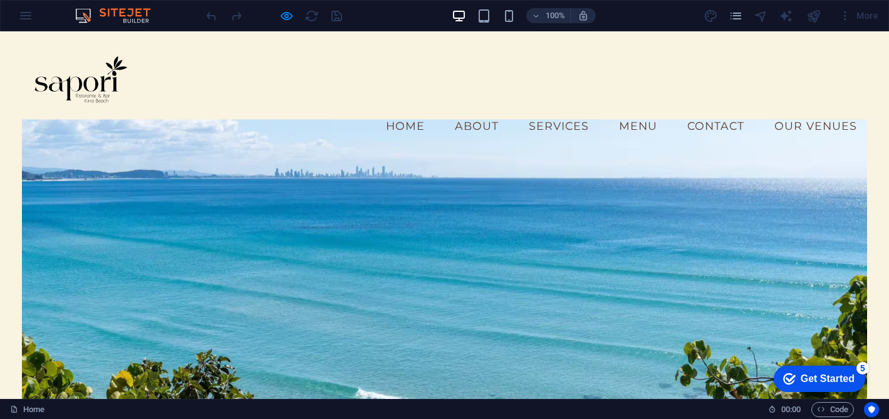
click at [640, 110] on link "Menu" at bounding box center [638, 125] width 58 height 31
click at [596, 110] on link "Services" at bounding box center [559, 125] width 80 height 31
click at [570, 110] on link "Services" at bounding box center [559, 125] width 80 height 31
click at [666, 110] on link "Menu" at bounding box center [638, 125] width 58 height 31
click at [643, 110] on link "Menu" at bounding box center [638, 125] width 58 height 31
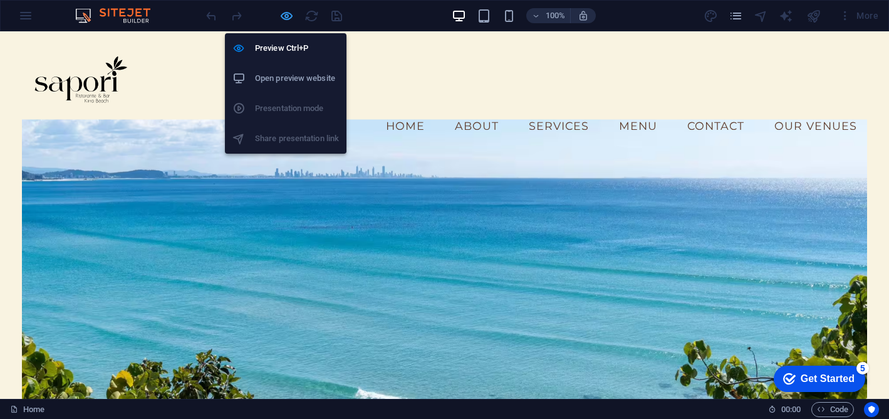
click at [284, 13] on icon "button" at bounding box center [287, 16] width 14 height 14
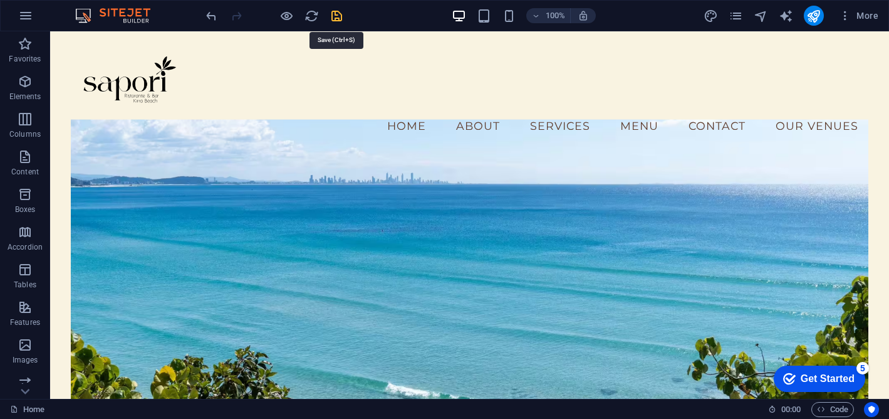
click at [340, 18] on icon "save" at bounding box center [337, 16] width 14 height 14
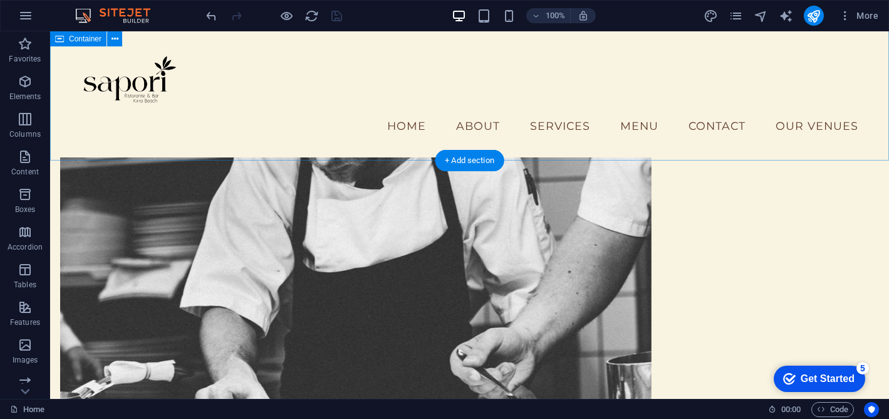
scroll to position [934, 0]
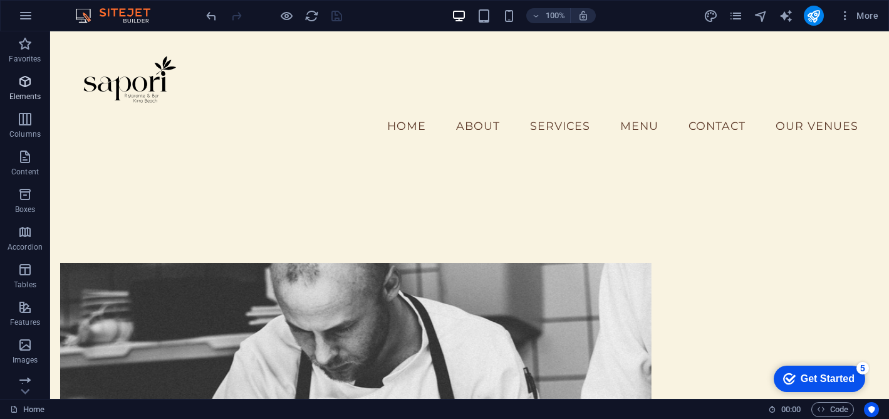
click at [24, 83] on icon "button" at bounding box center [25, 81] width 15 height 15
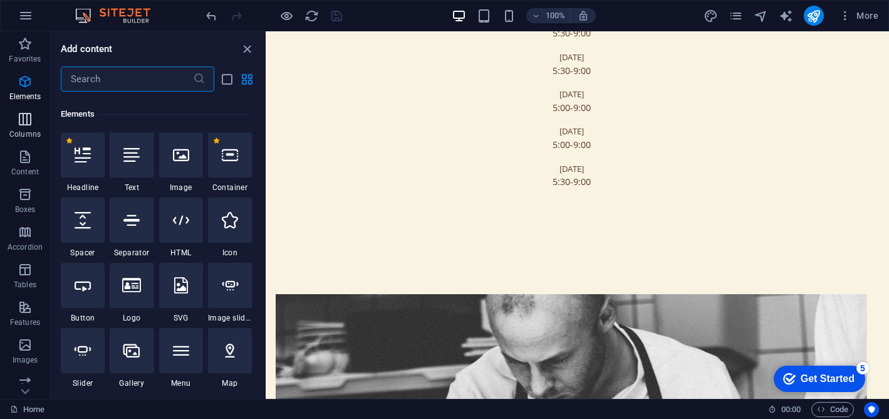
click at [24, 123] on icon "button" at bounding box center [25, 119] width 15 height 15
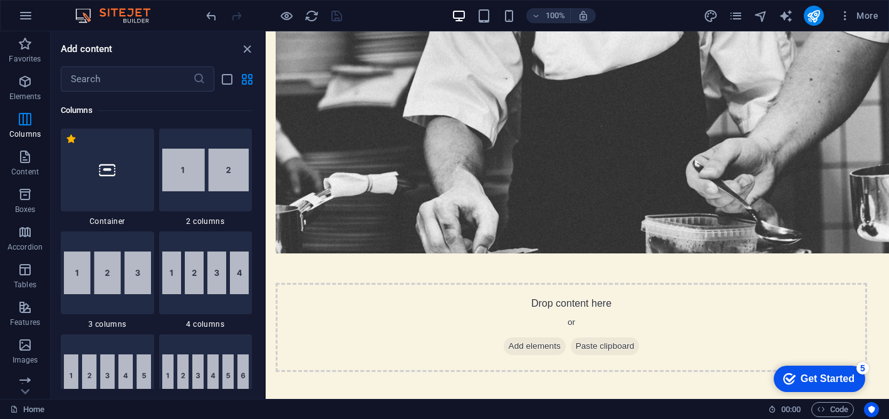
scroll to position [614, 0]
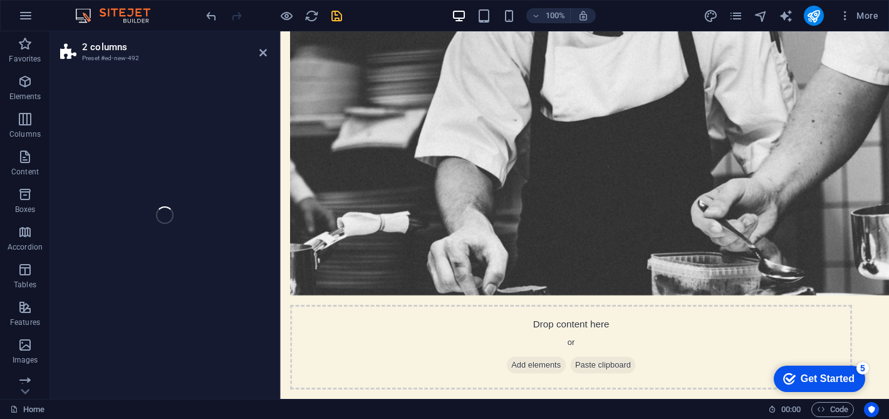
select select "rem"
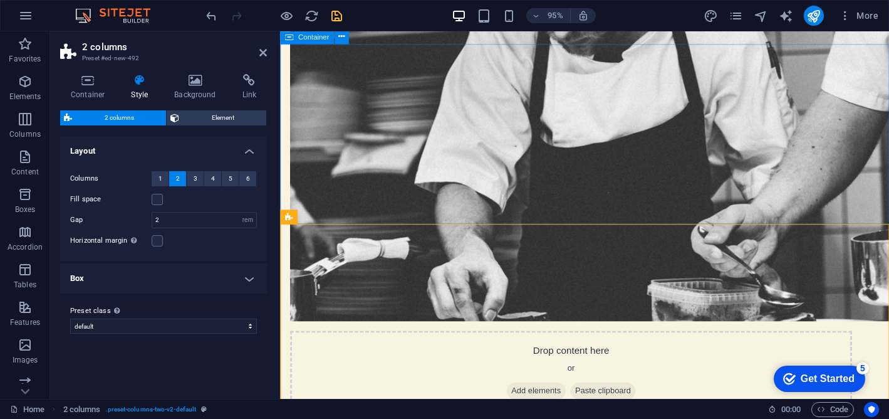
scroll to position [1299, 0]
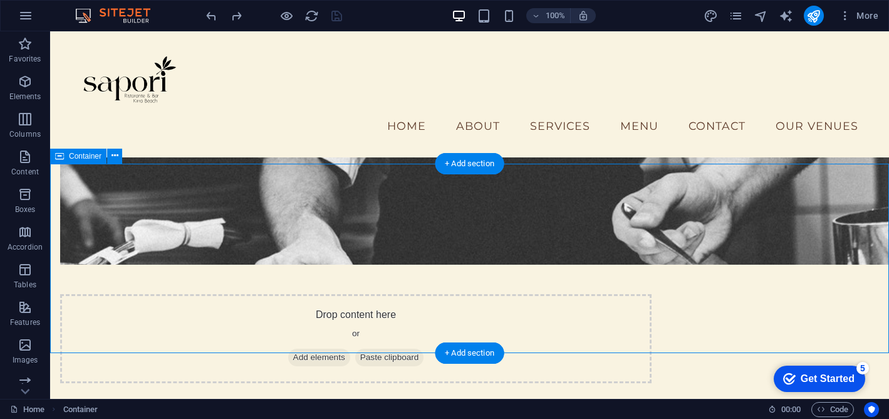
scroll to position [1160, 0]
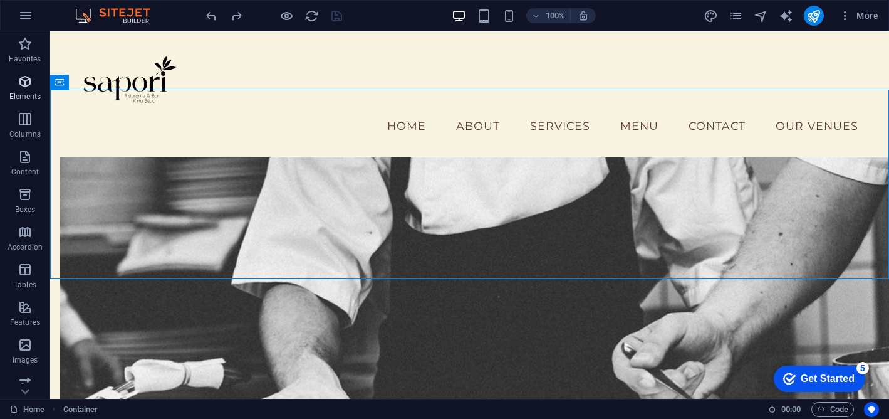
click at [36, 87] on span "Elements" at bounding box center [25, 89] width 50 height 30
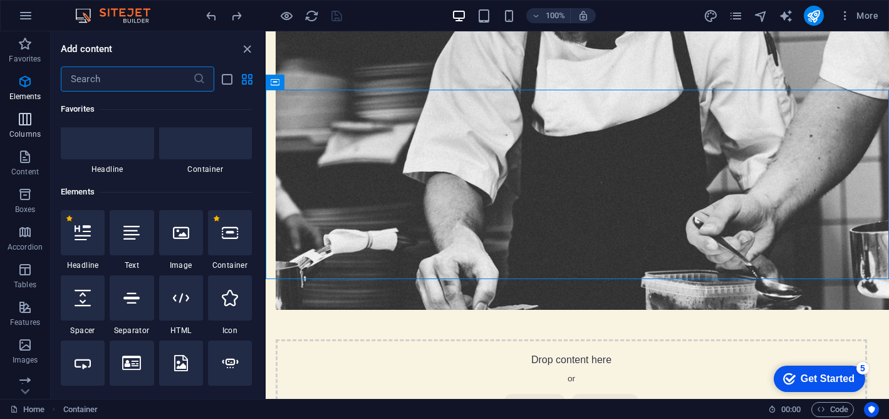
scroll to position [134, 0]
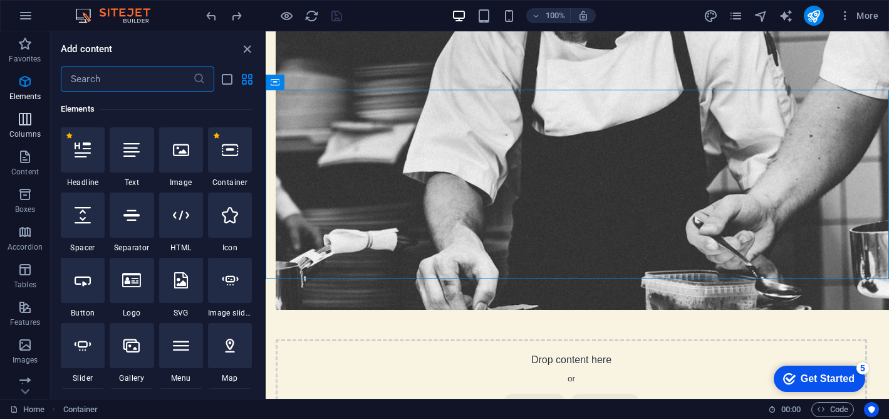
click at [34, 127] on span "Columns" at bounding box center [25, 127] width 50 height 30
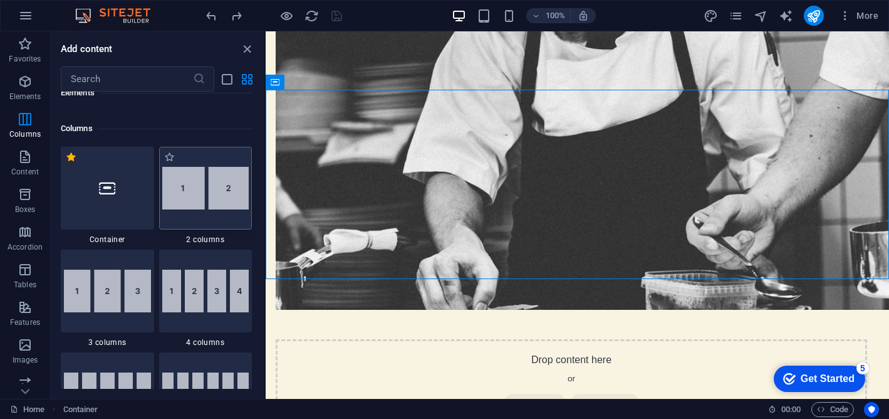
scroll to position [621, 0]
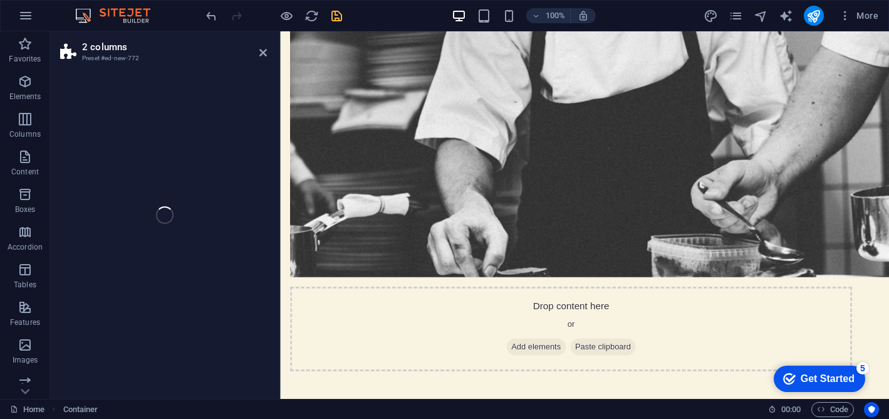
select select "rem"
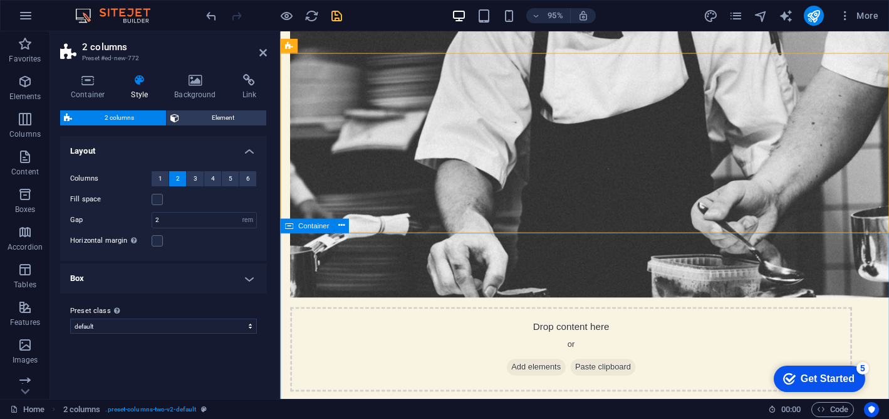
scroll to position [1331, 0]
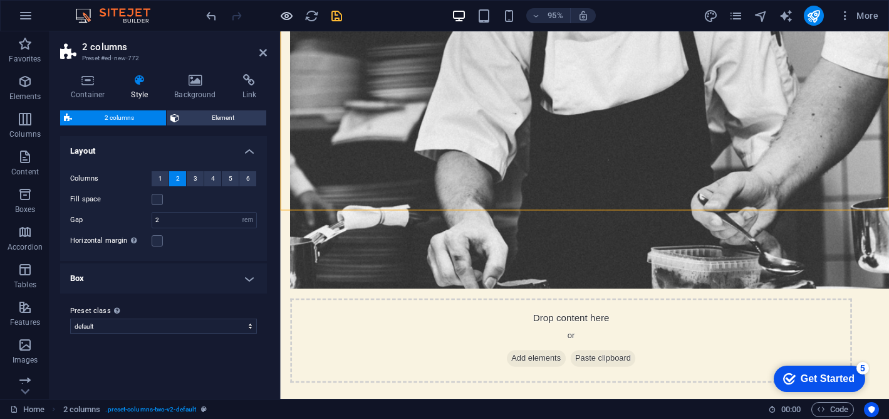
click at [291, 17] on icon "button" at bounding box center [287, 16] width 14 height 14
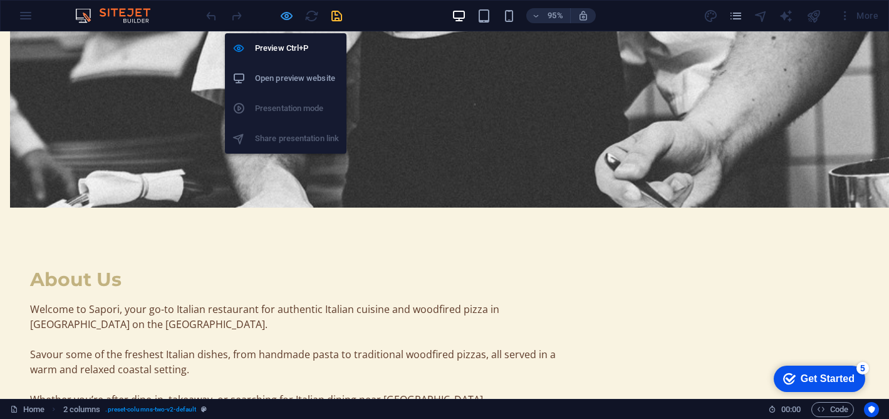
scroll to position [1314, 0]
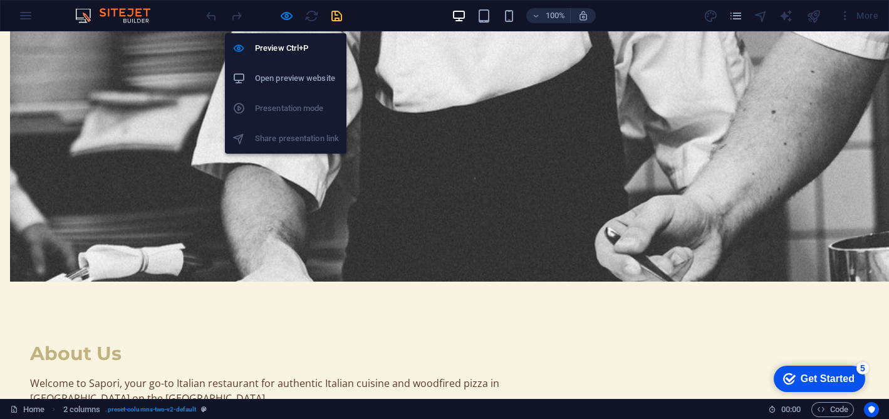
click at [302, 76] on h6 "Open preview website" at bounding box center [297, 78] width 84 height 15
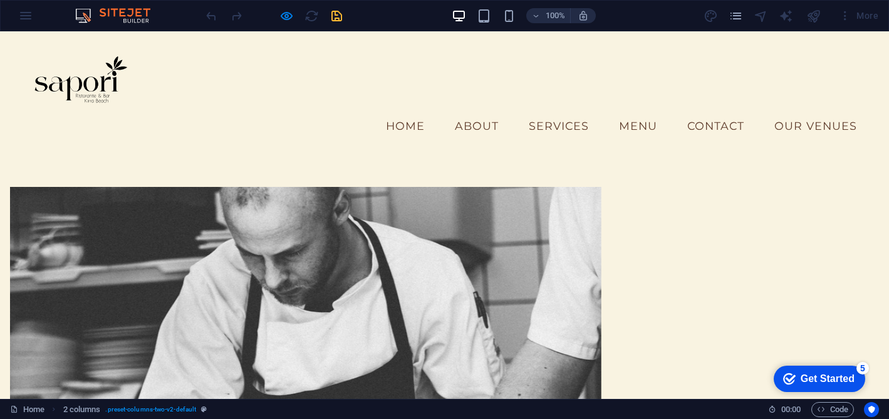
scroll to position [937, 0]
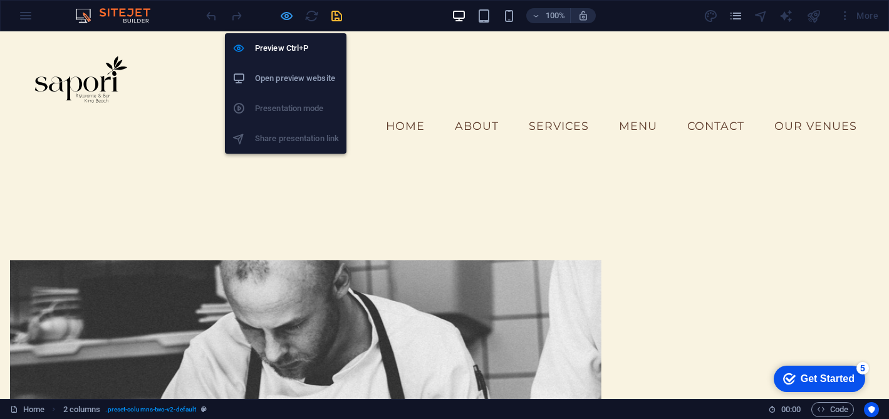
click at [287, 18] on icon "button" at bounding box center [287, 16] width 14 height 14
select select "rem"
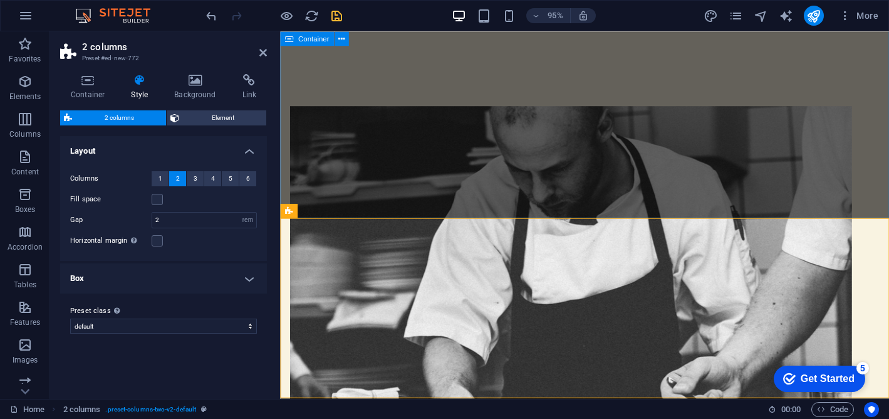
scroll to position [1154, 0]
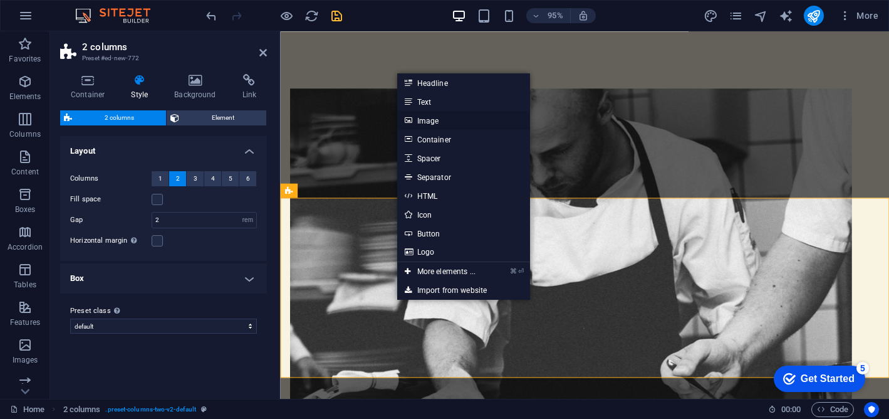
click at [439, 127] on link "Image" at bounding box center [463, 120] width 133 height 19
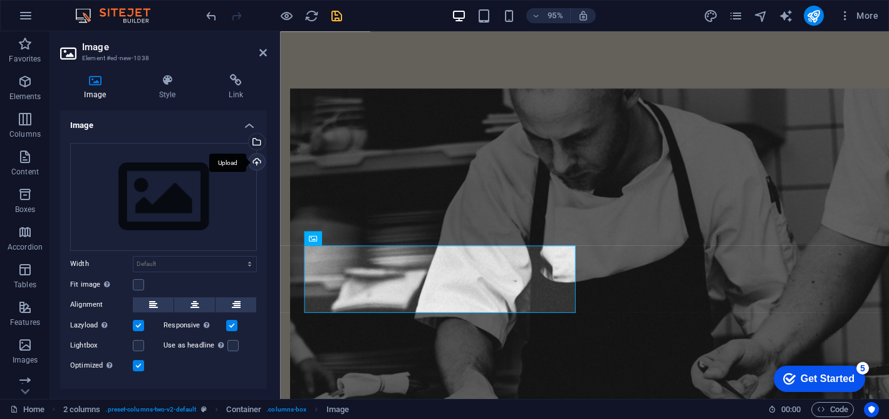
click at [258, 157] on div "Upload" at bounding box center [255, 163] width 19 height 19
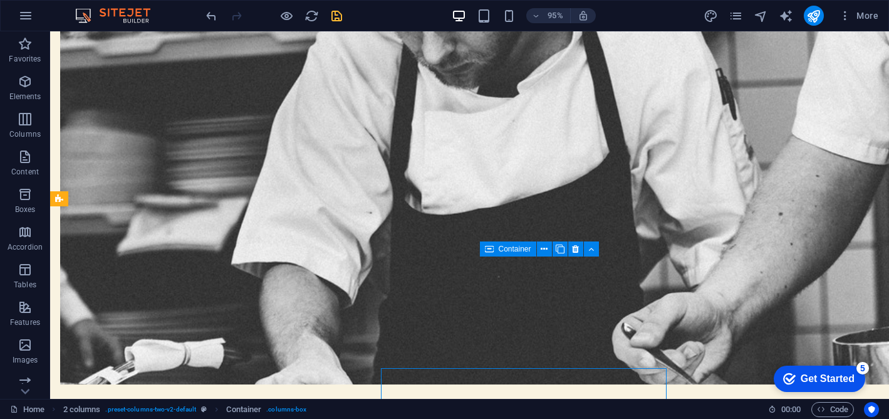
scroll to position [1138, 0]
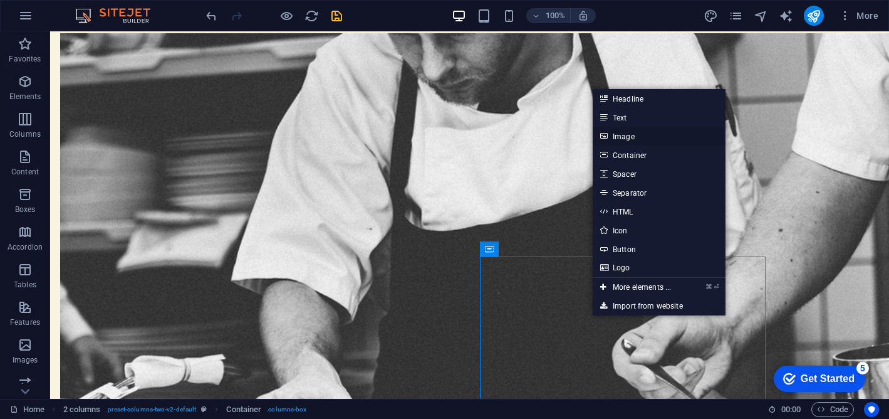
click at [634, 134] on link "Image" at bounding box center [659, 136] width 133 height 19
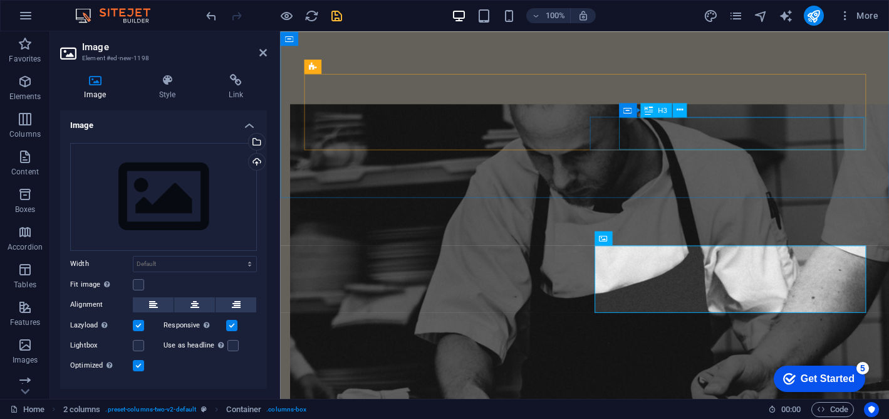
scroll to position [1154, 0]
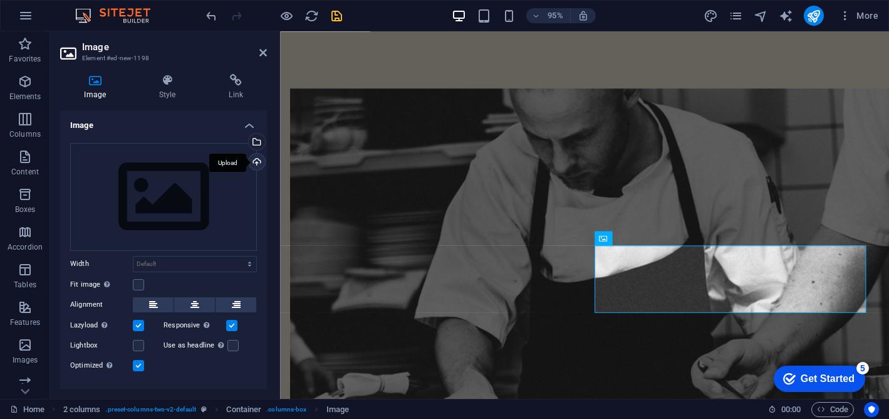
click at [255, 162] on div "Upload" at bounding box center [255, 163] width 19 height 19
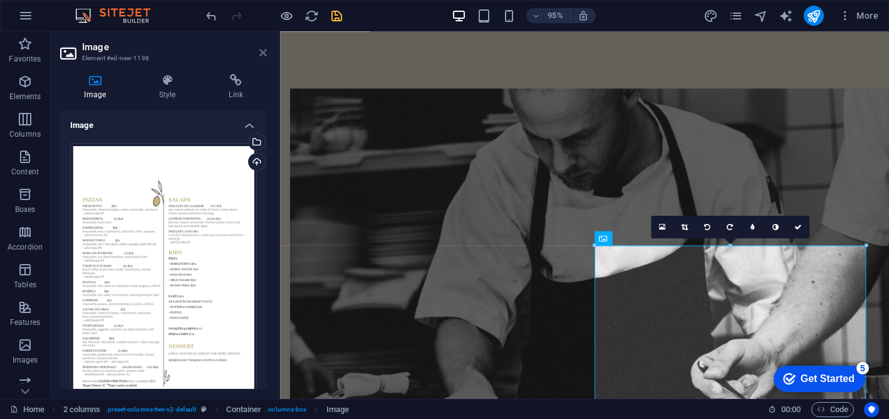
click at [265, 55] on icon at bounding box center [264, 53] width 8 height 10
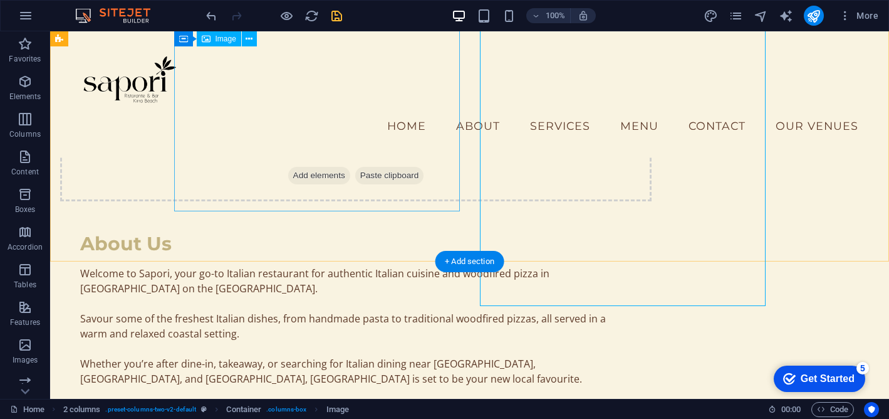
scroll to position [1477, 0]
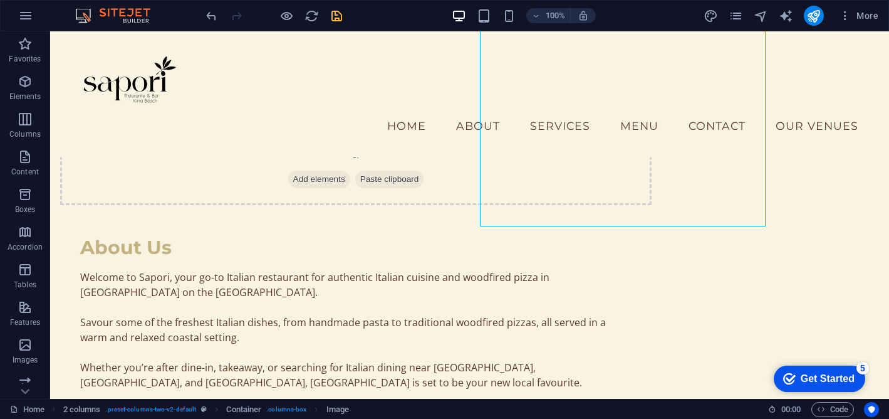
click at [345, 25] on div "100% More" at bounding box center [544, 16] width 680 height 20
click at [335, 16] on icon "save" at bounding box center [337, 16] width 14 height 14
select select "rem"
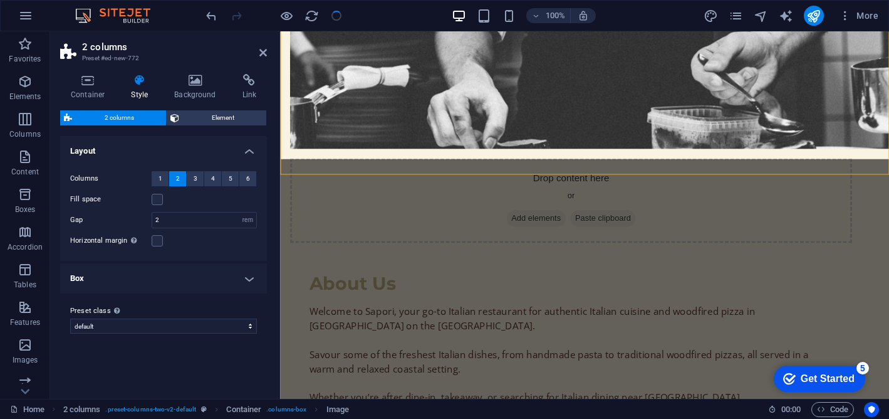
scroll to position [1588, 0]
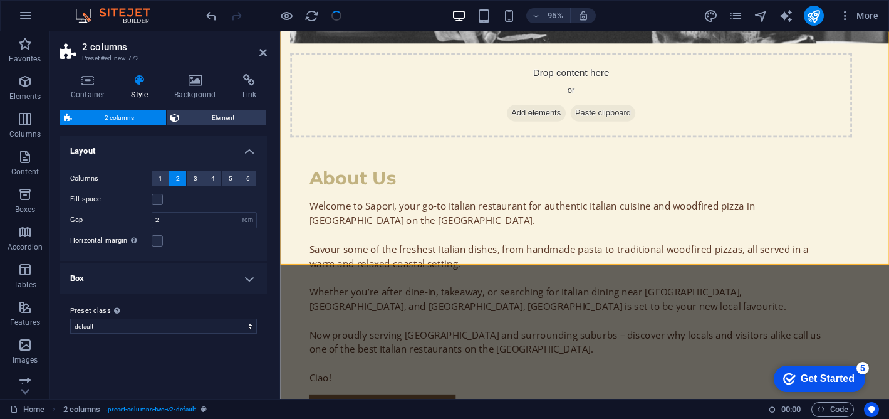
select select "rem"
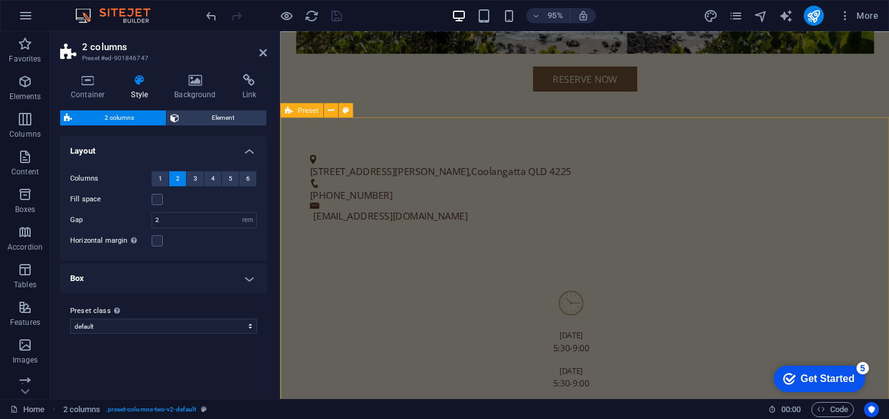
scroll to position [535, 0]
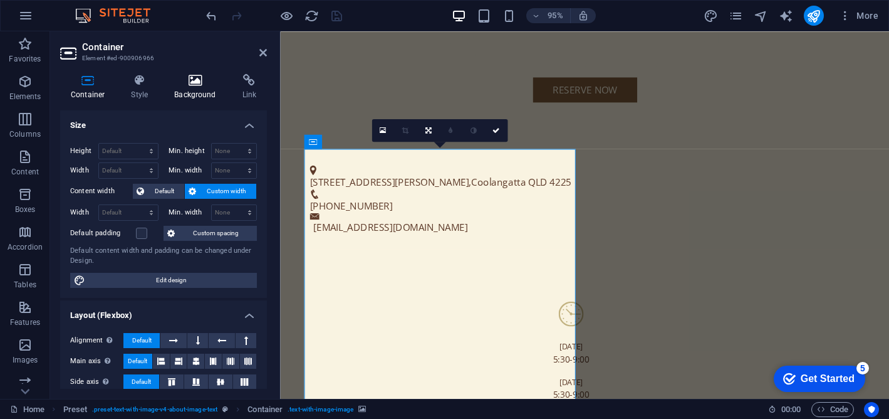
click at [209, 83] on icon at bounding box center [195, 80] width 63 height 13
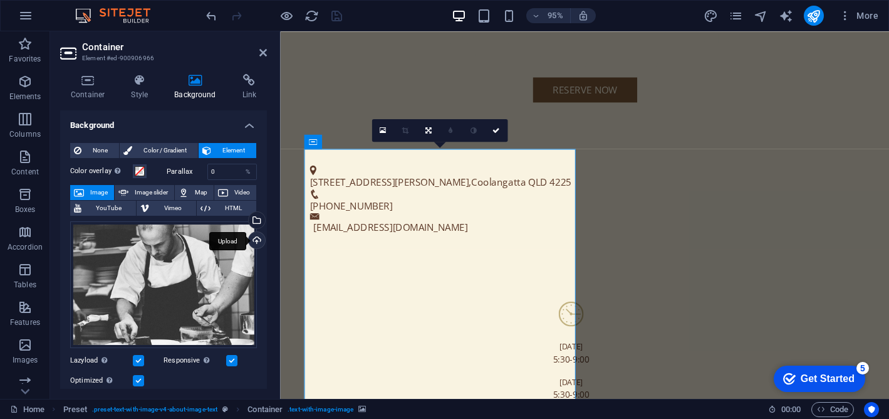
click at [249, 241] on div "Upload" at bounding box center [255, 241] width 19 height 19
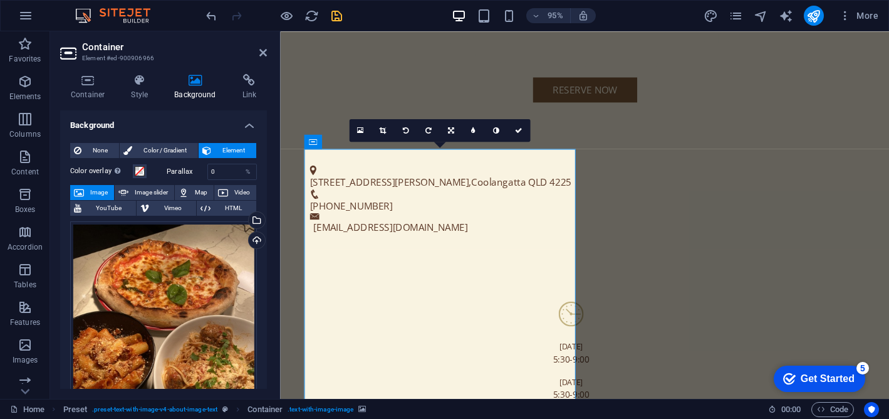
click at [503, 129] on link at bounding box center [496, 130] width 23 height 23
click at [503, 127] on link at bounding box center [496, 130] width 23 height 23
click at [517, 130] on icon at bounding box center [519, 130] width 8 height 7
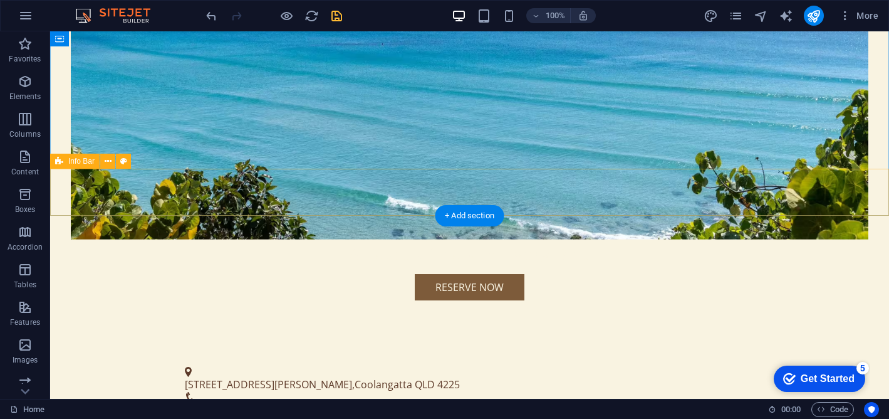
scroll to position [270, 0]
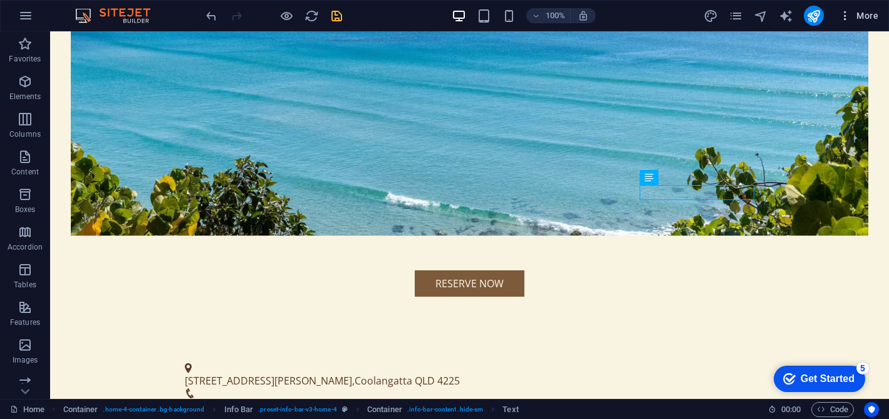
click at [859, 18] on span "More" at bounding box center [858, 15] width 39 height 13
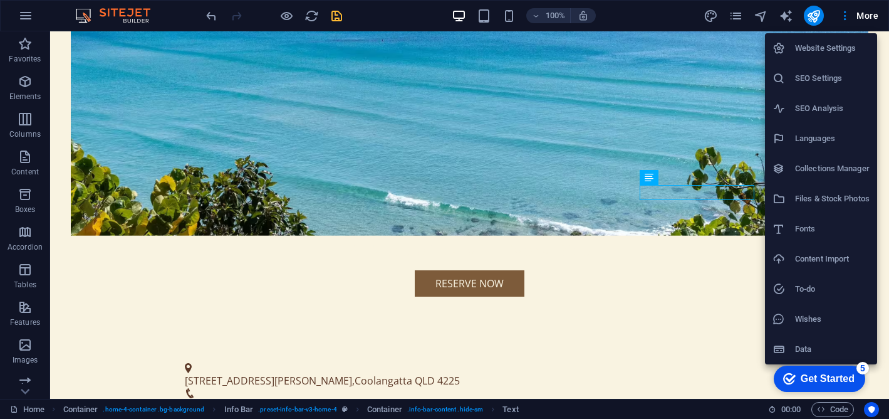
click at [827, 37] on li "Website Settings" at bounding box center [821, 48] width 112 height 30
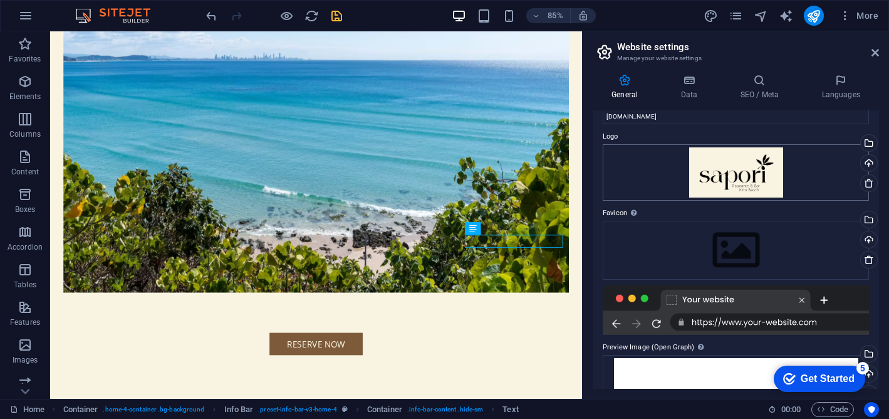
scroll to position [28, 0]
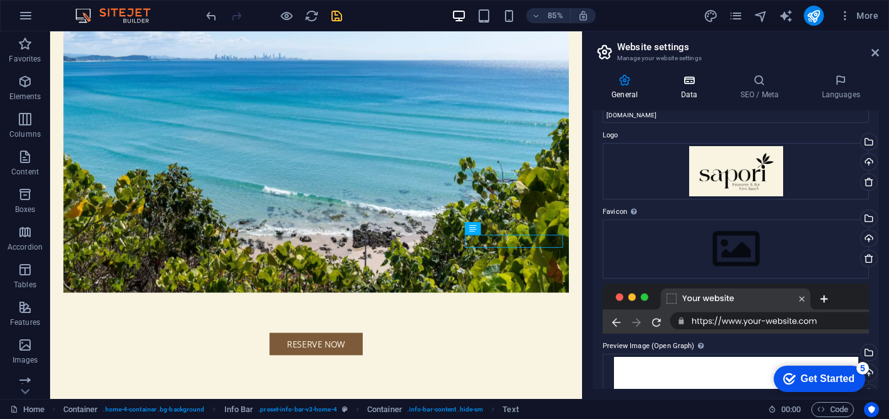
click at [704, 84] on icon at bounding box center [689, 80] width 55 height 13
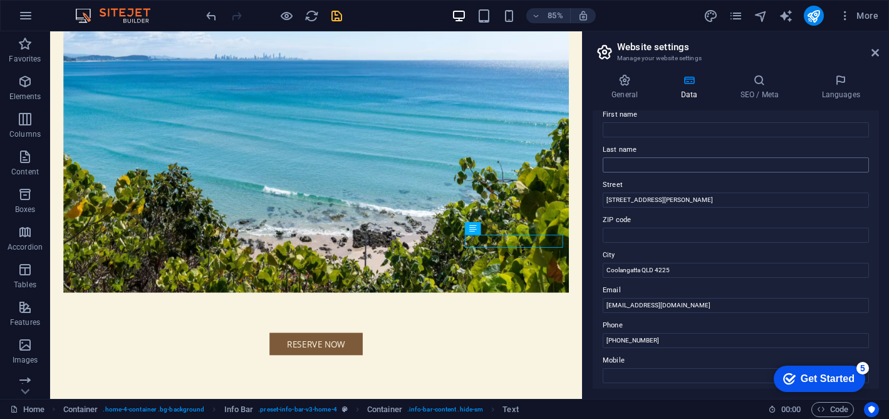
scroll to position [75, 0]
click at [683, 304] on input "[EMAIL_ADDRESS][DOMAIN_NAME]" at bounding box center [736, 303] width 266 height 15
type input "[EMAIL_ADDRESS][DOMAIN_NAME]"
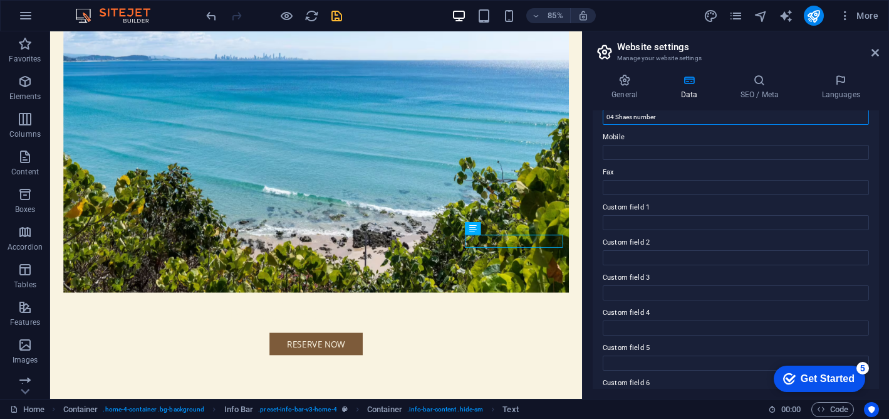
scroll to position [323, 0]
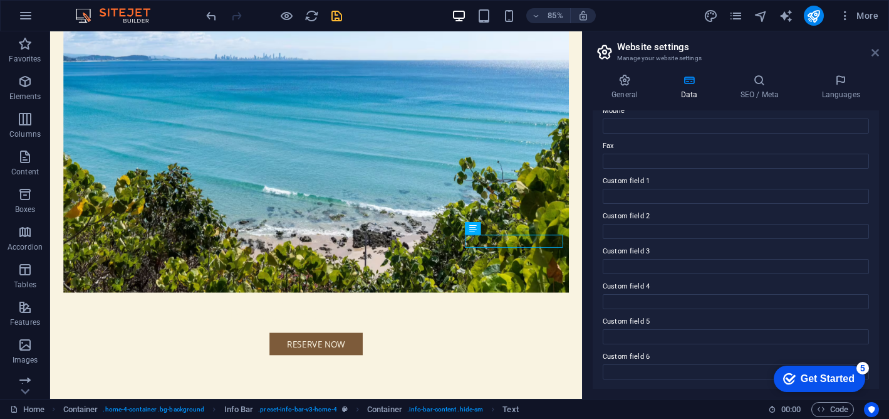
type input "04 Shaes number"
click at [874, 50] on icon at bounding box center [876, 53] width 8 height 10
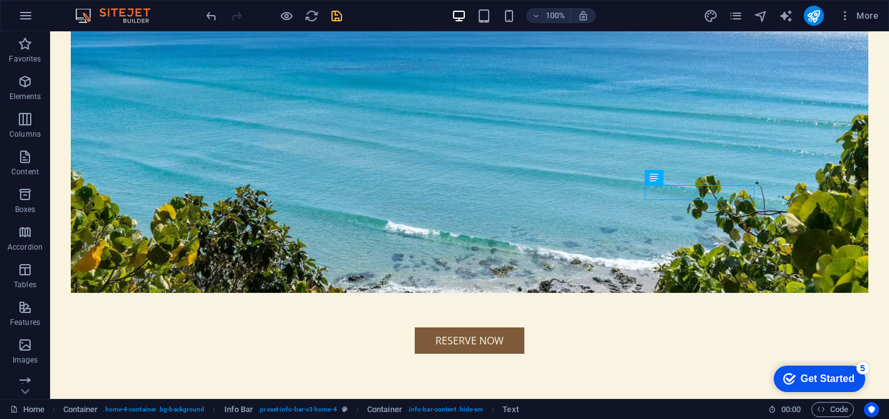
click at [339, 14] on icon "save" at bounding box center [337, 16] width 14 height 14
select select "rem"
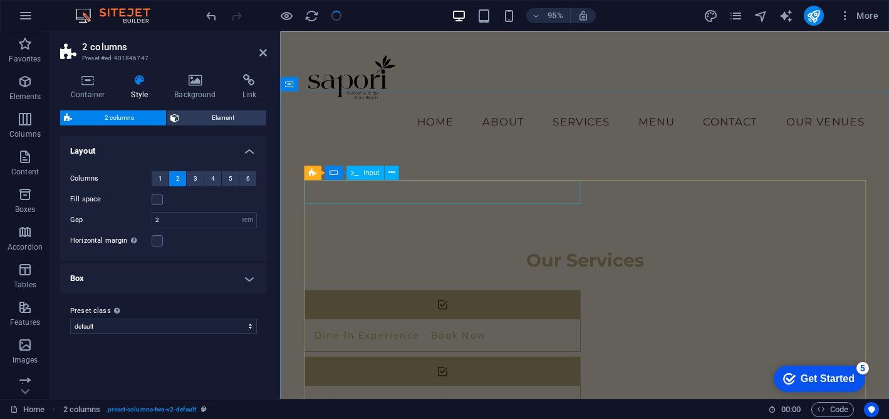
scroll to position [1855, 0]
click at [389, 183] on icon at bounding box center [392, 182] width 6 height 13
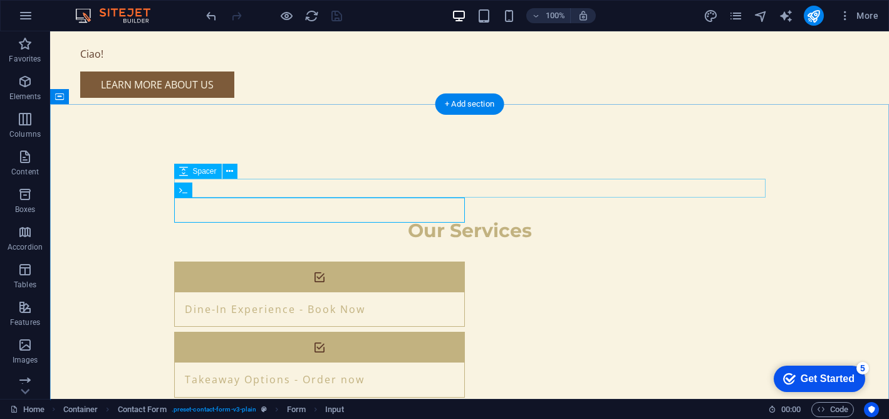
scroll to position [1934, 0]
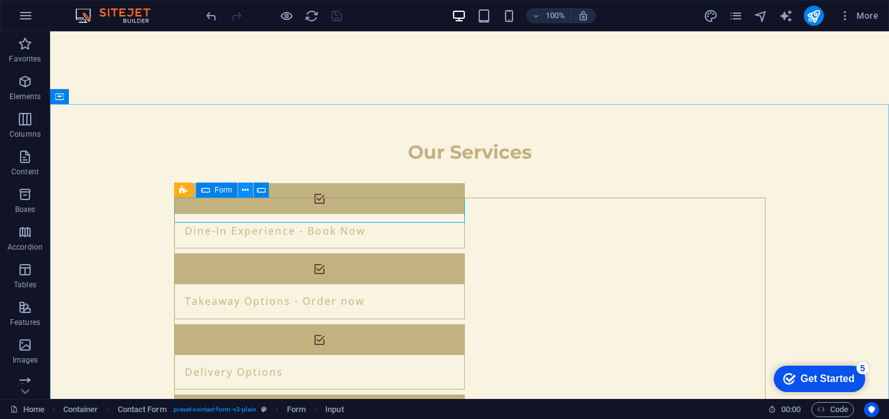
click at [243, 191] on icon at bounding box center [245, 190] width 7 height 13
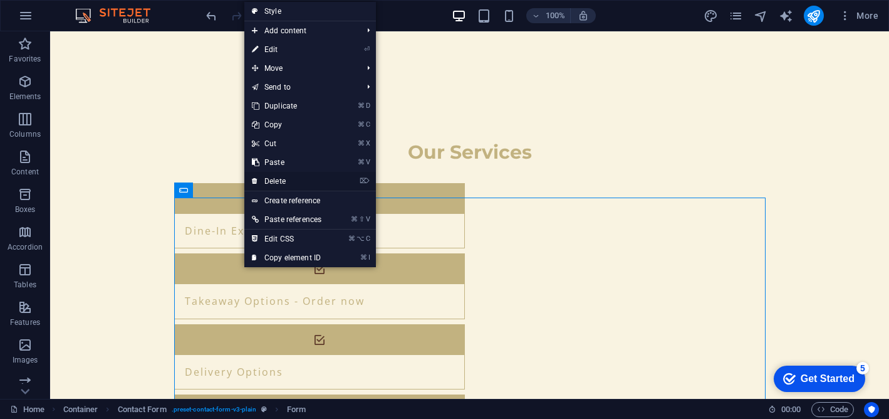
click at [296, 179] on link "⌦ Delete" at bounding box center [286, 181] width 85 height 19
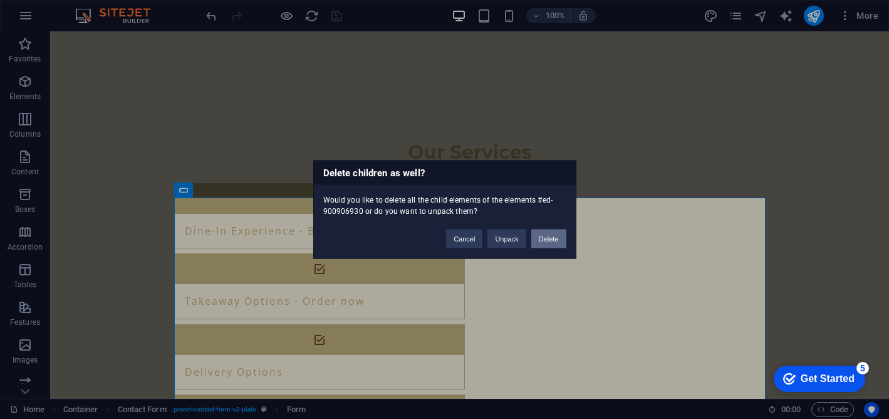
click at [562, 242] on button "Delete" at bounding box center [549, 238] width 35 height 19
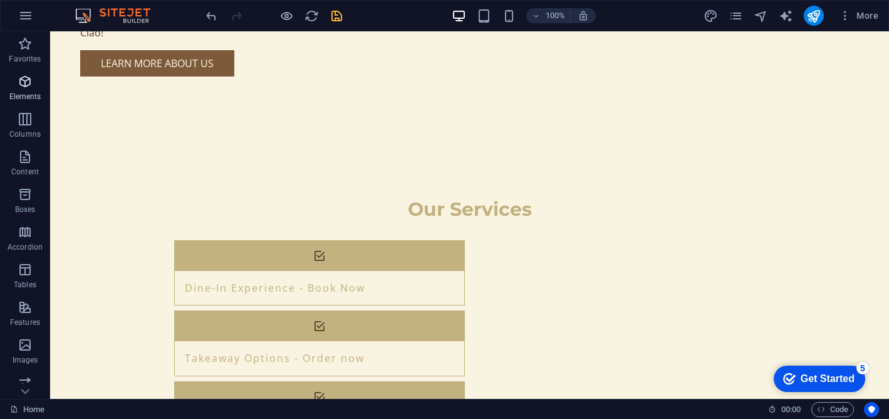
click at [28, 88] on icon "button" at bounding box center [25, 81] width 15 height 15
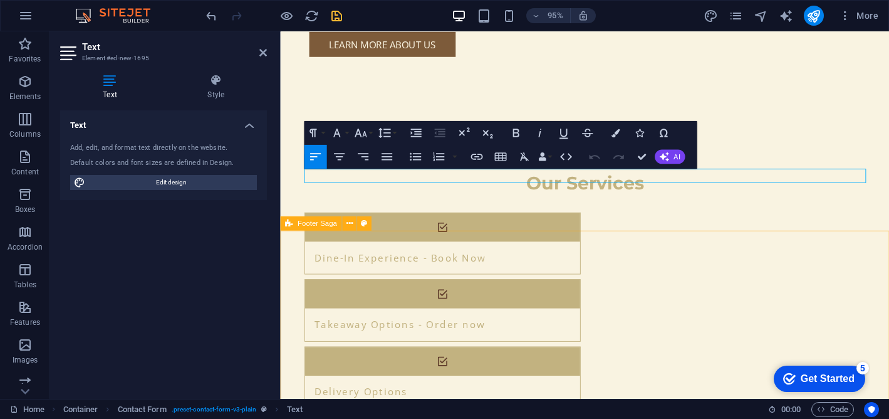
scroll to position [1973, 0]
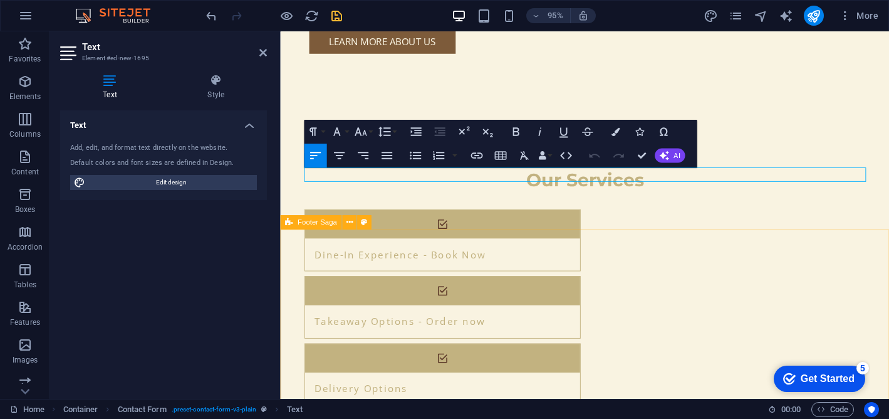
drag, startPoint x: 140, startPoint y: 154, endPoint x: 208, endPoint y: 249, distance: 117.8
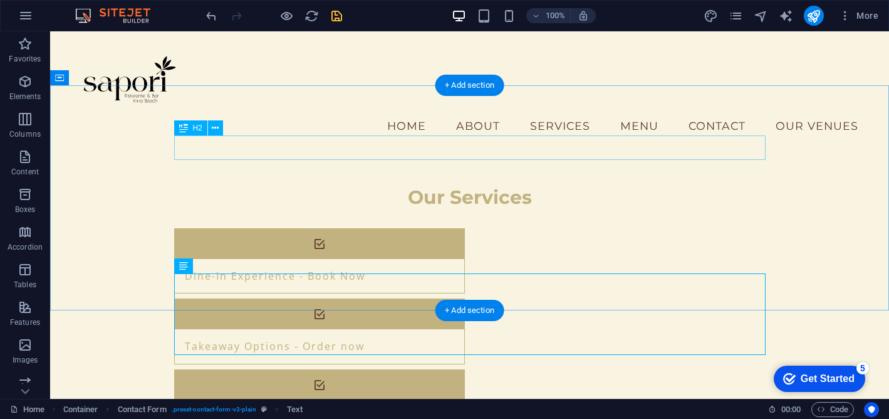
scroll to position [1857, 0]
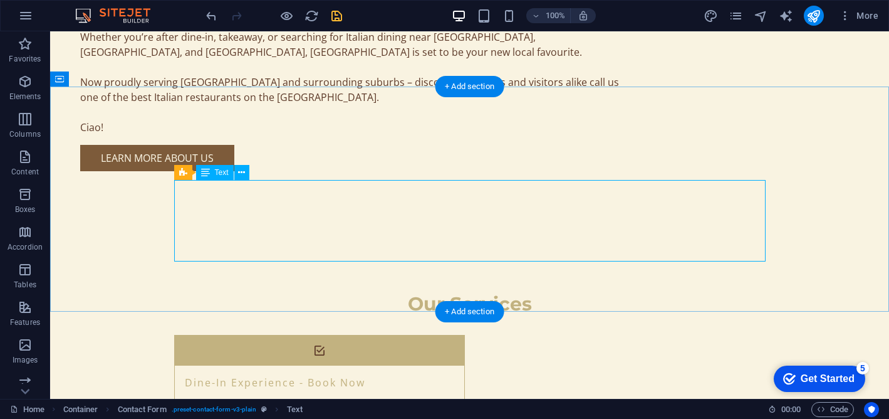
scroll to position [1968, 0]
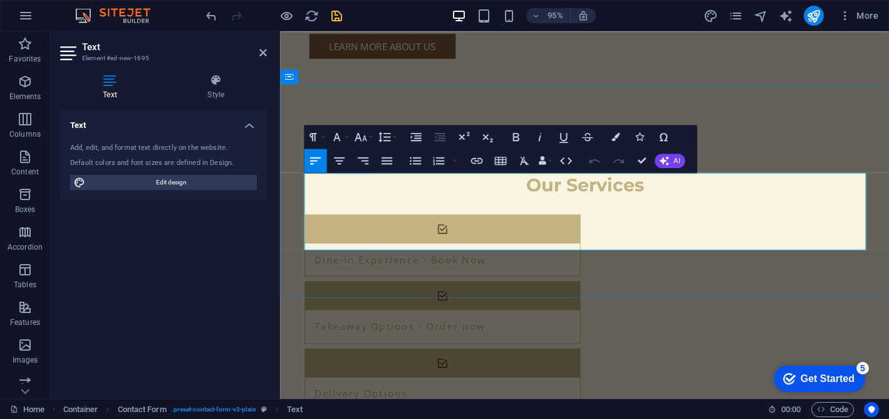
drag, startPoint x: 503, startPoint y: 208, endPoint x: 359, endPoint y: 208, distance: 144.2
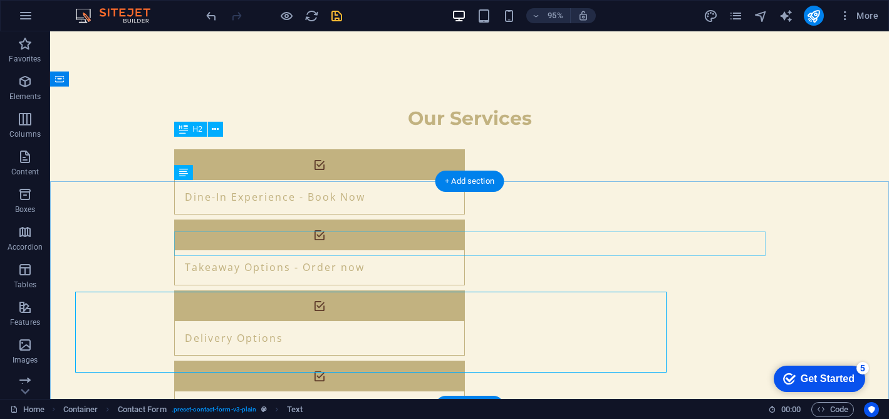
scroll to position [1951, 0]
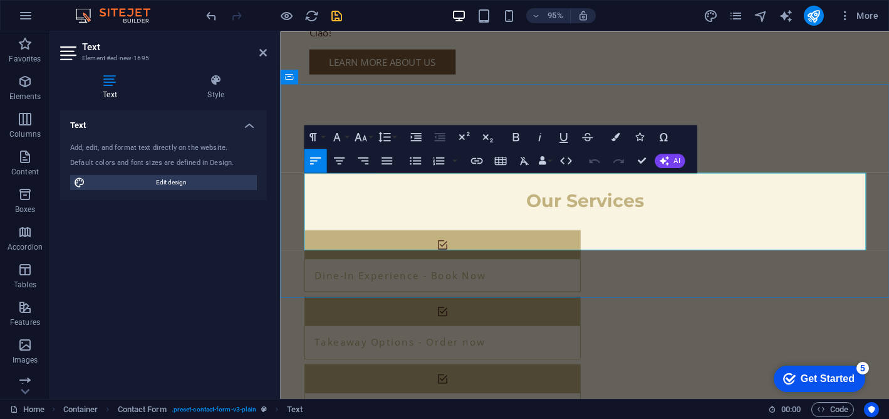
scroll to position [1968, 0]
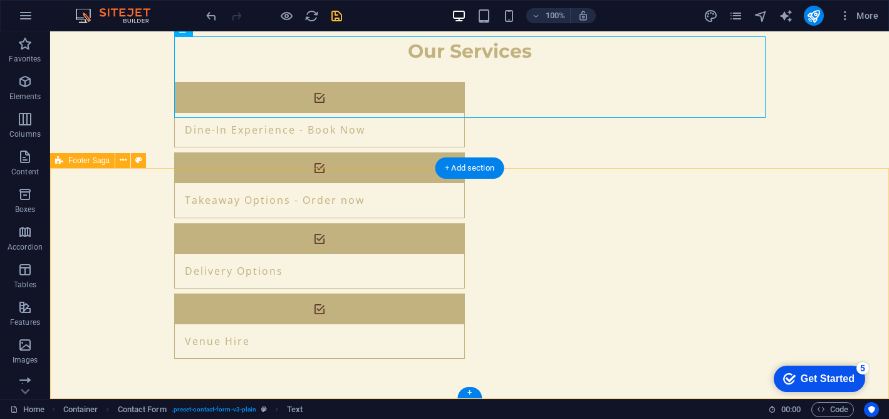
scroll to position [2095, 0]
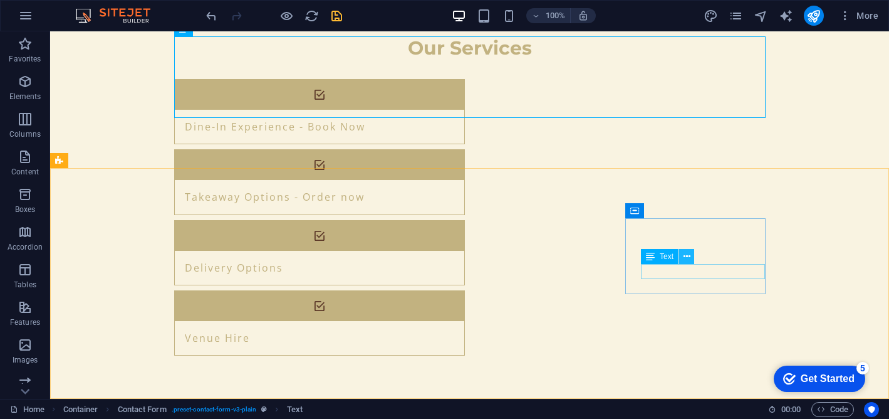
click at [681, 261] on button at bounding box center [687, 256] width 15 height 15
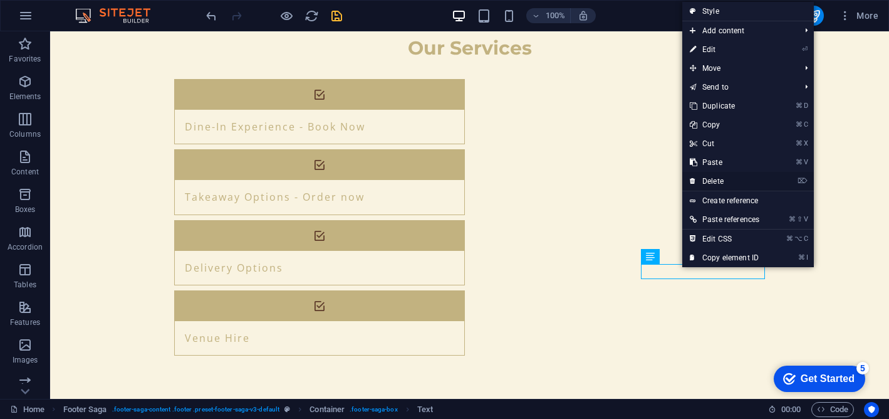
click at [715, 177] on link "⌦ Delete" at bounding box center [725, 181] width 85 height 19
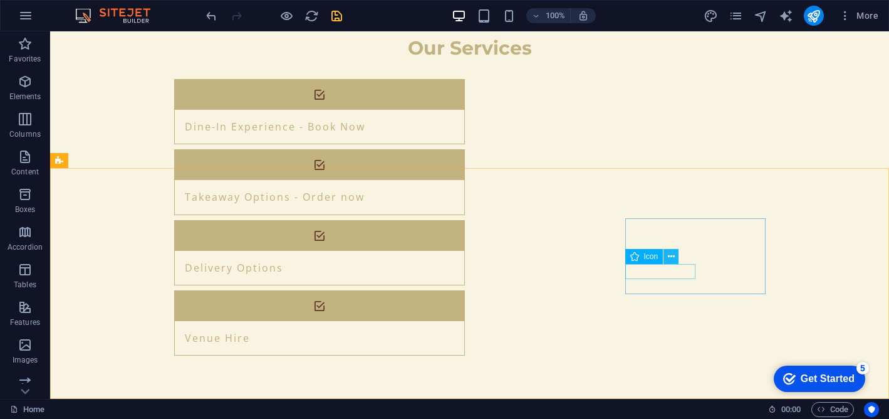
click at [671, 258] on icon at bounding box center [671, 256] width 7 height 13
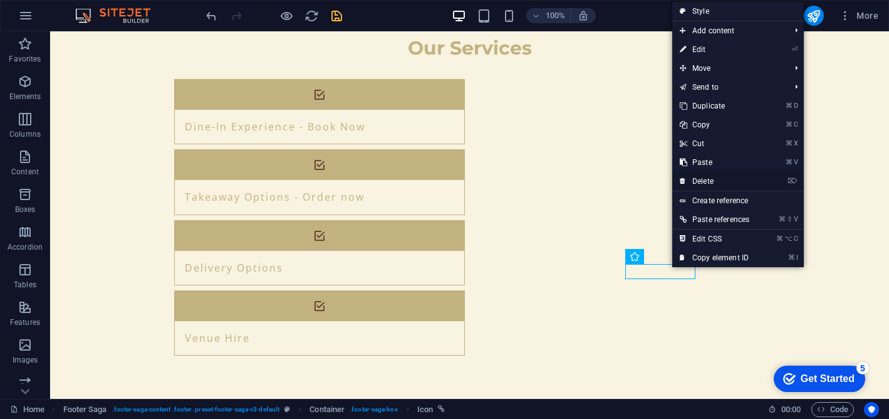
click at [710, 179] on link "⌦ Delete" at bounding box center [715, 181] width 85 height 19
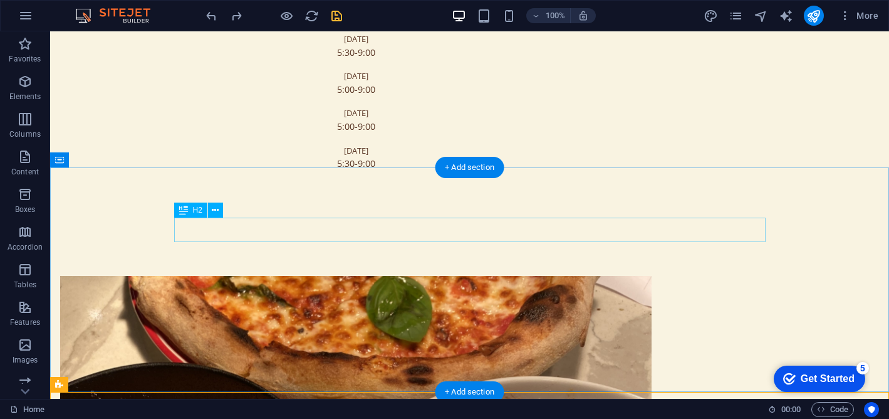
scroll to position [954, 0]
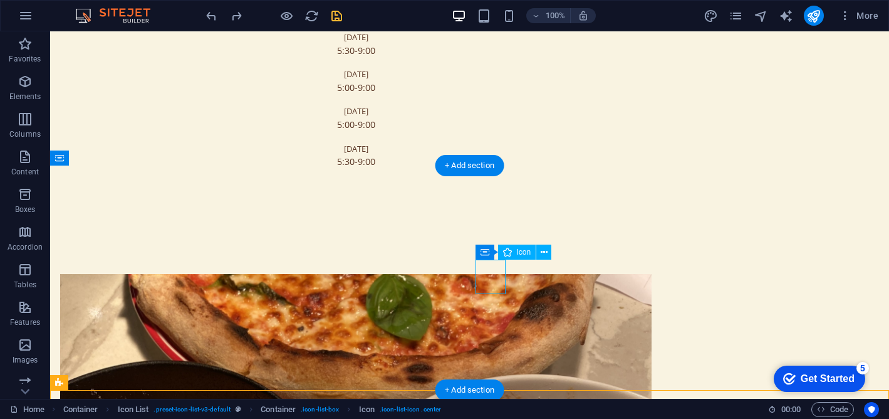
select select "xMidYMid"
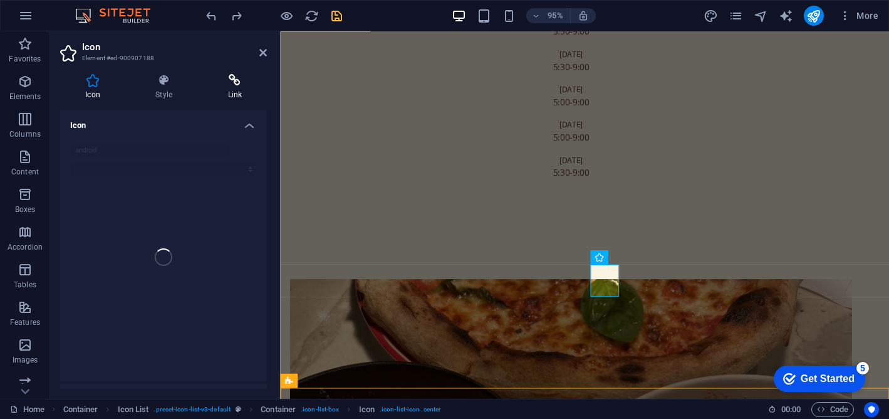
click at [238, 91] on h4 "Link" at bounding box center [234, 87] width 65 height 26
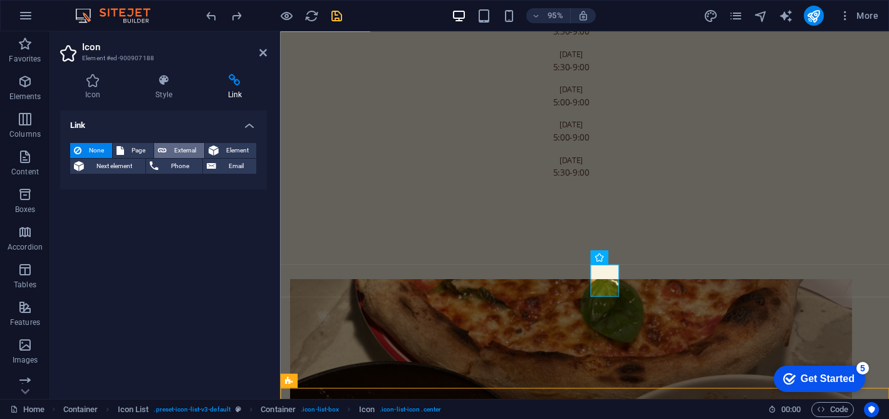
click at [177, 150] on span "External" at bounding box center [186, 150] width 30 height 15
select select "blank"
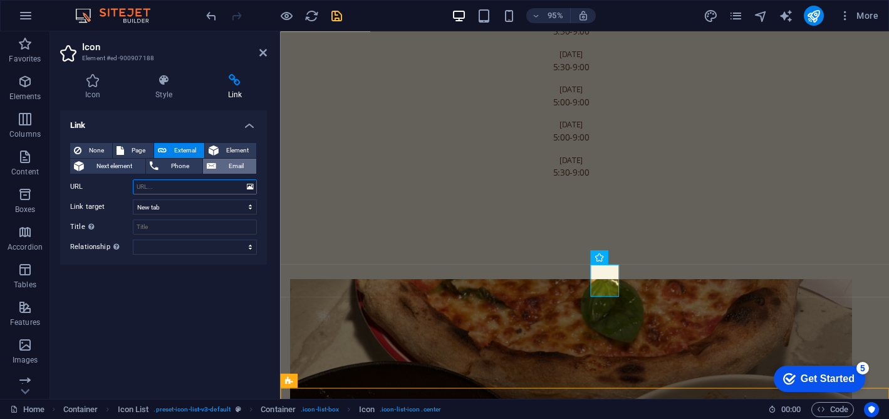
paste input "[URL][DOMAIN_NAME][PERSON_NAME]"
type input "[URL][DOMAIN_NAME][PERSON_NAME]"
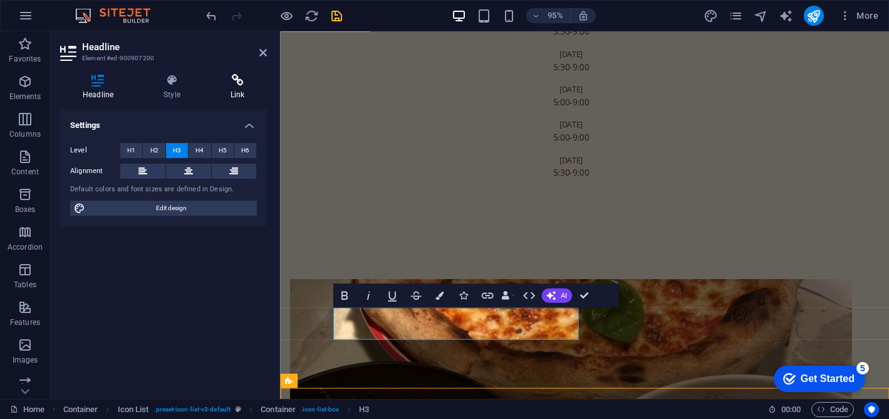
click at [244, 79] on icon at bounding box center [238, 80] width 60 height 13
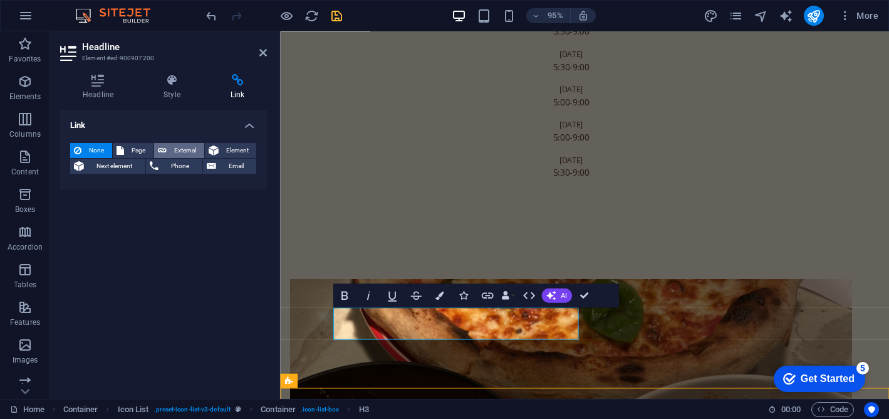
click at [191, 144] on span "External" at bounding box center [186, 150] width 30 height 15
select select "blank"
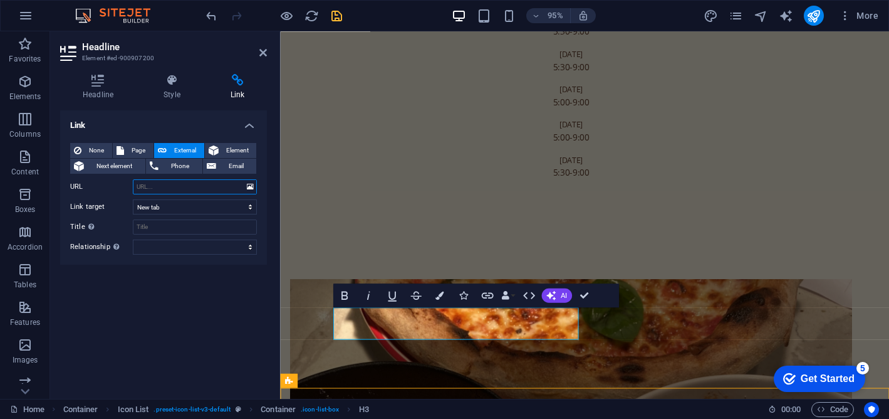
paste input "[URL][DOMAIN_NAME][PERSON_NAME]"
type input "[URL][DOMAIN_NAME][PERSON_NAME]"
click at [174, 289] on div "Link None Page External Element Next element Phone Email Page Home Venues New p…" at bounding box center [163, 249] width 207 height 278
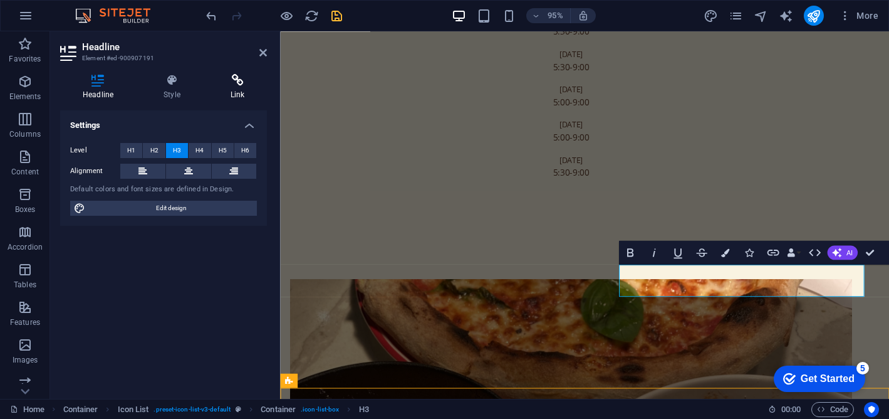
click at [233, 87] on h4 "Link" at bounding box center [238, 87] width 60 height 26
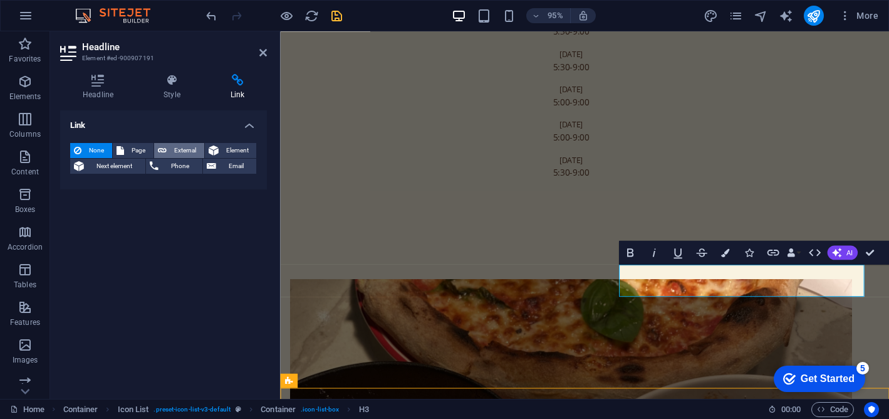
click at [185, 144] on span "External" at bounding box center [186, 150] width 30 height 15
select select "blank"
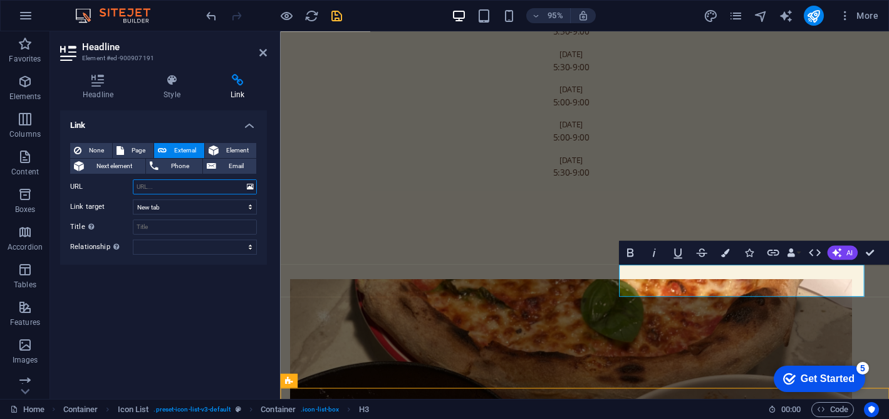
paste input "[URL][DOMAIN_NAME]"
type input "[URL][DOMAIN_NAME]"
click at [264, 66] on div "Headline Style Link Settings Level H1 H2 H3 H4 H5 H6 Alignment Default colors a…" at bounding box center [163, 231] width 227 height 335
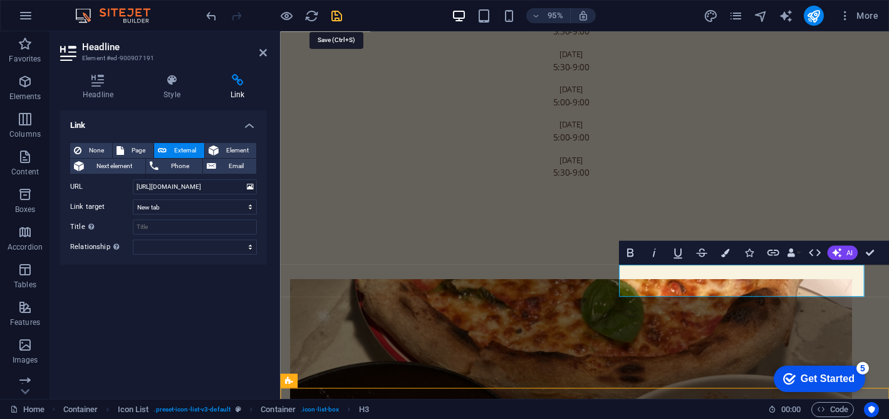
click at [336, 18] on icon "save" at bounding box center [337, 16] width 14 height 14
select select "rem"
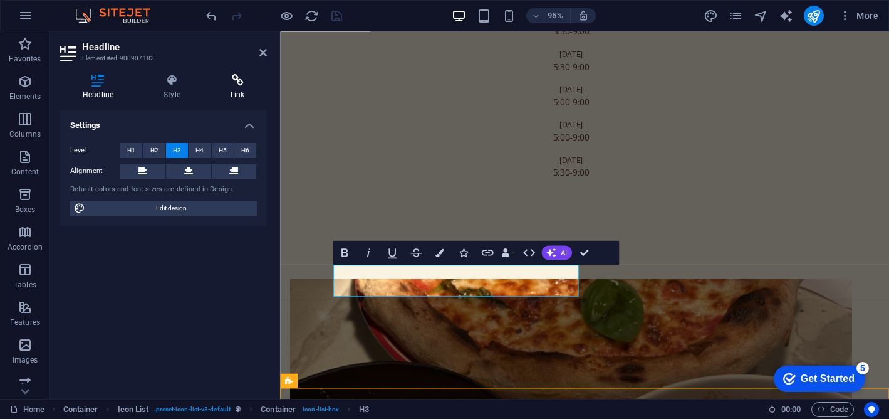
click at [234, 97] on h4 "Link" at bounding box center [238, 87] width 60 height 26
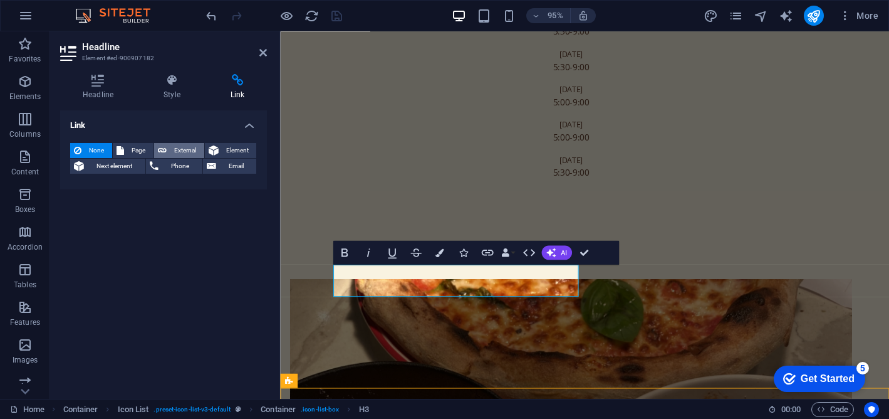
click at [201, 146] on button "External" at bounding box center [179, 150] width 50 height 15
select select "blank"
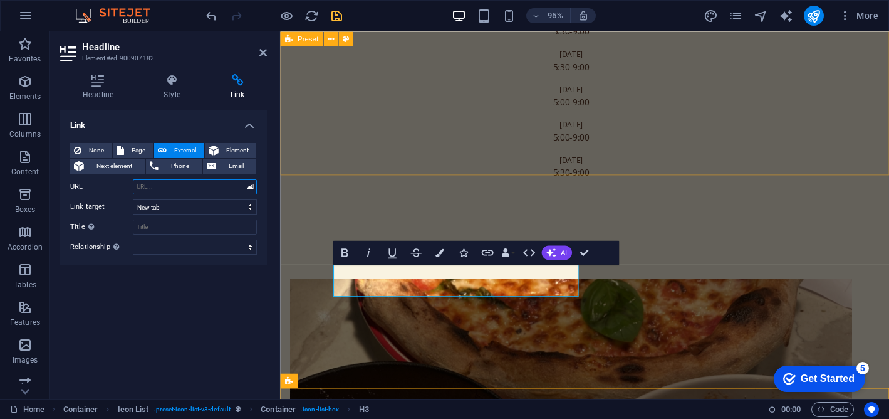
paste input "[URL][DOMAIN_NAME]"
type input "[URL][DOMAIN_NAME]"
click at [211, 293] on div "Link None Page External Element Next element Phone Email Page Home Venues New p…" at bounding box center [163, 249] width 207 height 278
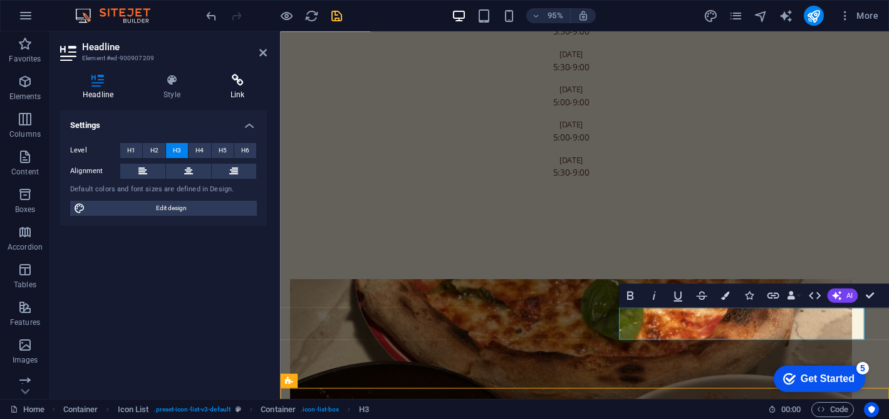
click at [241, 76] on icon at bounding box center [238, 80] width 60 height 13
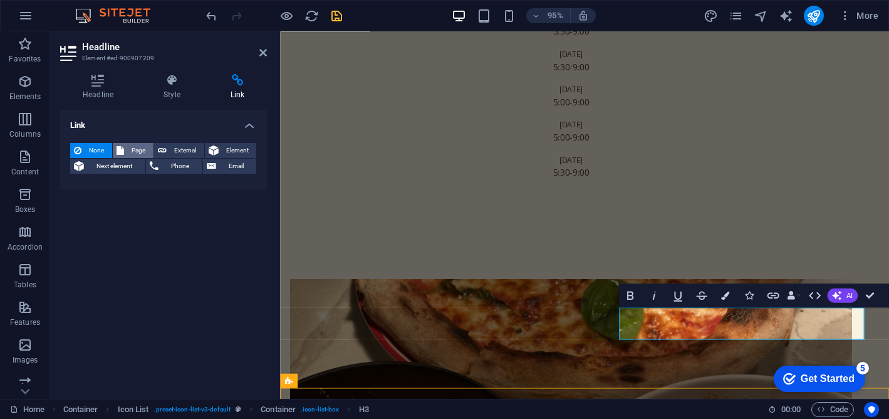
click at [135, 152] on span "Page" at bounding box center [139, 150] width 22 height 15
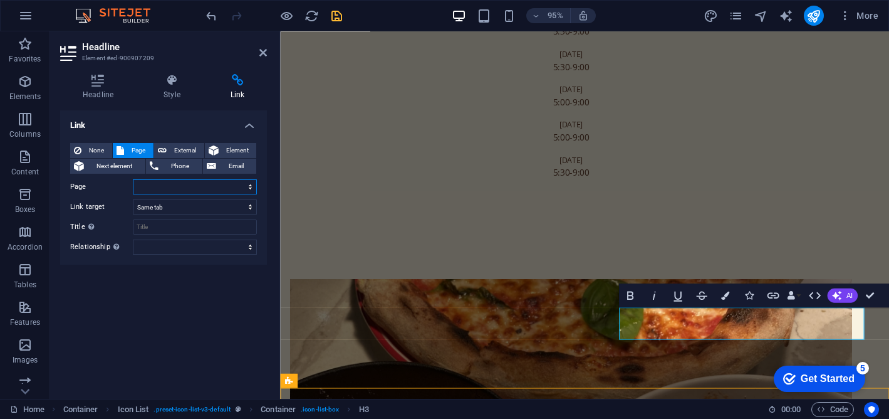
click at [182, 189] on select "Home Venues New page" at bounding box center [195, 186] width 124 height 15
select select "1"
click at [133, 179] on select "Home Venues New page" at bounding box center [195, 186] width 124 height 15
click at [184, 275] on div "Link None Page External Element Next element Phone Email Page Home Venues New p…" at bounding box center [163, 249] width 207 height 278
click at [337, 20] on icon "save" at bounding box center [337, 16] width 14 height 14
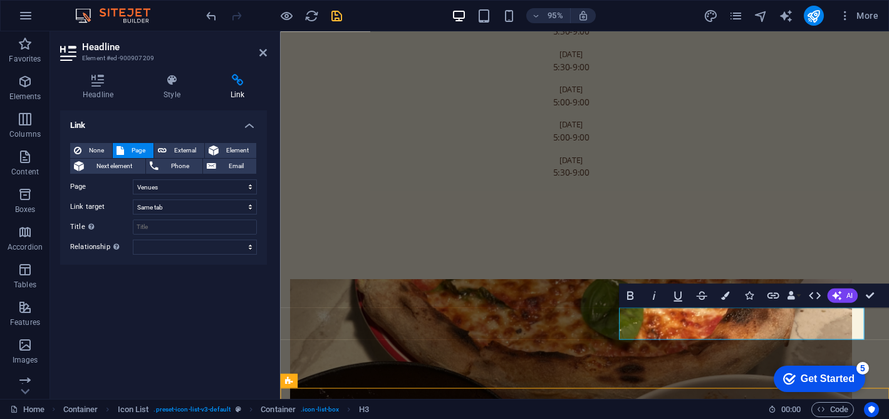
select select "rem"
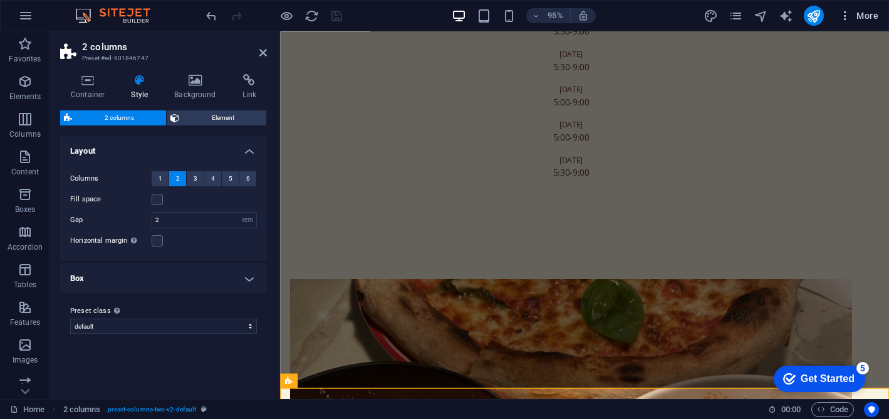
click at [856, 14] on span "More" at bounding box center [858, 15] width 39 height 13
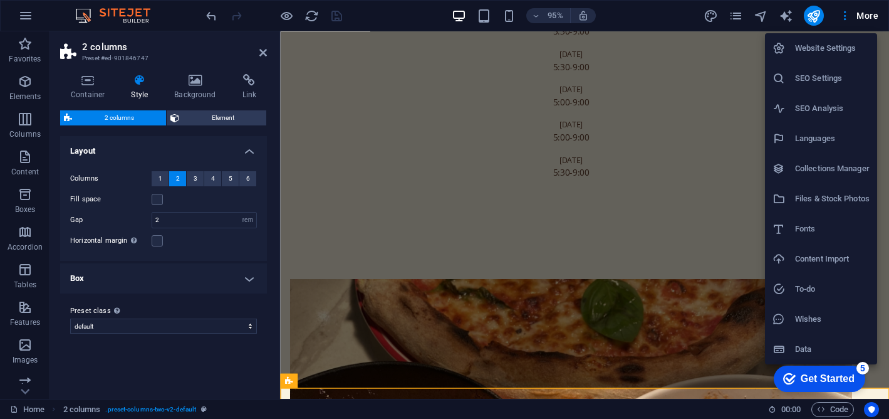
click at [826, 45] on h6 "Website Settings" at bounding box center [832, 48] width 75 height 15
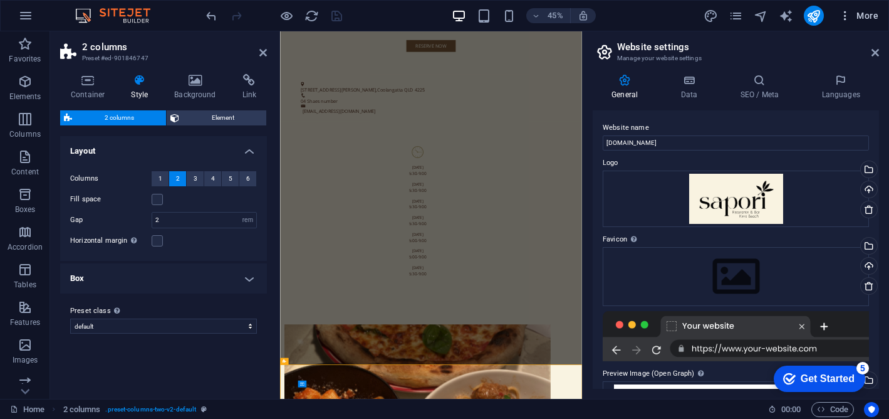
click at [874, 20] on span "More" at bounding box center [858, 15] width 39 height 13
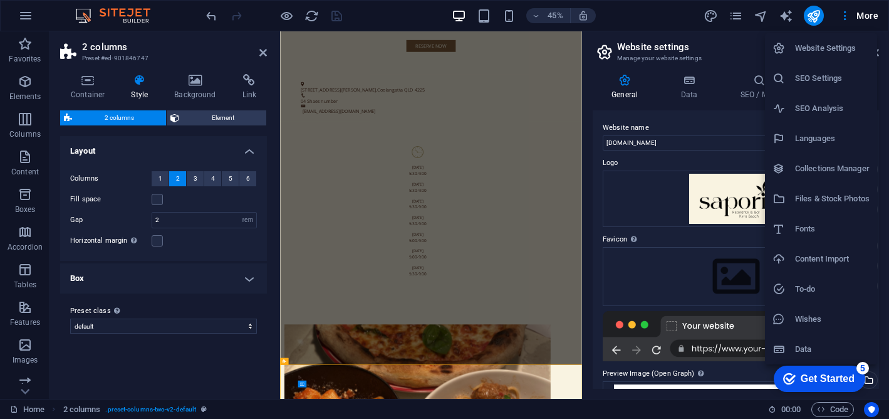
click at [854, 9] on div at bounding box center [444, 209] width 889 height 419
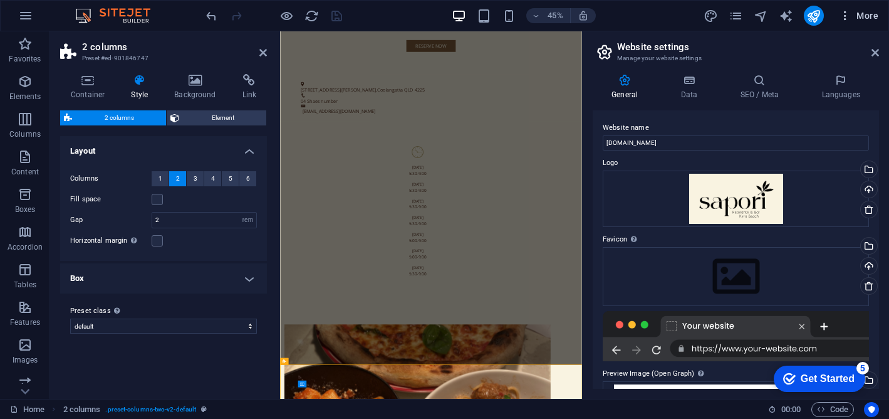
click at [859, 20] on span "More" at bounding box center [858, 15] width 39 height 13
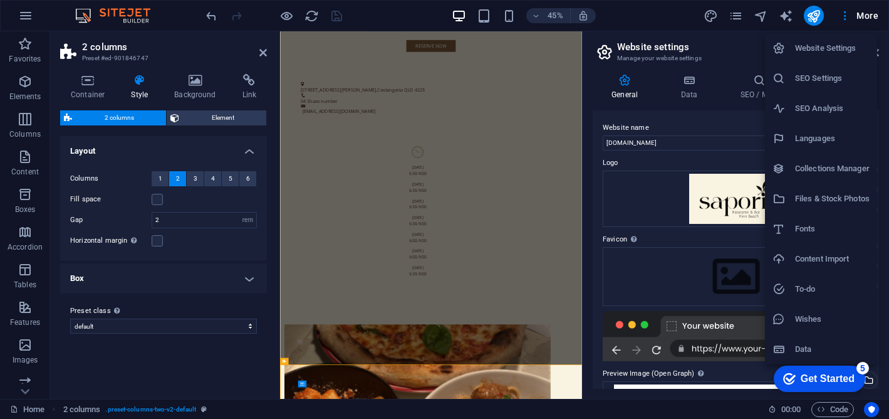
click at [868, 11] on div at bounding box center [444, 209] width 889 height 419
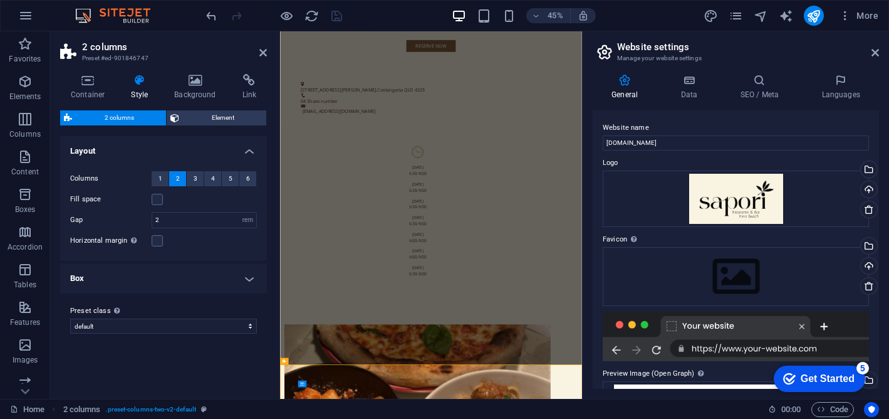
click at [873, 46] on h2 "Website settings" at bounding box center [748, 46] width 262 height 11
click at [877, 48] on icon at bounding box center [876, 53] width 8 height 10
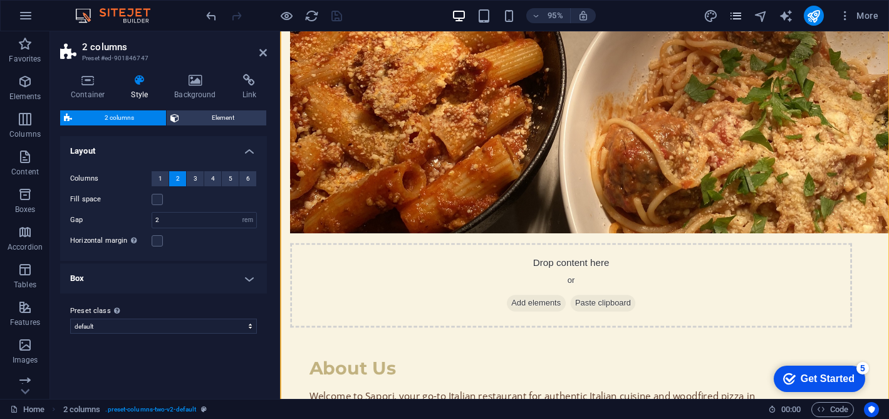
click at [744, 14] on span "pages" at bounding box center [736, 16] width 15 height 14
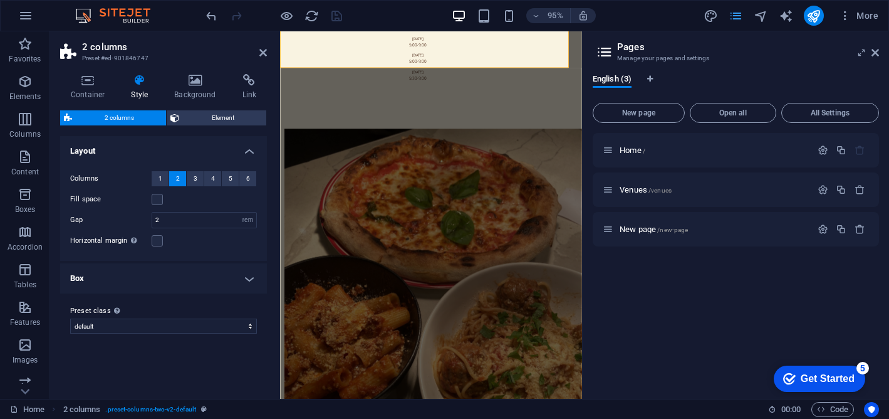
scroll to position [1753, 0]
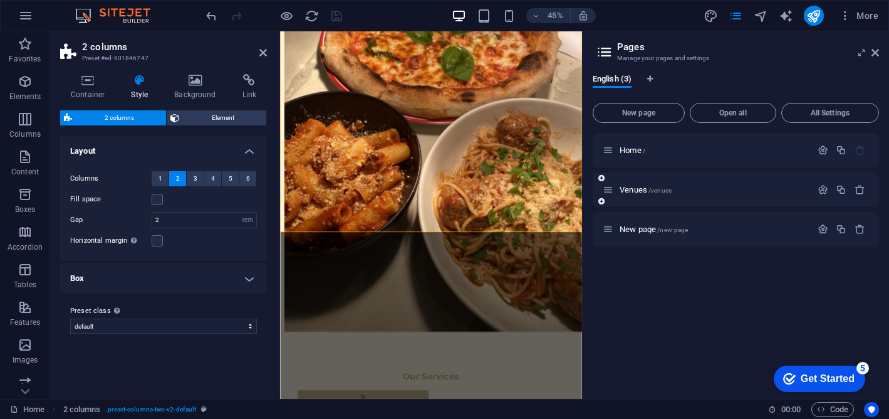
click at [646, 196] on div "Venues /venues" at bounding box center [707, 189] width 209 height 14
click at [639, 191] on span "Venues /venues" at bounding box center [646, 189] width 52 height 9
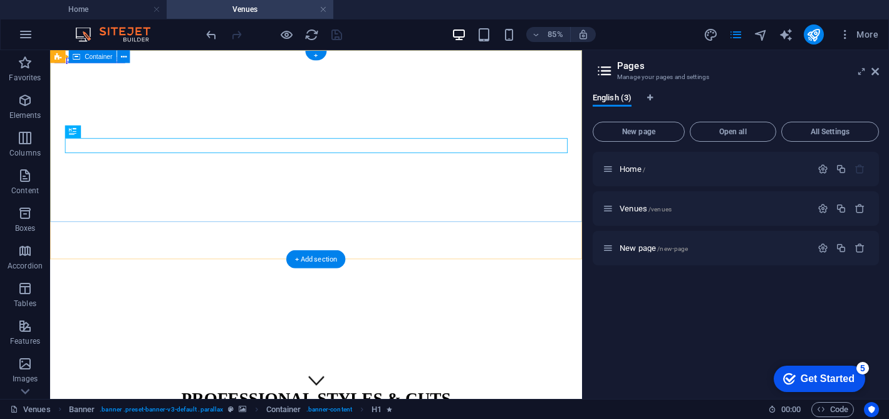
scroll to position [0, 0]
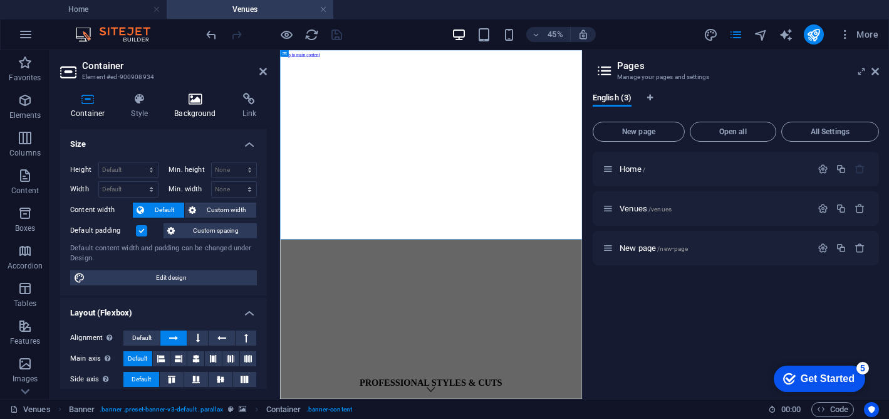
click at [206, 105] on h4 "Background" at bounding box center [198, 106] width 68 height 26
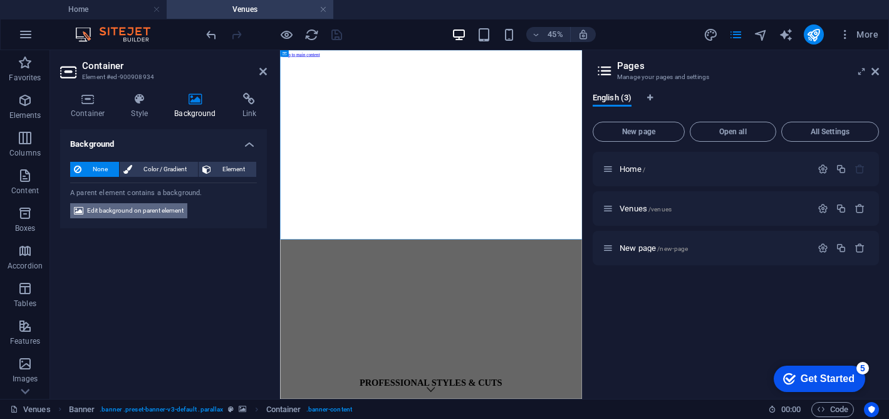
click at [158, 209] on span "Edit background on parent element" at bounding box center [135, 210] width 97 height 15
select select "%"
select select "px"
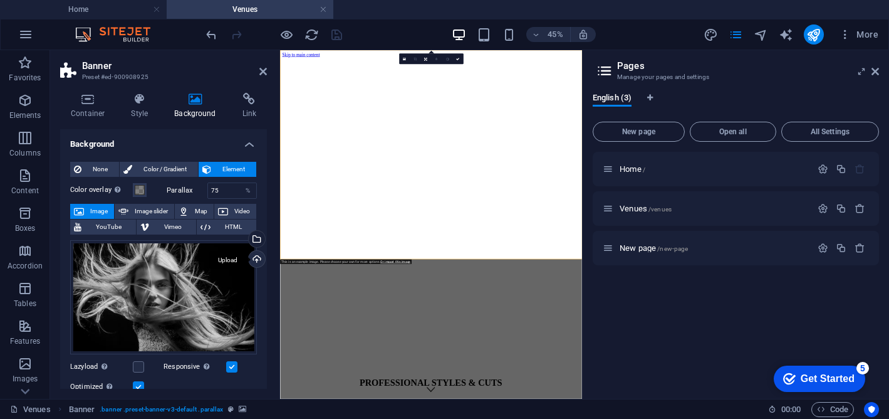
click at [249, 262] on div "Upload" at bounding box center [255, 260] width 19 height 19
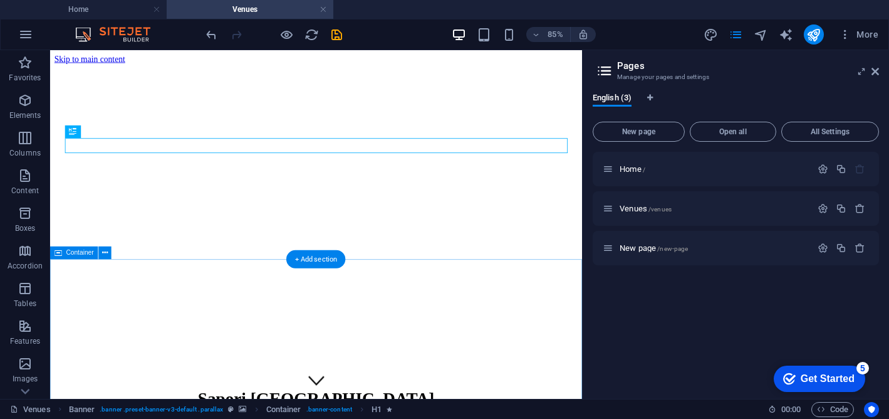
scroll to position [75, 0]
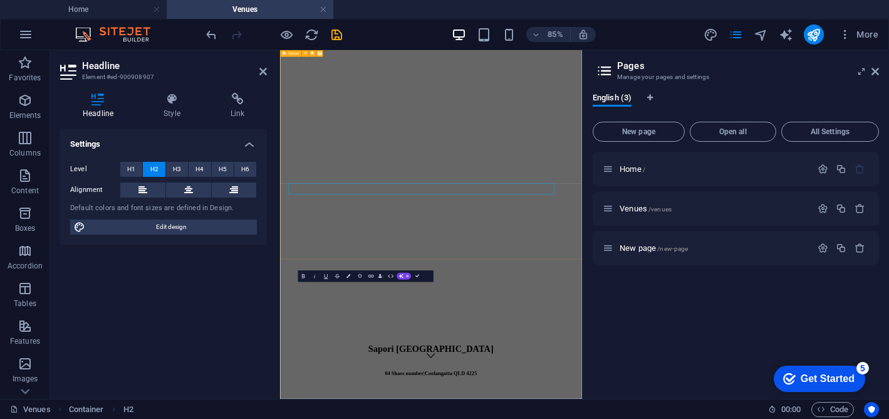
scroll to position [0, 0]
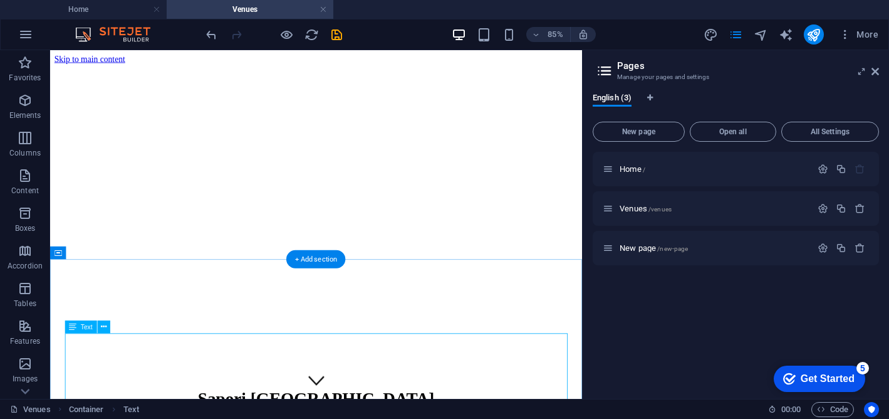
scroll to position [97, 0]
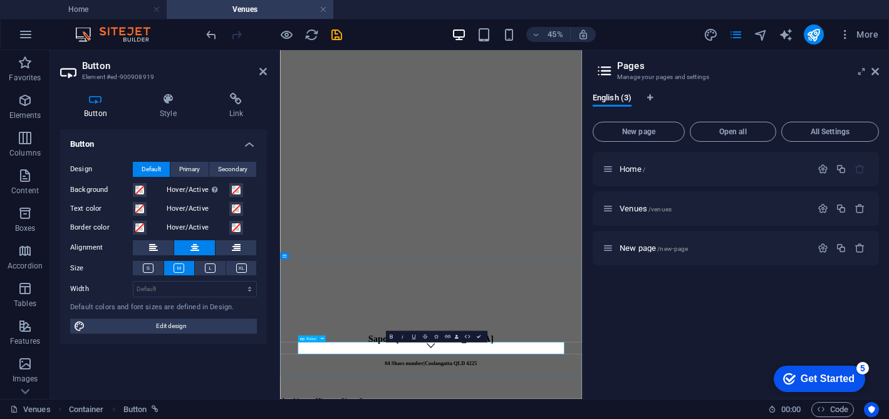
scroll to position [0, 0]
click at [258, 70] on h2 "Button" at bounding box center [174, 65] width 185 height 11
click at [485, 335] on div "Bold Italic Underline Strikethrough Icons Link Data Bindings Company First name…" at bounding box center [437, 336] width 102 height 11
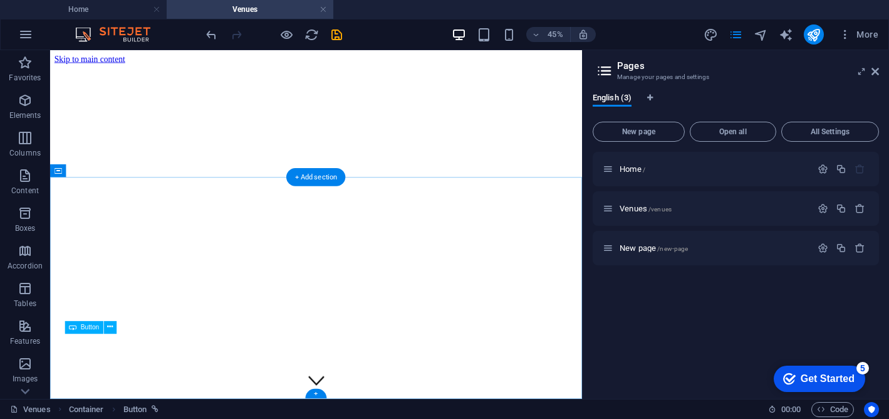
scroll to position [97, 0]
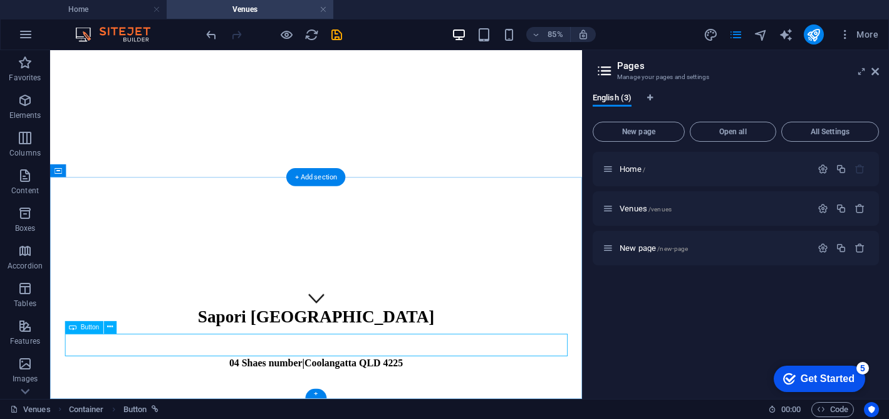
click at [112, 327] on icon at bounding box center [111, 327] width 6 height 11
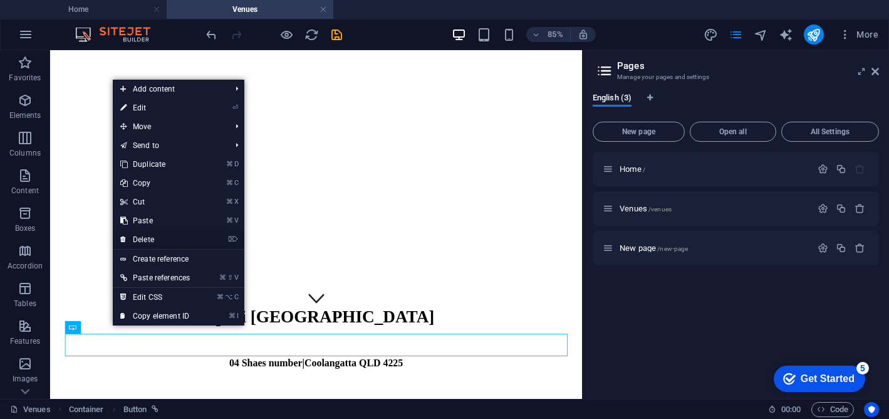
click at [160, 236] on link "⌦ Delete" at bounding box center [155, 239] width 85 height 19
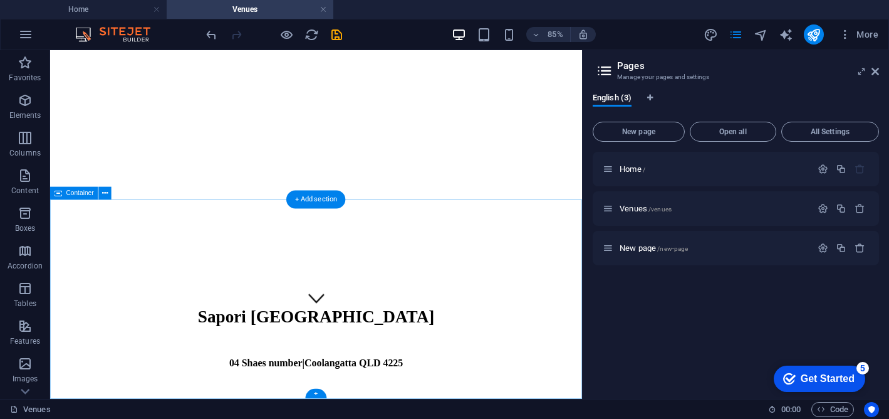
scroll to position [70, 0]
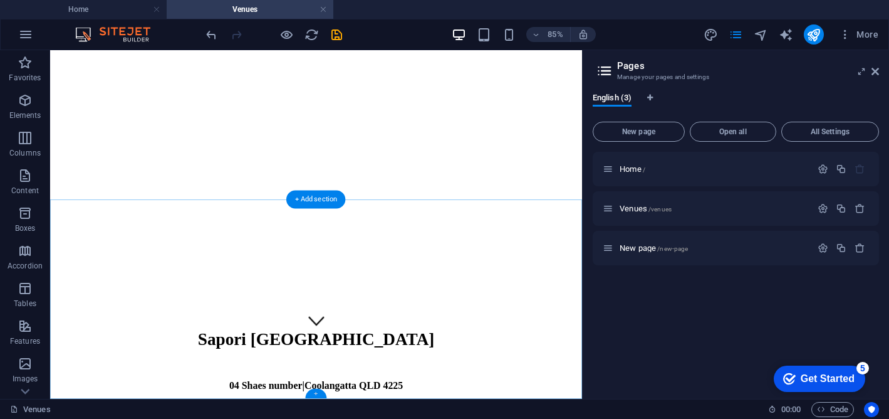
click at [318, 391] on div "+" at bounding box center [316, 393] width 21 height 9
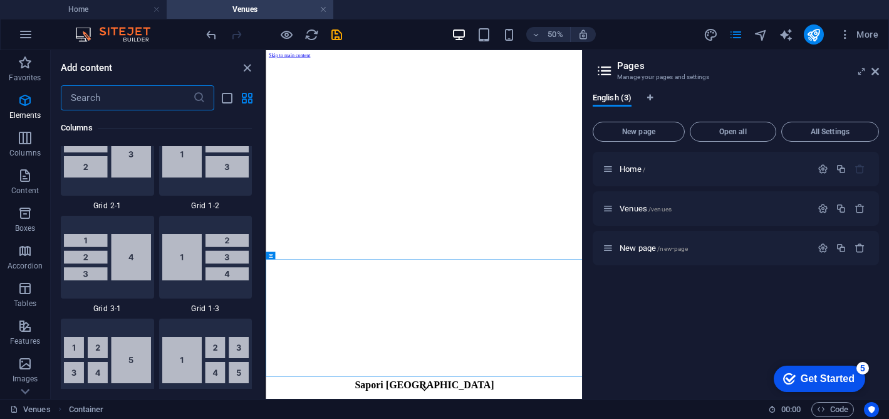
scroll to position [2193, 0]
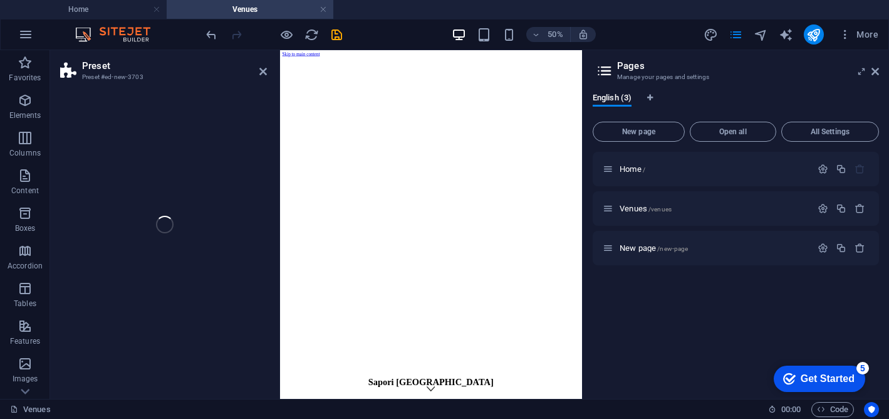
select select "rem"
select select "px"
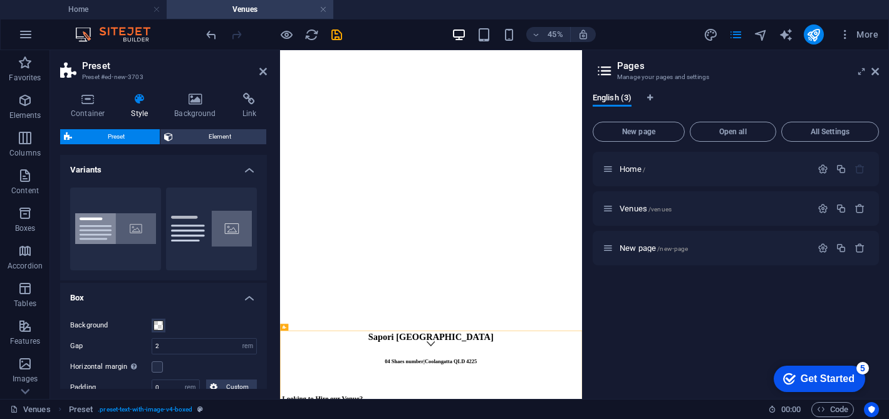
scroll to position [135, 0]
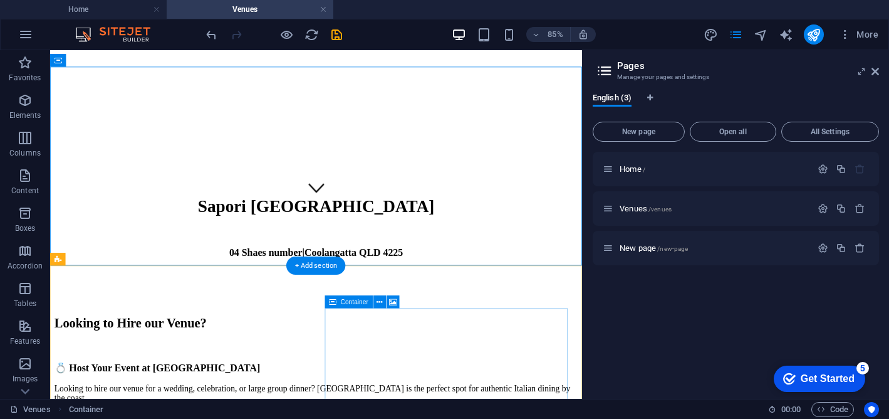
scroll to position [315, 0]
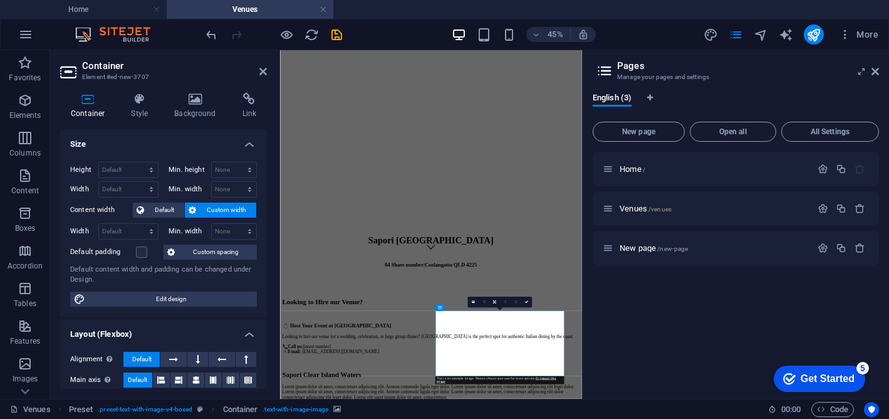
scroll to position [169, 0]
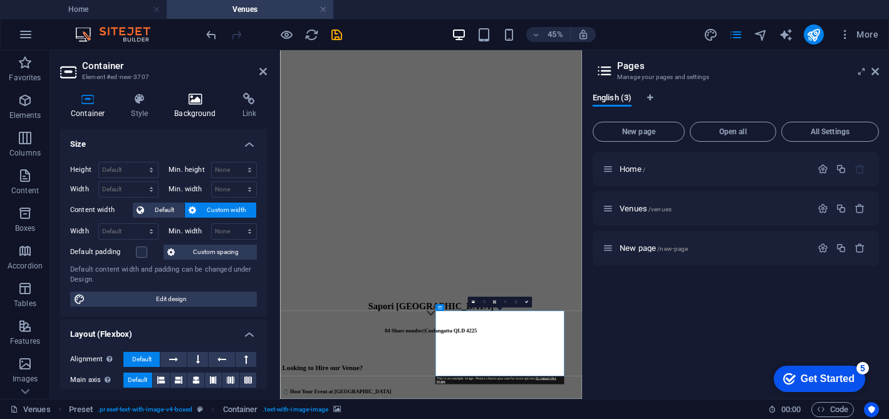
click at [204, 112] on h4 "Background" at bounding box center [198, 106] width 68 height 26
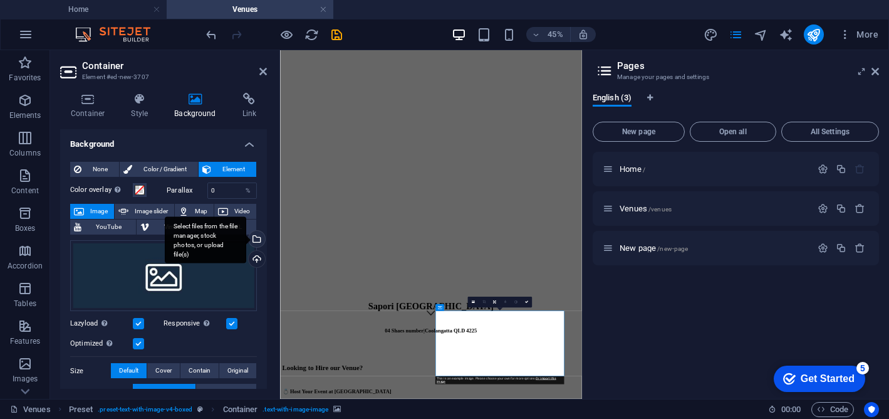
click at [256, 234] on div "Select files from the file manager, stock photos, or upload file(s)" at bounding box center [255, 240] width 19 height 19
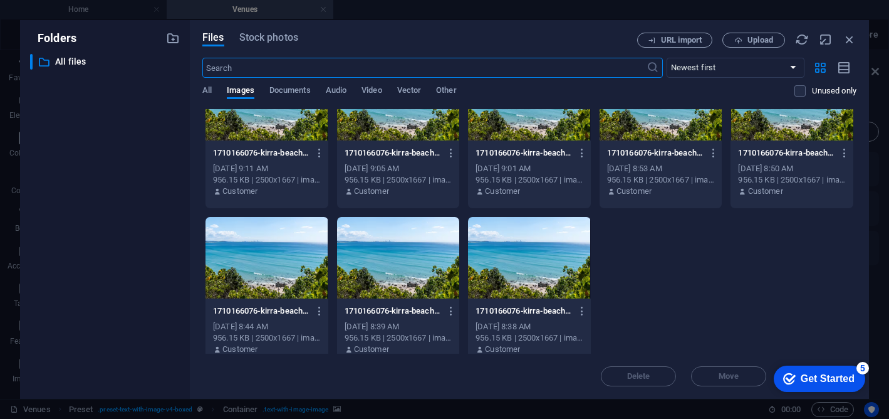
scroll to position [380, 0]
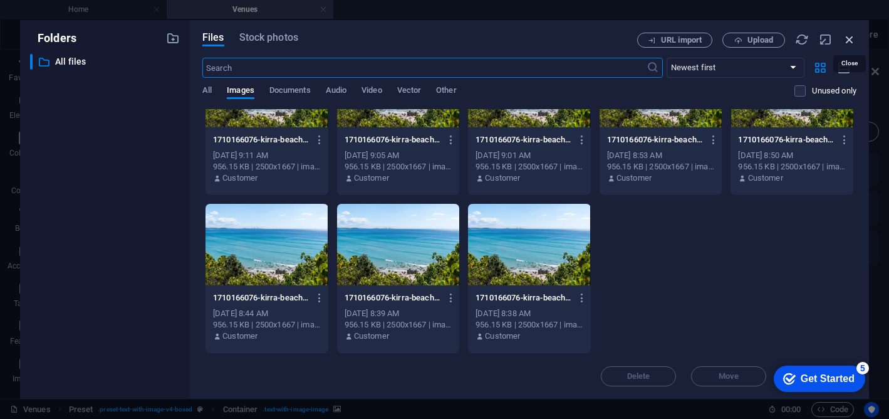
click at [845, 40] on icon "button" at bounding box center [850, 40] width 14 height 14
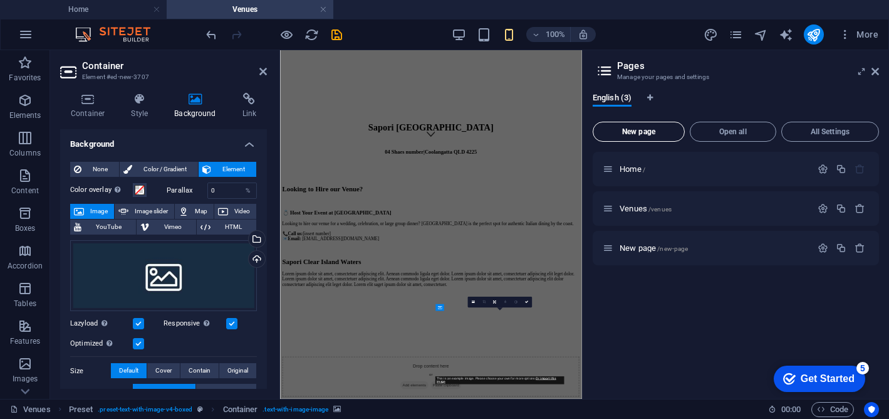
scroll to position [169, 0]
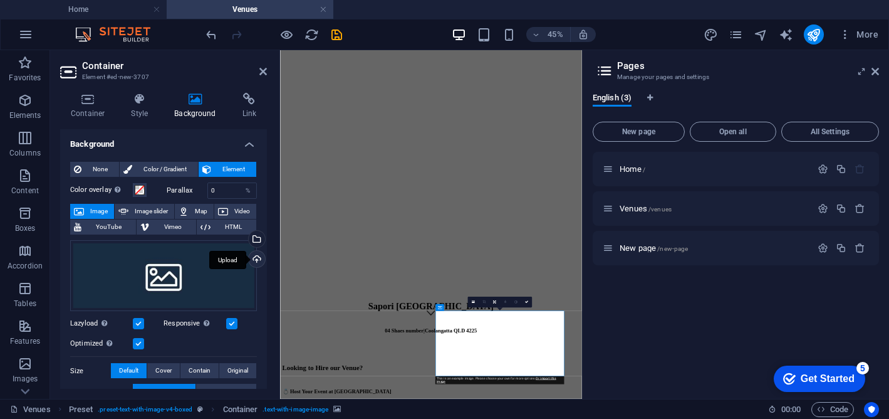
click at [251, 256] on div "Upload" at bounding box center [255, 260] width 19 height 19
click at [530, 302] on link at bounding box center [527, 301] width 11 height 11
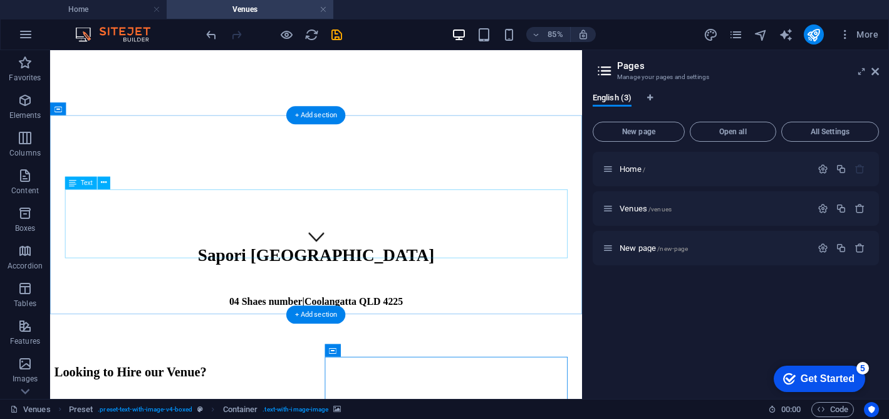
scroll to position [315, 0]
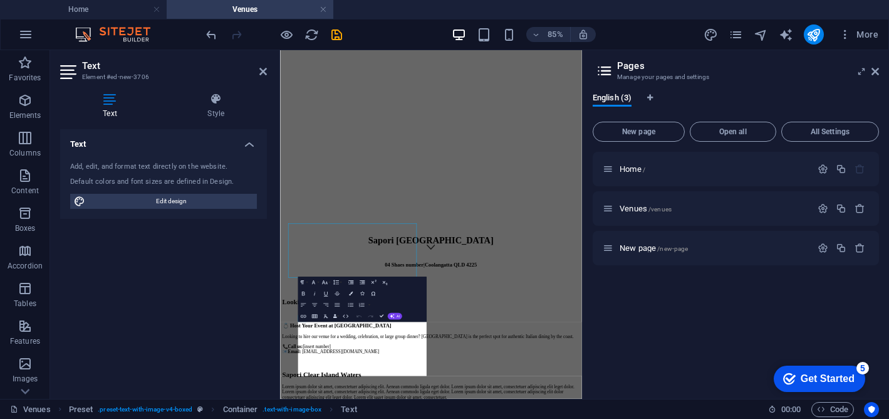
scroll to position [169, 0]
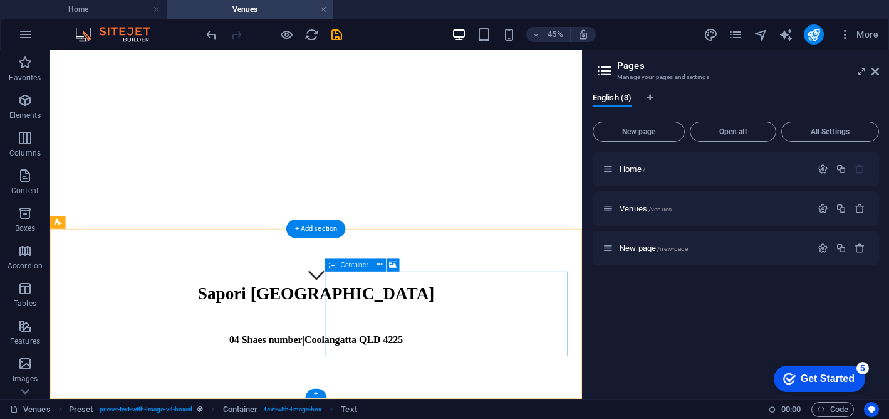
scroll to position [270, 0]
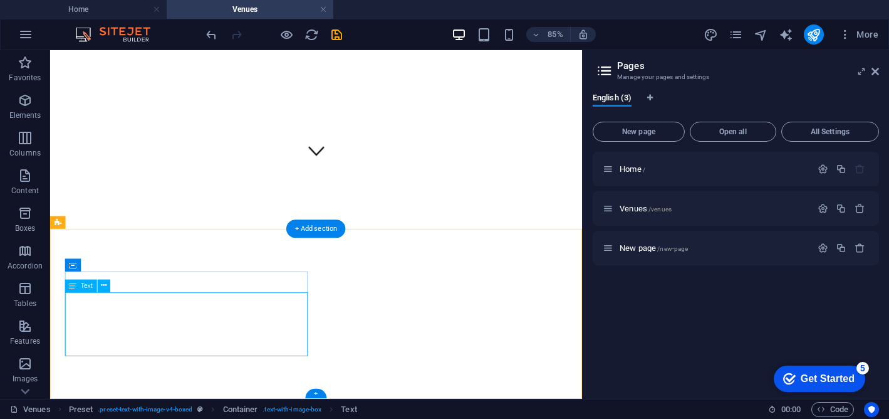
scroll to position [124, 0]
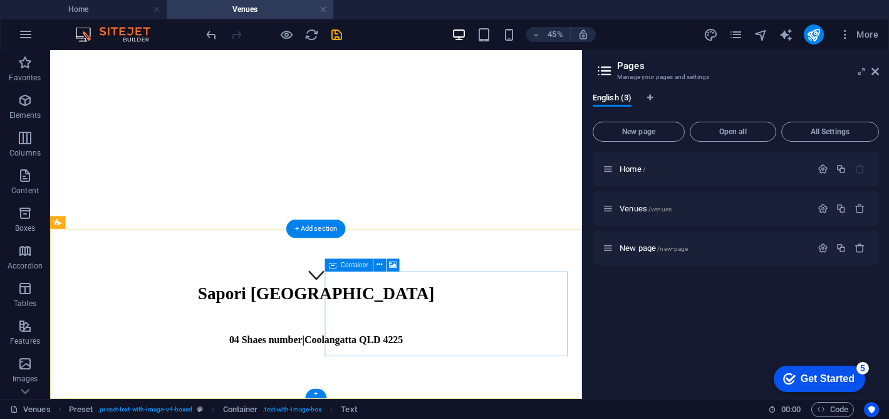
scroll to position [270, 0]
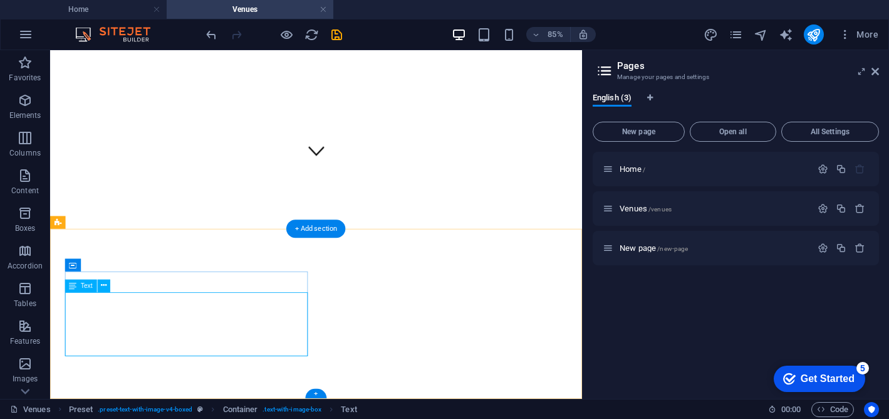
scroll to position [124, 0]
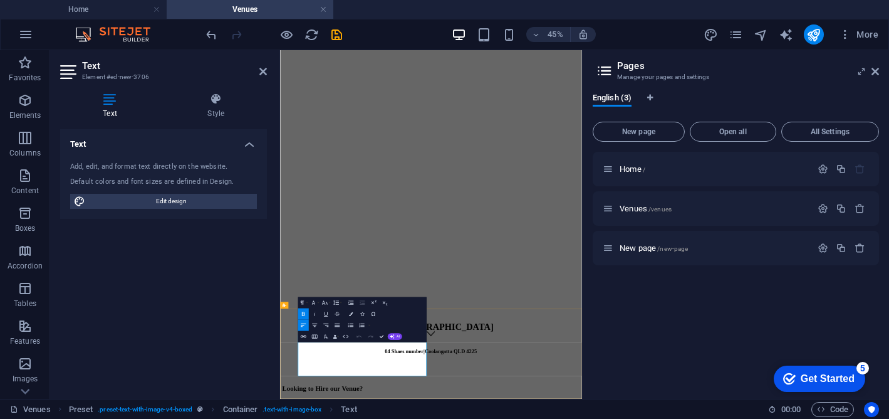
drag, startPoint x: 475, startPoint y: 710, endPoint x: 321, endPoint y: 711, distance: 153.6
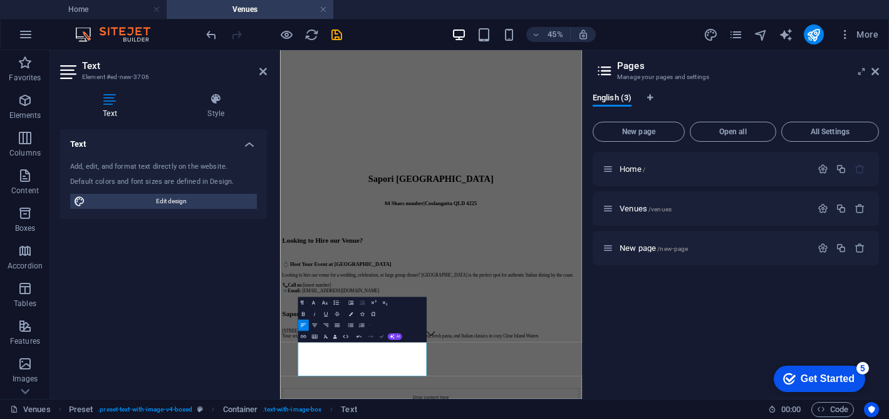
scroll to position [270, 0]
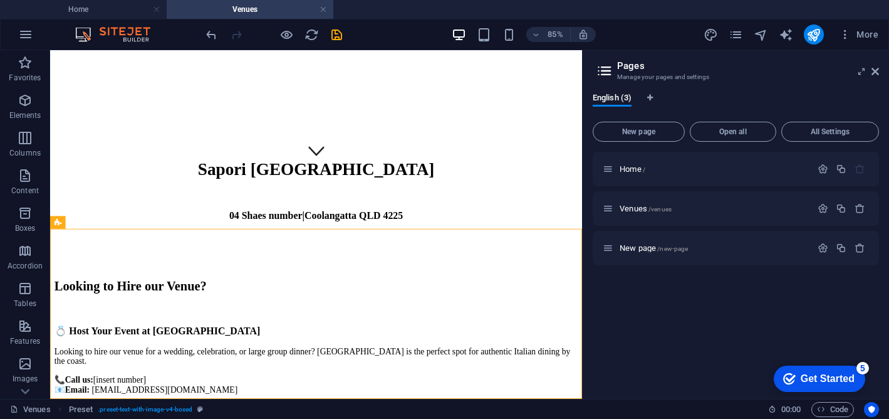
click at [344, 37] on div "85% More" at bounding box center [544, 34] width 680 height 20
click at [337, 33] on icon "save" at bounding box center [337, 35] width 14 height 14
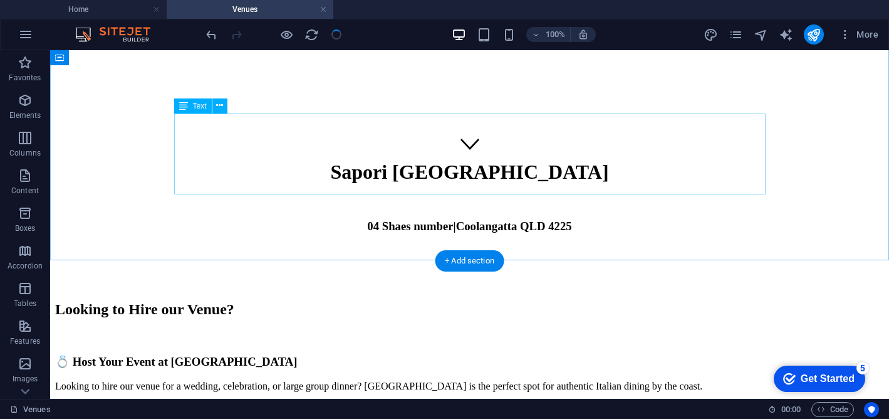
scroll to position [0, 0]
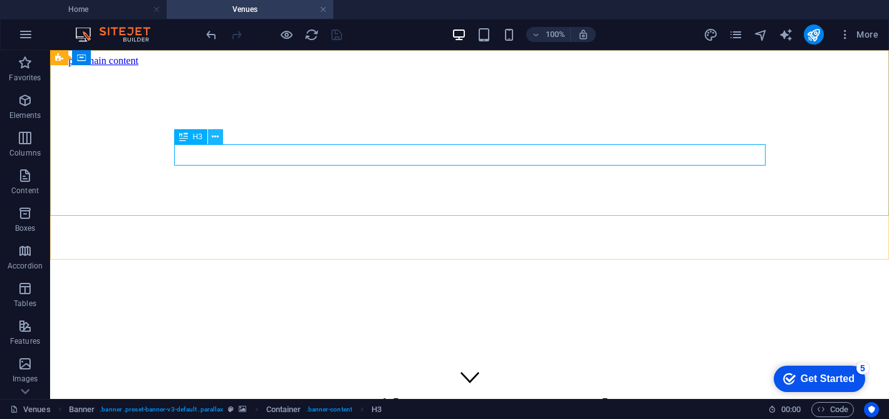
click at [220, 139] on button at bounding box center [215, 136] width 15 height 15
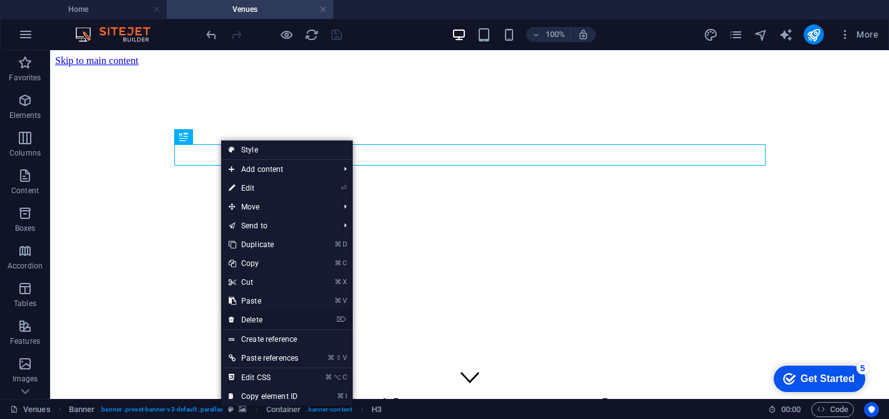
click at [264, 317] on link "⌦ Delete" at bounding box center [263, 319] width 85 height 19
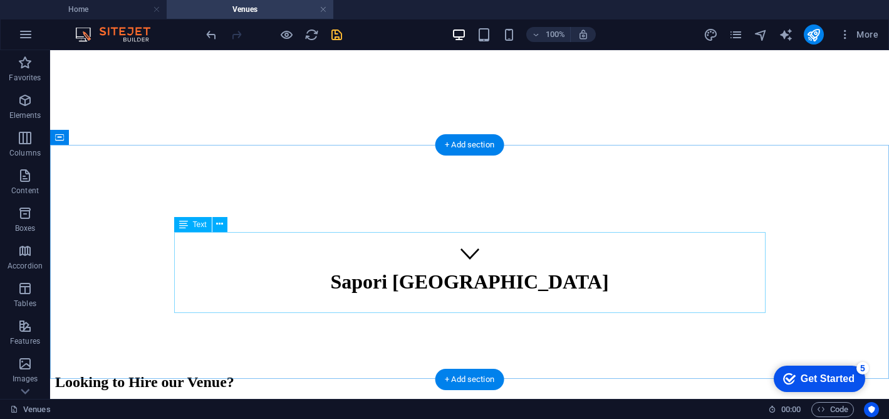
scroll to position [132, 0]
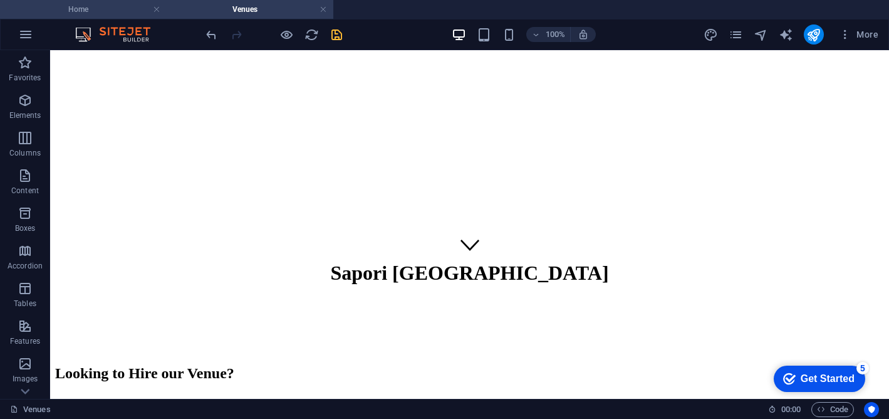
click at [120, 7] on h4 "Home" at bounding box center [83, 10] width 167 height 14
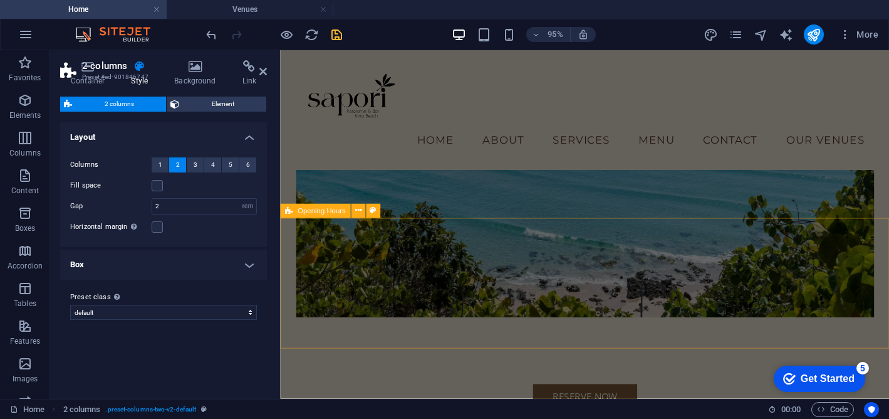
scroll to position [0, 0]
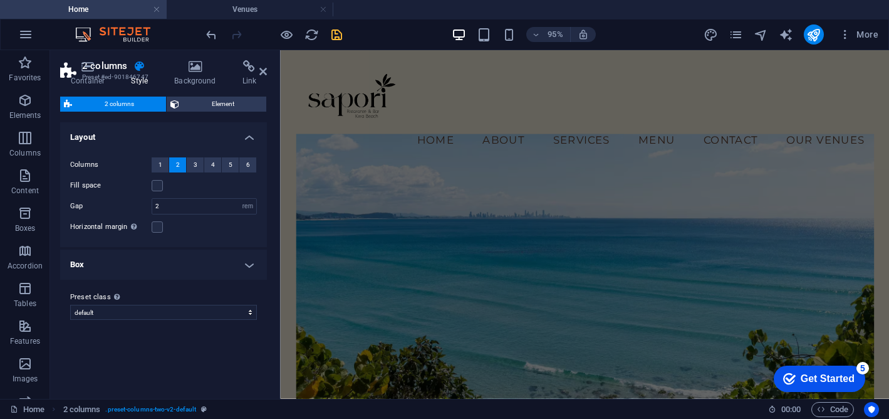
click at [347, 28] on div "95% More" at bounding box center [544, 34] width 680 height 20
click at [332, 32] on icon "save" at bounding box center [337, 35] width 14 height 14
select select "rem"
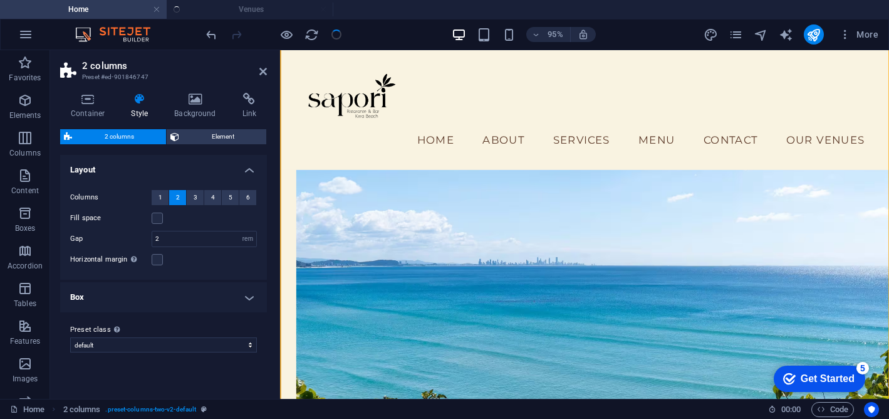
scroll to position [1390, 0]
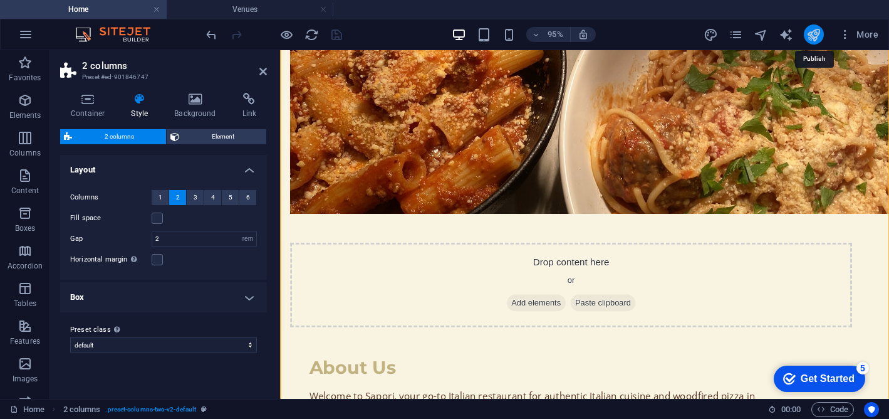
click at [821, 33] on icon "publish" at bounding box center [814, 35] width 14 height 14
select select "rem"
